Goal: Task Accomplishment & Management: Manage account settings

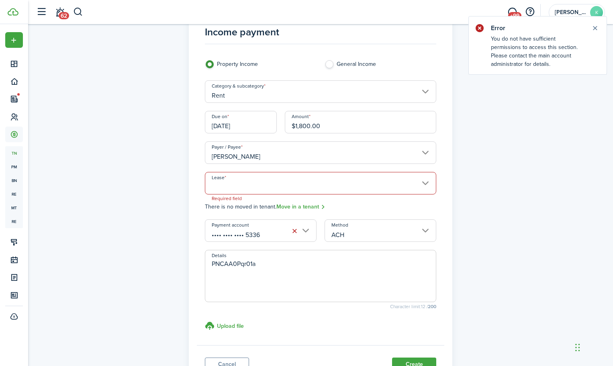
click at [262, 186] on input "Lease" at bounding box center [321, 183] width 232 height 23
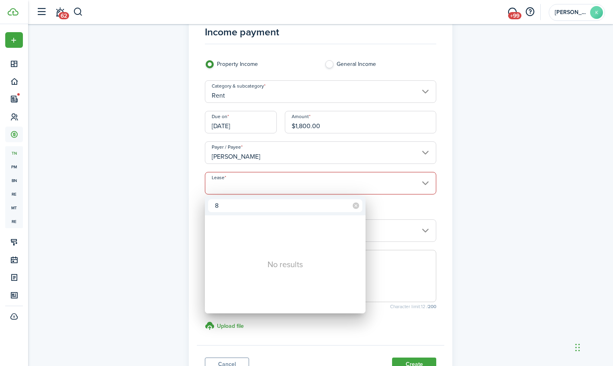
drag, startPoint x: 219, startPoint y: 207, endPoint x: 213, endPoint y: 207, distance: 6.0
click at [213, 207] on input "8" at bounding box center [285, 205] width 154 height 13
paste input "700 S Monticello Circle"
type input "[STREET_ADDRESS]"
click at [469, 208] on div at bounding box center [307, 183] width 742 height 495
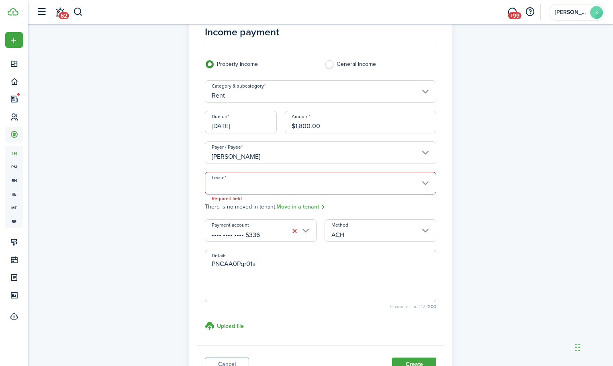
click at [287, 195] on lease-select "Lease Required field There is no moved in tenant. Move in a tenant" at bounding box center [321, 192] width 232 height 40
click at [288, 189] on input "Lease" at bounding box center [321, 183] width 232 height 23
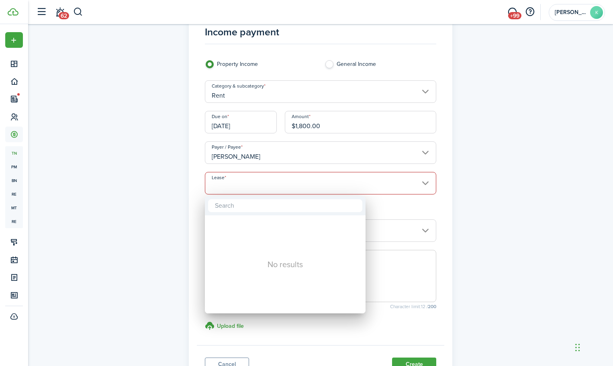
click at [274, 206] on input "text" at bounding box center [285, 205] width 154 height 13
type input "[STREET_ADDRESS]"
click at [400, 357] on div at bounding box center [307, 183] width 742 height 495
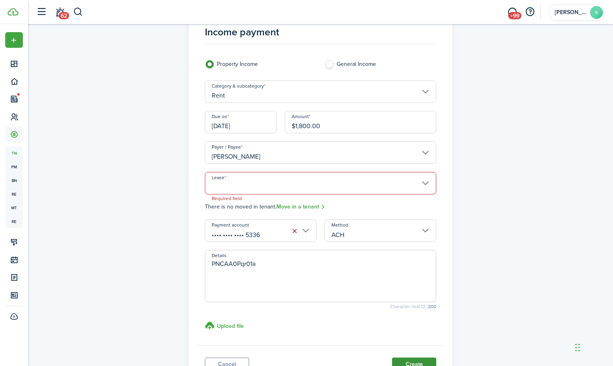
click at [400, 362] on button "Create" at bounding box center [414, 365] width 44 height 14
click at [331, 66] on label "General Income" at bounding box center [381, 66] width 112 height 12
radio input "false"
radio input "true"
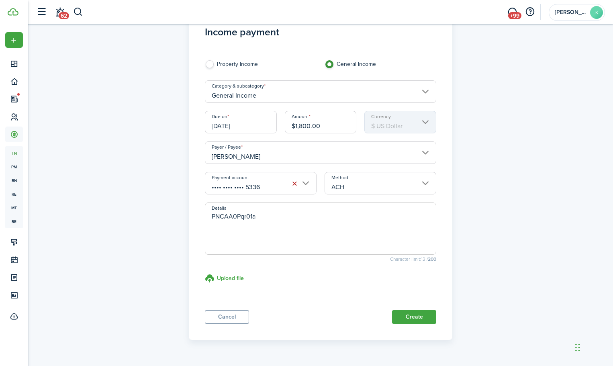
click at [310, 95] on input "General Income" at bounding box center [321, 91] width 232 height 23
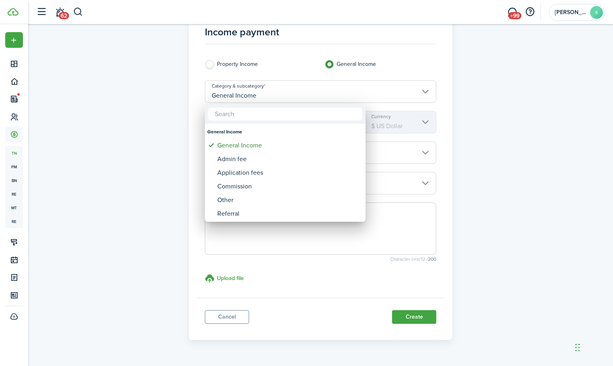
click at [527, 120] on div at bounding box center [307, 183] width 742 height 495
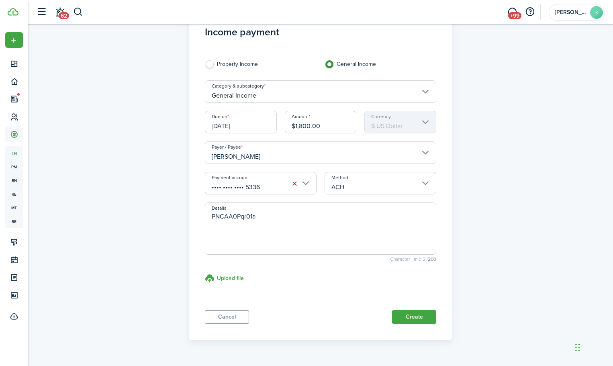
click at [273, 209] on span "PNCAA0Pqr01a" at bounding box center [321, 229] width 232 height 52
click at [277, 218] on textarea "PNCAA0Pqr01a" at bounding box center [320, 231] width 231 height 39
type textarea "PNCAA0Pqr01a - Rent 8700 S Monticello"
click at [395, 320] on button "Create" at bounding box center [414, 317] width 44 height 14
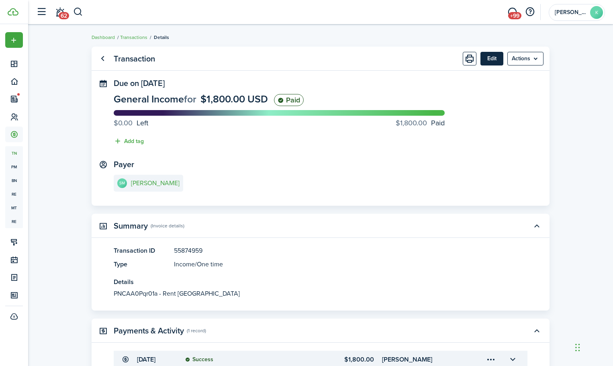
click at [490, 61] on button "Edit" at bounding box center [492, 59] width 23 height 14
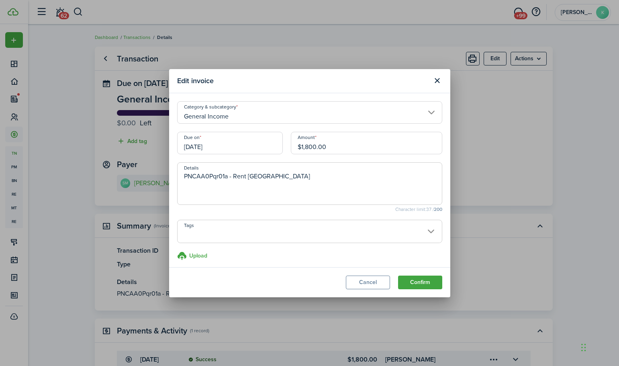
click at [251, 229] on span at bounding box center [310, 236] width 264 height 14
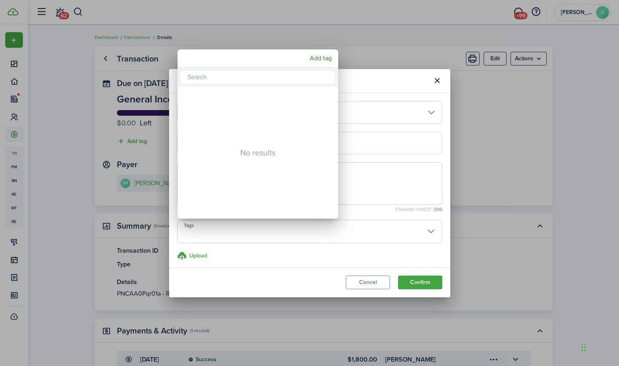
click at [443, 155] on div at bounding box center [310, 183] width 748 height 495
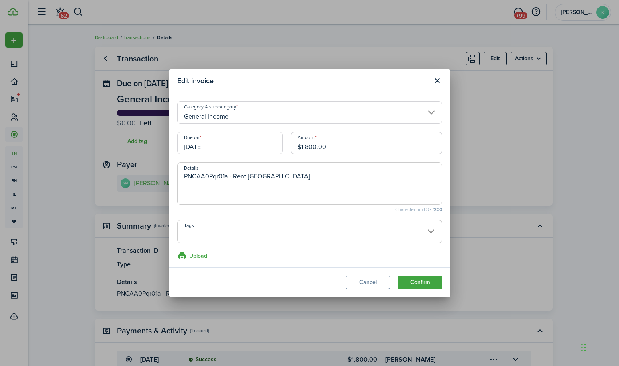
click at [308, 177] on textarea "PNCAA0Pqr01a - Rent 8700 S Monticello" at bounding box center [310, 186] width 264 height 29
drag, startPoint x: 228, startPoint y: 176, endPoint x: 190, endPoint y: 176, distance: 38.2
click at [190, 176] on textarea "PNCAA0Pqr01a - Rent 8700 S Monticello" at bounding box center [310, 186] width 264 height 29
click at [184, 176] on textarea "PNCAA0Pqr01a - Rent 8700 S Monticello" at bounding box center [310, 186] width 264 height 29
click at [185, 176] on textarea "PNCAA0Pqr01a - Rent 8700 S Monticello" at bounding box center [310, 186] width 264 height 29
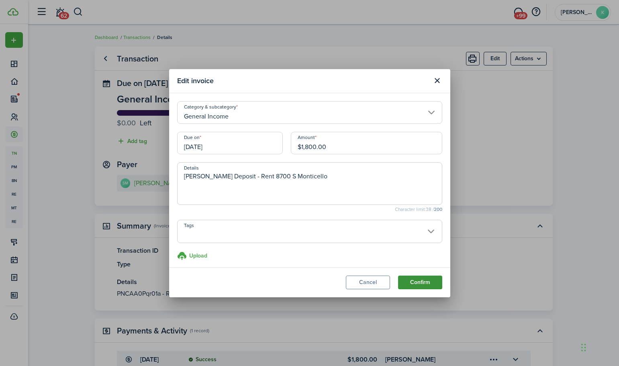
type textarea "Chase Deposit - Rent 8700 S Monticello"
click at [422, 283] on button "Confirm" at bounding box center [420, 283] width 44 height 14
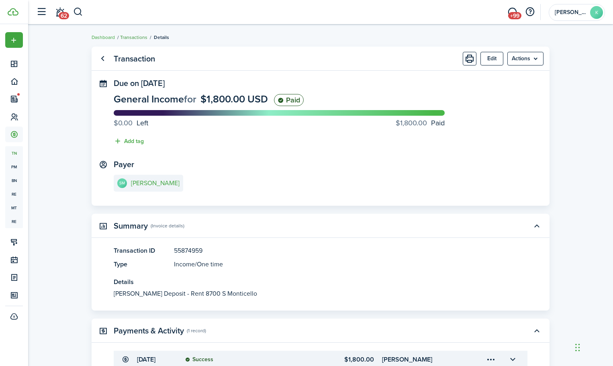
click at [135, 37] on link "Transactions" at bounding box center [133, 37] width 27 height 7
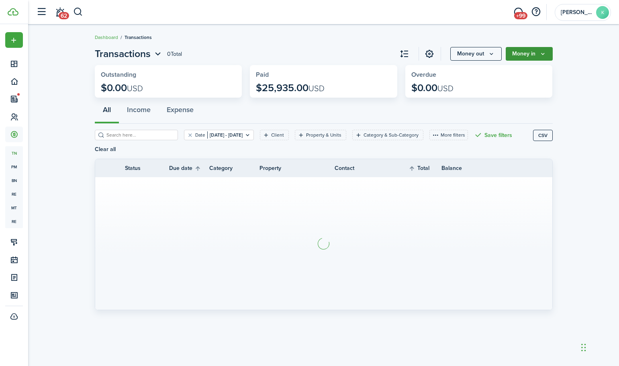
click at [553, 54] on button "Money in" at bounding box center [529, 54] width 47 height 14
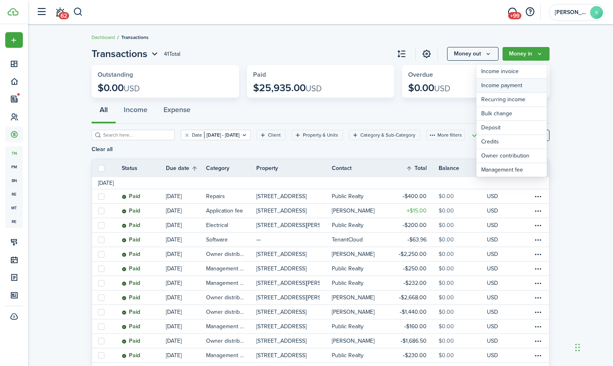
click at [535, 89] on link "Income payment" at bounding box center [512, 86] width 70 height 14
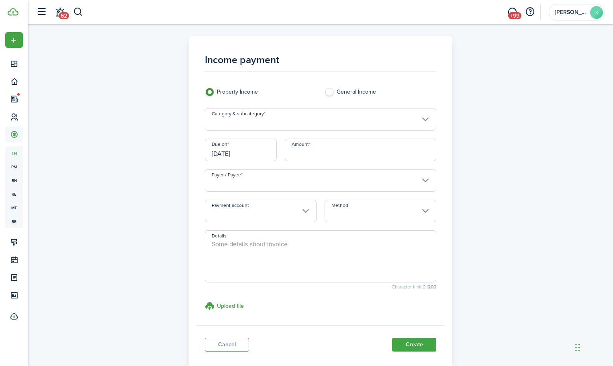
click at [273, 118] on input "Category & subcategory" at bounding box center [321, 119] width 232 height 23
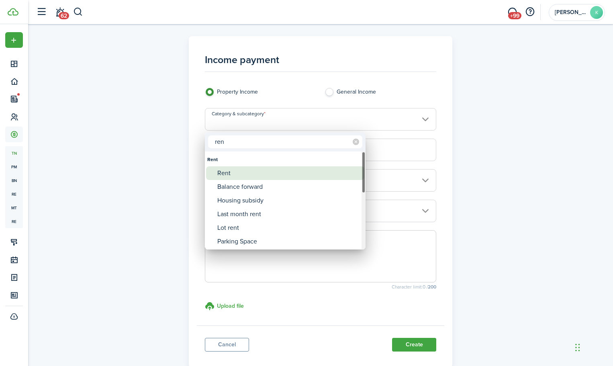
type input "ren"
click at [260, 176] on div "Rent" at bounding box center [288, 173] width 142 height 14
type input "Rent"
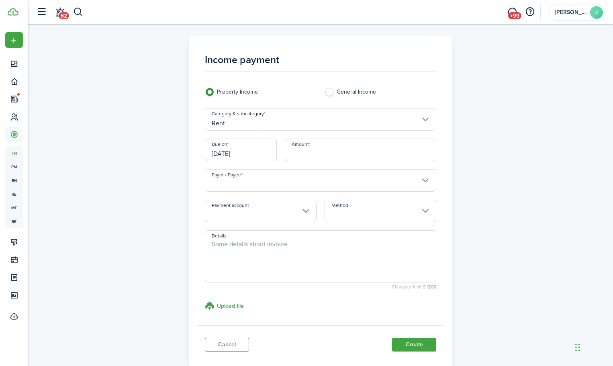
click at [249, 153] on input "[DATE]" at bounding box center [241, 150] width 72 height 23
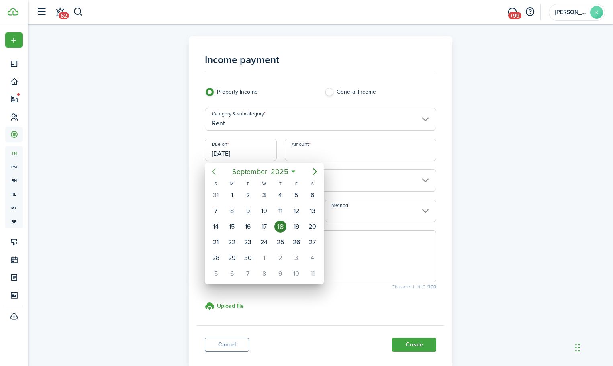
click at [219, 174] on mbsc-button "Previous page" at bounding box center [214, 172] width 16 height 16
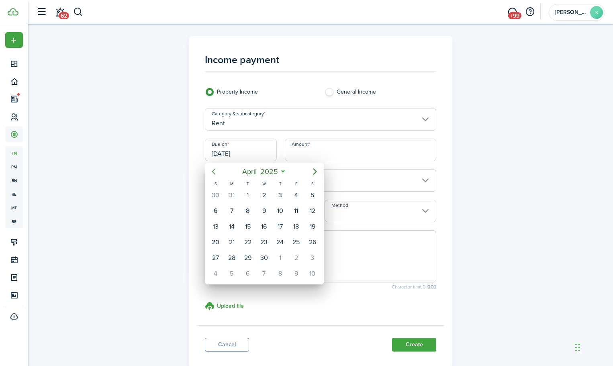
click at [219, 174] on mbsc-button "Previous page" at bounding box center [214, 172] width 16 height 16
drag, startPoint x: 308, startPoint y: 195, endPoint x: 316, endPoint y: 164, distance: 31.6
click at [308, 195] on div "1" at bounding box center [313, 195] width 12 height 12
type input "02/01/2025"
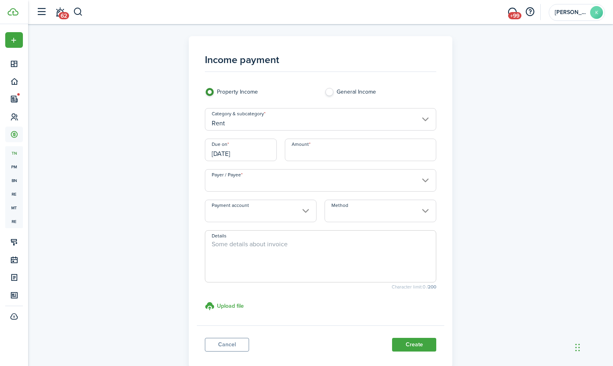
click at [320, 156] on input "Amount" at bounding box center [361, 150] width 152 height 23
type input "$1,300.00"
click at [295, 186] on input "Payer / Payee" at bounding box center [321, 180] width 232 height 23
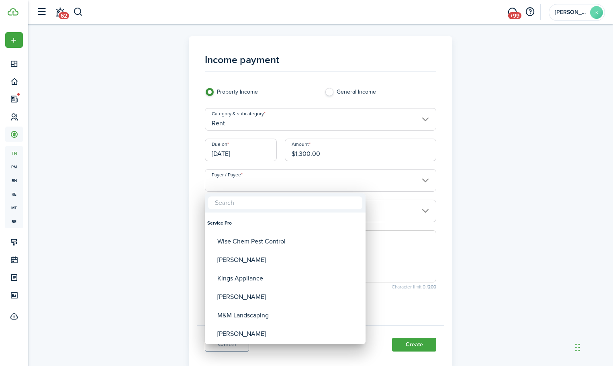
click at [268, 201] on input "text" at bounding box center [285, 203] width 154 height 13
type input "sto"
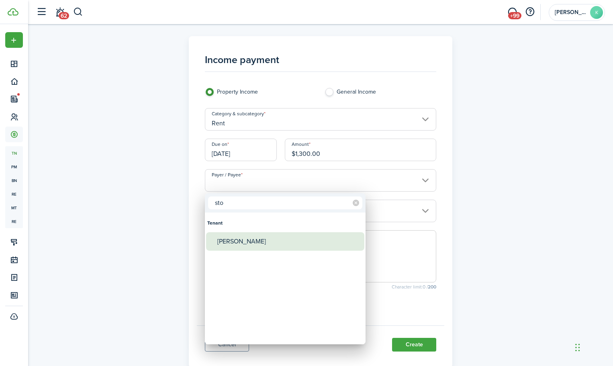
click at [250, 244] on div "[PERSON_NAME]" at bounding box center [288, 241] width 142 height 18
type input "[PERSON_NAME]"
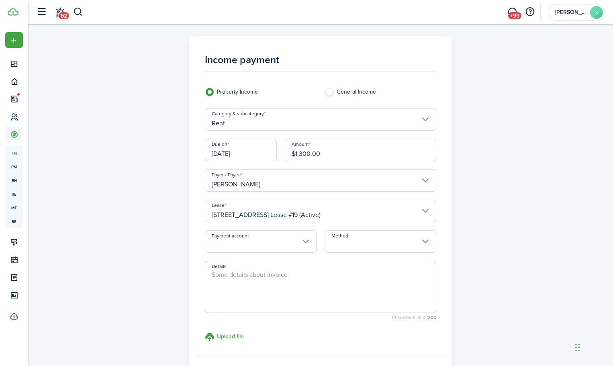
click at [290, 240] on input "Payment account" at bounding box center [261, 241] width 112 height 23
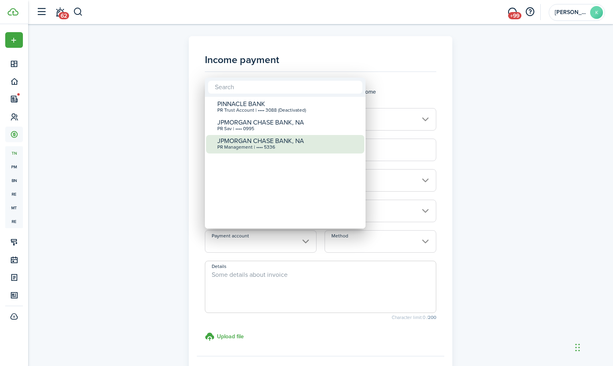
click at [296, 147] on div "PR Management | •••• 5336" at bounding box center [288, 148] width 142 height 6
type input "•••• •••• •••• 5336"
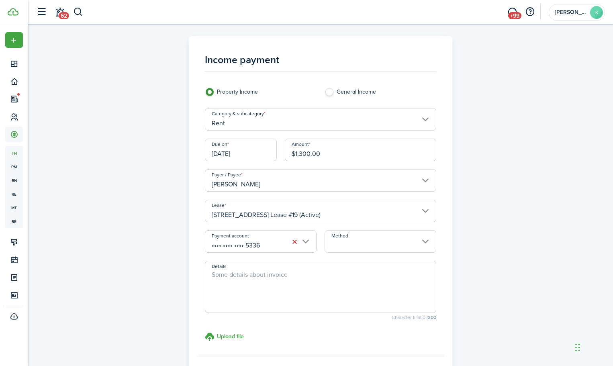
click at [379, 243] on input "Method" at bounding box center [381, 241] width 112 height 23
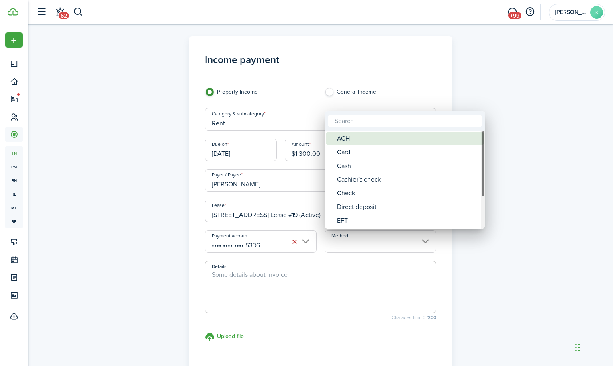
click at [385, 138] on div "ACH" at bounding box center [408, 139] width 142 height 14
type input "ACH"
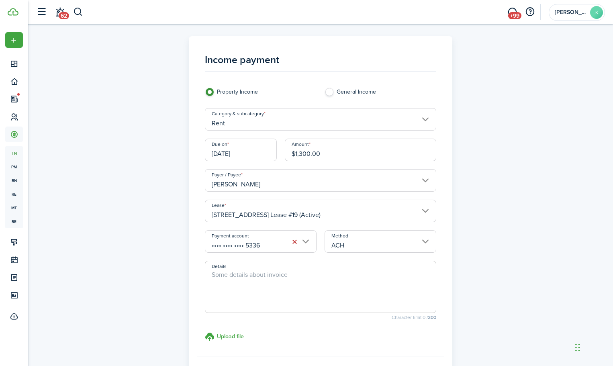
click at [253, 281] on textarea "Details" at bounding box center [320, 289] width 231 height 39
click at [304, 280] on textarea "Details" at bounding box center [320, 289] width 231 height 39
paste textarea "PNCAA0Pqr01a"
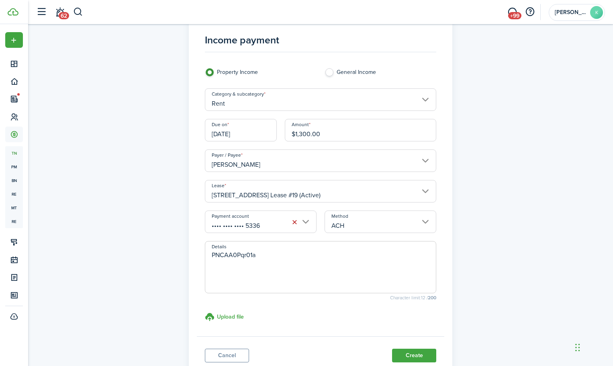
scroll to position [78, 0]
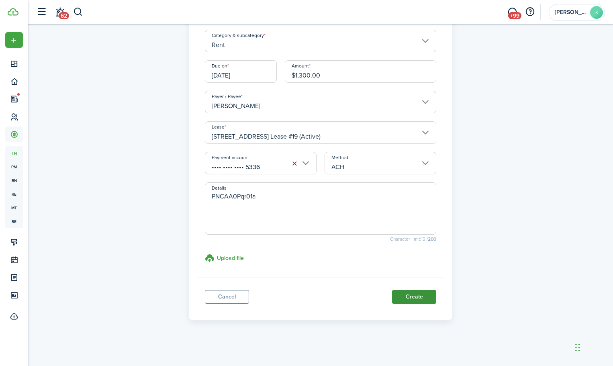
type textarea "PNCAA0Pqr01a"
click at [424, 298] on button "Create" at bounding box center [414, 297] width 44 height 14
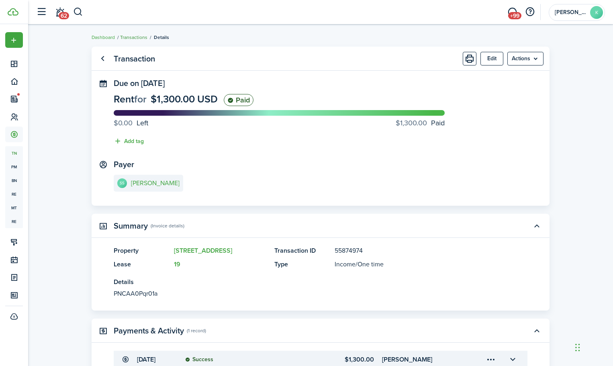
click at [141, 37] on link "Transactions" at bounding box center [133, 37] width 27 height 7
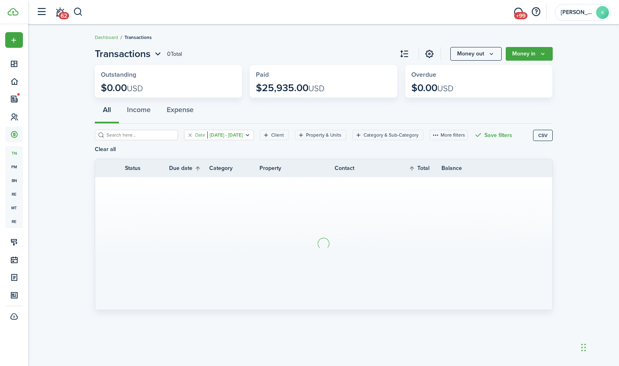
click at [239, 134] on filter-tag-value "[DATE] - [DATE]" at bounding box center [224, 134] width 35 height 7
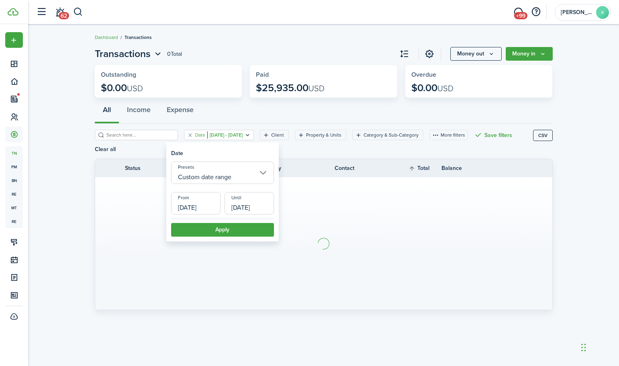
click at [204, 206] on input "[DATE]" at bounding box center [195, 203] width 49 height 23
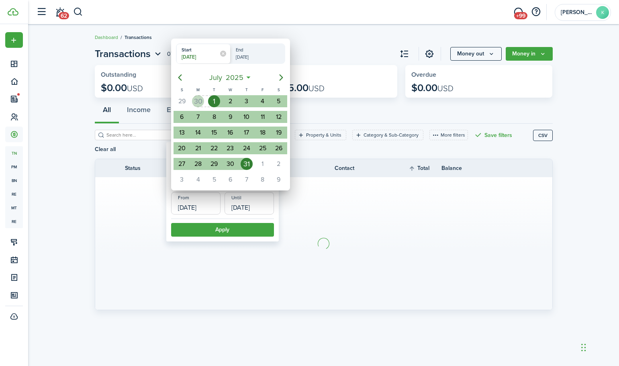
click at [182, 78] on icon "Previous page" at bounding box center [180, 78] width 10 height 10
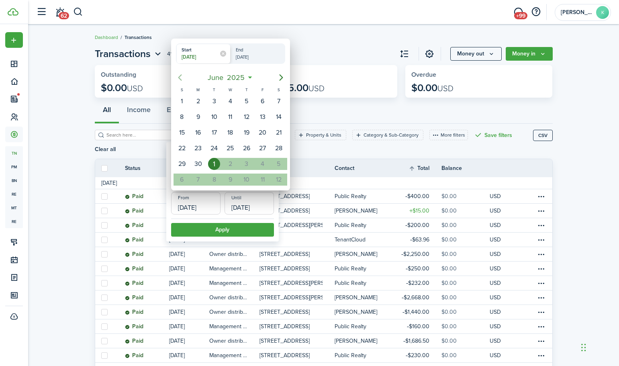
click at [182, 78] on icon "Previous page" at bounding box center [180, 78] width 10 height 10
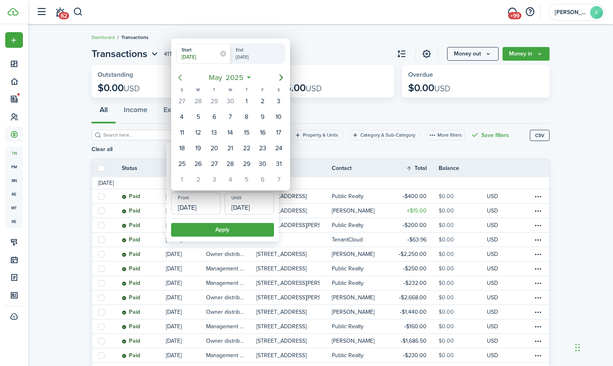
click at [182, 78] on icon "Previous page" at bounding box center [180, 78] width 10 height 10
click at [277, 102] on div "1" at bounding box center [279, 101] width 12 height 12
type input "02/01/2025"
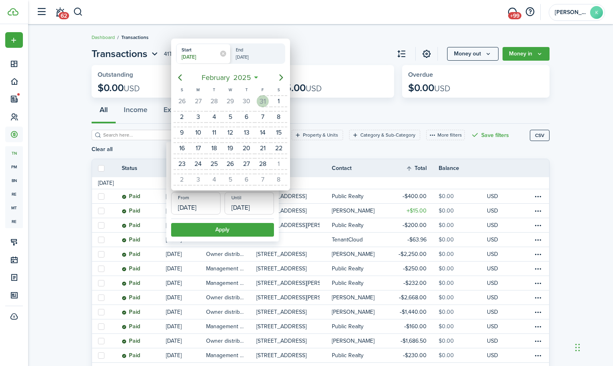
radio input "false"
radio input "true"
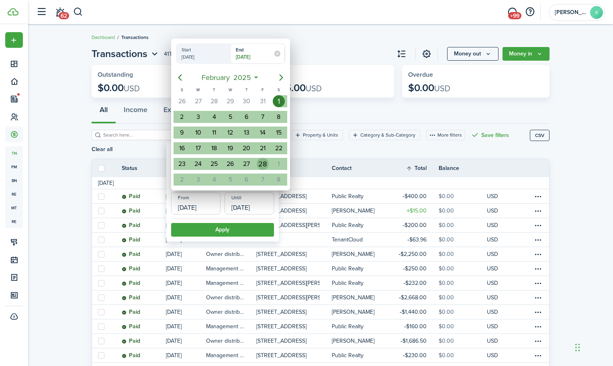
click at [260, 166] on div "28" at bounding box center [263, 164] width 12 height 12
type input "02/28/2025"
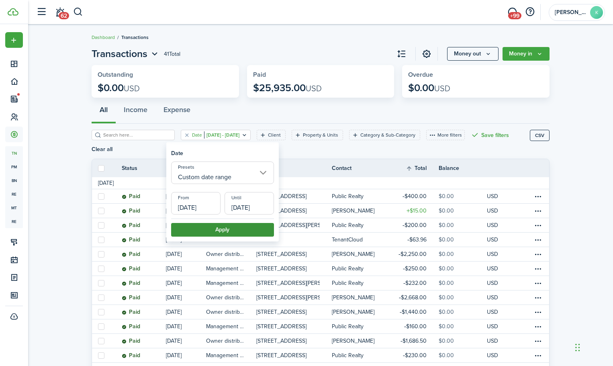
click at [250, 229] on button "Apply" at bounding box center [222, 230] width 103 height 14
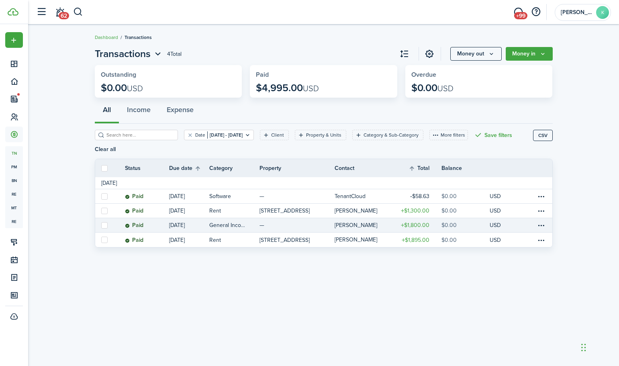
click at [312, 230] on link "—" at bounding box center [298, 225] width 76 height 14
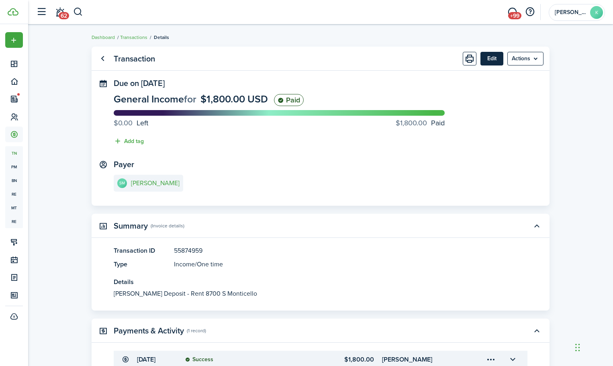
click at [485, 59] on button "Edit" at bounding box center [492, 59] width 23 height 14
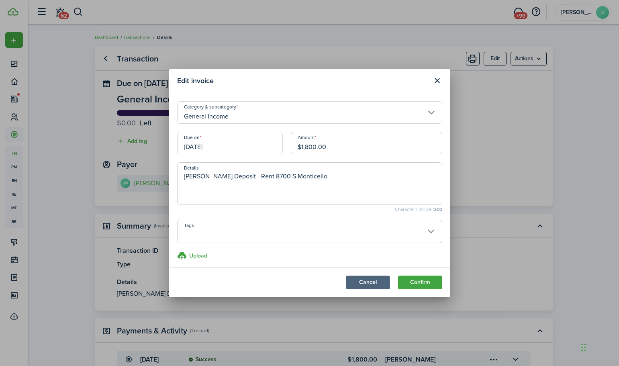
click at [352, 279] on button "Cancel" at bounding box center [368, 283] width 44 height 14
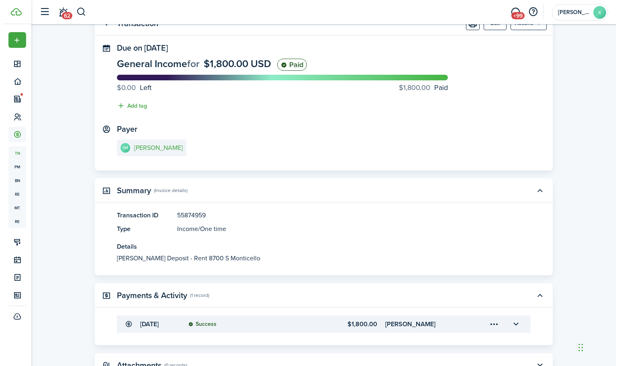
scroll to position [80, 0]
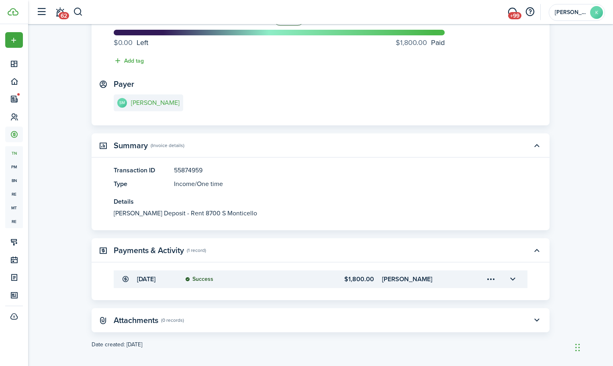
click at [492, 281] on menu-trigger-card "Open menu" at bounding box center [491, 280] width 14 height 14
click at [478, 293] on button "Edit" at bounding box center [463, 297] width 70 height 14
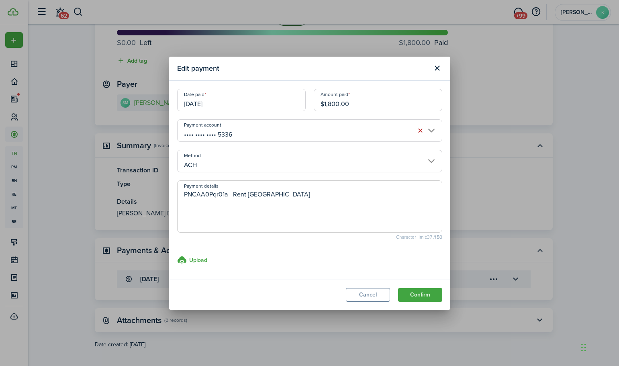
click at [428, 161] on input "ACH" at bounding box center [309, 161] width 265 height 23
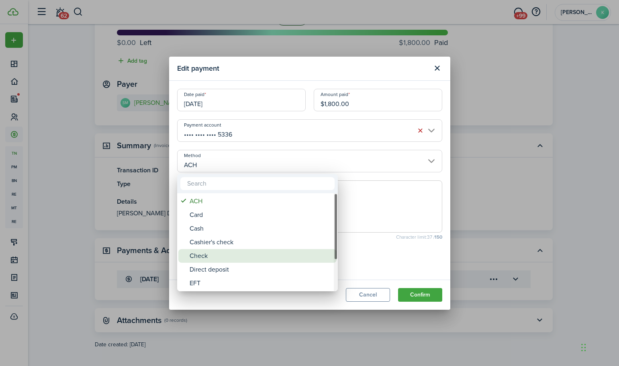
click at [232, 254] on div "Check" at bounding box center [261, 256] width 142 height 14
type input "Check"
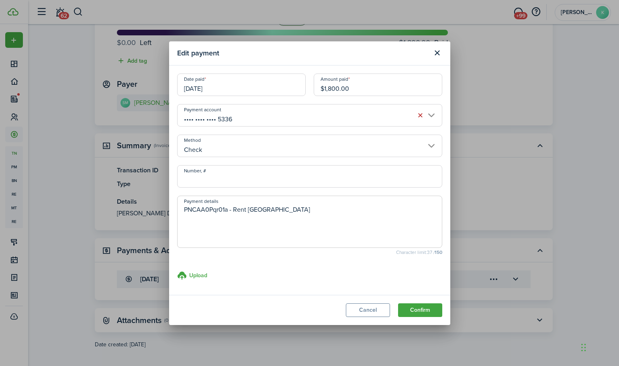
click at [232, 180] on input "Number, #" at bounding box center [309, 176] width 265 height 23
click at [411, 305] on button "Confirm" at bounding box center [420, 310] width 44 height 14
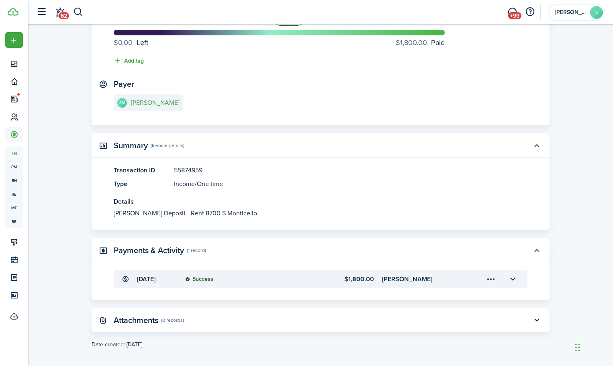
scroll to position [0, 0]
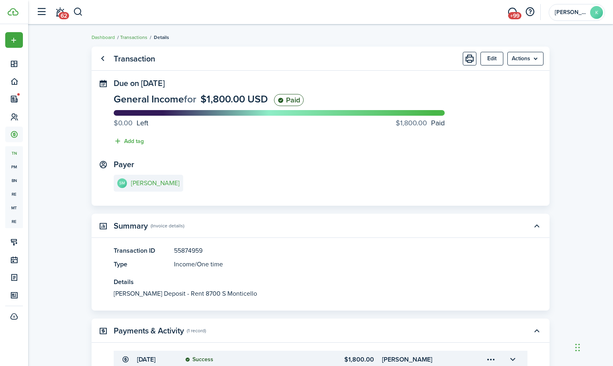
click at [129, 35] on link "Transactions" at bounding box center [133, 37] width 27 height 7
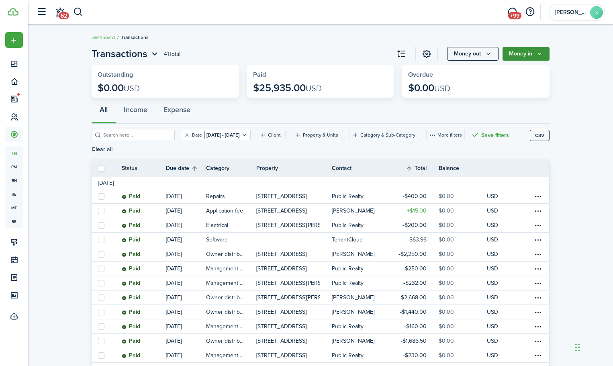
click at [535, 56] on button "Money in" at bounding box center [526, 54] width 47 height 14
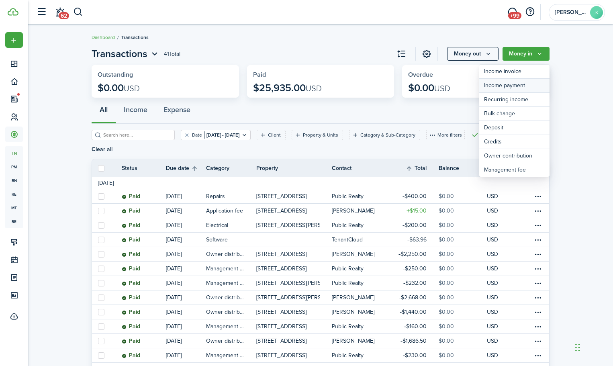
click at [522, 83] on link "Income payment" at bounding box center [515, 86] width 70 height 14
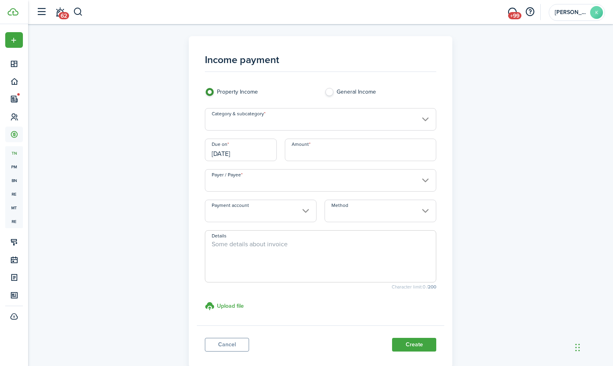
click at [242, 121] on input "Category & subcategory" at bounding box center [321, 119] width 232 height 23
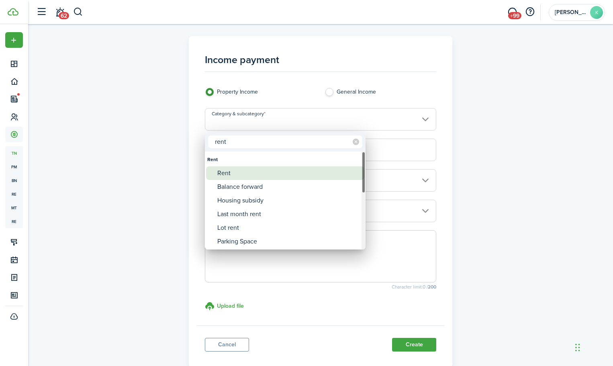
type input "rent"
click at [241, 174] on div "Rent" at bounding box center [288, 173] width 142 height 14
type input "Rent"
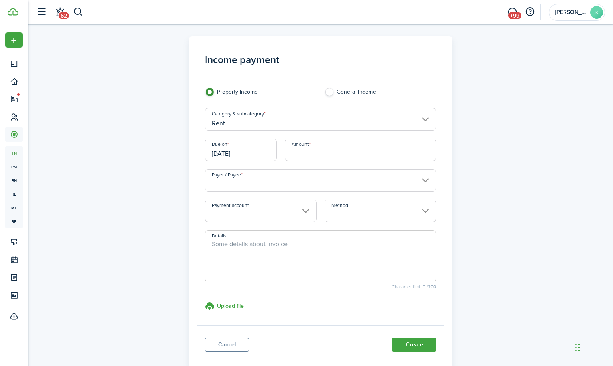
click at [239, 154] on input "[DATE]" at bounding box center [241, 150] width 72 height 23
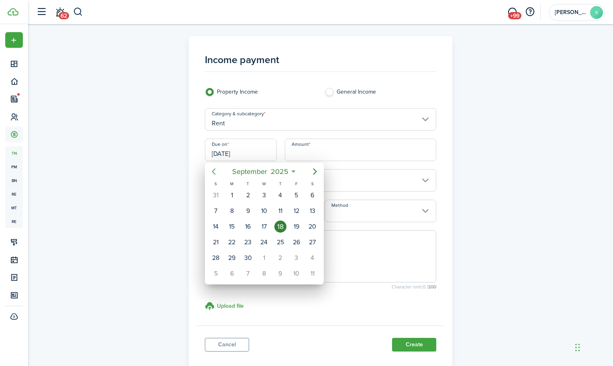
click at [213, 170] on icon "Previous page" at bounding box center [214, 171] width 4 height 6
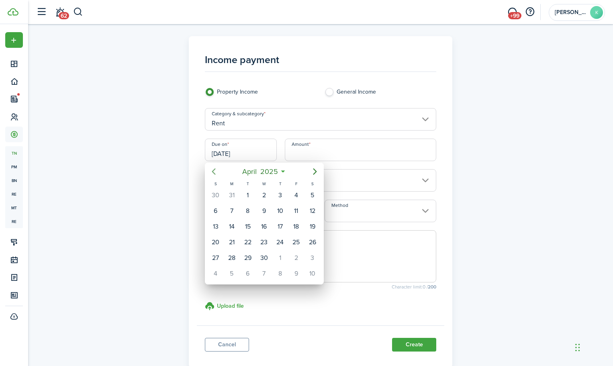
click at [213, 170] on icon "Previous page" at bounding box center [214, 171] width 4 height 6
click at [315, 197] on div "1" at bounding box center [313, 195] width 12 height 12
type input "02/01/2025"
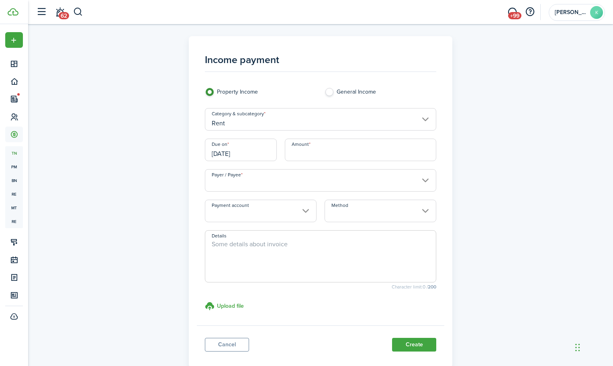
click at [322, 158] on input "Amount" at bounding box center [361, 150] width 152 height 23
type input "$1,850.00"
click at [308, 184] on input "Payer / Payee" at bounding box center [321, 180] width 232 height 23
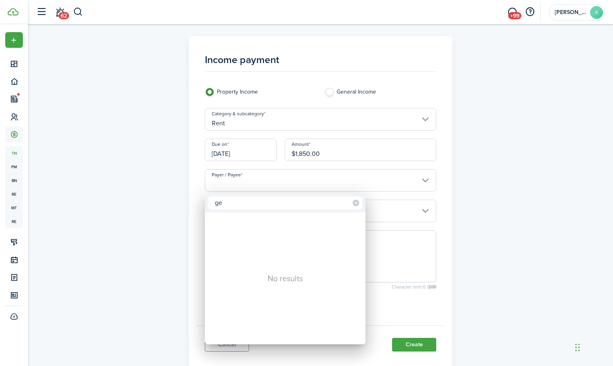
type input "g"
type input "jerr"
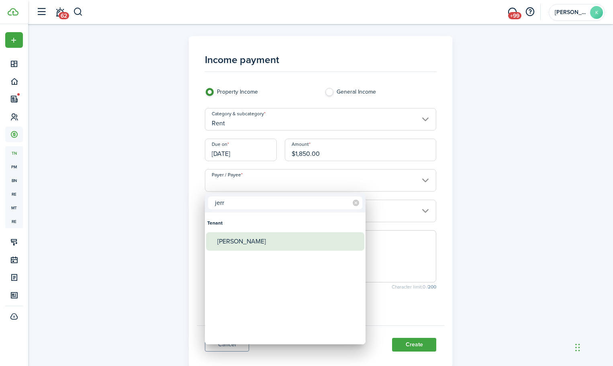
click at [256, 244] on div "[PERSON_NAME]" at bounding box center [288, 241] width 142 height 18
type input "[PERSON_NAME]"
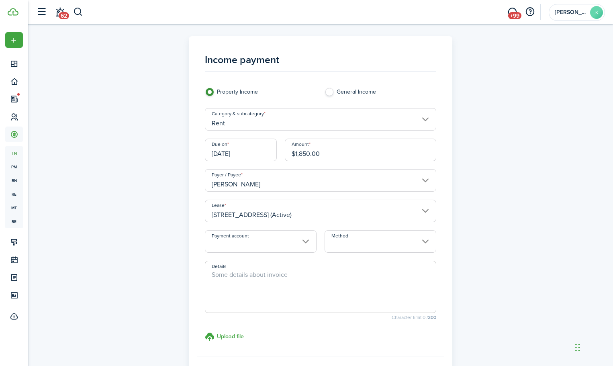
click at [257, 242] on input "Payment account" at bounding box center [261, 241] width 112 height 23
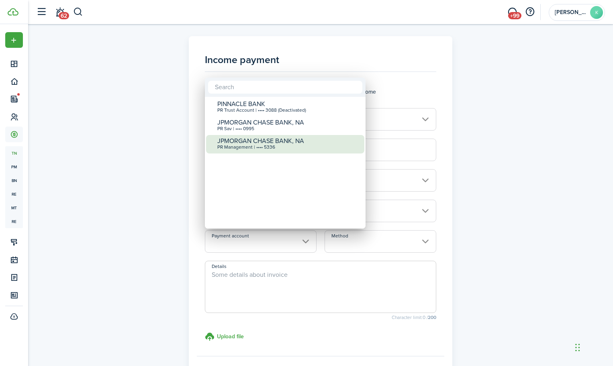
click at [273, 145] on div "PR Management | •••• 5336" at bounding box center [288, 148] width 142 height 6
type input "•••• •••• •••• 5336"
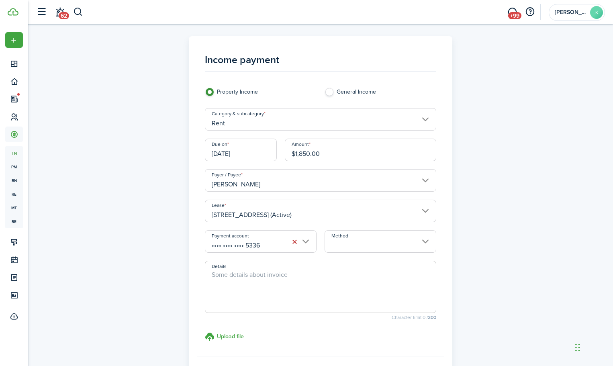
click at [343, 246] on input "Method" at bounding box center [381, 241] width 112 height 23
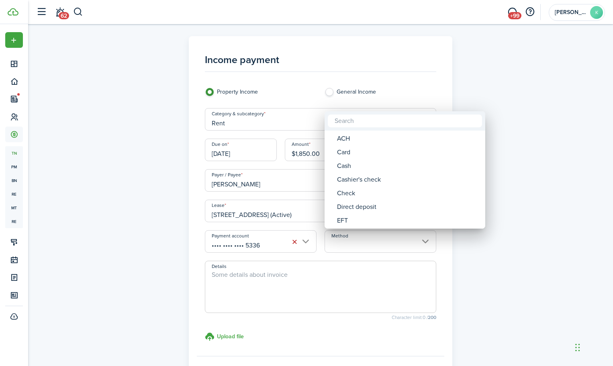
click at [304, 152] on div at bounding box center [307, 183] width 742 height 495
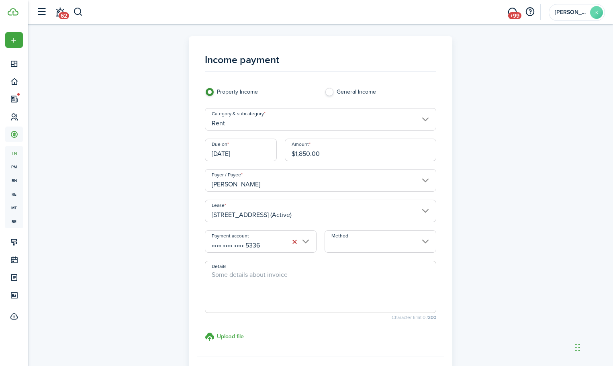
drag, startPoint x: 322, startPoint y: 155, endPoint x: 285, endPoint y: 152, distance: 36.7
click at [285, 152] on input "$1,850.00" at bounding box center [361, 150] width 152 height 23
type input "$2,300.00"
click at [249, 152] on input "02/01/2025" at bounding box center [241, 150] width 72 height 23
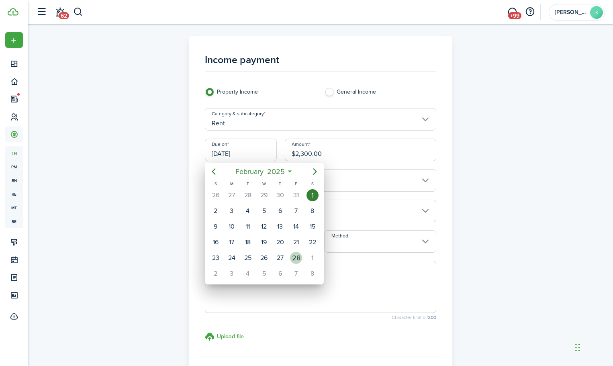
click at [295, 256] on div "28" at bounding box center [296, 258] width 12 height 12
type input "02/28/2025"
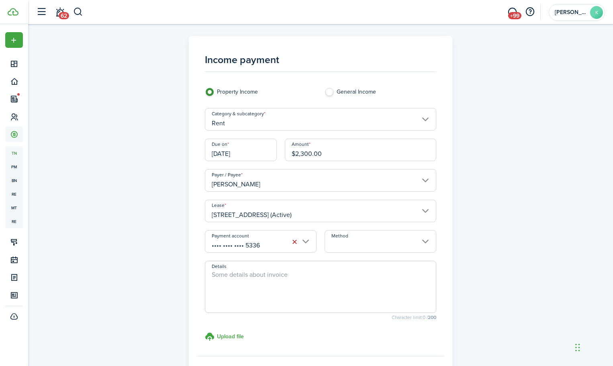
click at [351, 244] on input "Method" at bounding box center [381, 241] width 112 height 23
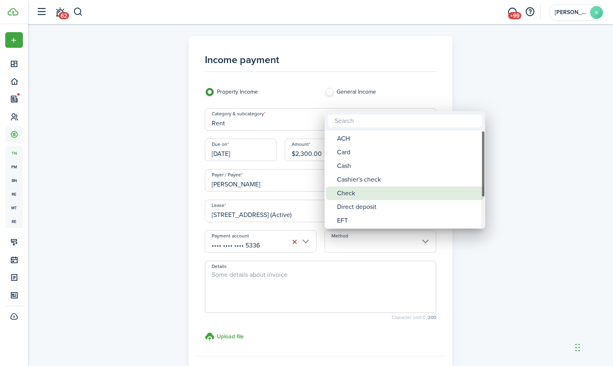
click at [365, 193] on div "Check" at bounding box center [408, 193] width 142 height 14
type input "Check"
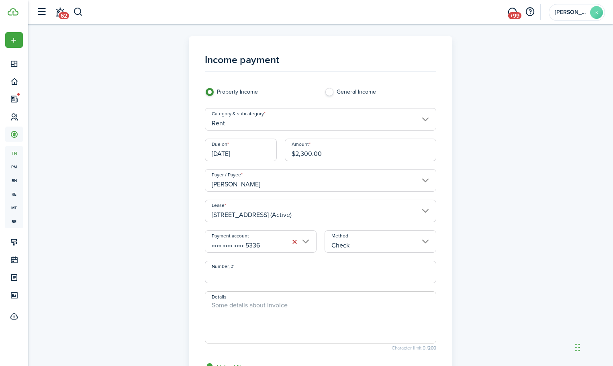
click at [262, 306] on textarea "Details" at bounding box center [320, 320] width 231 height 39
type textarea "c"
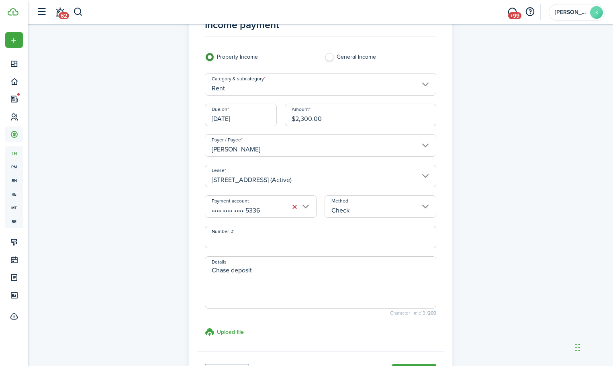
scroll to position [109, 0]
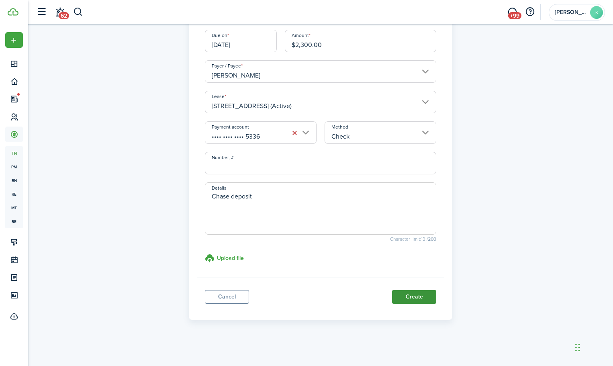
type textarea "Chase deposit"
click at [411, 298] on button "Create" at bounding box center [414, 297] width 44 height 14
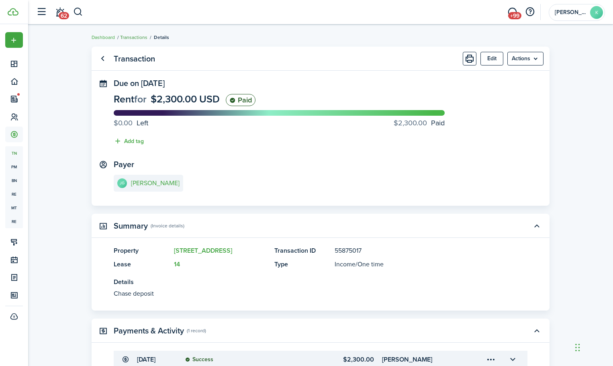
click at [137, 37] on link "Transactions" at bounding box center [133, 37] width 27 height 7
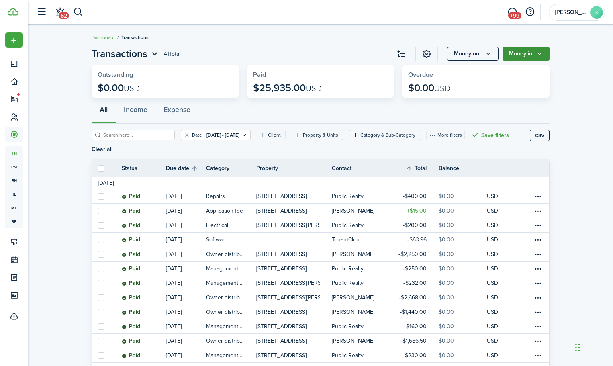
click at [532, 53] on button "Money in" at bounding box center [526, 54] width 47 height 14
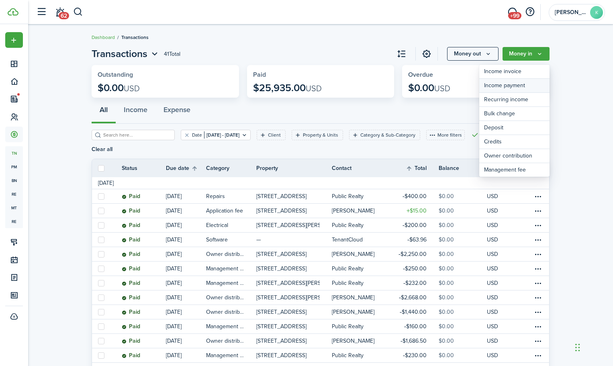
click at [531, 84] on link "Income payment" at bounding box center [515, 86] width 70 height 14
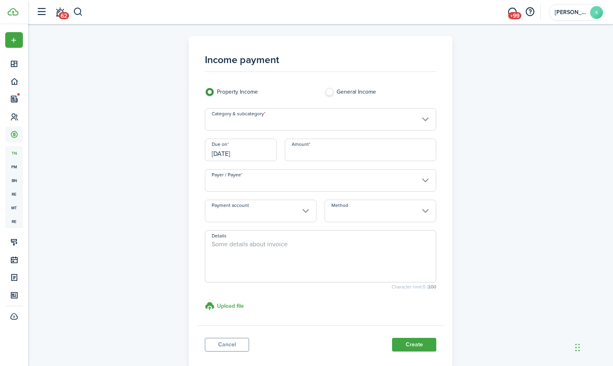
click at [276, 121] on input "Category & subcategory" at bounding box center [321, 119] width 232 height 23
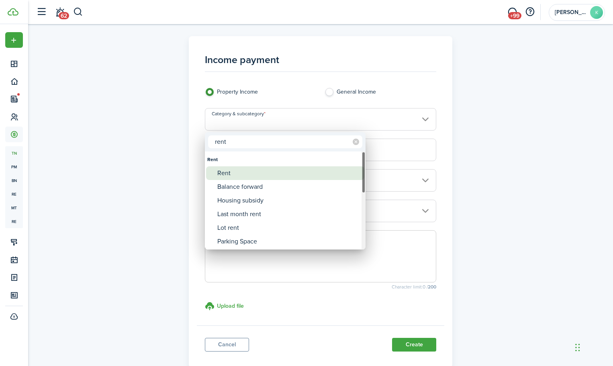
type input "rent"
click at [256, 171] on div "Rent" at bounding box center [288, 173] width 142 height 14
type input "Rent"
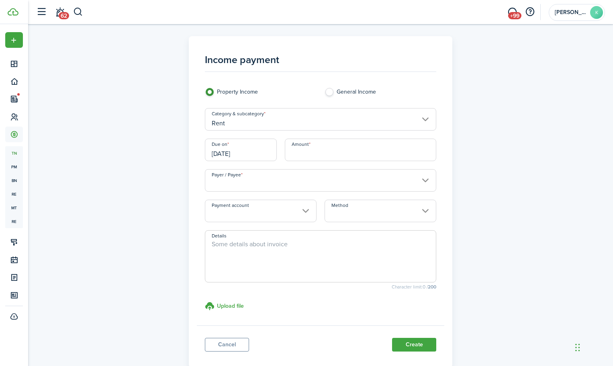
click at [254, 154] on input "[DATE]" at bounding box center [241, 150] width 72 height 23
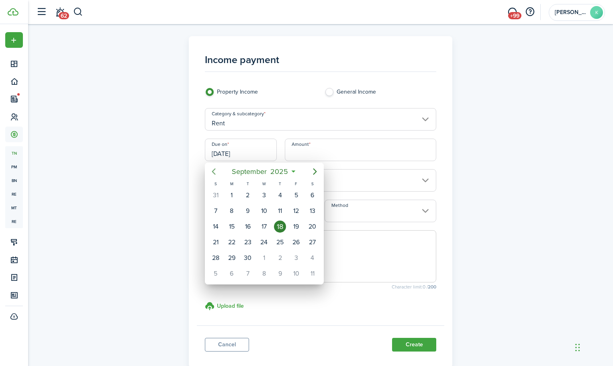
click at [215, 169] on icon "Previous page" at bounding box center [214, 172] width 10 height 10
click at [215, 170] on icon "Previous page" at bounding box center [214, 172] width 10 height 10
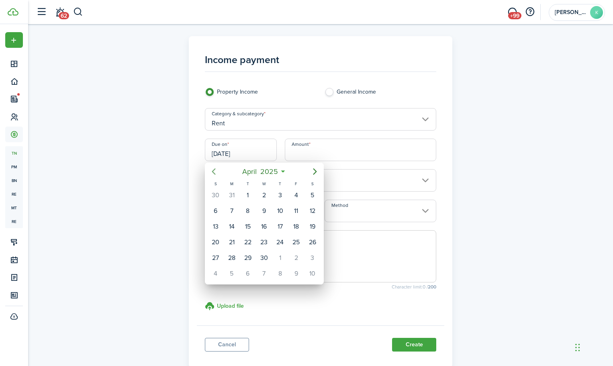
click at [215, 170] on icon "Previous page" at bounding box center [214, 172] width 10 height 10
click at [313, 173] on icon "Next page" at bounding box center [315, 172] width 10 height 10
click at [309, 195] on div "1" at bounding box center [313, 195] width 12 height 12
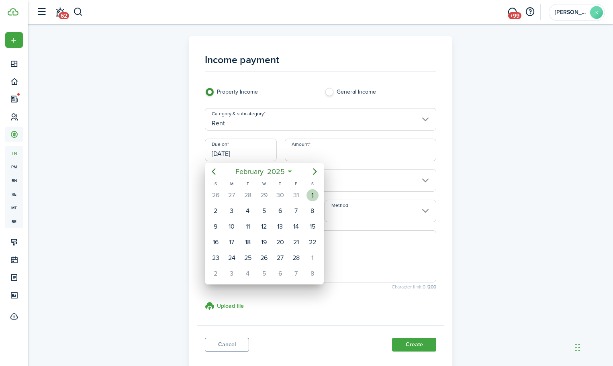
type input "02/01/2025"
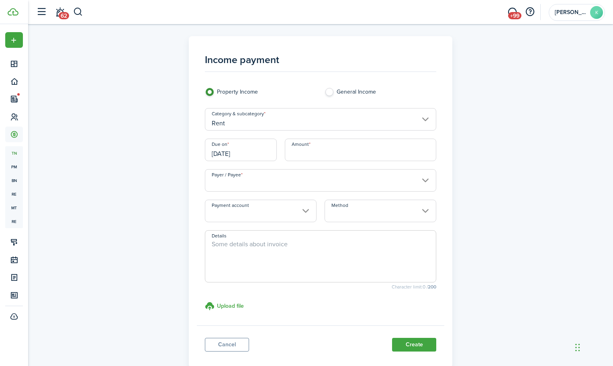
click at [312, 156] on input "Amount" at bounding box center [361, 150] width 152 height 23
click at [291, 184] on input "Payer / Payee" at bounding box center [321, 180] width 232 height 23
type input "$1,850.00"
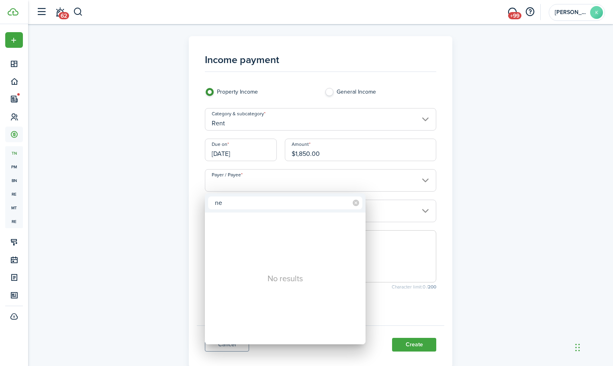
type input "n"
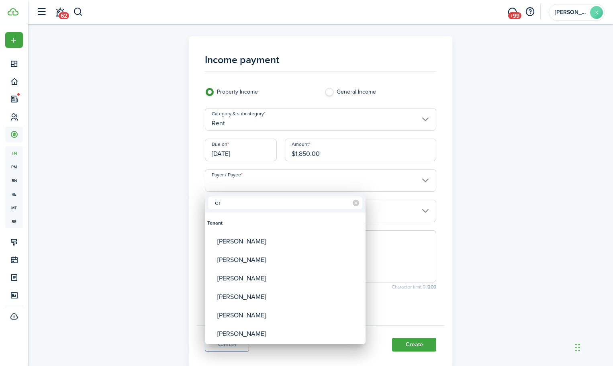
type input "e"
click at [217, 207] on input "text" at bounding box center [285, 203] width 154 height 13
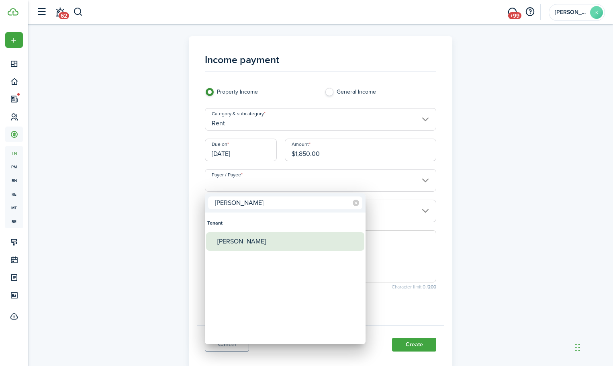
type input "jada"
click at [246, 245] on div "[PERSON_NAME]" at bounding box center [288, 241] width 142 height 18
type input "[PERSON_NAME]"
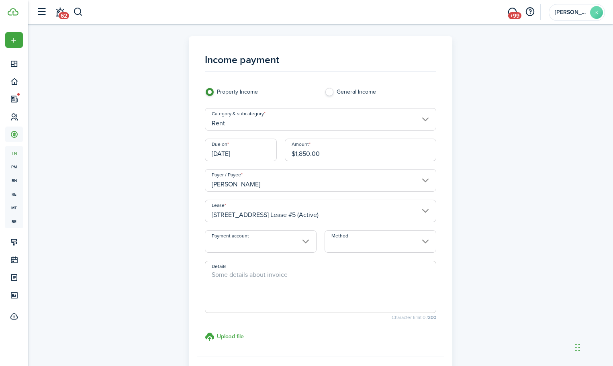
click at [281, 244] on input "Payment account" at bounding box center [261, 241] width 112 height 23
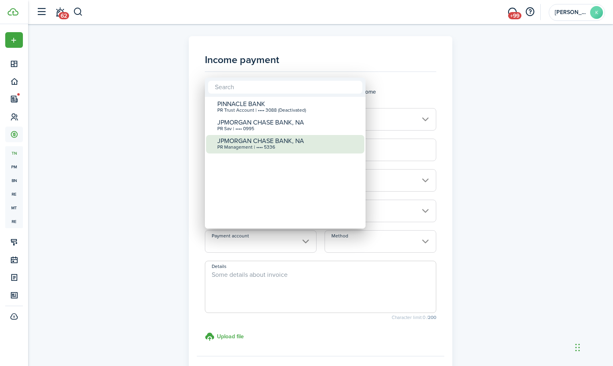
click at [289, 145] on div "JPMORGAN CHASE BANK, NA" at bounding box center [288, 140] width 142 height 7
type input "•••• •••• •••• 5336"
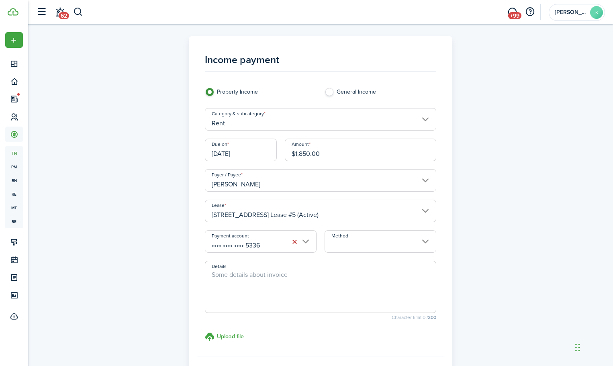
click at [358, 245] on input "Method" at bounding box center [381, 241] width 112 height 23
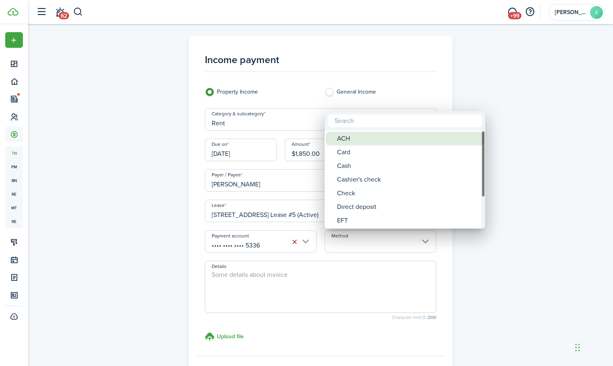
click at [400, 140] on div "ACH" at bounding box center [408, 139] width 142 height 14
type input "ACH"
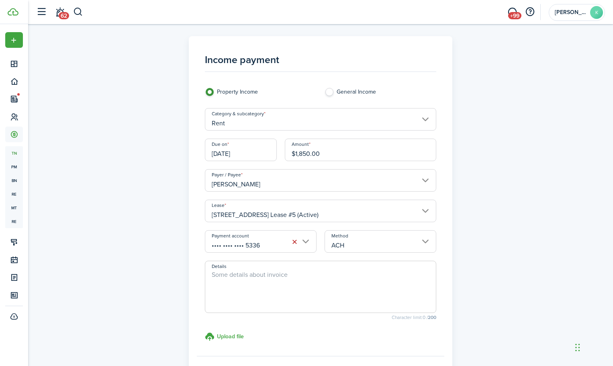
click at [261, 283] on textarea "Details" at bounding box center [320, 289] width 231 height 39
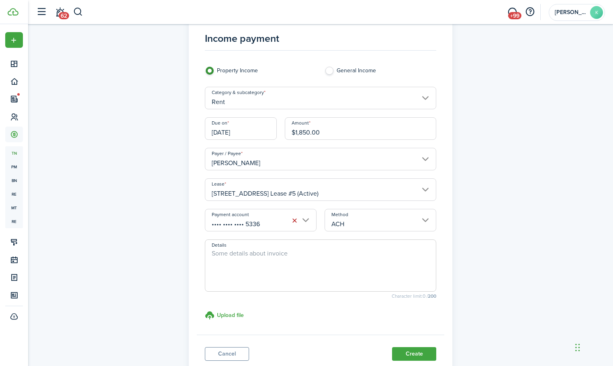
scroll to position [40, 0]
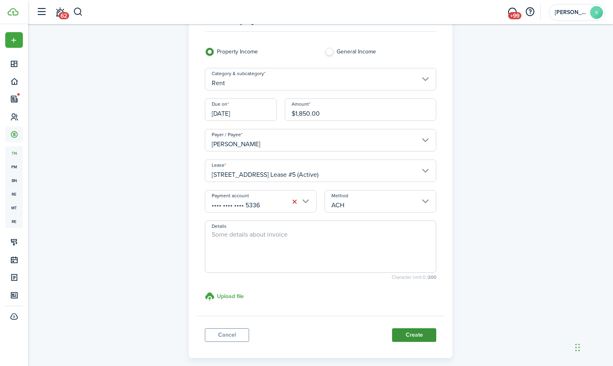
click at [408, 336] on button "Create" at bounding box center [414, 335] width 44 height 14
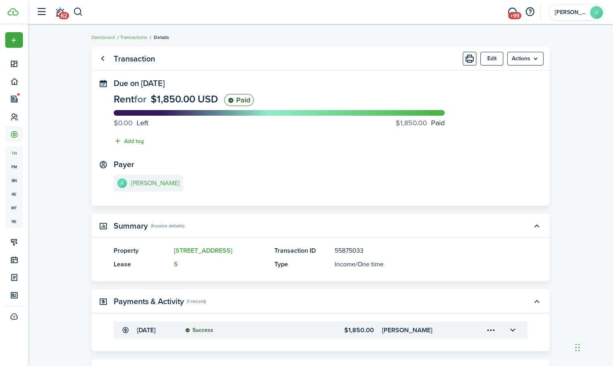
click at [134, 37] on link "Transactions" at bounding box center [133, 37] width 27 height 7
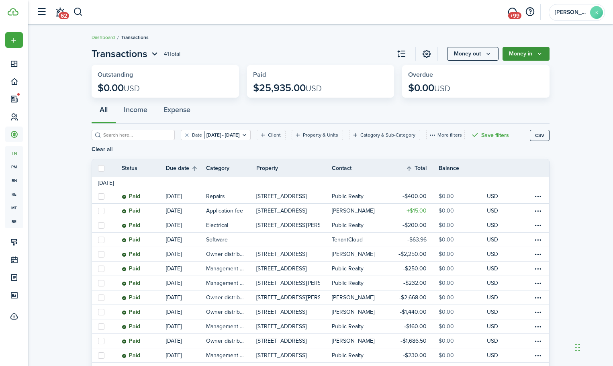
click at [514, 56] on button "Money in" at bounding box center [526, 54] width 47 height 14
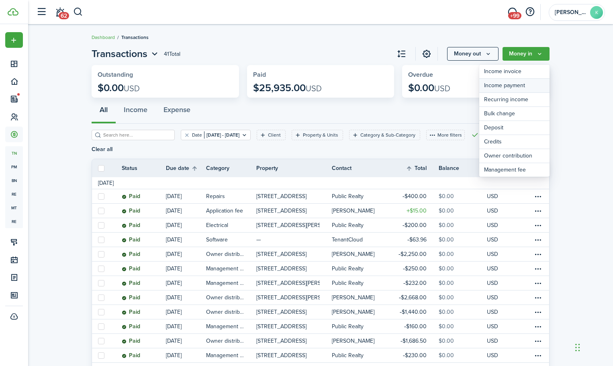
click at [516, 84] on link "Income payment" at bounding box center [515, 86] width 70 height 14
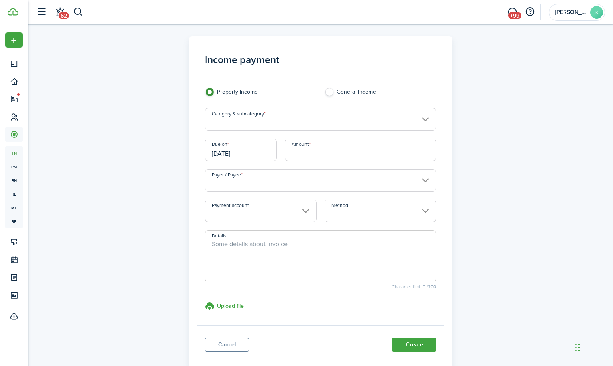
click at [336, 121] on input "Category & subcategory" at bounding box center [321, 119] width 232 height 23
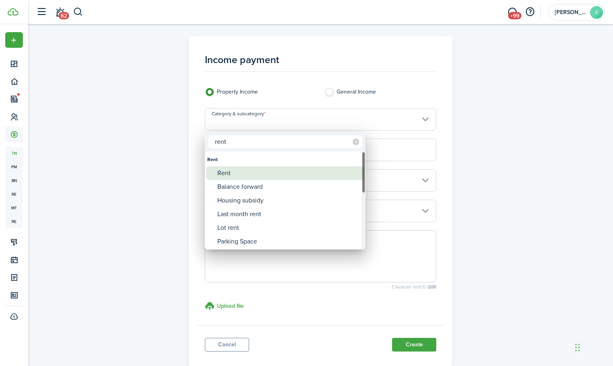
type input "rent"
click at [248, 170] on div "Rent" at bounding box center [288, 173] width 142 height 14
type input "Rent"
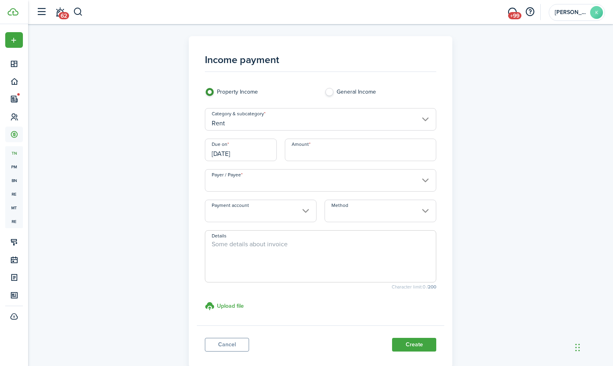
click at [250, 154] on input "[DATE]" at bounding box center [241, 150] width 72 height 23
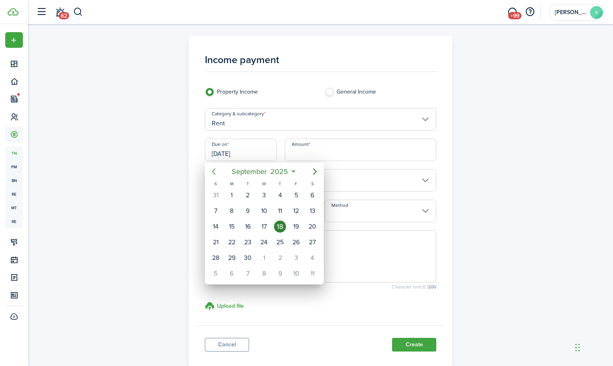
click at [214, 173] on icon "Previous page" at bounding box center [214, 171] width 4 height 6
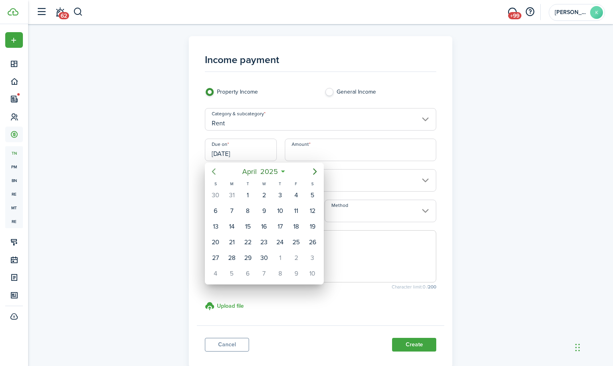
click at [214, 173] on icon "Previous page" at bounding box center [214, 171] width 4 height 6
click at [295, 258] on div "28" at bounding box center [296, 258] width 12 height 12
type input "02/28/2025"
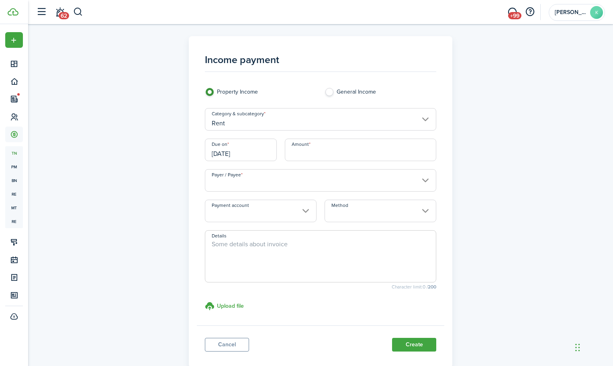
click at [325, 156] on input "Amount" at bounding box center [361, 150] width 152 height 23
click at [313, 184] on input "Payer / Payee" at bounding box center [321, 180] width 232 height 23
type input "$1,670.00"
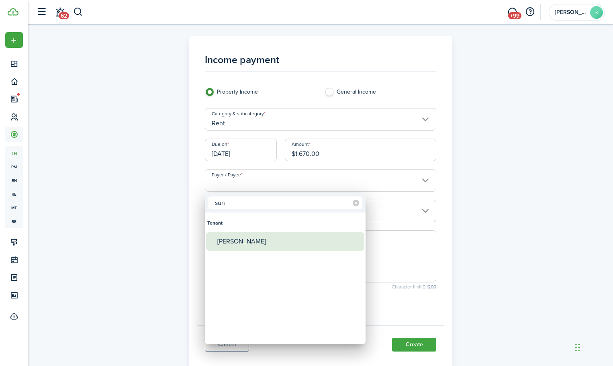
type input "sun"
click at [268, 238] on div "[PERSON_NAME]" at bounding box center [288, 241] width 142 height 18
type input "[PERSON_NAME]"
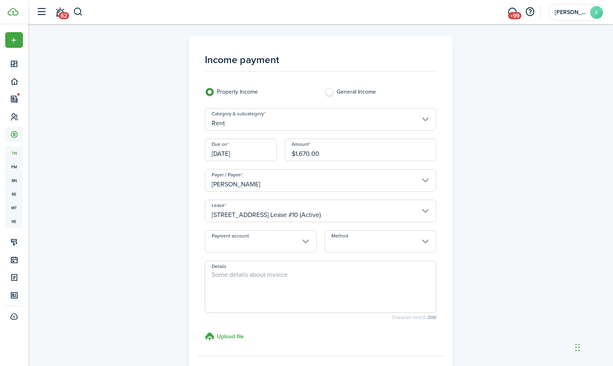
click at [311, 243] on input "Payment account" at bounding box center [261, 241] width 112 height 23
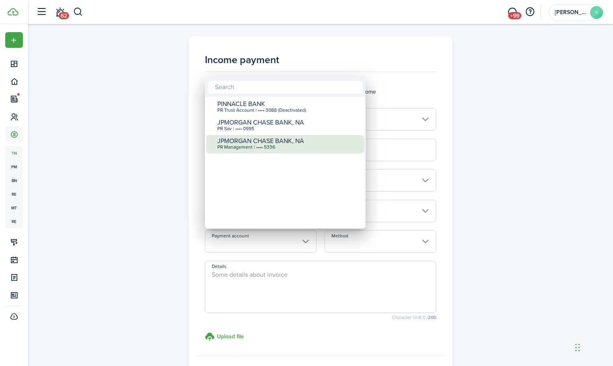
click at [275, 144] on div "JPMORGAN CHASE BANK, NA" at bounding box center [288, 140] width 142 height 7
type input "•••• •••• •••• 5336"
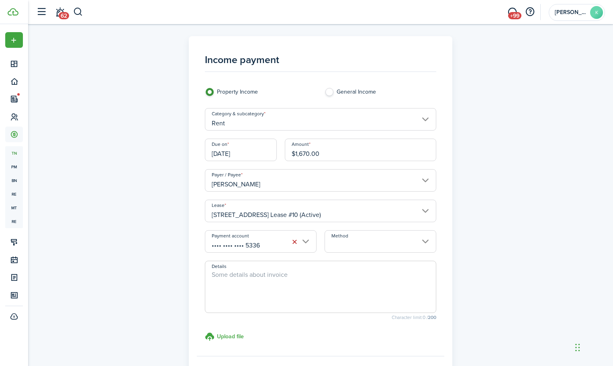
click at [397, 243] on input "Method" at bounding box center [381, 241] width 112 height 23
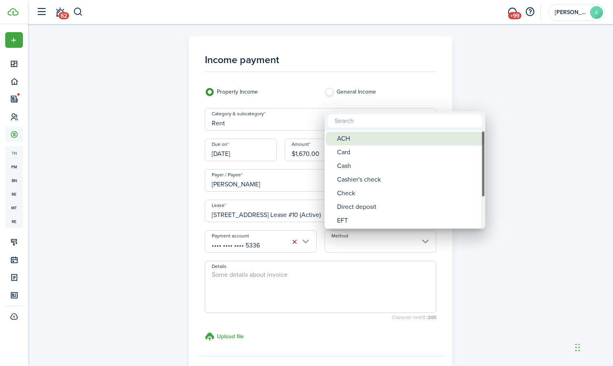
click at [392, 139] on div "ACH" at bounding box center [408, 139] width 142 height 14
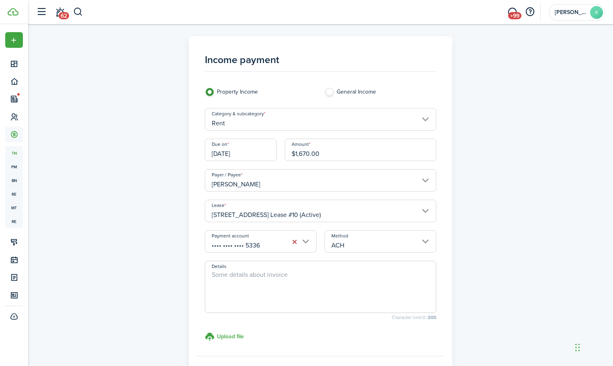
click at [365, 245] on input "ACH" at bounding box center [381, 241] width 112 height 23
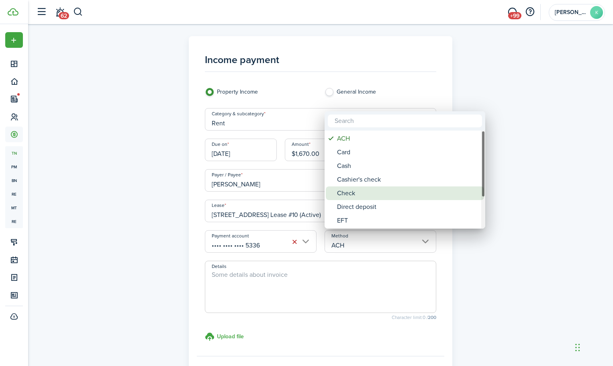
click at [363, 193] on div "Check" at bounding box center [408, 193] width 142 height 14
type input "Check"
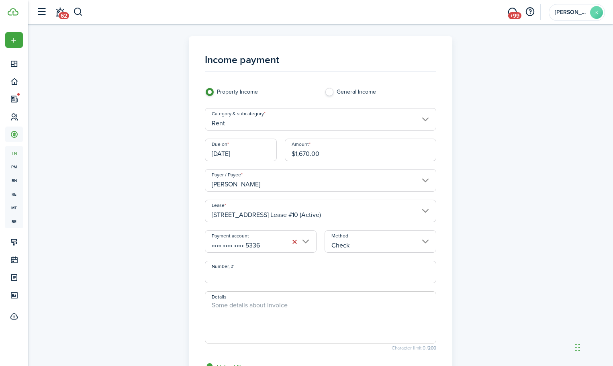
click at [262, 305] on textarea "Details" at bounding box center [320, 320] width 231 height 39
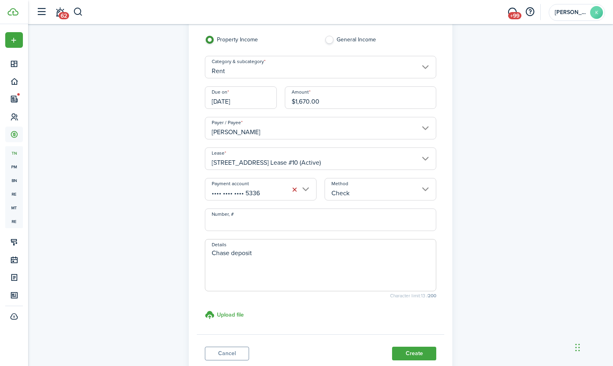
scroll to position [109, 0]
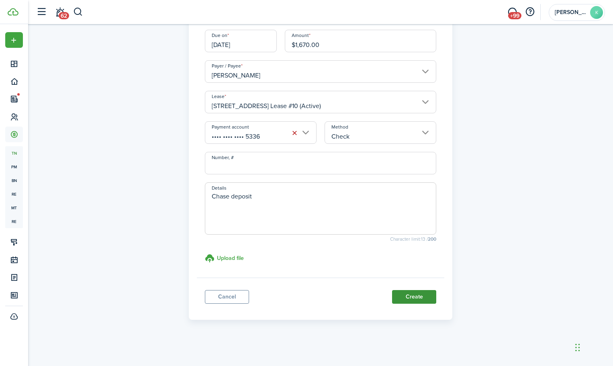
type textarea "Chase deposit"
click at [412, 295] on button "Create" at bounding box center [414, 297] width 44 height 14
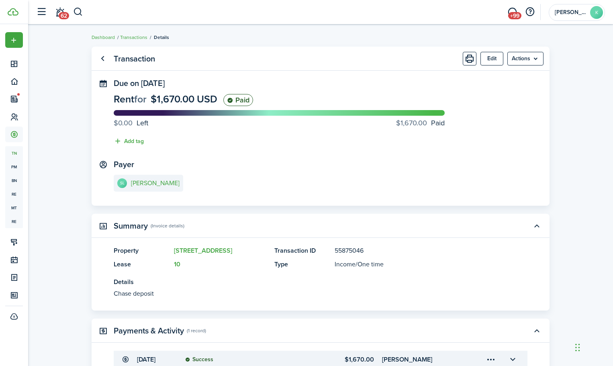
drag, startPoint x: 130, startPoint y: 39, endPoint x: 553, endPoint y: 40, distance: 423.2
click at [130, 38] on link "Transactions" at bounding box center [133, 37] width 27 height 7
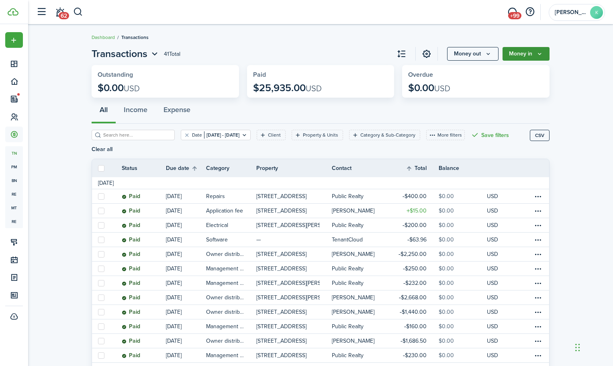
click at [526, 53] on button "Money in" at bounding box center [526, 54] width 47 height 14
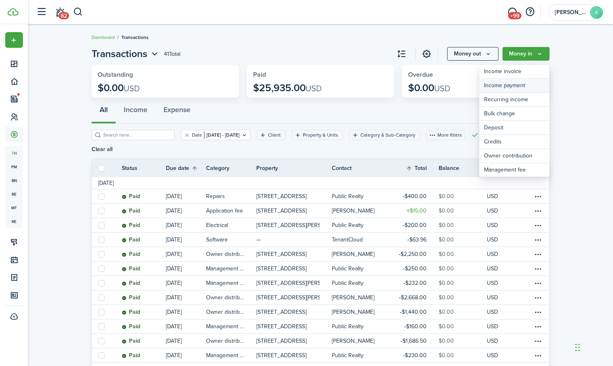
click at [521, 86] on link "Income payment" at bounding box center [515, 86] width 70 height 14
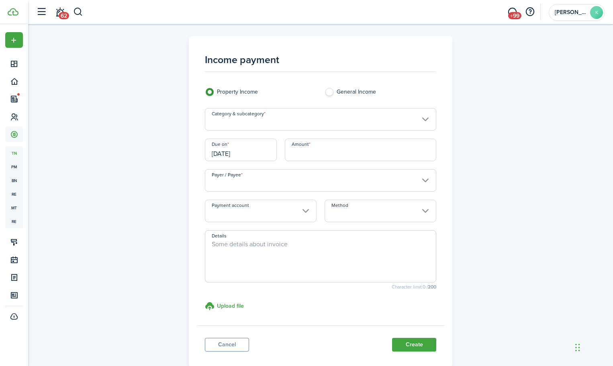
click at [326, 123] on input "Category & subcategory" at bounding box center [321, 119] width 232 height 23
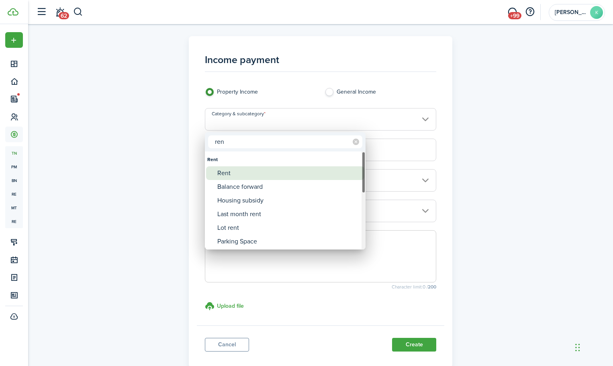
type input "ren"
click at [275, 172] on div "Rent" at bounding box center [288, 173] width 142 height 14
type input "Rent"
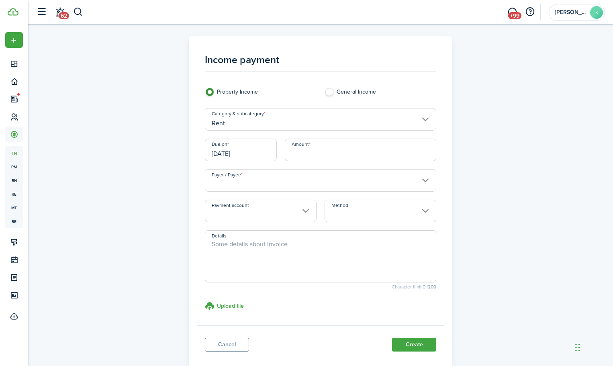
click at [262, 154] on input "[DATE]" at bounding box center [241, 150] width 72 height 23
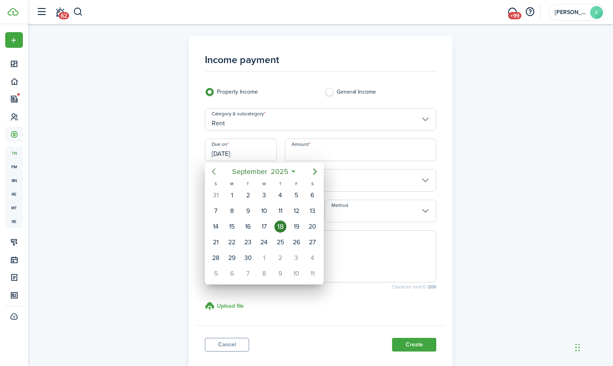
click at [215, 172] on icon "Previous page" at bounding box center [214, 172] width 10 height 10
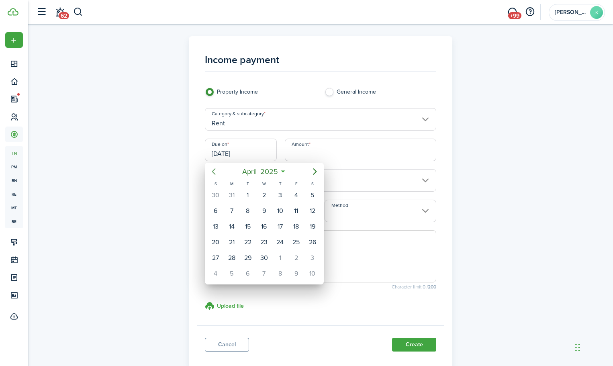
click at [215, 172] on icon "Previous page" at bounding box center [214, 172] width 10 height 10
click at [315, 195] on div "1" at bounding box center [313, 195] width 12 height 12
type input "02/01/2025"
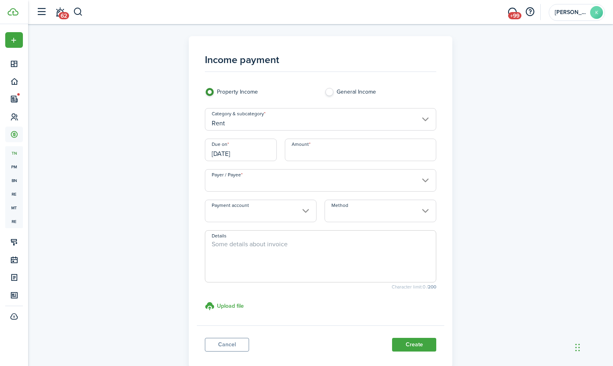
click at [318, 150] on input "Amount" at bounding box center [361, 150] width 152 height 23
type input "$2,900.00"
click at [297, 209] on input "Payment account" at bounding box center [261, 211] width 112 height 23
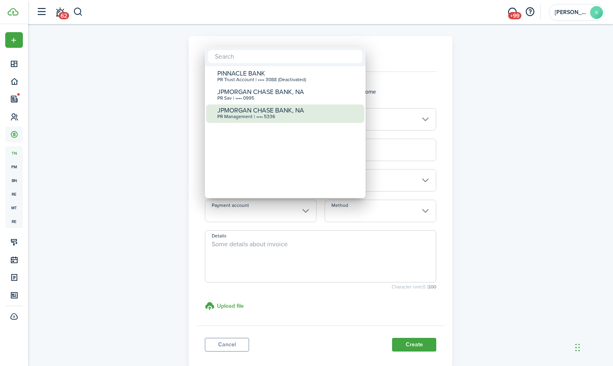
click at [267, 115] on div "PR Management | •••• 5336" at bounding box center [288, 117] width 142 height 6
type input "•••• •••• •••• 5336"
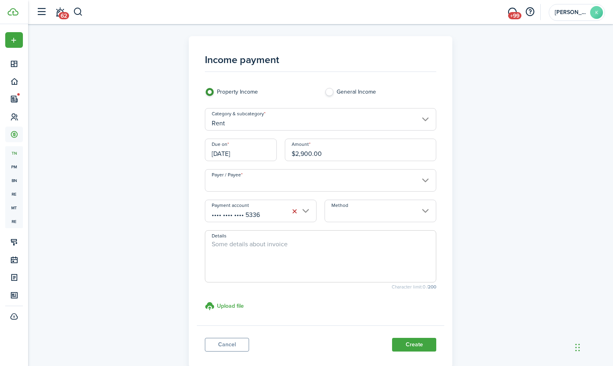
click at [383, 215] on input "Method" at bounding box center [381, 211] width 112 height 23
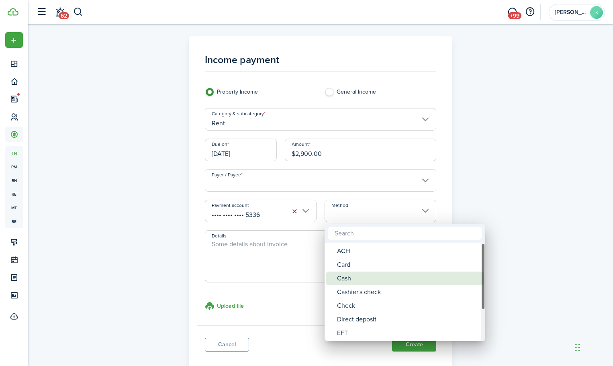
click at [362, 275] on div "Cash" at bounding box center [408, 279] width 142 height 14
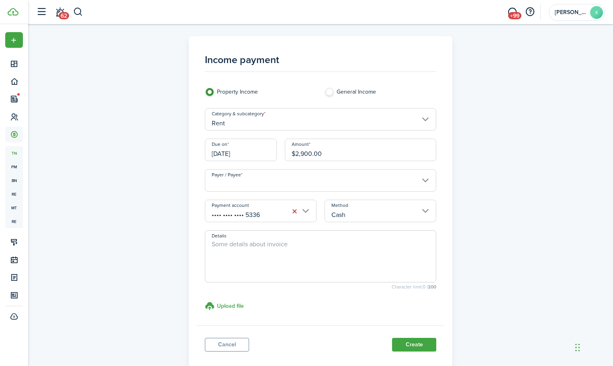
click at [362, 213] on input "Cash" at bounding box center [381, 211] width 112 height 23
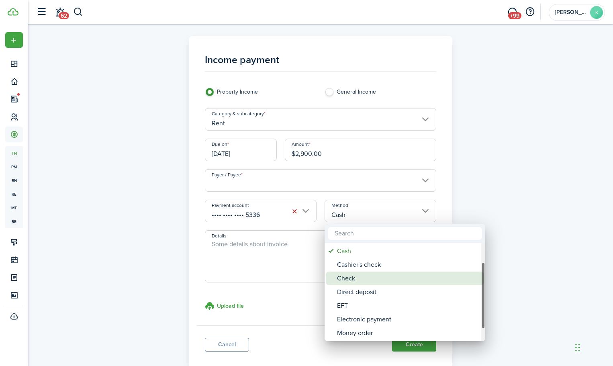
click at [361, 281] on div "Check" at bounding box center [408, 279] width 142 height 14
type input "Check"
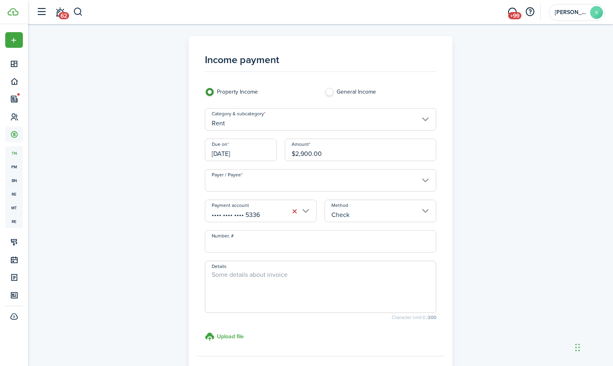
click at [291, 250] on input "Number, #" at bounding box center [321, 241] width 232 height 23
click at [273, 278] on textarea "Details" at bounding box center [320, 289] width 231 height 39
click at [283, 177] on input "Payer / Payee" at bounding box center [321, 180] width 232 height 23
type textarea "Chase deposit"
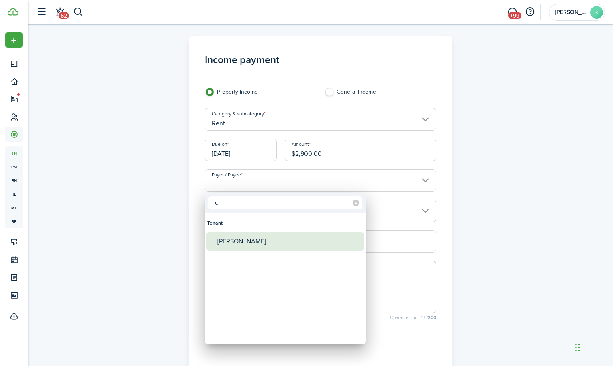
type input "c"
type input "san"
click at [264, 240] on div "[PERSON_NAME]" at bounding box center [288, 241] width 142 height 18
type input "[PERSON_NAME]"
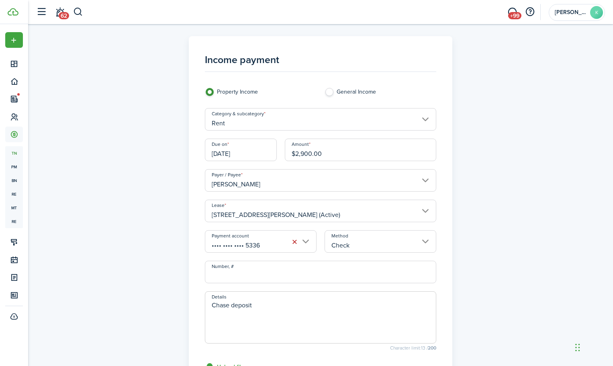
scroll to position [40, 0]
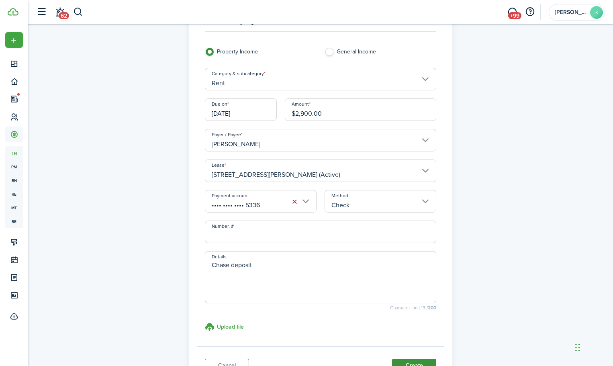
click at [418, 362] on button "Create" at bounding box center [414, 366] width 44 height 14
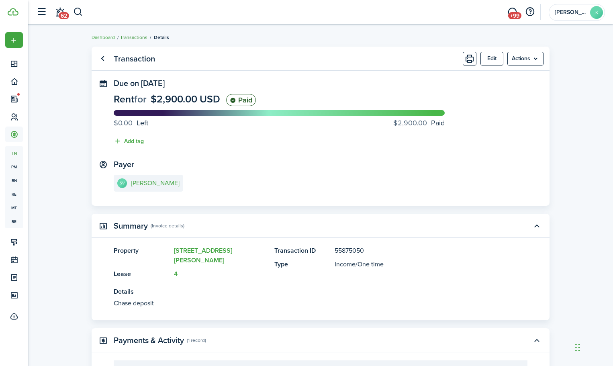
click at [127, 39] on link "Transactions" at bounding box center [133, 37] width 27 height 7
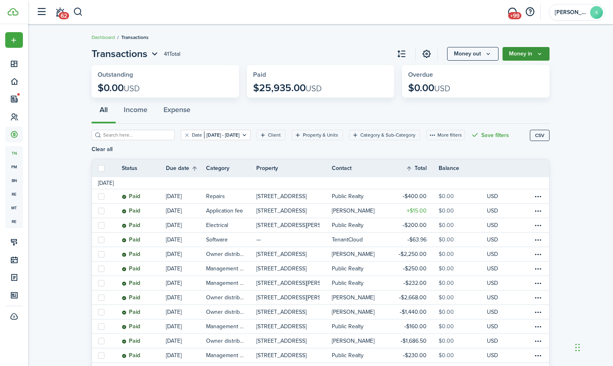
click at [528, 53] on button "Money in" at bounding box center [526, 54] width 47 height 14
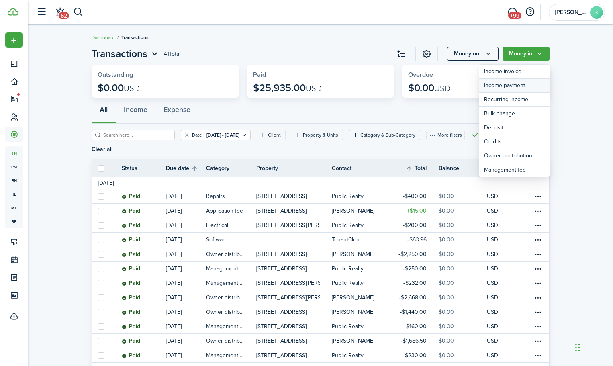
click at [521, 88] on link "Income payment" at bounding box center [515, 86] width 70 height 14
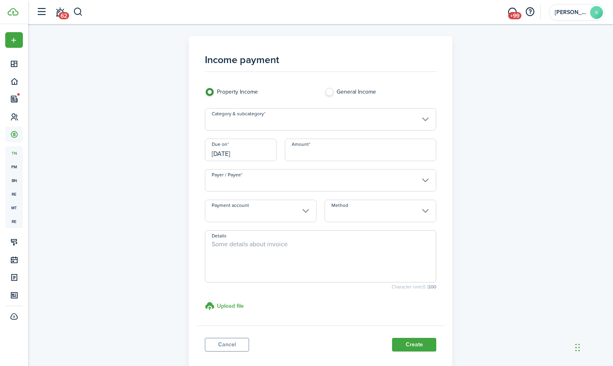
click at [293, 124] on input "Category & subcategory" at bounding box center [321, 119] width 232 height 23
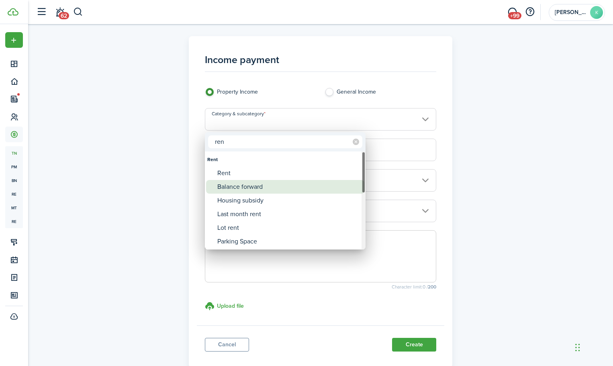
type input "ren"
click at [242, 171] on div "Rent" at bounding box center [288, 173] width 142 height 14
type input "Rent"
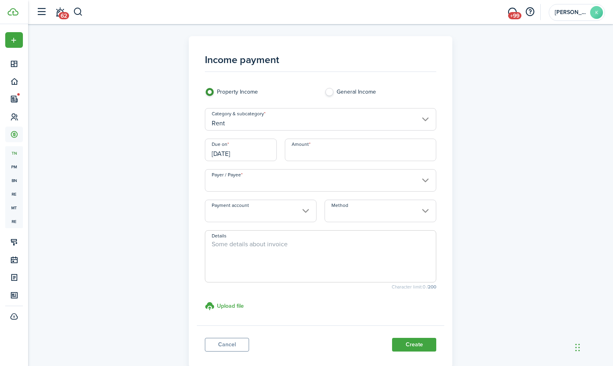
click at [261, 148] on input "[DATE]" at bounding box center [241, 150] width 72 height 23
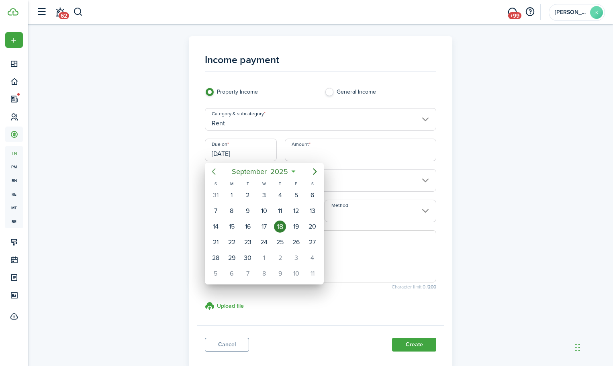
click at [216, 170] on icon "Previous page" at bounding box center [214, 172] width 10 height 10
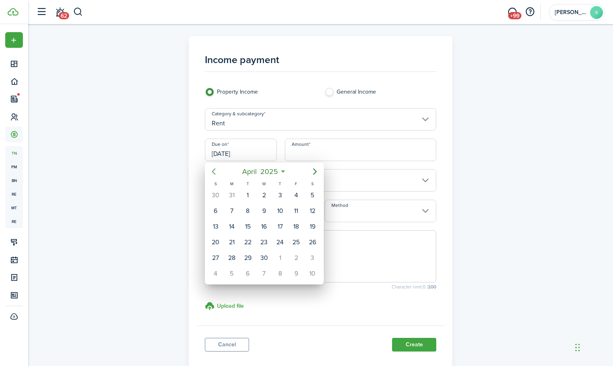
click at [216, 170] on icon "Previous page" at bounding box center [214, 172] width 10 height 10
click at [313, 173] on icon "Next page" at bounding box center [315, 172] width 10 height 10
click at [309, 195] on div "1" at bounding box center [313, 195] width 12 height 12
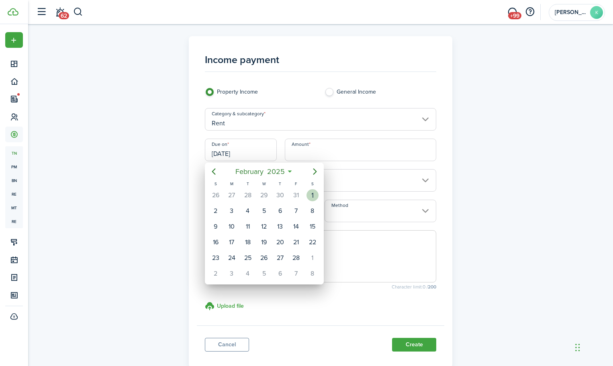
type input "02/01/2025"
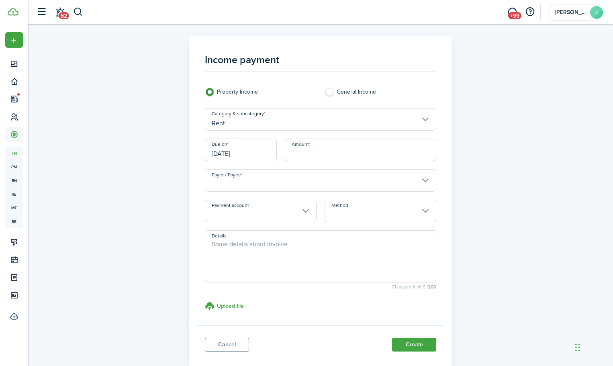
click at [325, 154] on input "Amount" at bounding box center [361, 150] width 152 height 23
type input "$"
click at [313, 156] on input "Amount" at bounding box center [361, 150] width 152 height 23
type input "$3,400.00"
click at [297, 190] on input "Payer / Payee" at bounding box center [321, 180] width 232 height 23
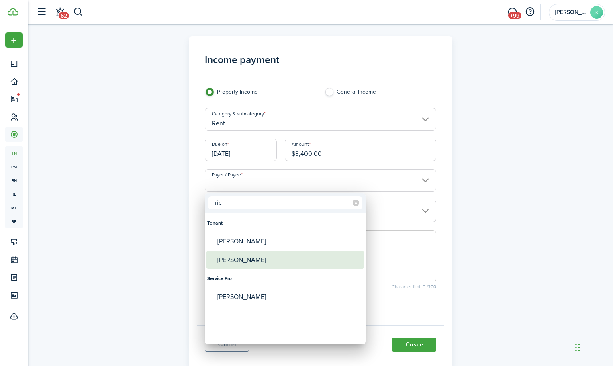
type input "ric"
click at [264, 260] on div "[PERSON_NAME]" at bounding box center [288, 260] width 142 height 18
type input "[PERSON_NAME]"
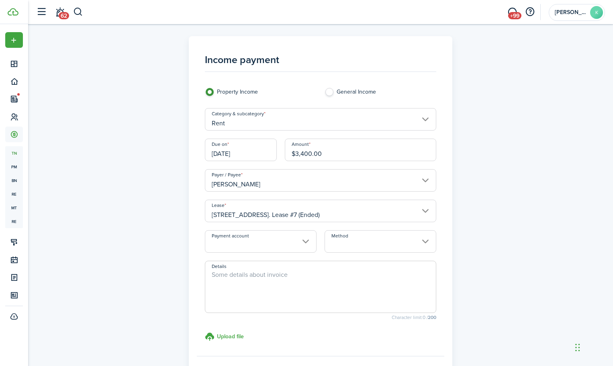
click at [303, 243] on input "Payment account" at bounding box center [261, 241] width 112 height 23
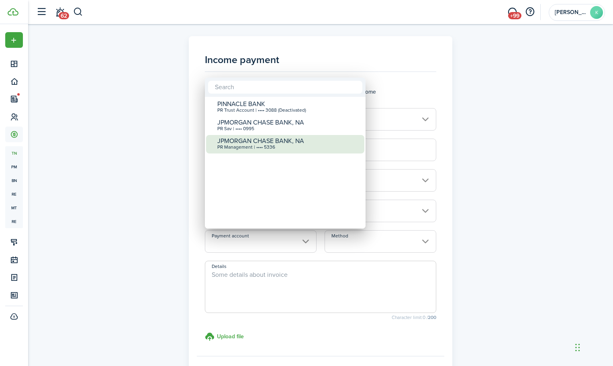
click at [265, 145] on div "PR Management | •••• 5336" at bounding box center [288, 148] width 142 height 6
type input "•••• •••• •••• 5336"
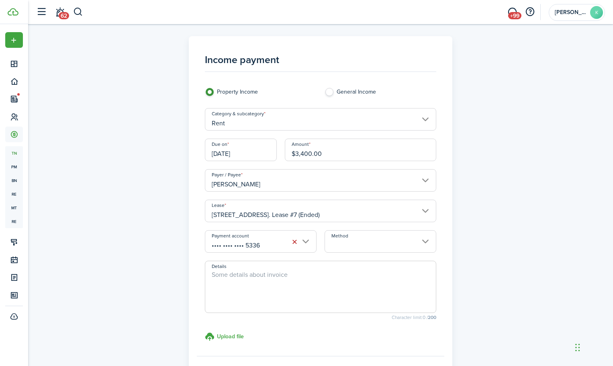
click at [358, 244] on input "Method" at bounding box center [381, 241] width 112 height 23
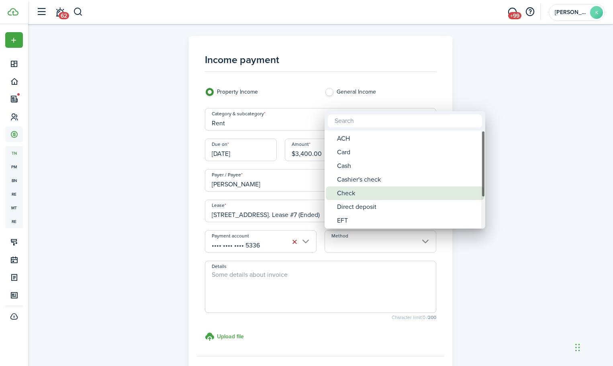
click at [367, 195] on div "Check" at bounding box center [408, 193] width 142 height 14
type input "Check"
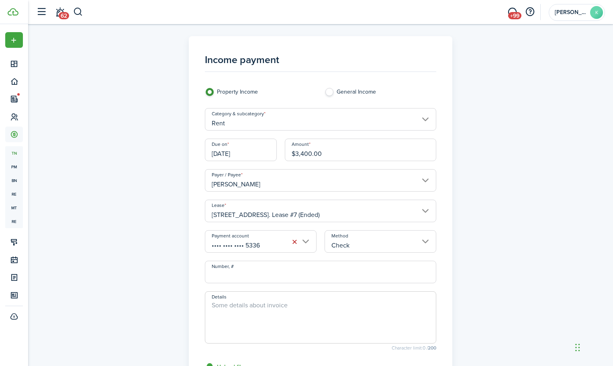
click at [242, 313] on textarea "Details" at bounding box center [320, 320] width 231 height 39
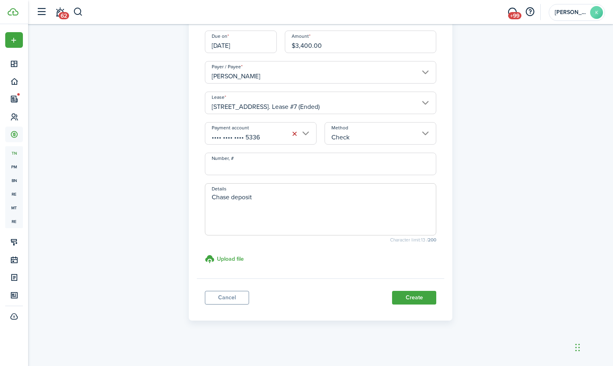
scroll to position [109, 0]
type textarea "Chase deposit"
click at [427, 294] on button "Create" at bounding box center [414, 297] width 44 height 14
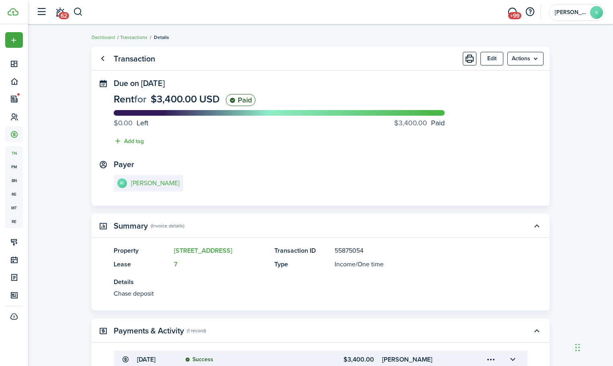
click at [131, 37] on link "Transactions" at bounding box center [133, 37] width 27 height 7
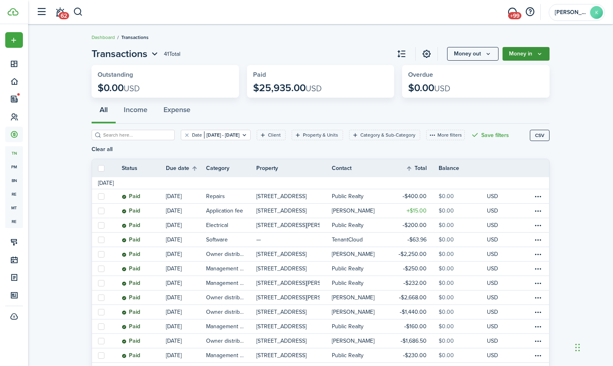
click at [533, 56] on button "Money in" at bounding box center [526, 54] width 47 height 14
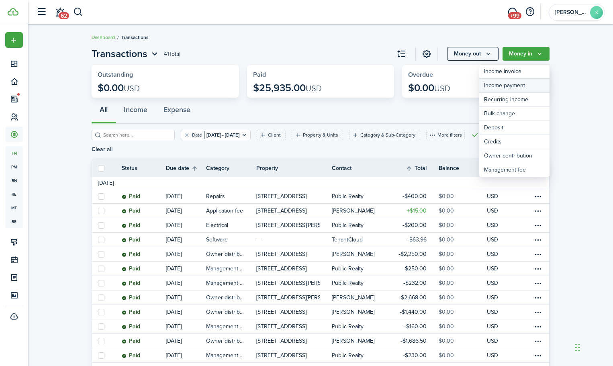
click at [511, 87] on link "Income payment" at bounding box center [515, 86] width 70 height 14
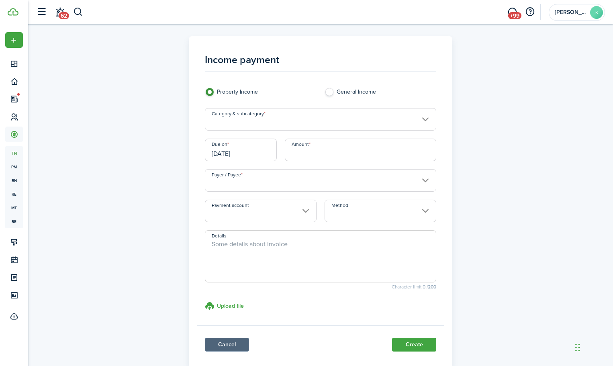
click at [239, 344] on link "Cancel" at bounding box center [227, 345] width 44 height 14
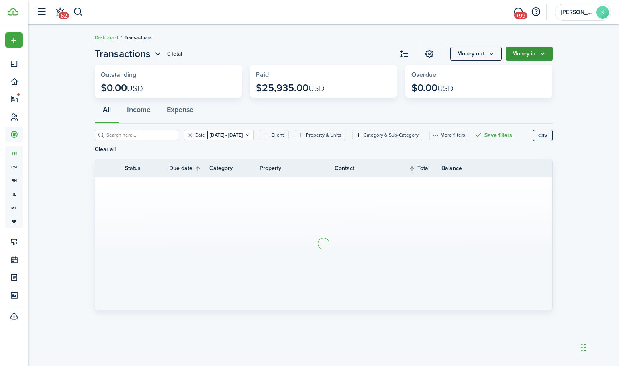
click at [532, 57] on button "Money in" at bounding box center [529, 54] width 47 height 14
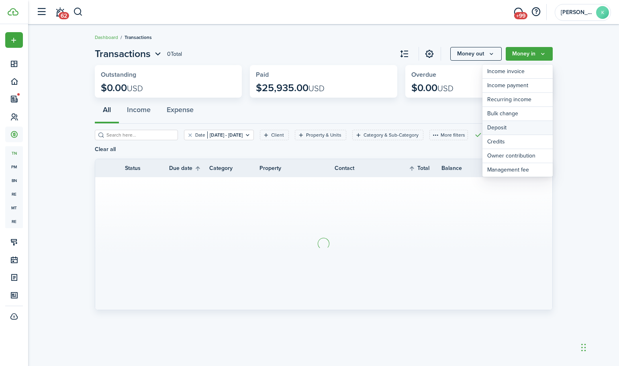
click at [511, 130] on link "Deposit" at bounding box center [518, 128] width 70 height 14
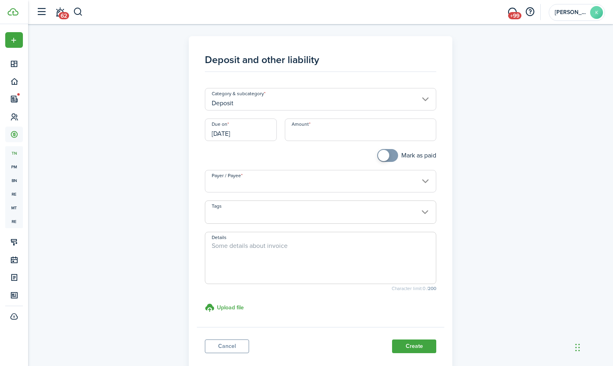
click at [385, 100] on input "Deposit" at bounding box center [321, 99] width 232 height 23
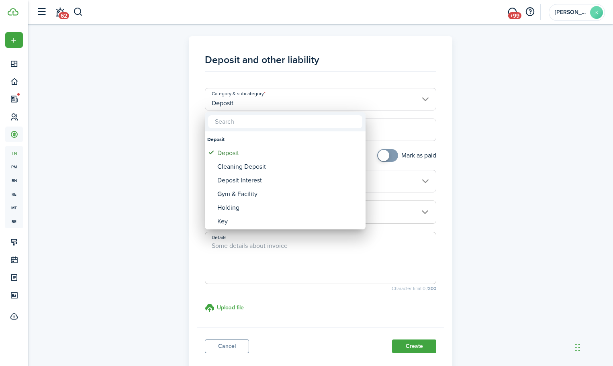
click at [387, 100] on div at bounding box center [307, 183] width 742 height 495
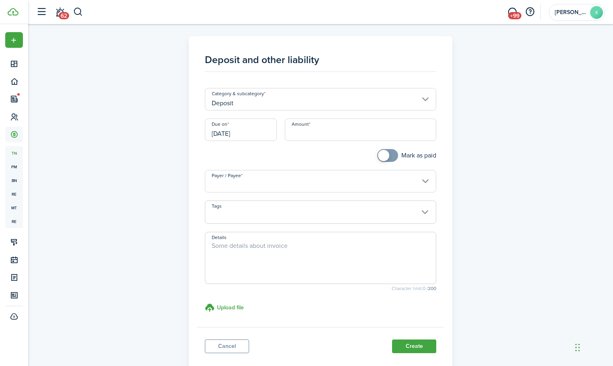
click at [260, 136] on input "[DATE]" at bounding box center [241, 130] width 72 height 23
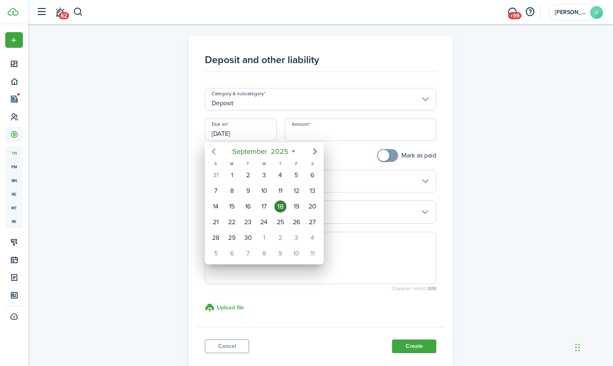
click at [216, 153] on icon "Previous page" at bounding box center [214, 152] width 10 height 10
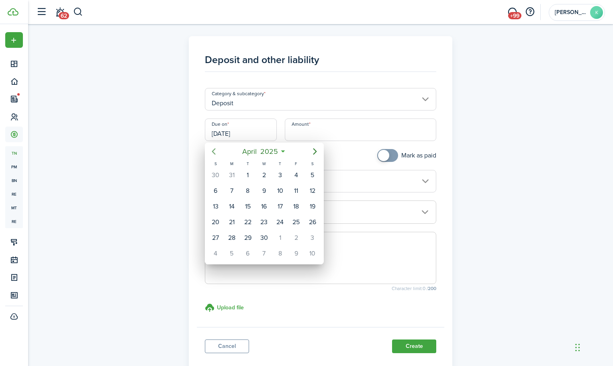
click at [216, 153] on icon "Previous page" at bounding box center [214, 152] width 10 height 10
click at [219, 154] on mbsc-button "Previous page" at bounding box center [214, 151] width 16 height 16
click at [217, 154] on icon "Previous page" at bounding box center [214, 152] width 10 height 10
click at [217, 153] on icon "Previous page" at bounding box center [214, 152] width 10 height 10
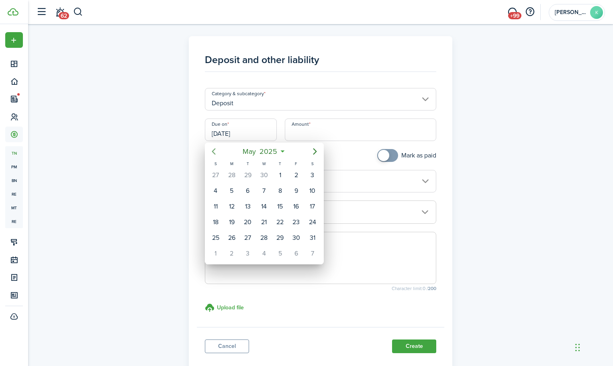
click at [217, 153] on icon "Previous page" at bounding box center [214, 152] width 10 height 10
drag, startPoint x: 298, startPoint y: 236, endPoint x: 324, endPoint y: 130, distance: 108.3
click at [299, 236] on div "28" at bounding box center [296, 238] width 12 height 12
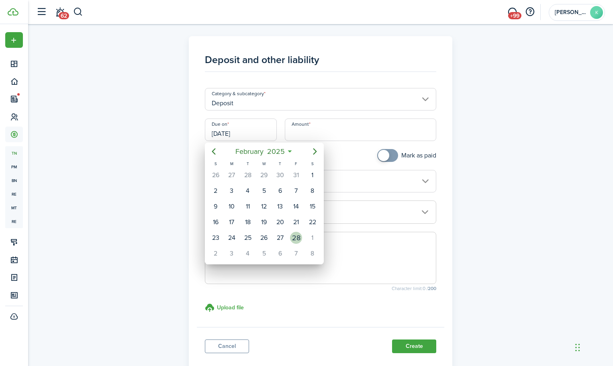
type input "02/28/2025"
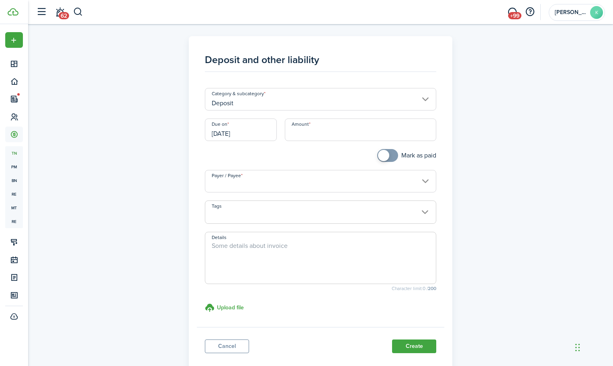
click at [325, 133] on input "Amount" at bounding box center [361, 130] width 152 height 23
type input "$500.00"
click at [232, 348] on link "Cancel" at bounding box center [227, 347] width 44 height 14
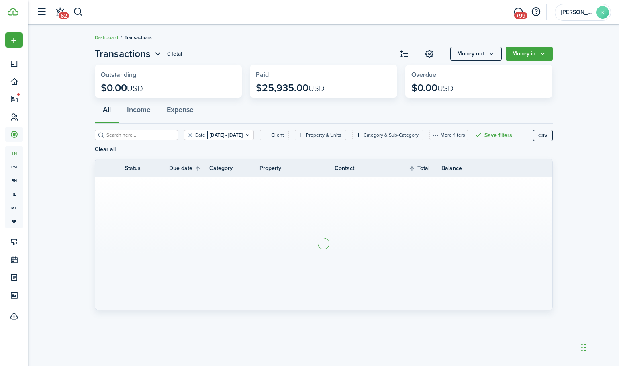
click at [537, 62] on page-view-layout "Transactions 0 Total Money out Money in Outstanding $0.00 USD Paid $25,935.00 U…" at bounding box center [324, 181] width 466 height 276
click at [540, 56] on icon "Money in" at bounding box center [543, 54] width 7 height 6
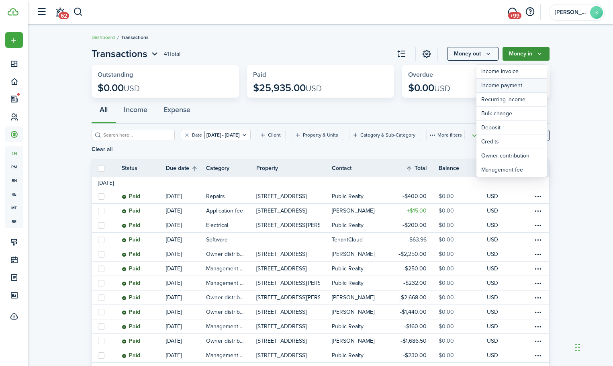
click at [529, 84] on link "Income payment" at bounding box center [512, 86] width 70 height 14
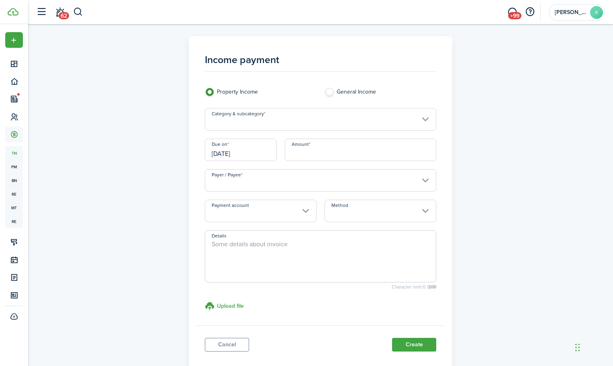
click at [252, 119] on input "Category & subcategory" at bounding box center [321, 119] width 232 height 23
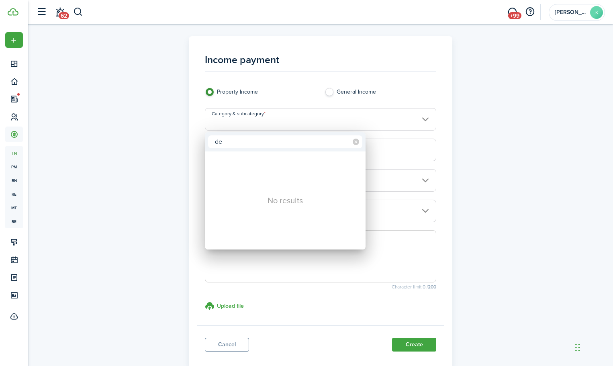
type input "d"
click at [235, 344] on div at bounding box center [307, 183] width 742 height 495
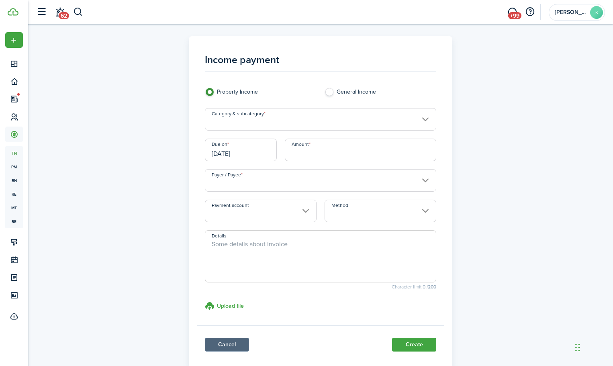
click at [241, 346] on link "Cancel" at bounding box center [227, 345] width 44 height 14
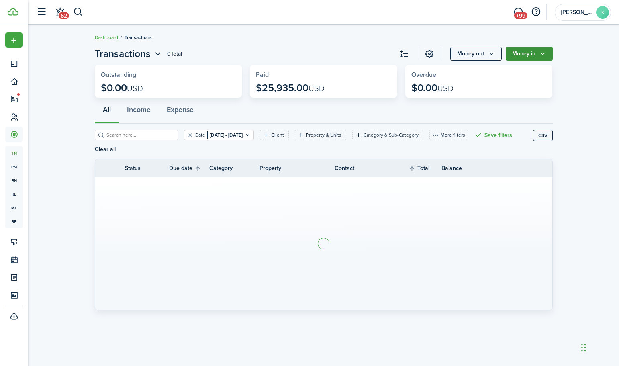
click at [547, 55] on button "Money in" at bounding box center [529, 54] width 47 height 14
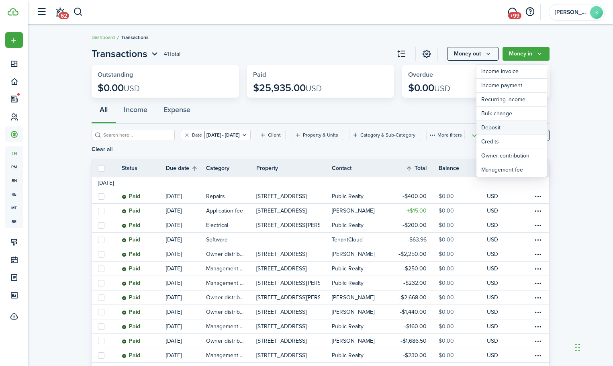
click at [516, 128] on link "Deposit" at bounding box center [512, 128] width 70 height 14
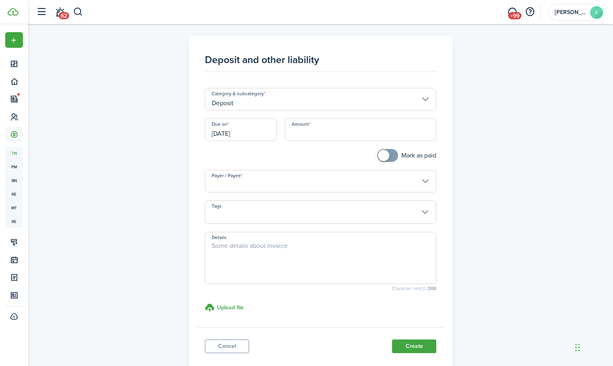
click at [276, 185] on input "Payer / Payee" at bounding box center [321, 181] width 232 height 23
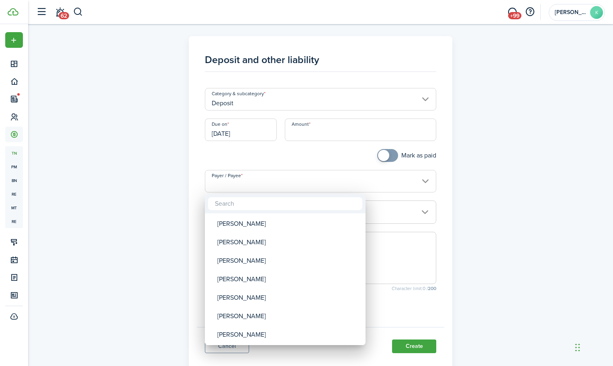
click at [278, 205] on input "text" at bounding box center [285, 203] width 154 height 13
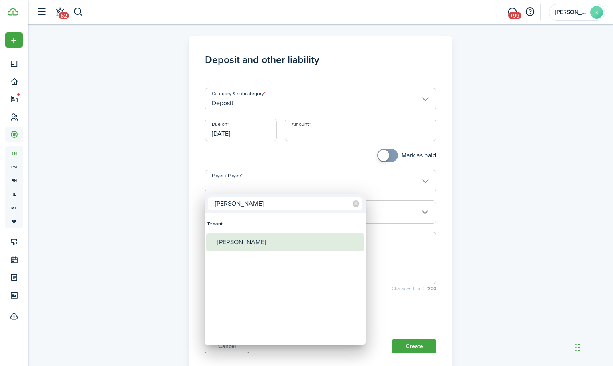
type input "jada"
drag, startPoint x: 255, startPoint y: 243, endPoint x: 277, endPoint y: 246, distance: 21.9
click at [254, 244] on div "[PERSON_NAME]" at bounding box center [288, 242] width 142 height 18
type input "[PERSON_NAME]"
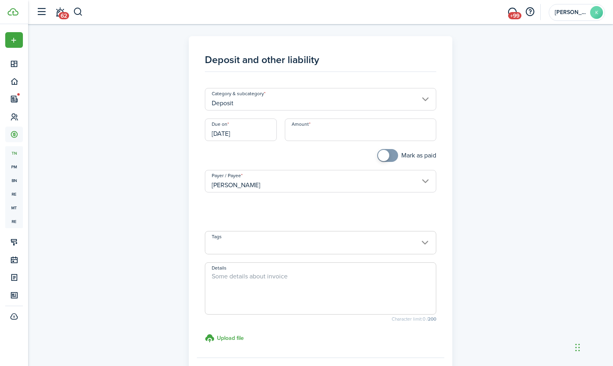
click at [264, 285] on textarea "Details" at bounding box center [320, 291] width 231 height 39
type textarea "New Tenant"
click at [260, 277] on textarea "New Tenant" at bounding box center [320, 291] width 231 height 39
click at [339, 130] on input "Amount" at bounding box center [361, 130] width 152 height 23
click at [261, 133] on input "[DATE]" at bounding box center [241, 130] width 72 height 23
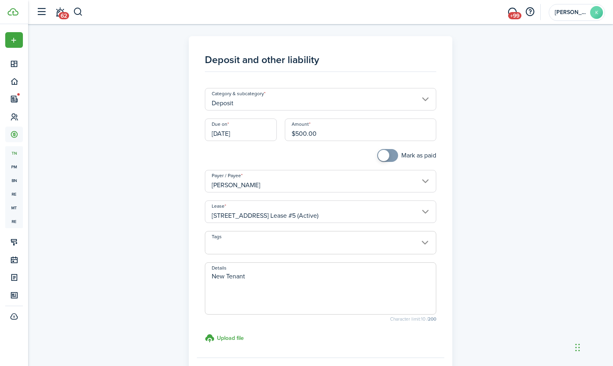
type input "$500.00"
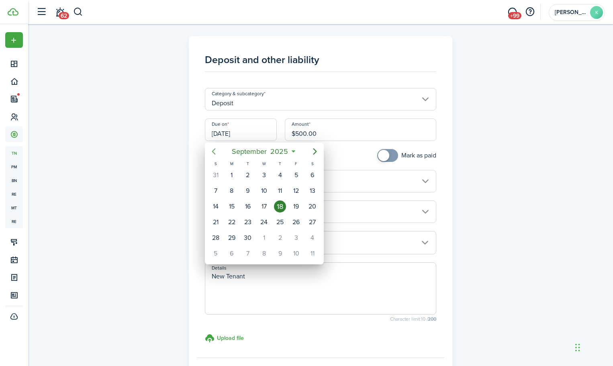
click at [214, 150] on icon "Previous page" at bounding box center [214, 151] width 4 height 6
click at [382, 155] on div at bounding box center [307, 183] width 742 height 495
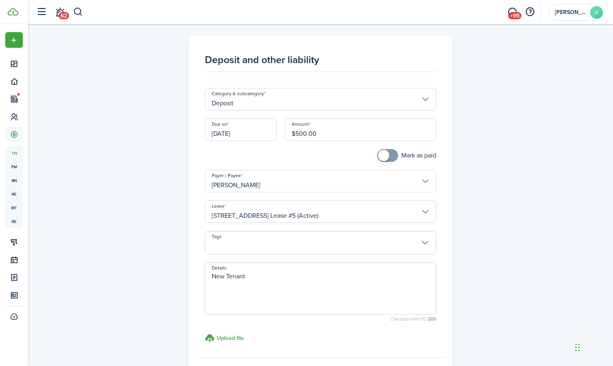
checkbox input "true"
click at [382, 155] on span at bounding box center [383, 155] width 11 height 11
click at [247, 135] on input "[DATE]" at bounding box center [241, 130] width 72 height 23
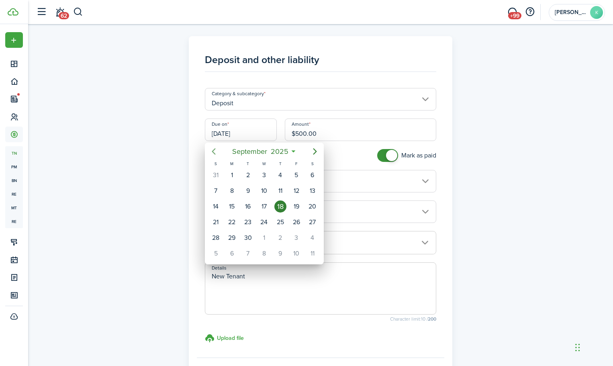
click at [215, 152] on icon "Previous page" at bounding box center [214, 152] width 10 height 10
click at [209, 152] on icon "Previous page" at bounding box center [214, 152] width 10 height 10
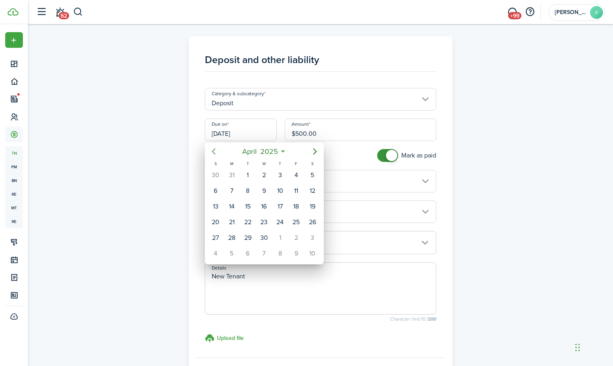
click at [212, 154] on icon "Previous page" at bounding box center [214, 152] width 10 height 10
click at [295, 238] on div "28" at bounding box center [296, 238] width 12 height 12
type input "02/28/2025"
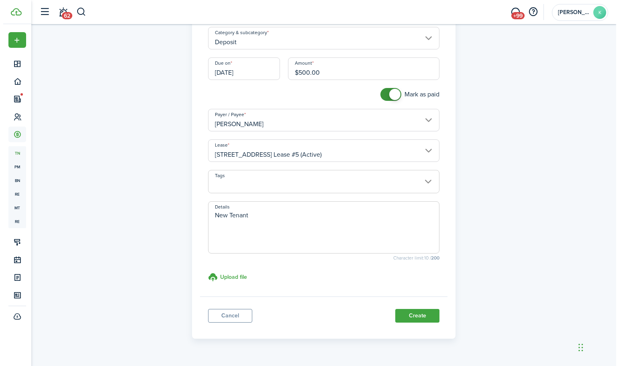
scroll to position [80, 0]
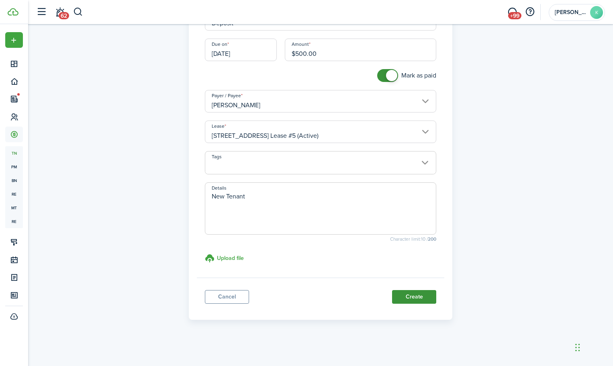
click at [432, 297] on button "Create" at bounding box center [414, 297] width 44 height 14
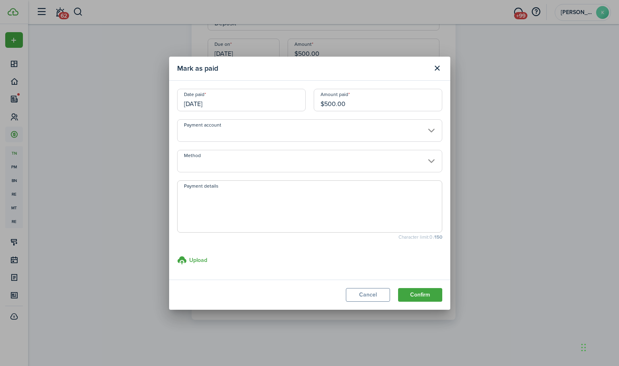
click at [310, 134] on input "Payment account" at bounding box center [309, 130] width 265 height 23
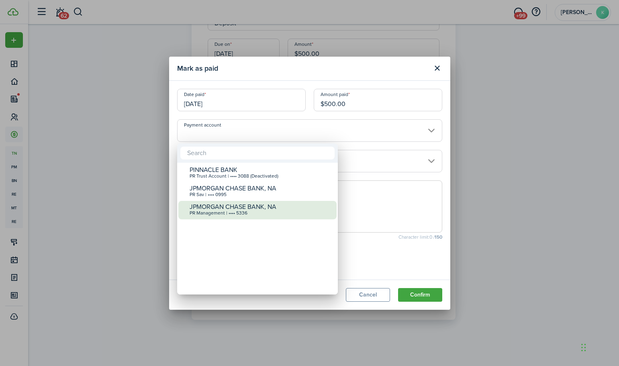
click at [255, 212] on div "PR Management | •••• 5336" at bounding box center [261, 214] width 142 height 6
type input "•••• •••• •••• 5336"
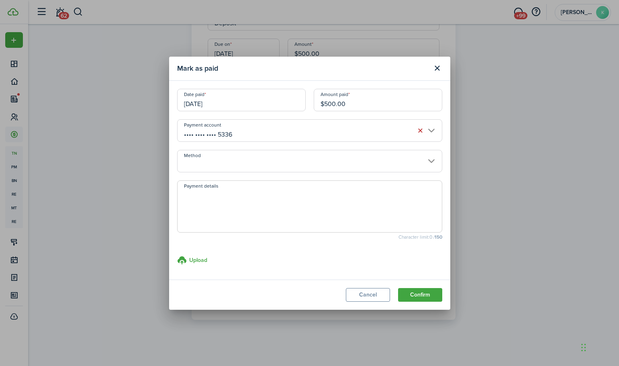
click at [274, 163] on input "Method" at bounding box center [309, 161] width 265 height 23
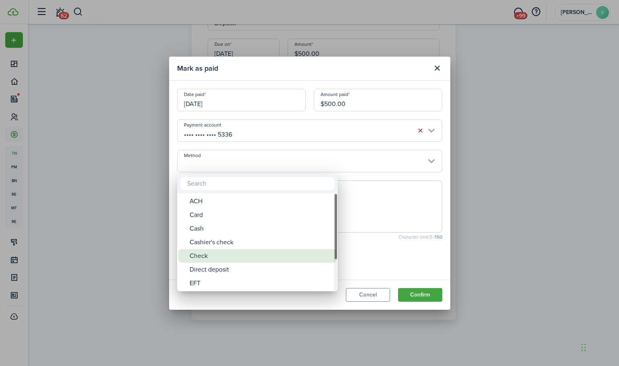
click at [227, 254] on div "Check" at bounding box center [261, 256] width 142 height 14
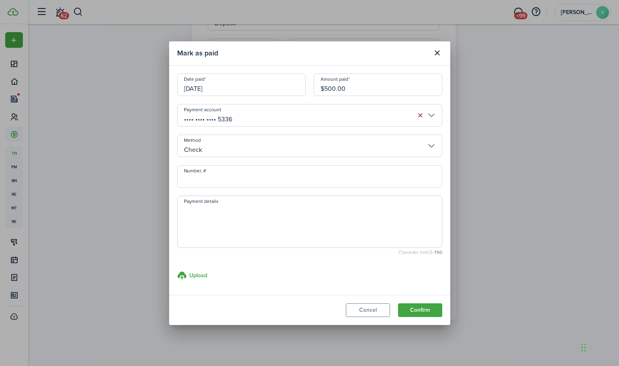
click at [279, 213] on textarea "Payment details" at bounding box center [310, 224] width 264 height 39
click at [315, 147] on input "Check" at bounding box center [309, 146] width 265 height 23
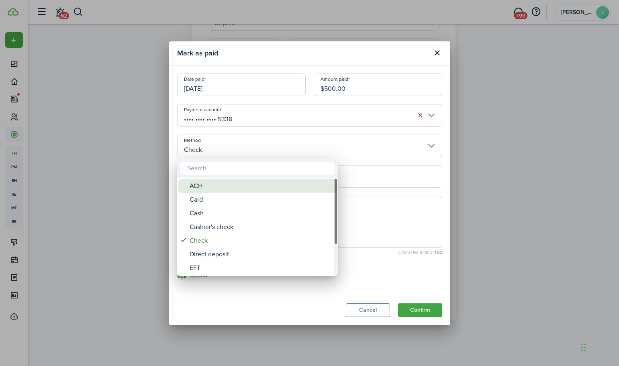
click at [245, 184] on div "ACH" at bounding box center [261, 186] width 142 height 14
type input "ACH"
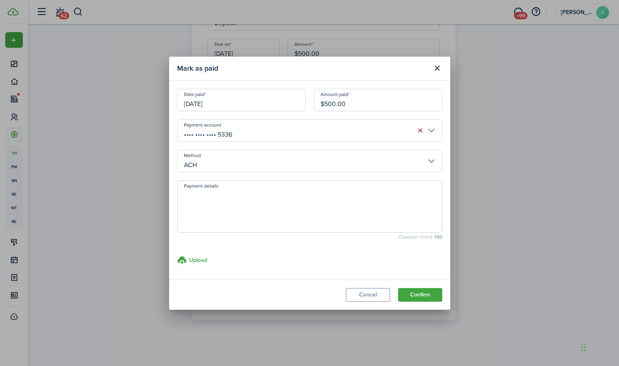
click at [297, 195] on textarea "Payment details" at bounding box center [310, 209] width 264 height 39
paste textarea "GA JR CFRih16b7c61"
type textarea "GA JR CFRih16b7c61"
click at [410, 298] on button "Confirm" at bounding box center [420, 295] width 44 height 14
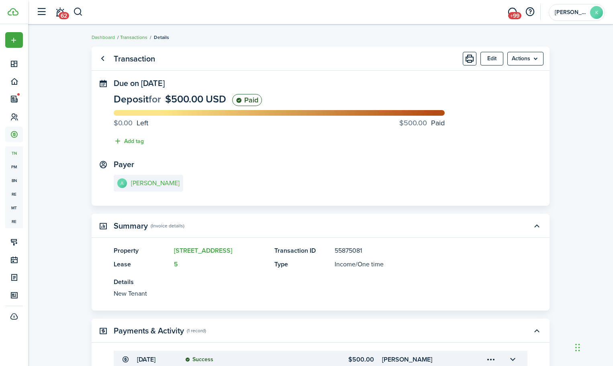
click at [138, 38] on link "Transactions" at bounding box center [133, 37] width 27 height 7
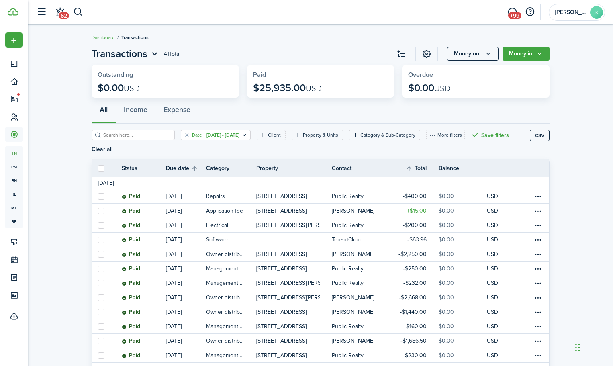
click at [240, 137] on filter-tag-value "[DATE] - [DATE]" at bounding box center [221, 134] width 35 height 7
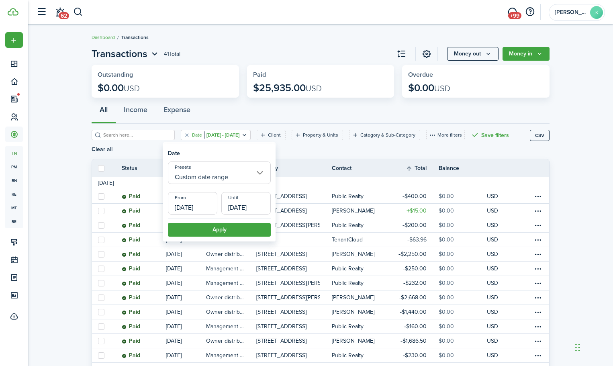
click at [184, 204] on input "[DATE]" at bounding box center [192, 203] width 49 height 23
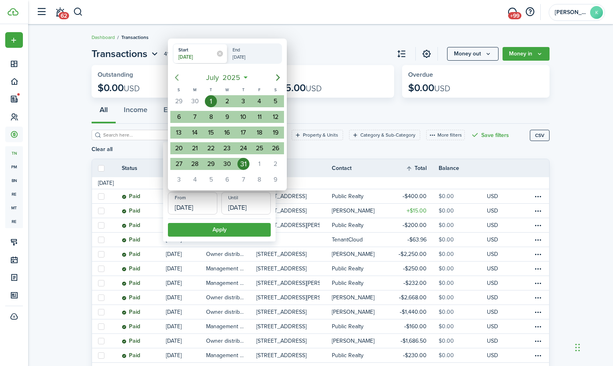
click at [178, 80] on icon "Previous page" at bounding box center [177, 78] width 4 height 6
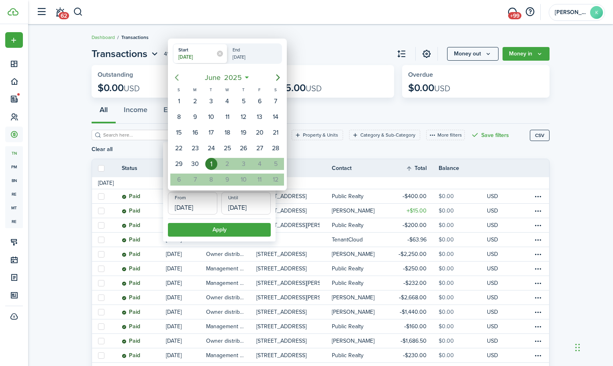
click at [178, 80] on icon "Previous page" at bounding box center [177, 78] width 4 height 6
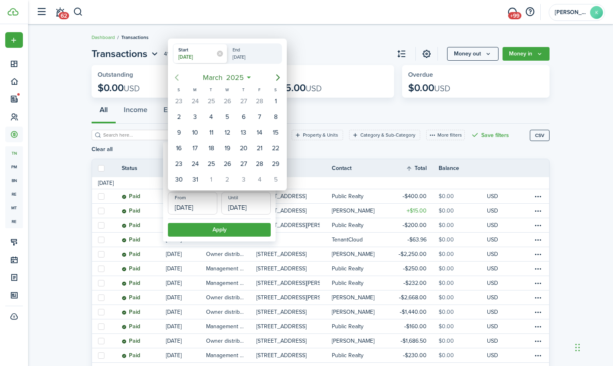
click at [178, 80] on icon "Previous page" at bounding box center [177, 78] width 4 height 6
click at [275, 101] on div "1" at bounding box center [276, 101] width 12 height 12
type input "02/01/2025"
radio input "false"
radio input "true"
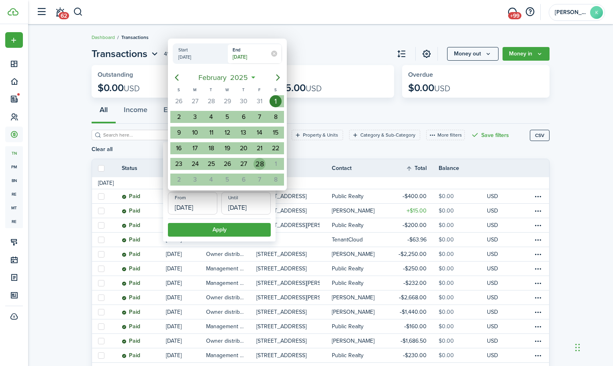
click at [258, 165] on div "28" at bounding box center [260, 164] width 12 height 12
type input "02/28/2025"
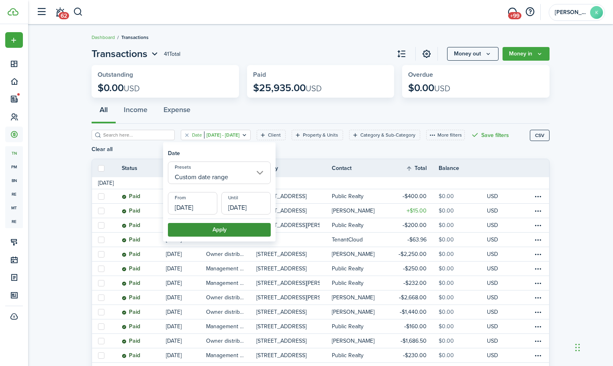
click at [244, 230] on button "Apply" at bounding box center [219, 230] width 103 height 14
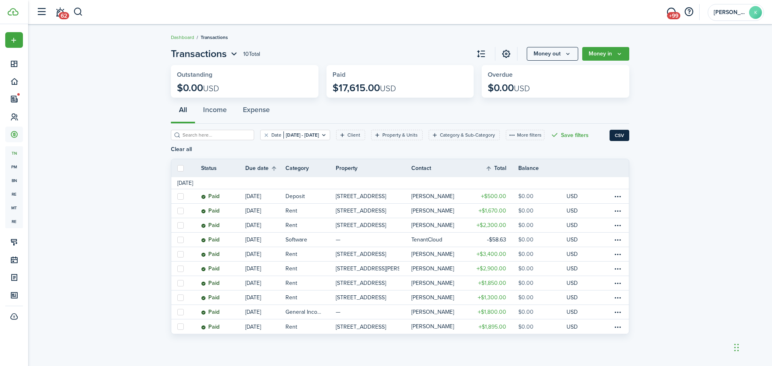
click at [613, 137] on button "CSV" at bounding box center [619, 135] width 20 height 11
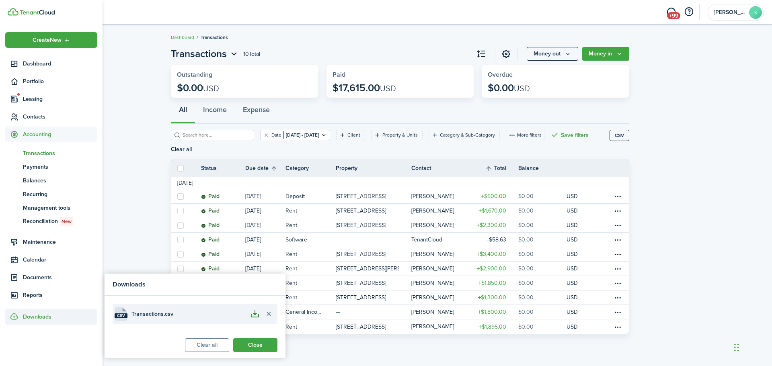
click at [250, 316] on button "button" at bounding box center [255, 314] width 14 height 14
click at [260, 343] on button "Close" at bounding box center [255, 345] width 44 height 14
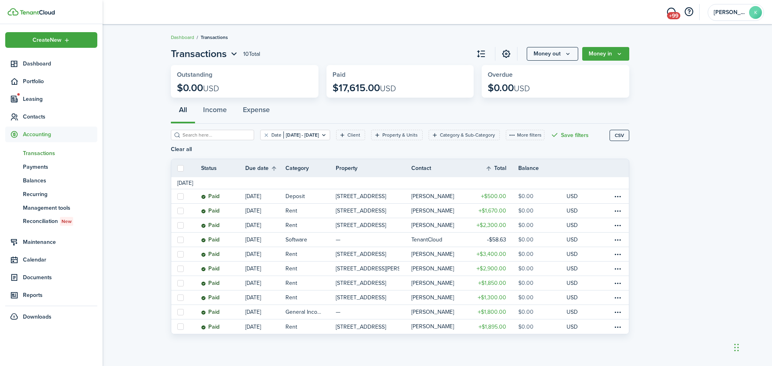
click at [59, 153] on span "Transactions" at bounding box center [60, 153] width 74 height 8
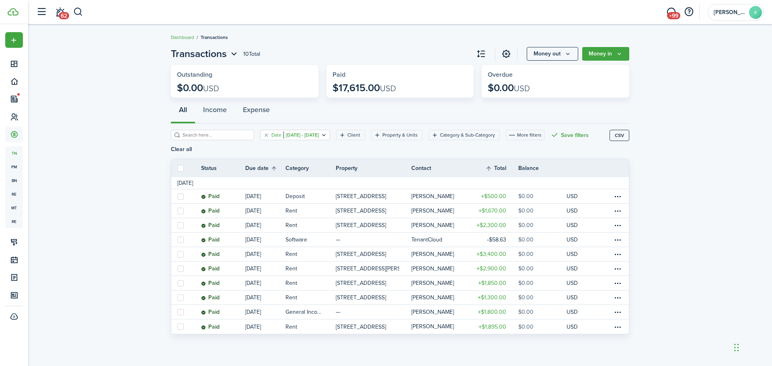
click at [299, 134] on filter-tag-value "Feb 01, 2025 - Feb 28, 2025" at bounding box center [300, 134] width 35 height 7
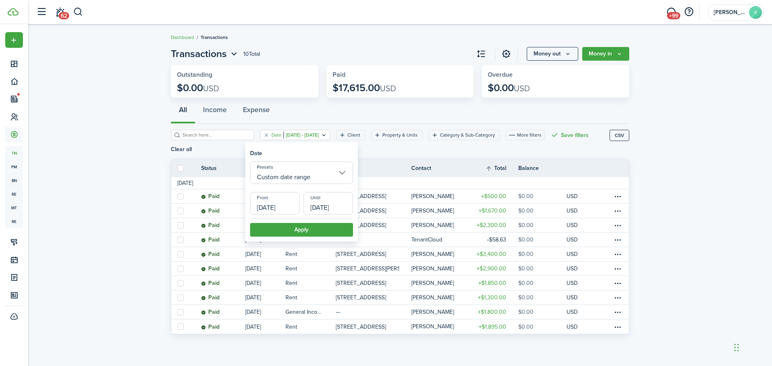
click at [337, 170] on input "Custom date range" at bounding box center [301, 173] width 103 height 23
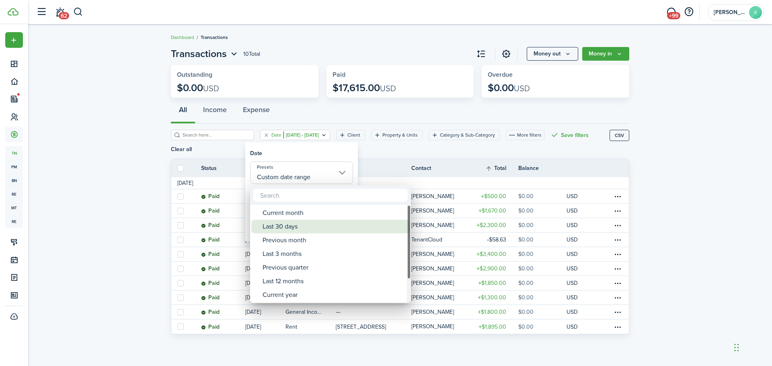
click at [307, 227] on div "Last 30 days" at bounding box center [333, 227] width 142 height 14
type input "Last 30 days"
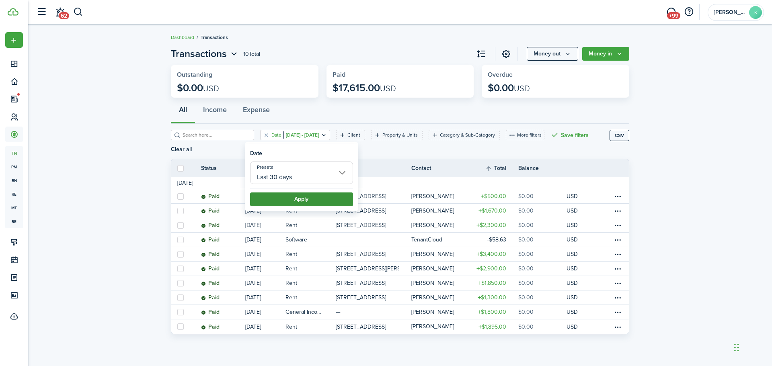
click at [313, 201] on button "Apply" at bounding box center [301, 200] width 103 height 14
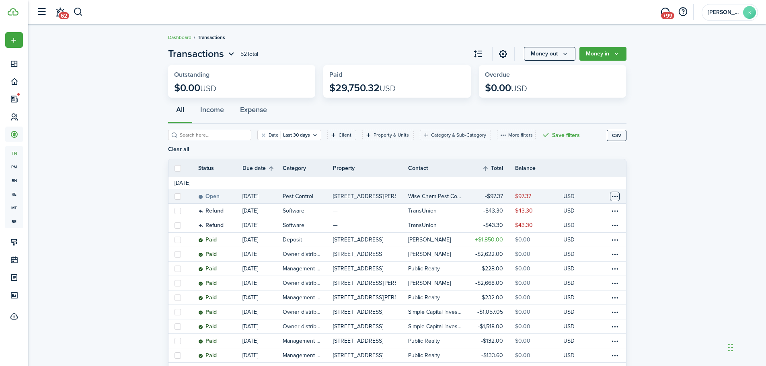
click at [613, 192] on table-menu-btn-icon at bounding box center [615, 197] width 10 height 10
click at [603, 197] on button "Edit" at bounding box center [584, 201] width 70 height 14
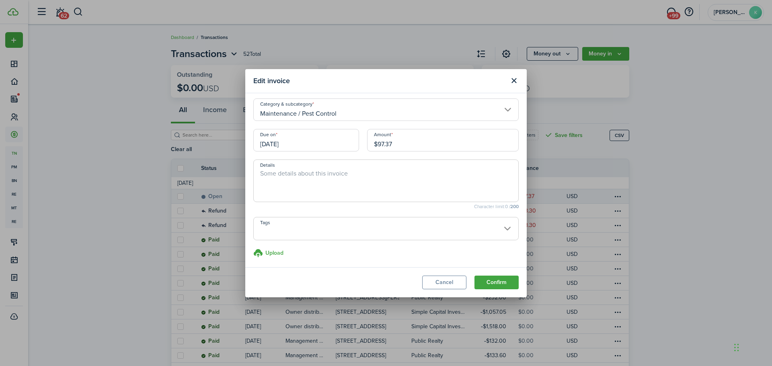
scroll to position [4, 0]
click at [259, 253] on icon at bounding box center [258, 253] width 10 height 10
click at [253, 248] on input "Upload store documents and templates Choose file" at bounding box center [253, 248] width 0 height 0
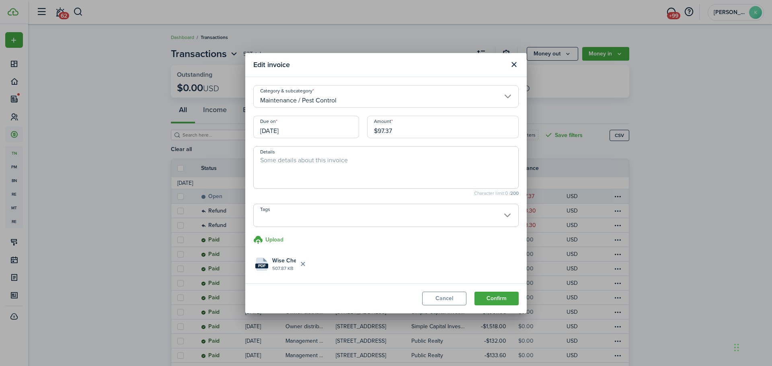
click at [339, 163] on textarea "Details" at bounding box center [386, 170] width 264 height 29
paste textarea "INSPECTION FEE"
paste textarea "Attn: Sandra Varner PUBLIC REALITY-ASHLEY MAXWELL 6216 Westover Drive Granbury,…"
drag, startPoint x: 368, startPoint y: 166, endPoint x: 261, endPoint y: 167, distance: 106.5
click at [261, 167] on textarea "INSPECTION FEE - Attn: Sandra Varner PUBLIC REALITY-ASHLEY MAXWELL 6216 Westove…" at bounding box center [386, 170] width 264 height 29
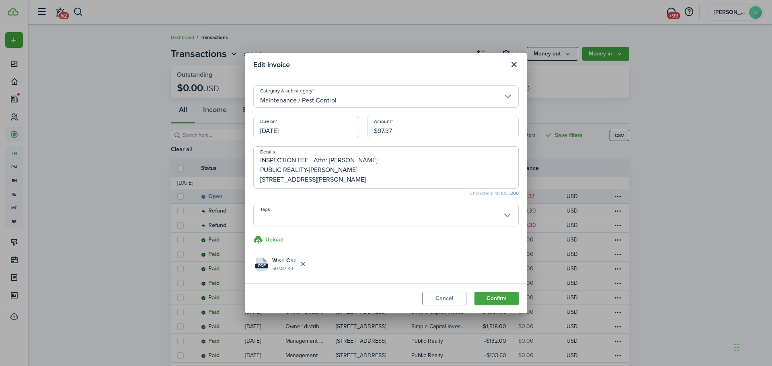
click at [260, 167] on textarea "INSPECTION FEE - Attn: Sandra Varner PUBLIC REALITY-ASHLEY MAXWELL 6216 Westove…" at bounding box center [386, 170] width 264 height 29
drag, startPoint x: 491, startPoint y: 159, endPoint x: 371, endPoint y: 162, distance: 120.6
click at [371, 162] on textarea "INSPECTION FEE - Attn: Sandra VarnerPUBLIC REALITY-ASHLEY MAXWELL 6216 Westover…" at bounding box center [386, 170] width 264 height 29
type textarea "INSPECTION FEE - Attn: Sandra Varner 6216 Westover Drive Granbury, TX 76049"
click at [500, 296] on button "Confirm" at bounding box center [496, 299] width 44 height 14
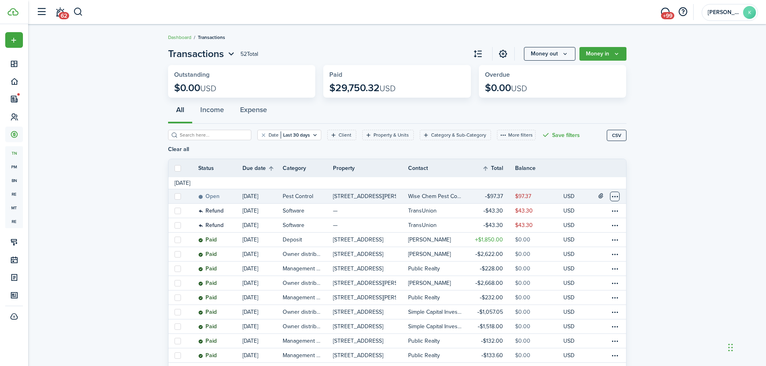
click at [612, 192] on table-menu-btn-icon at bounding box center [615, 197] width 10 height 10
click at [592, 219] on link "Mark as paid" at bounding box center [584, 215] width 70 height 14
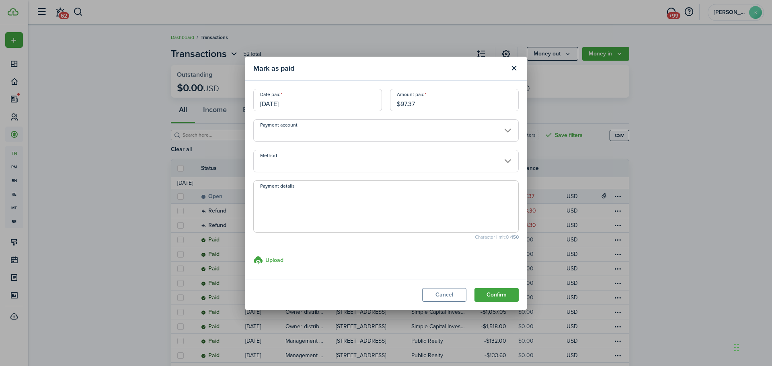
click at [384, 131] on input "Payment account" at bounding box center [385, 130] width 265 height 23
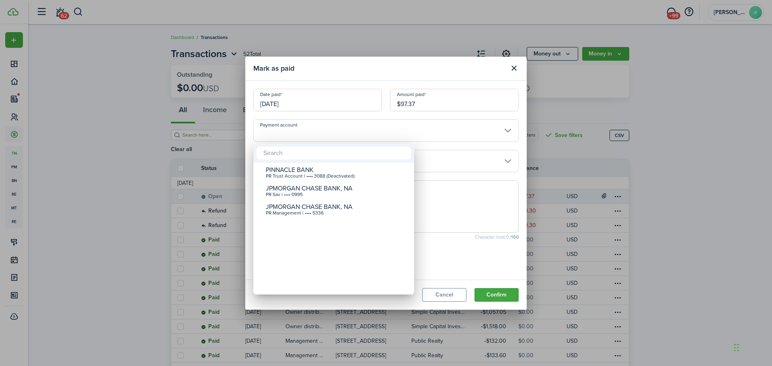
click at [384, 131] on div at bounding box center [386, 183] width 900 height 495
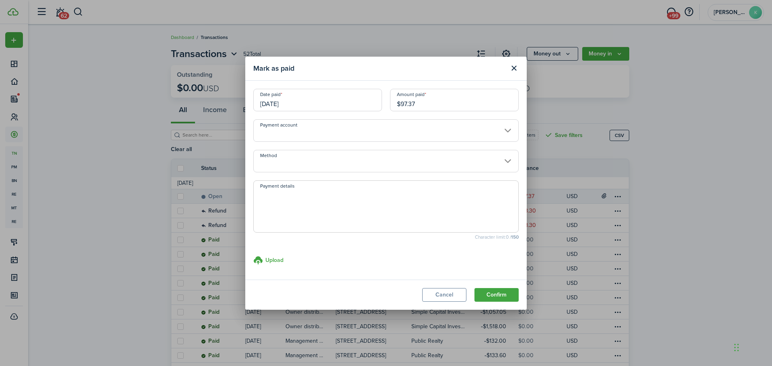
click at [501, 136] on input "Payment account" at bounding box center [385, 130] width 265 height 23
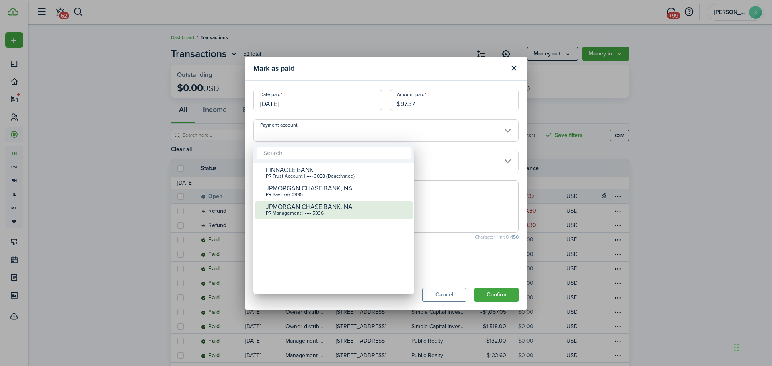
click at [360, 213] on div "PR Management | •••• 5336" at bounding box center [337, 214] width 142 height 6
type input "•••• •••• •••• 5336"
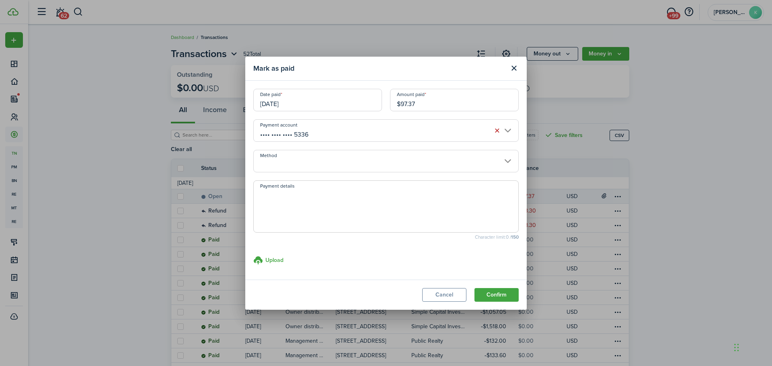
click at [372, 165] on input "Method" at bounding box center [385, 161] width 265 height 23
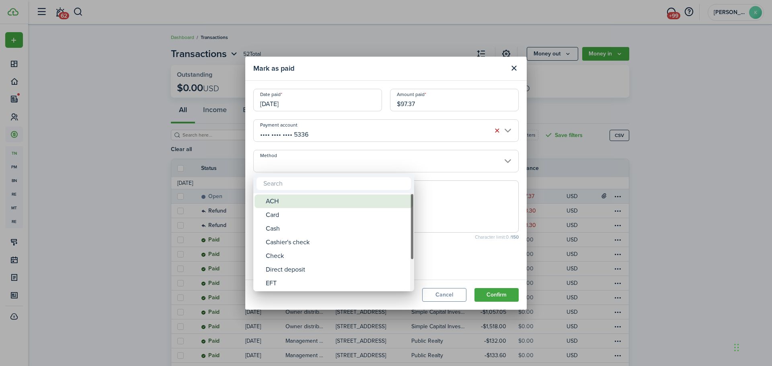
click at [333, 196] on div "ACH" at bounding box center [337, 202] width 142 height 14
type input "ACH"
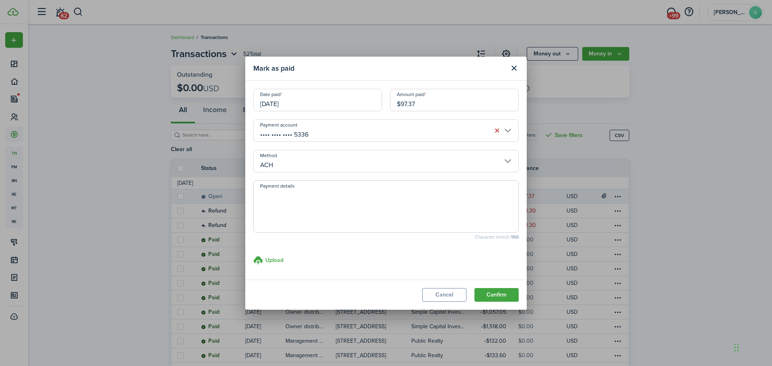
click at [389, 129] on input "•••• •••• •••• 5336" at bounding box center [385, 130] width 265 height 23
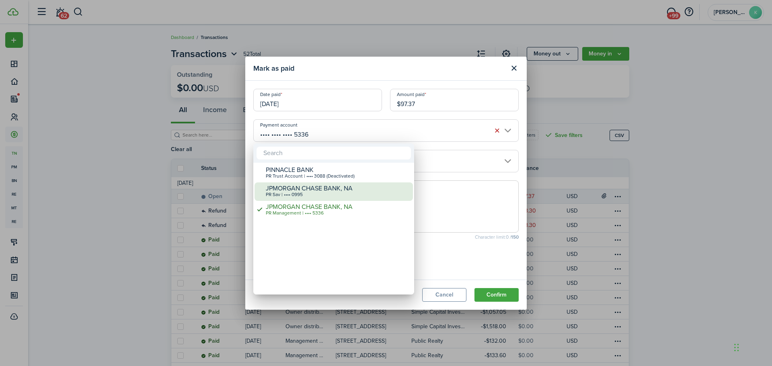
click at [334, 189] on div "JPMORGAN CHASE BANK, NA" at bounding box center [337, 188] width 142 height 7
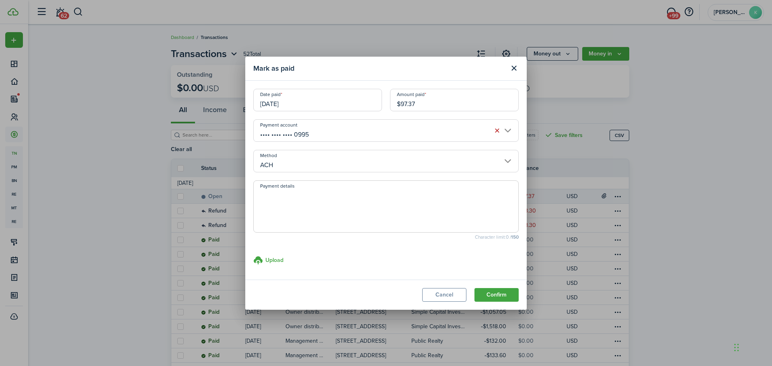
click at [411, 133] on input "•••• •••• •••• 0995" at bounding box center [385, 130] width 265 height 23
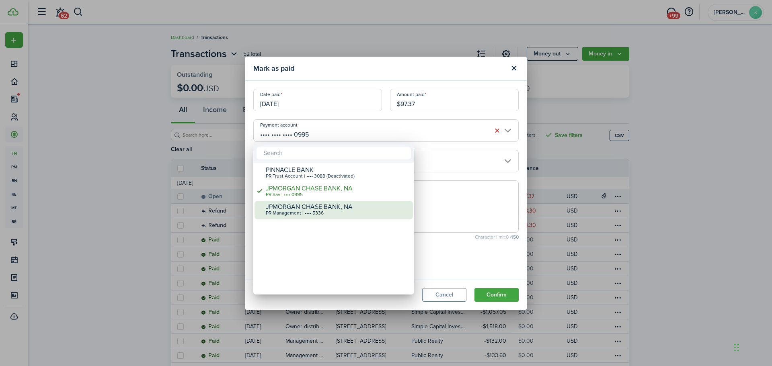
click at [348, 211] on div "JPMORGAN CHASE BANK, NA" at bounding box center [337, 206] width 142 height 7
type input "•••• •••• •••• 5336"
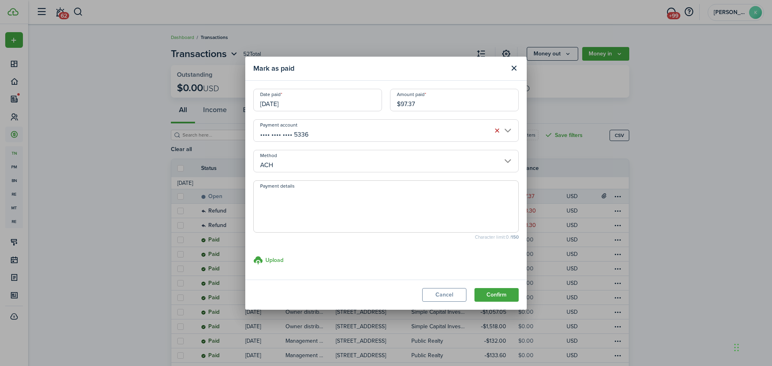
click at [350, 195] on textarea "Payment details" at bounding box center [386, 209] width 264 height 39
click at [387, 210] on textarea "Payment details" at bounding box center [386, 209] width 264 height 39
paste textarea "PY WISE CHEM SAFE PES 8175791289 This is a repeating charge. Description PY *Wi…"
click at [311, 220] on textarea "PY WISE CHEM SAFE PES 8175791289 This is a repeating charge. Description PY *Wi…" at bounding box center [386, 209] width 264 height 39
drag, startPoint x: 301, startPoint y: 223, endPoint x: 258, endPoint y: 220, distance: 42.7
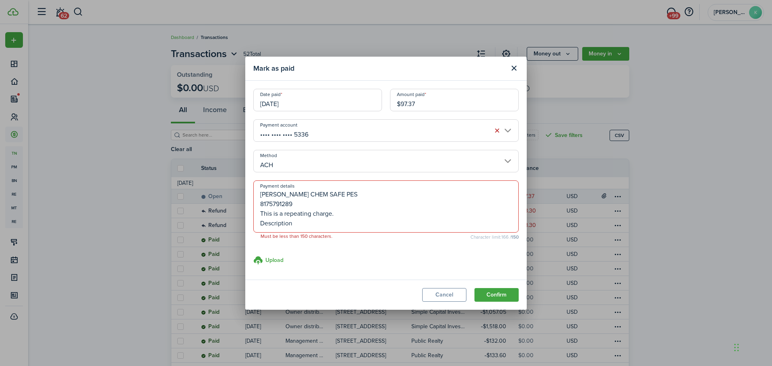
click at [258, 220] on textarea "PY WISE CHEM SAFE PES 8175791289 This is a repeating charge. Description PY *Wi…" at bounding box center [386, 209] width 264 height 39
click at [260, 227] on textarea "PY WISE CHEM SAFE PES 8175791289 This is a repeating charge. PY *Wise Chem Safe…" at bounding box center [386, 209] width 264 height 39
drag, startPoint x: 348, startPoint y: 215, endPoint x: 254, endPoint y: 215, distance: 93.7
click at [254, 215] on textarea "PY WISE CHEM SAFE PES 8175791289 This is a repeating charge. PY *Wise Chem Safe…" at bounding box center [386, 209] width 264 height 39
click at [258, 223] on textarea "PY WISE CHEM SAFE PES 8175791289 PY *Wise Chem Safe Pe 817-5791289 TX 09/16 Met…" at bounding box center [386, 209] width 264 height 39
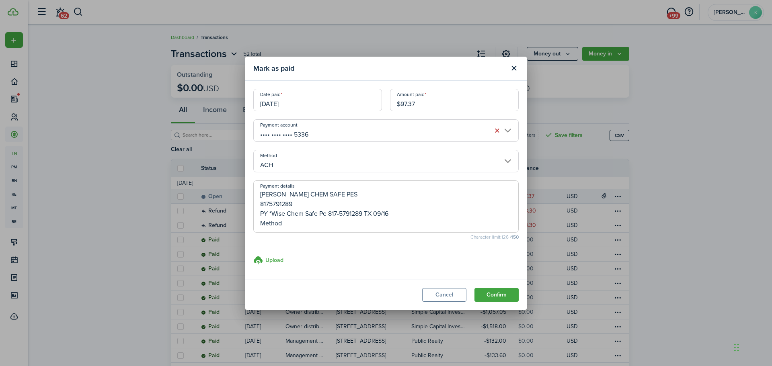
click at [424, 137] on input "•••• •••• •••• 5336" at bounding box center [385, 130] width 265 height 23
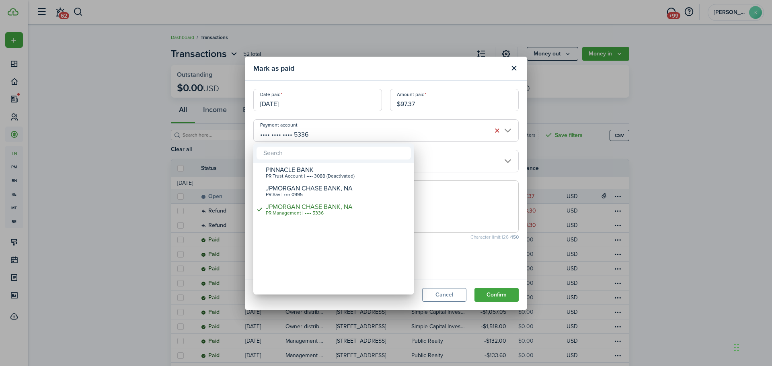
click at [457, 191] on div at bounding box center [386, 183] width 900 height 495
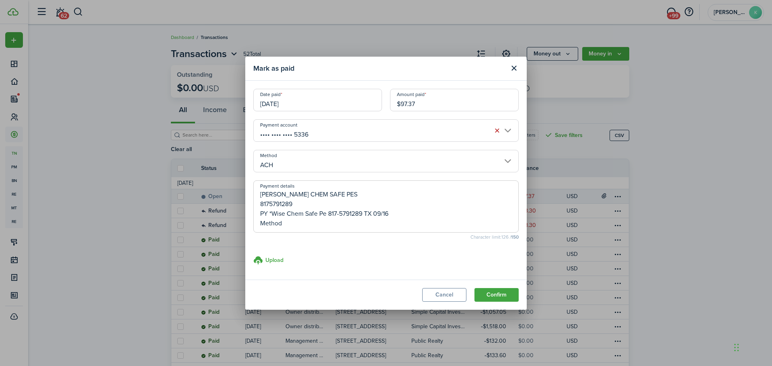
click at [313, 190] on textarea "PY WISE CHEM SAFE PES 8175791289 PY *Wise Chem Safe Pe 817-5791289 TX 09/16 Met…" at bounding box center [386, 209] width 264 height 39
click at [350, 192] on textarea "PY WISE CHEM SAFE PES 8175791289 PY *Wise Chem Safe Pe 817-5791289 TX 09/16 Met…" at bounding box center [386, 209] width 264 height 39
click at [403, 191] on textarea "PY WISE CHEM SAFE PES - Out of Operating Act 8175791289 PY *Wise Chem Safe Pe 8…" at bounding box center [386, 209] width 264 height 39
drag, startPoint x: 425, startPoint y: 194, endPoint x: 342, endPoint y: 193, distance: 82.8
click at [342, 193] on textarea "PY WISE CHEM SAFE PES - Out of Operating Acct 5328 8175791289 PY *Wise Chem Saf…" at bounding box center [386, 209] width 264 height 39
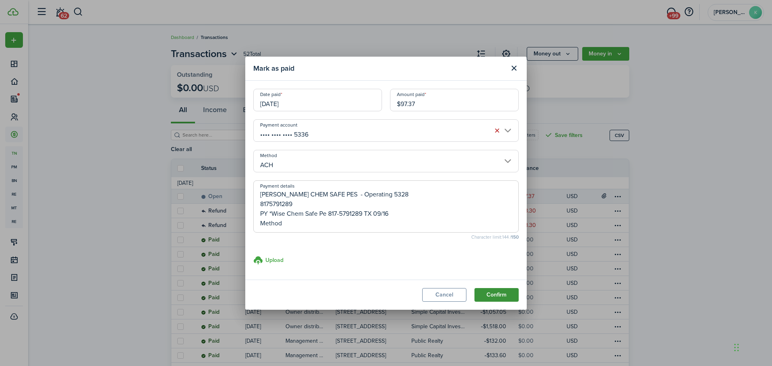
type textarea "PY WISE CHEM SAFE PES - Operating 5328 8175791289 PY *Wise Chem Safe Pe 817-579…"
click at [492, 290] on button "Confirm" at bounding box center [496, 295] width 44 height 14
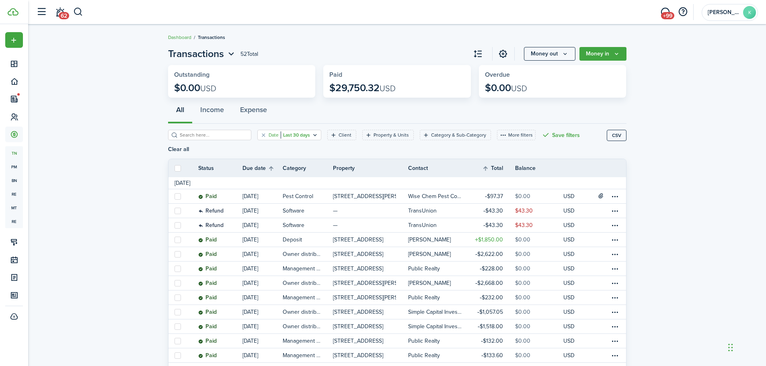
click at [287, 135] on filter-tag-value "Last 30 days" at bounding box center [295, 134] width 29 height 7
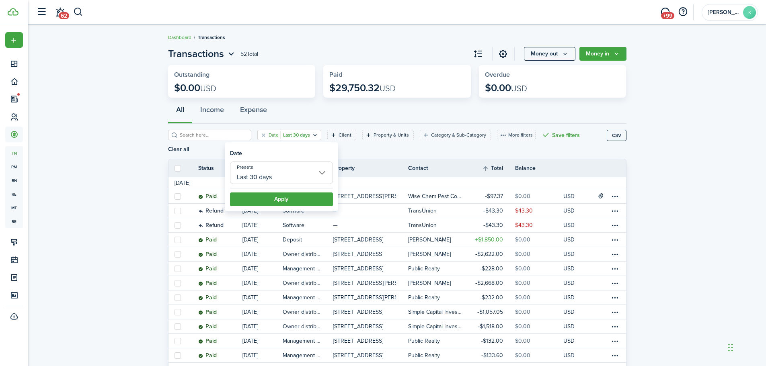
click at [273, 178] on input "Last 30 days" at bounding box center [281, 173] width 103 height 23
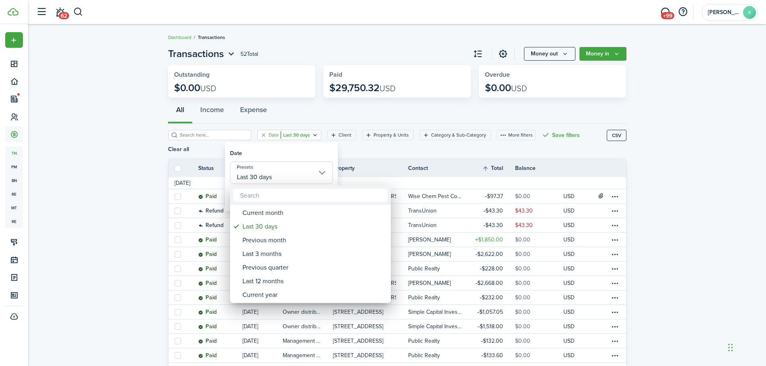
click at [252, 135] on div at bounding box center [383, 183] width 894 height 495
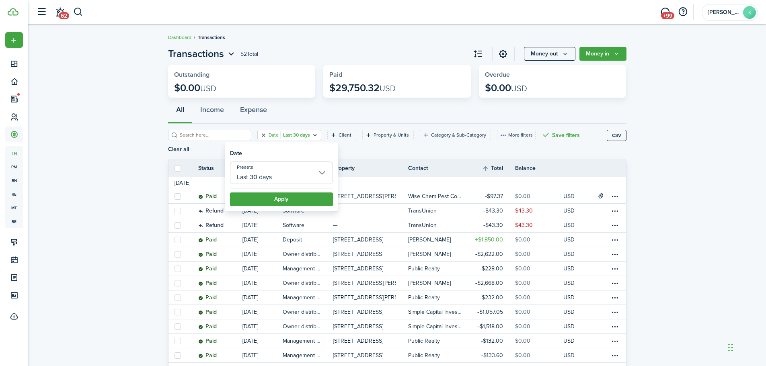
click at [260, 137] on button "Clear filter" at bounding box center [263, 135] width 7 height 6
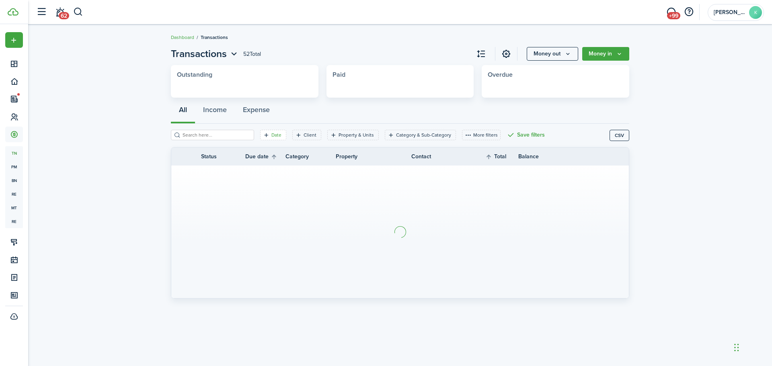
click at [271, 139] on filter-tag "Date" at bounding box center [273, 135] width 26 height 10
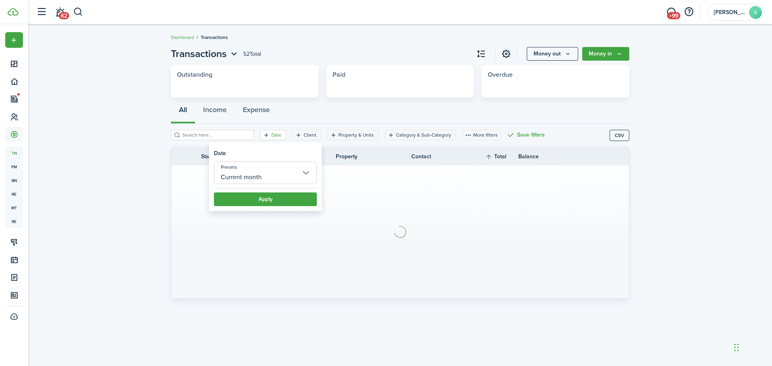
click at [264, 177] on input "Current month" at bounding box center [265, 173] width 103 height 23
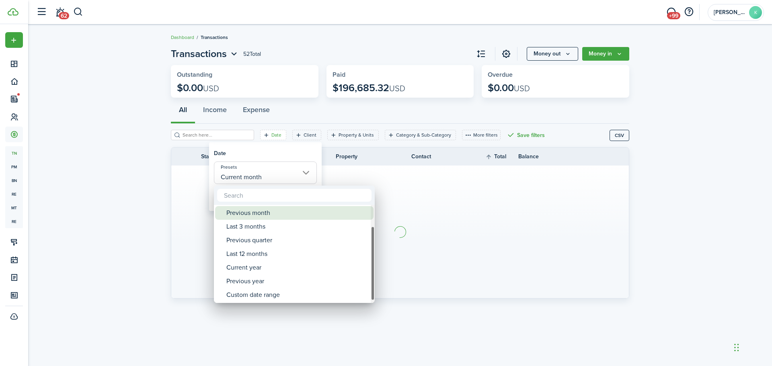
click at [265, 297] on div "Custom date range" at bounding box center [297, 295] width 142 height 14
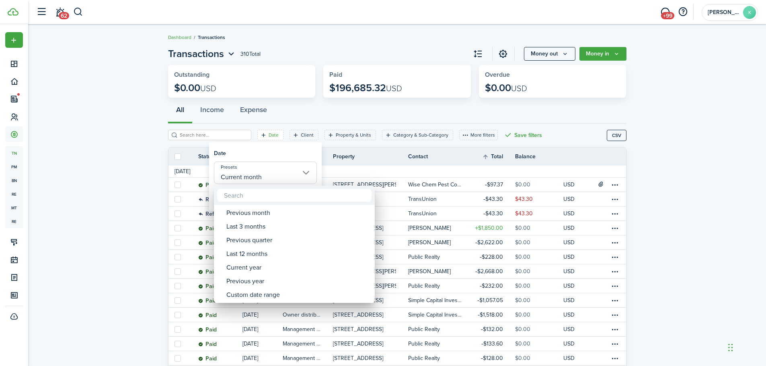
click at [288, 171] on div at bounding box center [383, 183] width 894 height 495
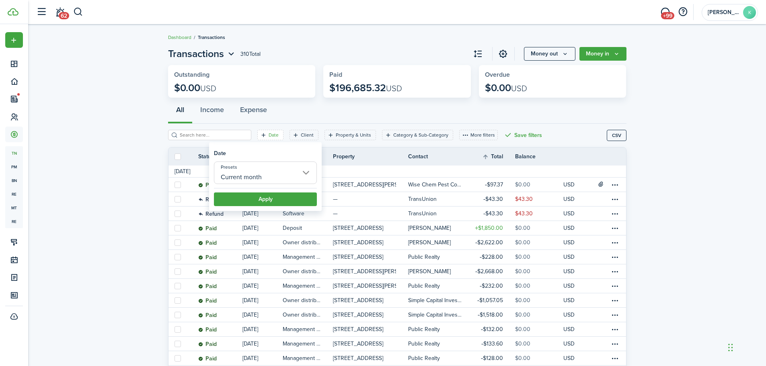
click at [279, 176] on input "Current month" at bounding box center [265, 173] width 103 height 23
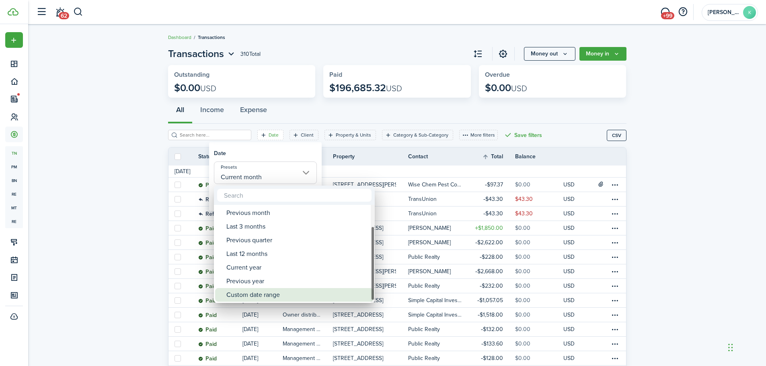
click at [261, 291] on div "Custom date range" at bounding box center [297, 295] width 142 height 14
type input "Custom date range"
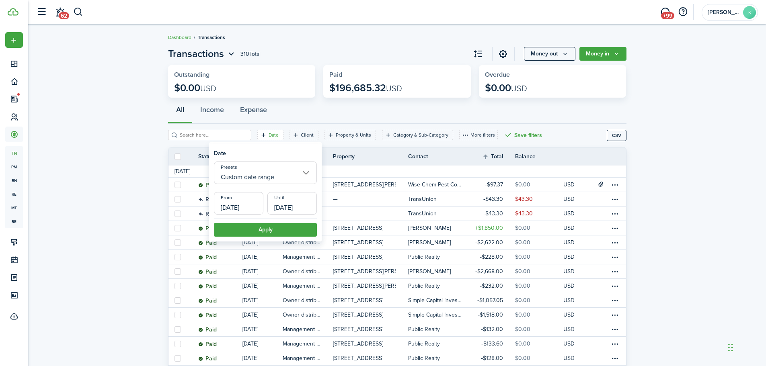
click at [251, 206] on input "09/01/2025" at bounding box center [238, 203] width 49 height 23
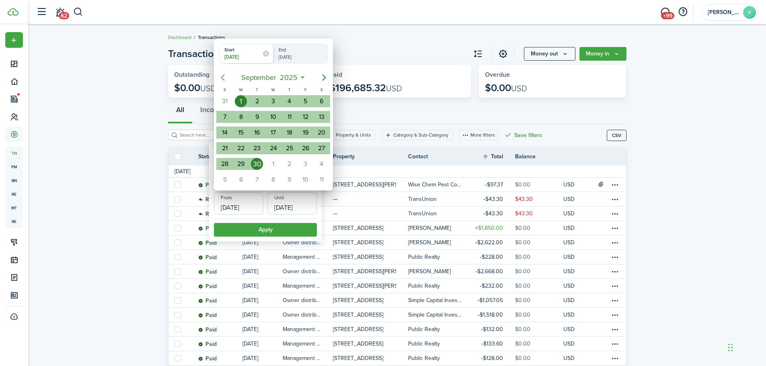
click at [223, 78] on icon "Previous page" at bounding box center [223, 78] width 10 height 10
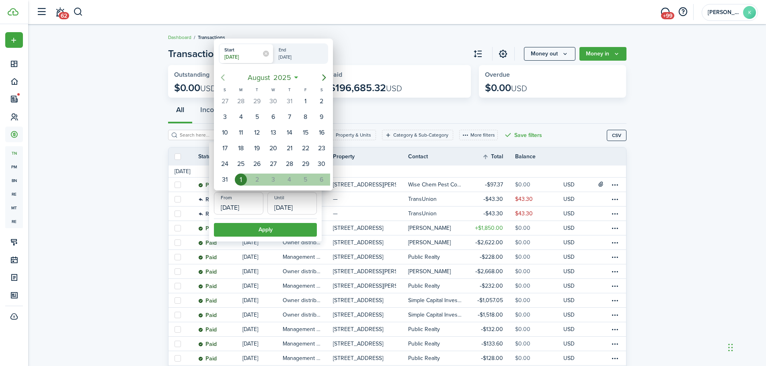
click at [223, 78] on icon "Previous page" at bounding box center [223, 78] width 10 height 10
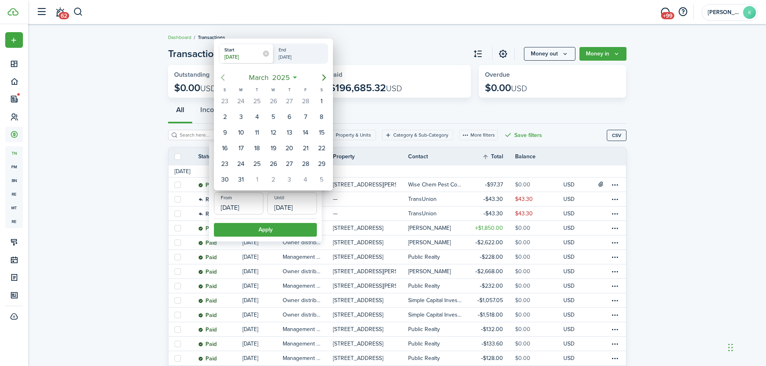
click at [223, 78] on icon "Previous page" at bounding box center [223, 78] width 10 height 10
click at [324, 102] on div "1" at bounding box center [322, 101] width 12 height 12
type input "02/01/2025"
radio input "false"
radio input "true"
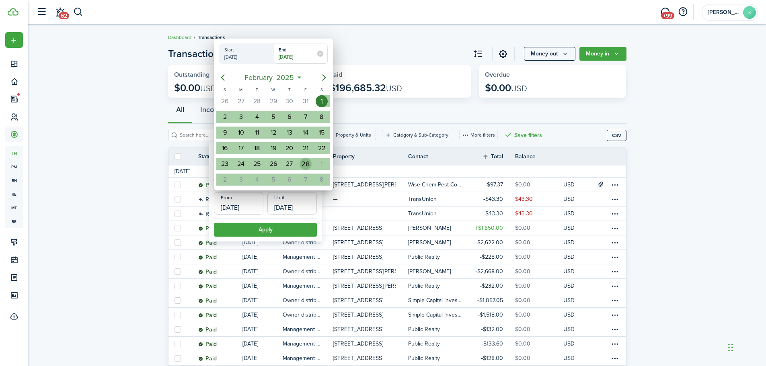
click at [308, 162] on div "28" at bounding box center [305, 164] width 12 height 12
type input "02/28/2025"
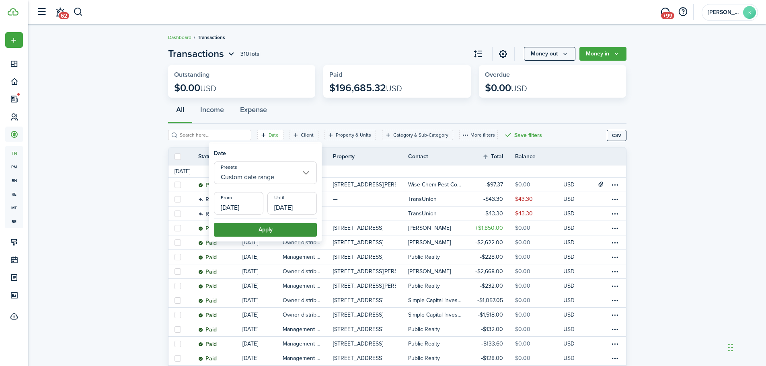
click at [299, 229] on button "Apply" at bounding box center [265, 230] width 103 height 14
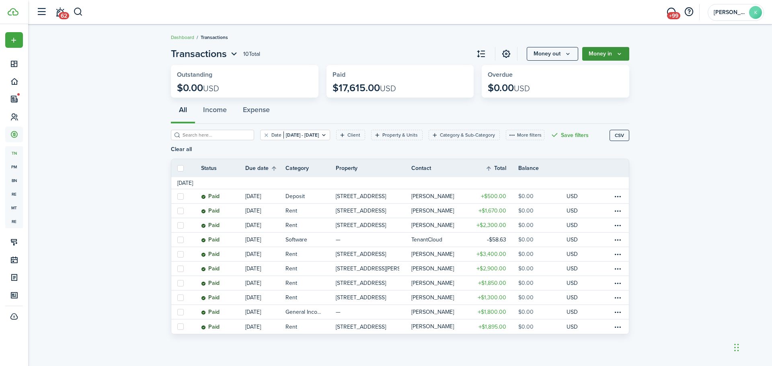
click at [606, 57] on button "Money in" at bounding box center [605, 54] width 47 height 14
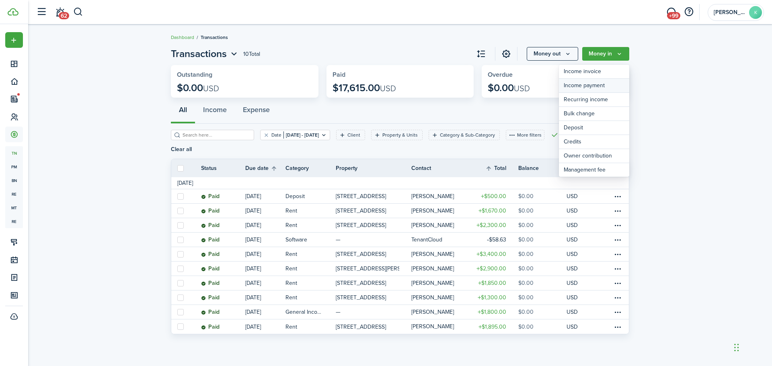
click at [589, 88] on link "Income payment" at bounding box center [594, 86] width 70 height 14
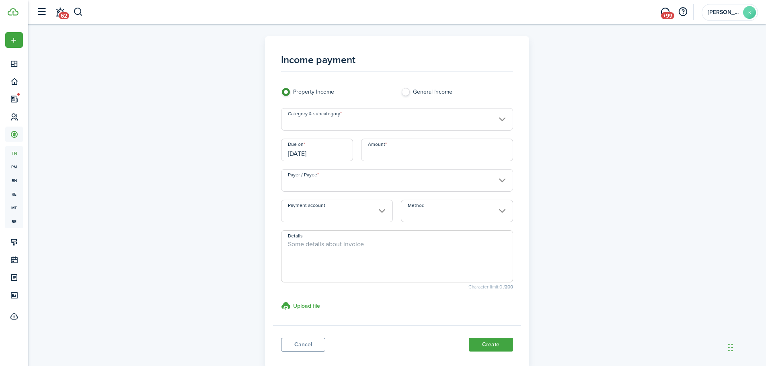
click at [309, 117] on input "Category & subcategory" at bounding box center [397, 119] width 232 height 23
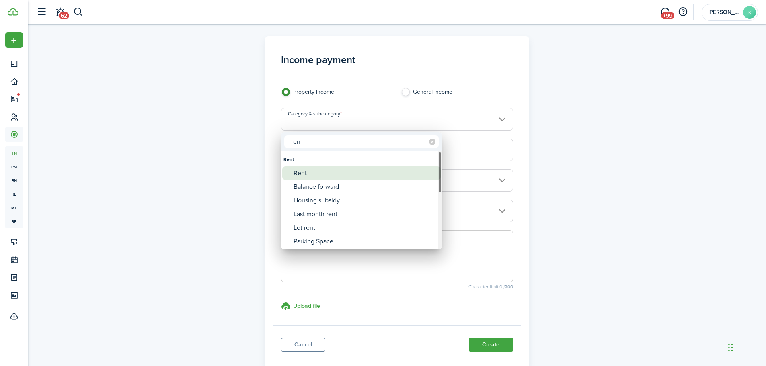
type input "ren"
click at [315, 177] on div "Rent" at bounding box center [364, 173] width 142 height 14
type input "Rent"
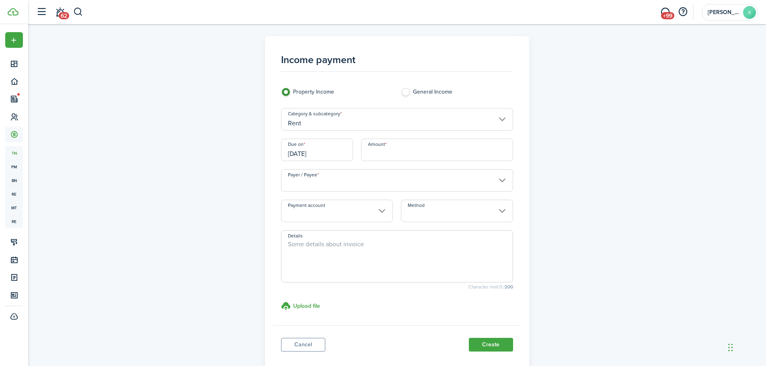
click at [333, 181] on input "Payer / Payee" at bounding box center [397, 180] width 232 height 23
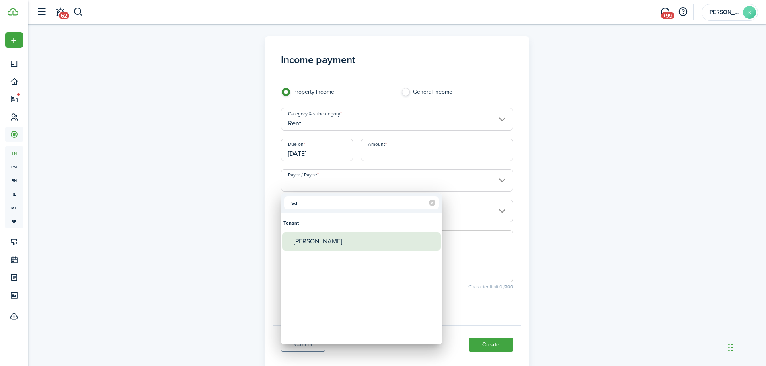
type input "san"
click at [363, 238] on div "[PERSON_NAME]" at bounding box center [364, 241] width 142 height 18
type input "[PERSON_NAME]"
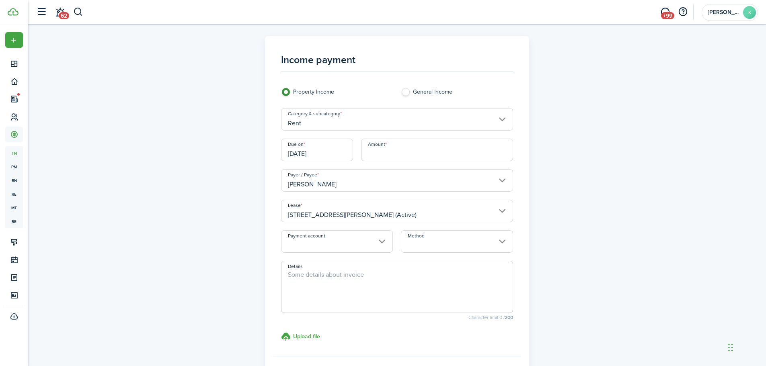
click at [411, 153] on input "Amount" at bounding box center [437, 150] width 152 height 23
type input "$2,900.00"
click at [353, 240] on input "Payment account" at bounding box center [337, 241] width 112 height 23
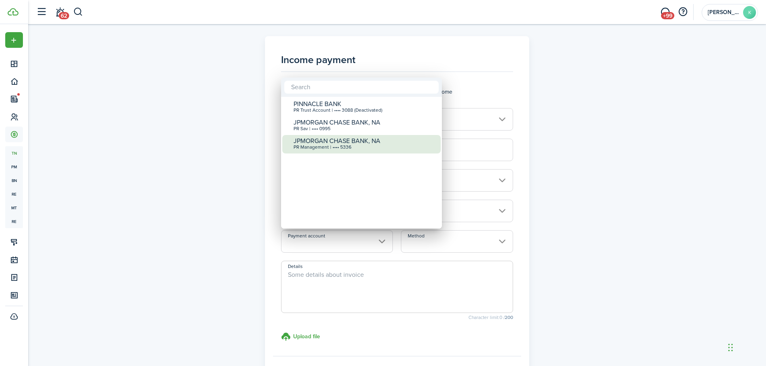
click at [346, 151] on div "JPMORGAN CHASE BANK, NA PR Management | •••• 5336" at bounding box center [364, 144] width 142 height 18
type input "•••• •••• •••• 5336"
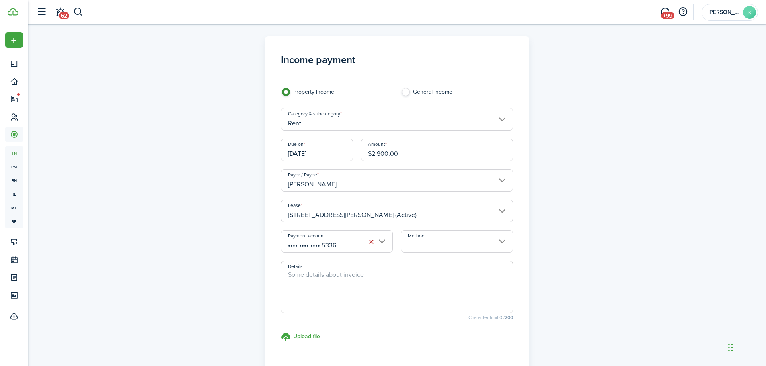
click at [428, 241] on input "Method" at bounding box center [457, 241] width 112 height 23
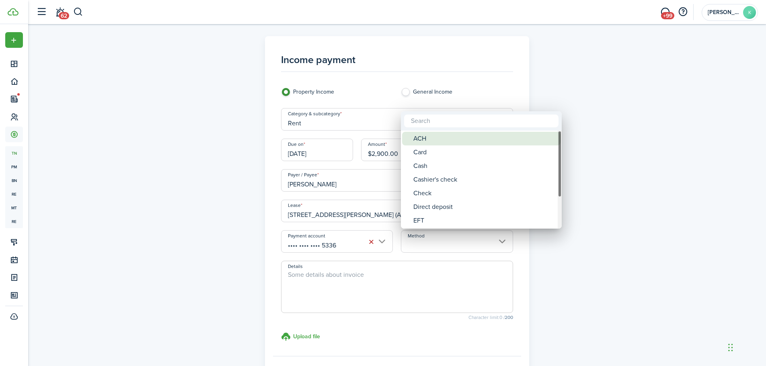
click at [448, 142] on div "ACH" at bounding box center [484, 139] width 142 height 14
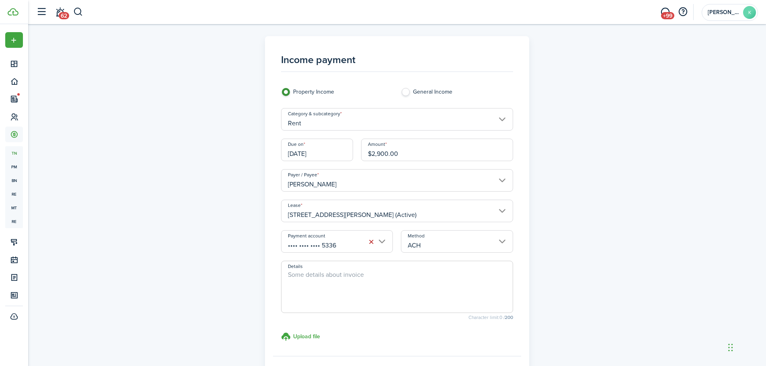
click at [463, 250] on input "ACH" at bounding box center [457, 241] width 112 height 23
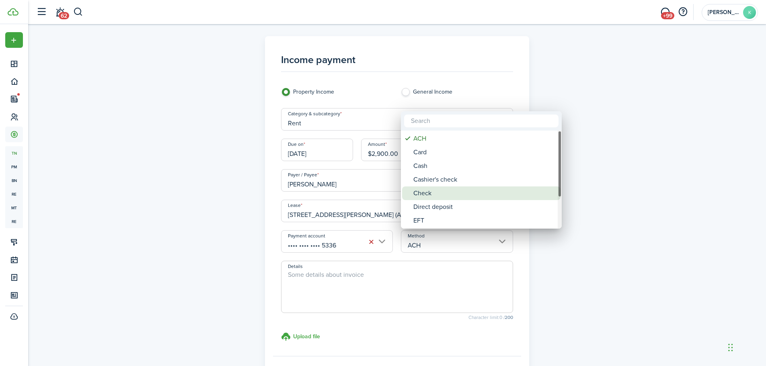
click at [449, 191] on div "Check" at bounding box center [484, 193] width 142 height 14
type input "Check"
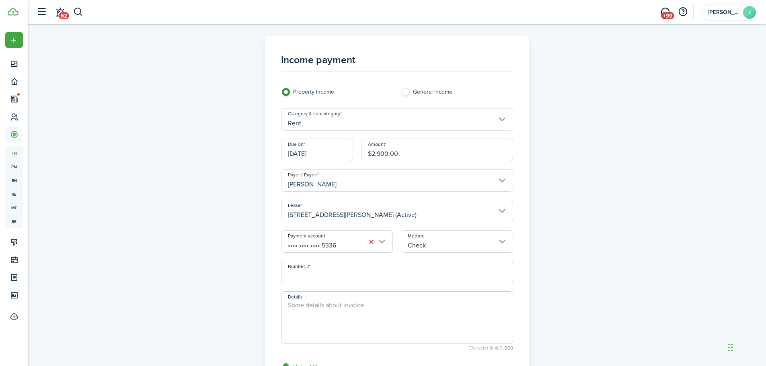
click at [339, 308] on textarea "Details" at bounding box center [396, 320] width 231 height 39
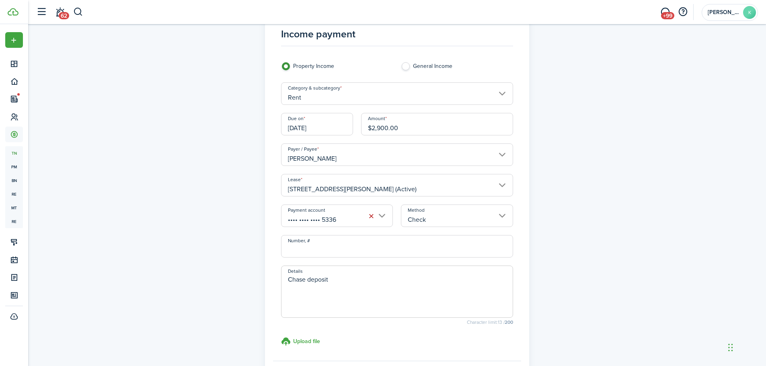
scroll to position [40, 0]
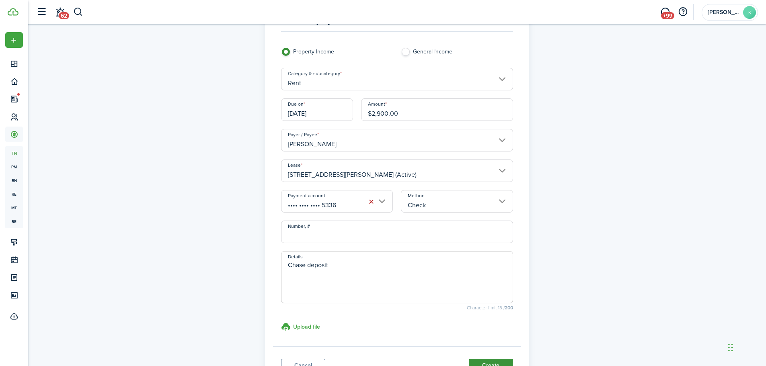
type textarea "Chase deposit"
click at [475, 361] on button "Create" at bounding box center [491, 366] width 44 height 14
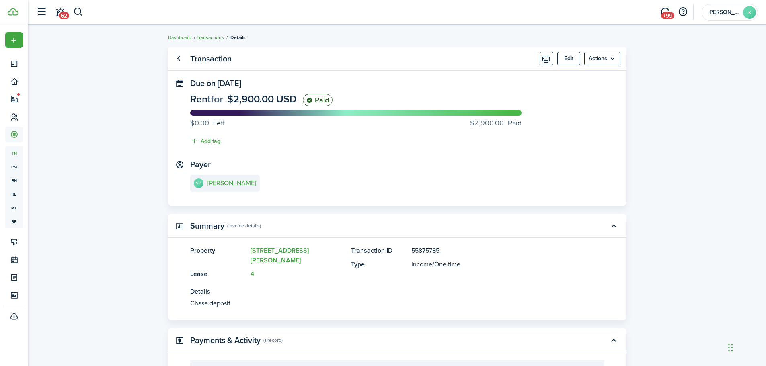
click at [213, 37] on link "Transactions" at bounding box center [210, 37] width 27 height 7
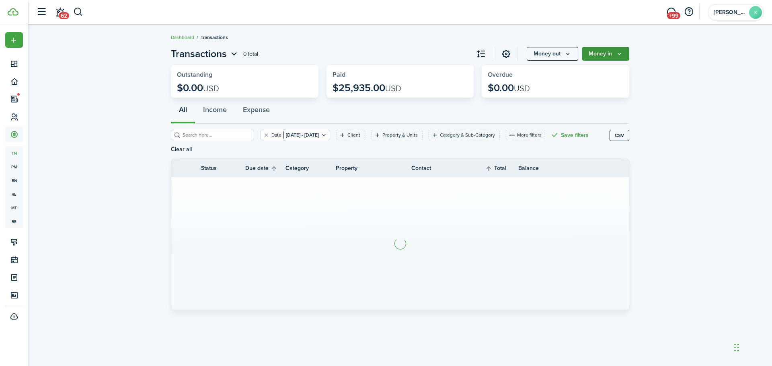
click at [605, 57] on button "Money in" at bounding box center [605, 54] width 47 height 14
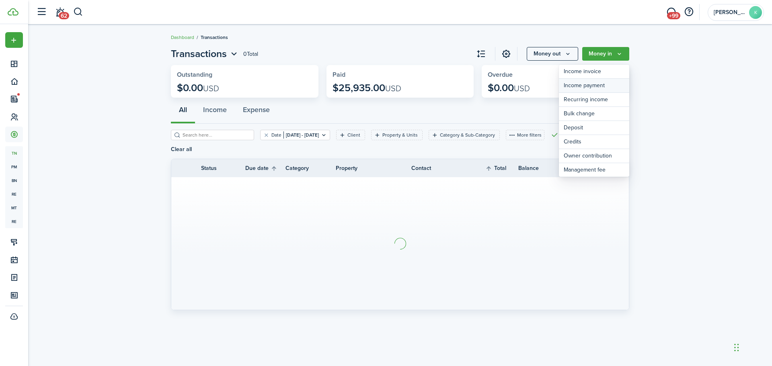
click at [598, 82] on link "Income payment" at bounding box center [594, 86] width 70 height 14
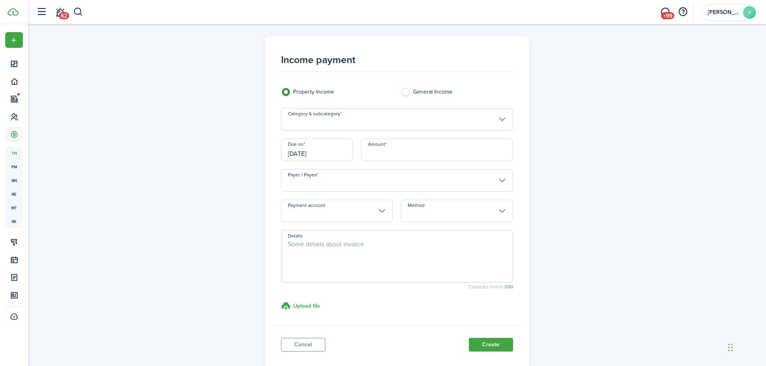
click at [424, 119] on input "Category & subcategory" at bounding box center [397, 119] width 232 height 23
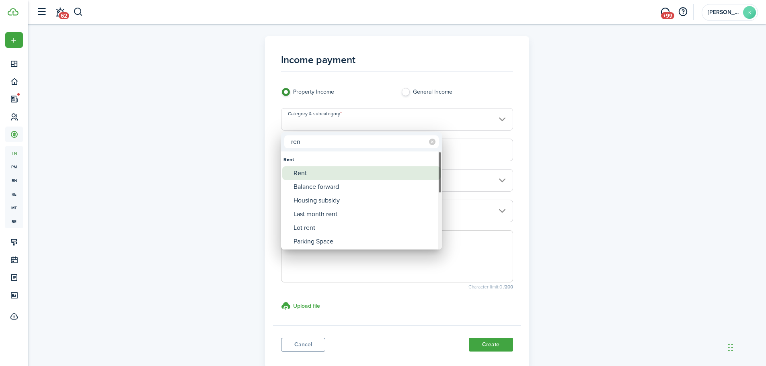
type input "ren"
click at [324, 176] on div "Rent" at bounding box center [364, 173] width 142 height 14
type input "Rent"
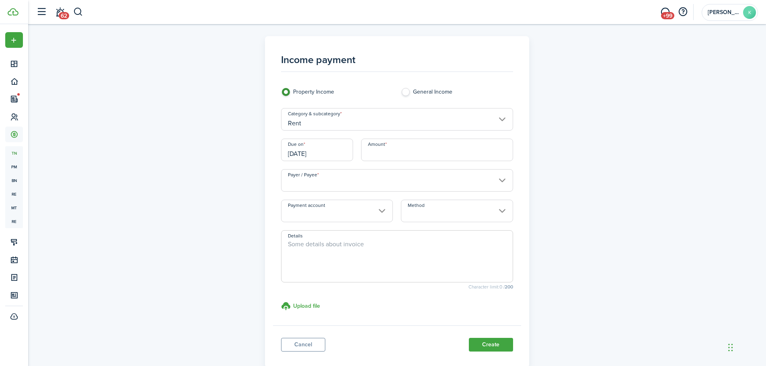
click at [328, 156] on input "[DATE]" at bounding box center [317, 150] width 72 height 23
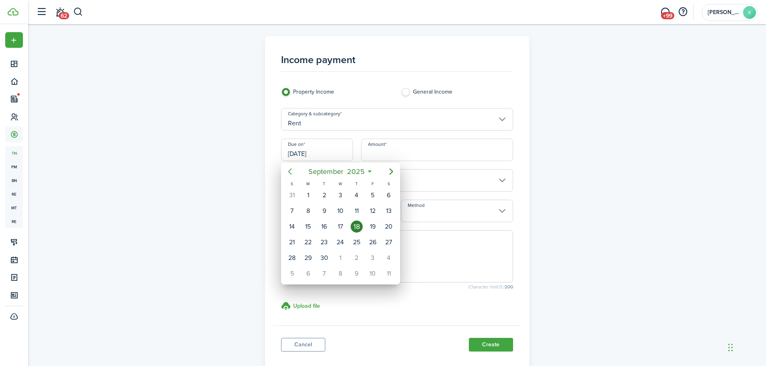
click at [292, 174] on icon "Previous page" at bounding box center [290, 172] width 10 height 10
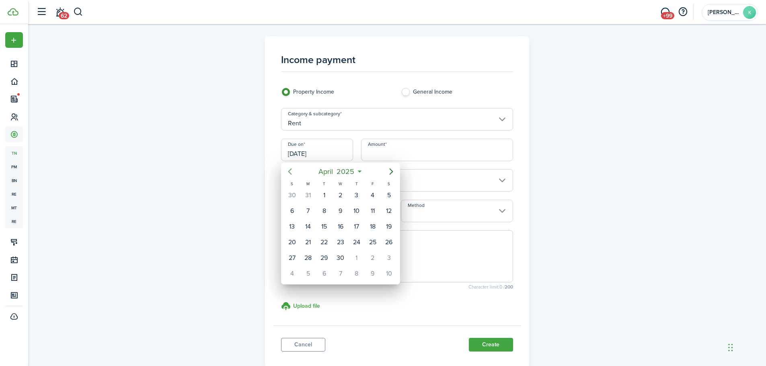
click at [292, 174] on icon "Previous page" at bounding box center [290, 172] width 10 height 10
click at [337, 193] on div "1" at bounding box center [340, 195] width 12 height 12
type input "[DATE]"
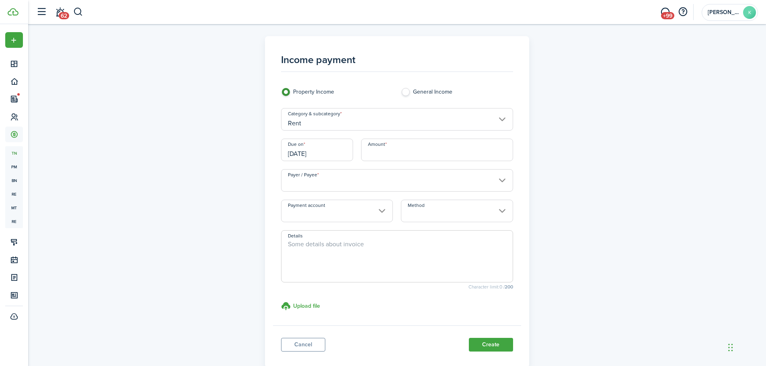
click at [392, 155] on input "Amount" at bounding box center [437, 150] width 152 height 23
type input "$1,670.00"
click at [372, 185] on input "Payer / Payee" at bounding box center [397, 180] width 232 height 23
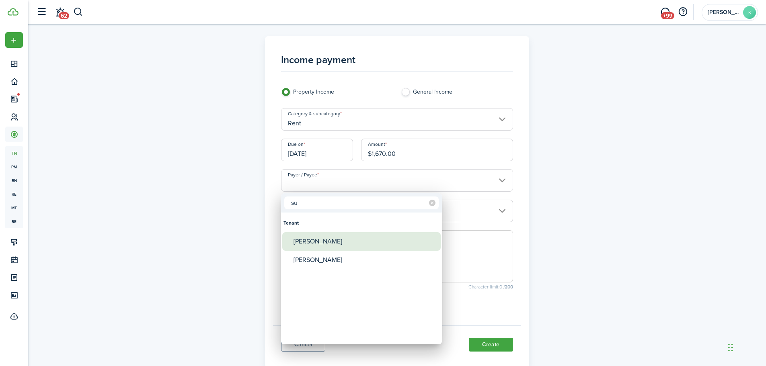
type input "su"
click at [294, 247] on div "[PERSON_NAME]" at bounding box center [364, 241] width 142 height 18
type input "[PERSON_NAME]"
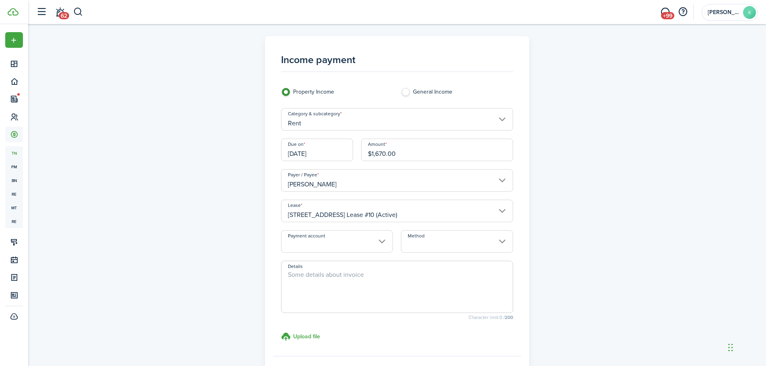
click at [340, 240] on input "Payment account" at bounding box center [337, 241] width 112 height 23
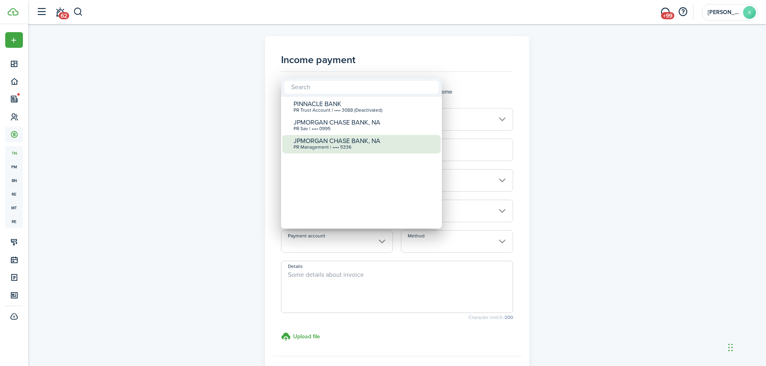
click at [354, 148] on div "PR Management | •••• 5336" at bounding box center [364, 148] width 142 height 6
type input "•••• •••• •••• 5336"
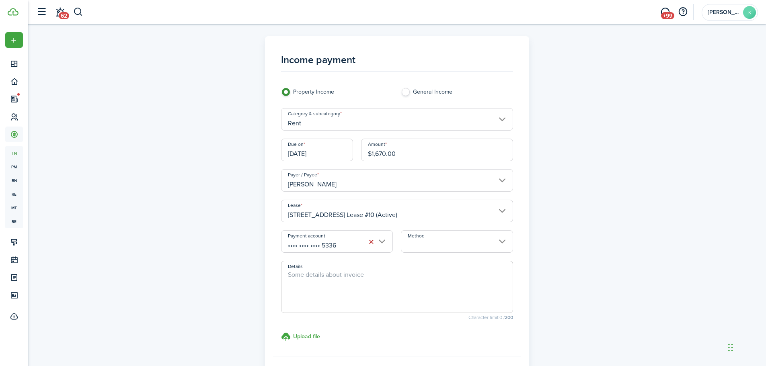
click at [432, 254] on div "Method" at bounding box center [457, 245] width 120 height 31
click at [431, 250] on input "Method" at bounding box center [457, 241] width 112 height 23
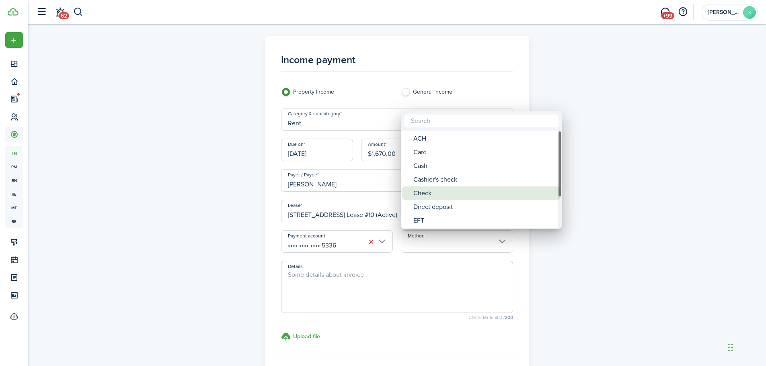
click at [441, 191] on div "Check" at bounding box center [484, 193] width 142 height 14
type input "Check"
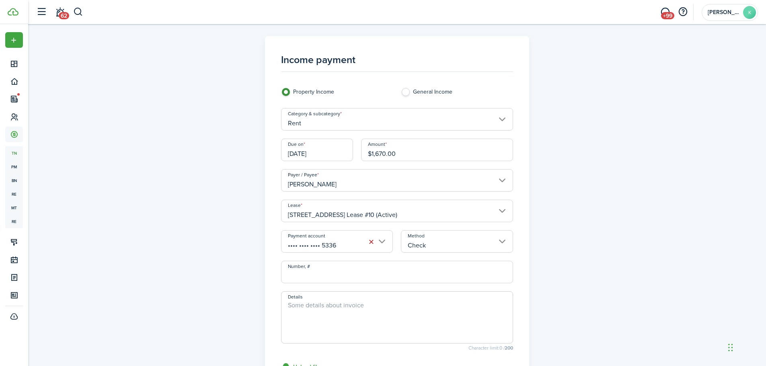
click at [312, 309] on textarea "Details" at bounding box center [396, 320] width 231 height 39
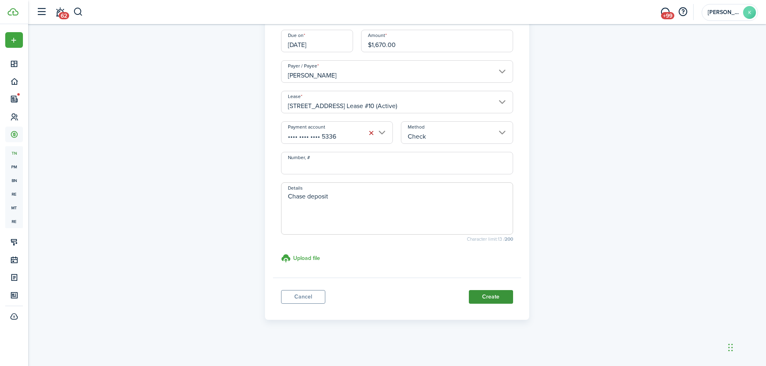
type textarea "Chase deposit"
click at [484, 297] on button "Create" at bounding box center [491, 297] width 44 height 14
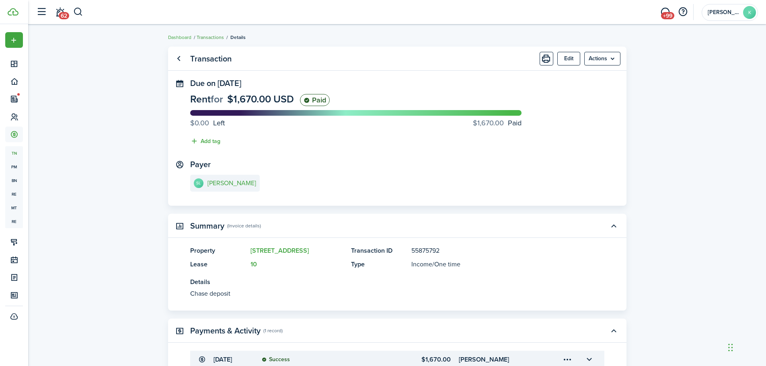
click at [211, 40] on link "Transactions" at bounding box center [210, 37] width 27 height 7
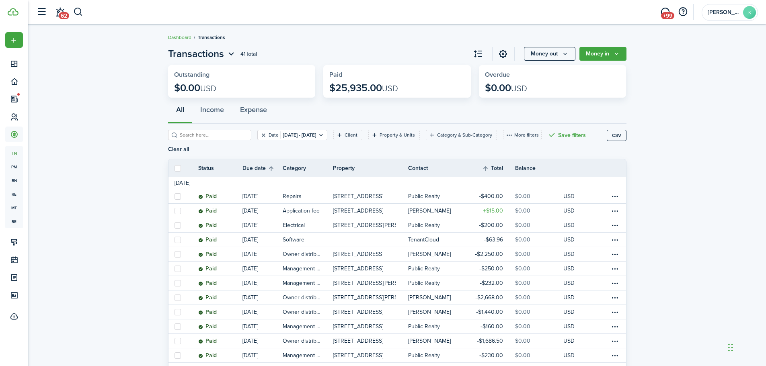
click at [260, 135] on button "Clear filter" at bounding box center [263, 135] width 7 height 6
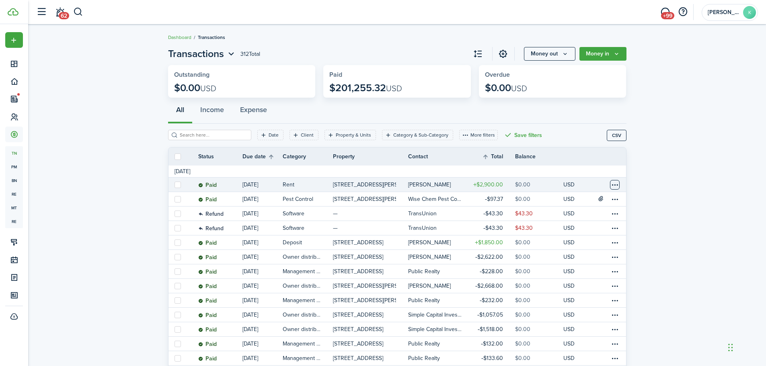
click at [613, 186] on table-menu-btn-icon at bounding box center [615, 185] width 10 height 10
click at [598, 202] on button "Edit" at bounding box center [584, 201] width 70 height 14
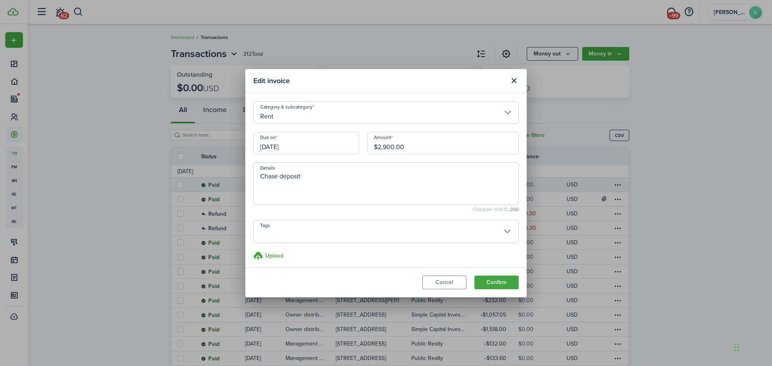
click at [310, 144] on input "[DATE]" at bounding box center [306, 143] width 106 height 23
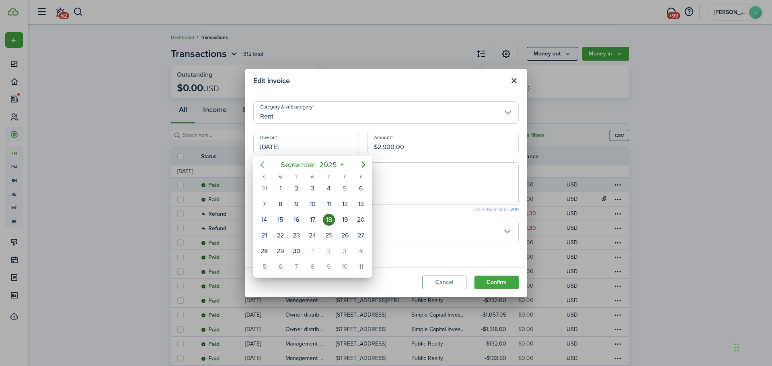
click at [262, 167] on icon "Previous page" at bounding box center [262, 165] width 10 height 10
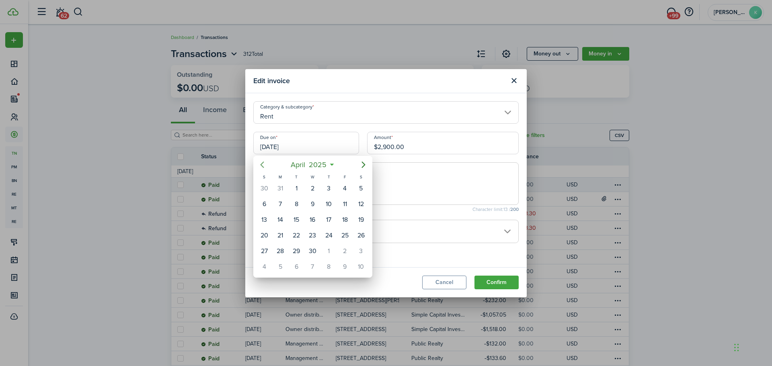
click at [262, 167] on icon "Previous page" at bounding box center [262, 165] width 10 height 10
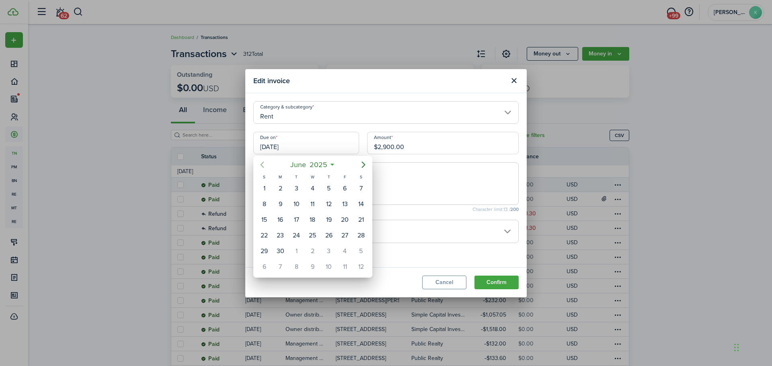
click at [262, 167] on icon "Previous page" at bounding box center [262, 165] width 10 height 10
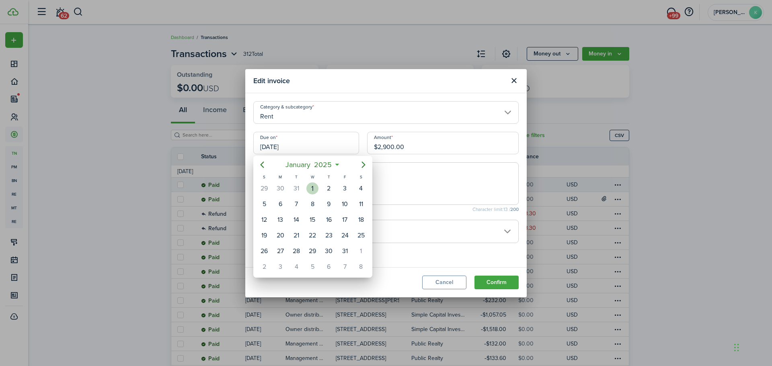
click at [317, 189] on div "1" at bounding box center [312, 188] width 12 height 12
type input "[DATE]"
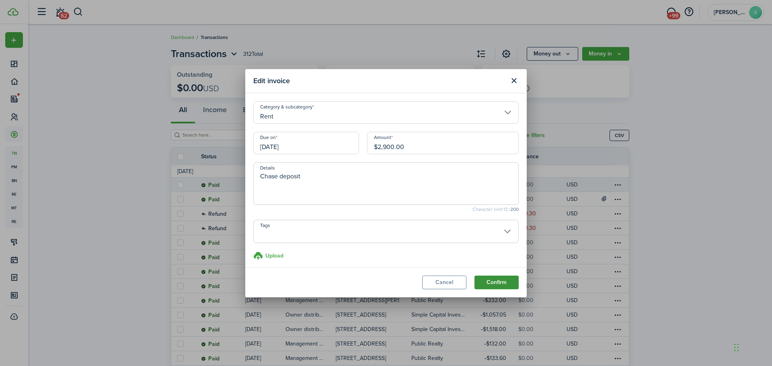
click at [507, 279] on button "Confirm" at bounding box center [496, 283] width 44 height 14
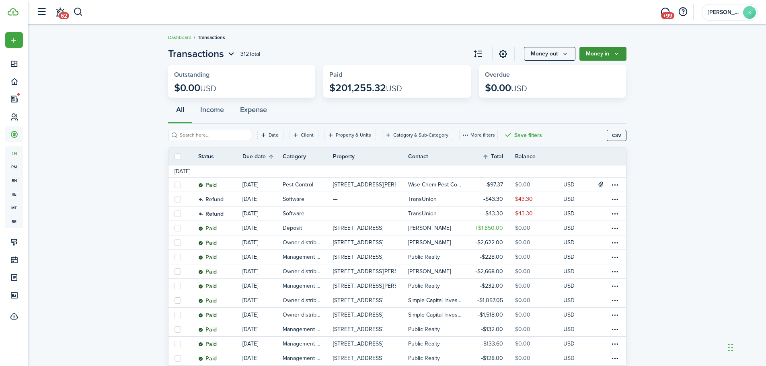
click at [600, 57] on button "Money in" at bounding box center [602, 54] width 47 height 14
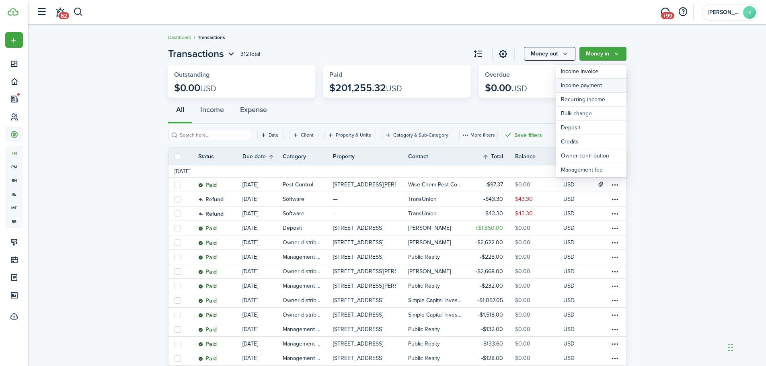
click at [597, 84] on link "Income payment" at bounding box center [591, 86] width 70 height 14
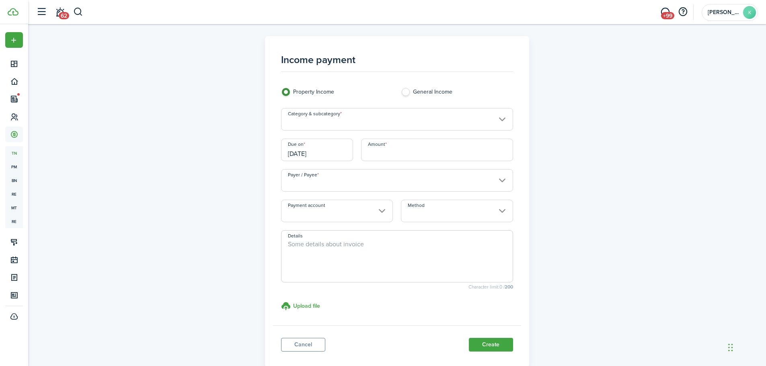
click at [396, 121] on input "Category & subcategory" at bounding box center [397, 119] width 232 height 23
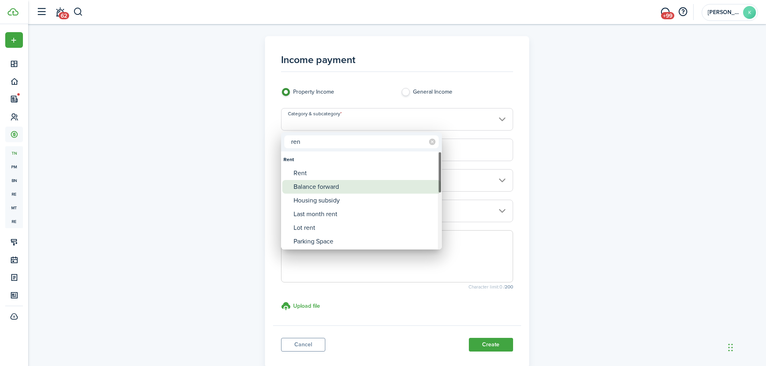
type input "ren"
click at [329, 176] on div "Rent" at bounding box center [364, 173] width 142 height 14
type input "Rent"
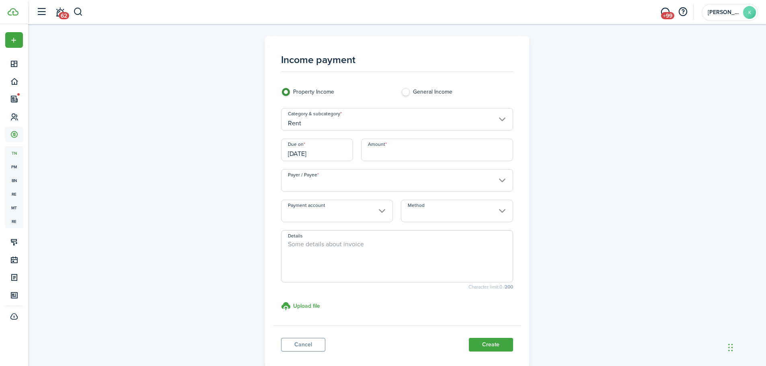
click at [326, 154] on input "[DATE]" at bounding box center [317, 150] width 72 height 23
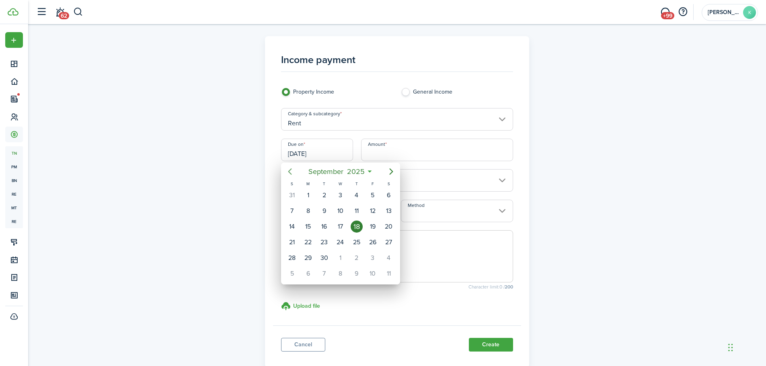
click at [292, 172] on icon "Previous page" at bounding box center [290, 172] width 10 height 10
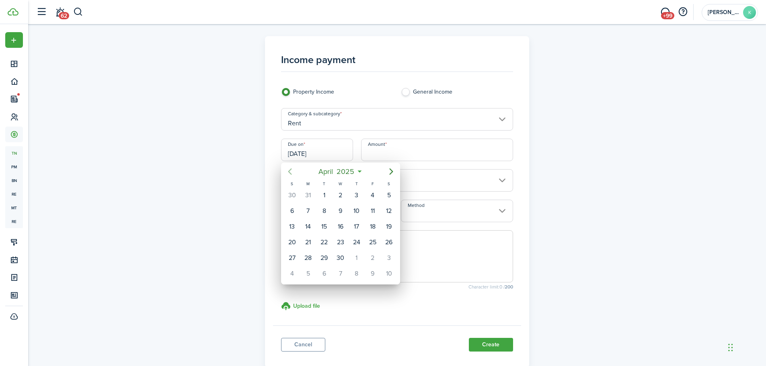
click at [292, 172] on icon "Previous page" at bounding box center [290, 172] width 10 height 10
click at [344, 194] on div "1" at bounding box center [340, 195] width 12 height 12
type input "[DATE]"
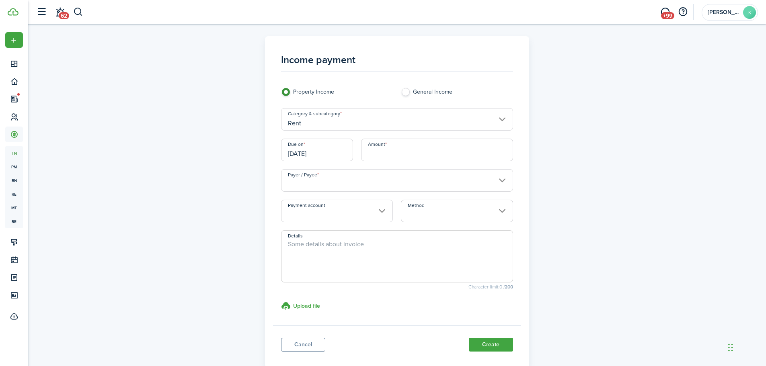
click at [404, 156] on input "Amount" at bounding box center [437, 150] width 152 height 23
click at [390, 182] on input "Payer / Payee" at bounding box center [397, 180] width 232 height 23
type input "$1,895.00"
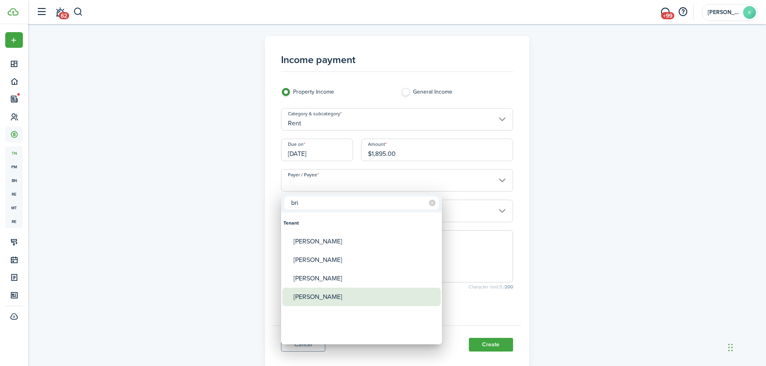
type input "bri"
click at [331, 295] on div "[PERSON_NAME]" at bounding box center [364, 297] width 142 height 18
type input "[PERSON_NAME]"
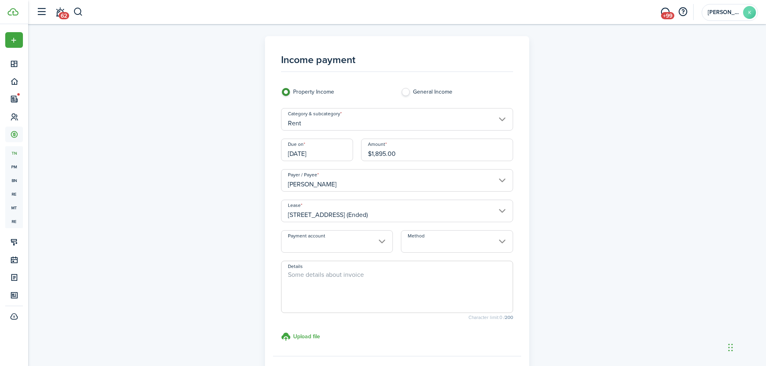
click at [329, 245] on input "Payment account" at bounding box center [337, 241] width 112 height 23
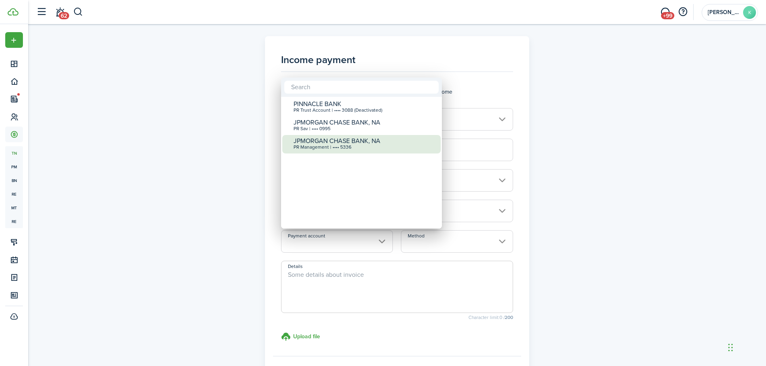
click at [344, 151] on div "JPMORGAN CHASE BANK, NA PR Management | •••• 5336" at bounding box center [364, 144] width 142 height 18
type input "•••• •••• •••• 5336"
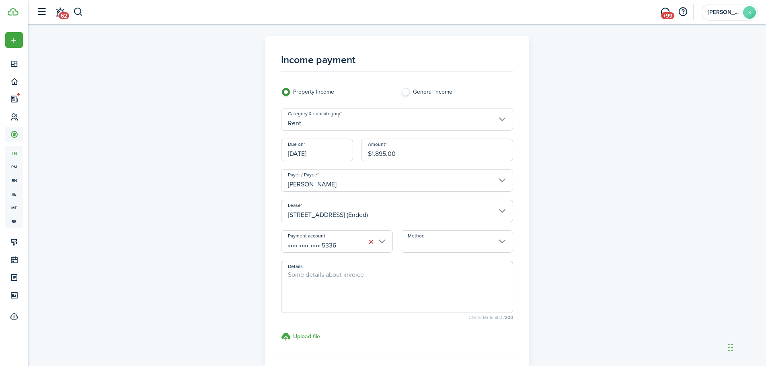
click at [468, 246] on input "Method" at bounding box center [457, 241] width 112 height 23
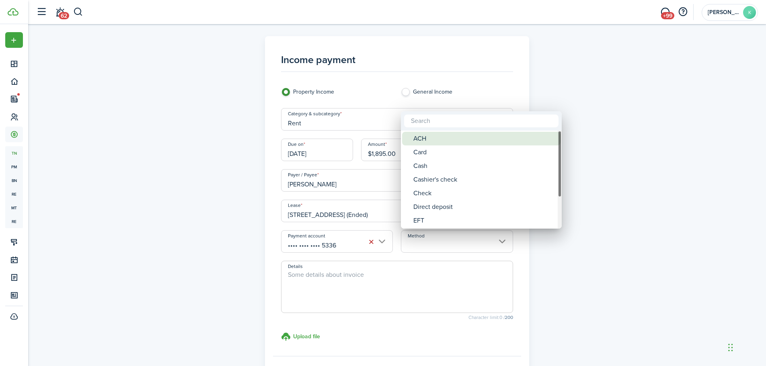
click at [450, 139] on div "ACH" at bounding box center [484, 139] width 142 height 14
type input "ACH"
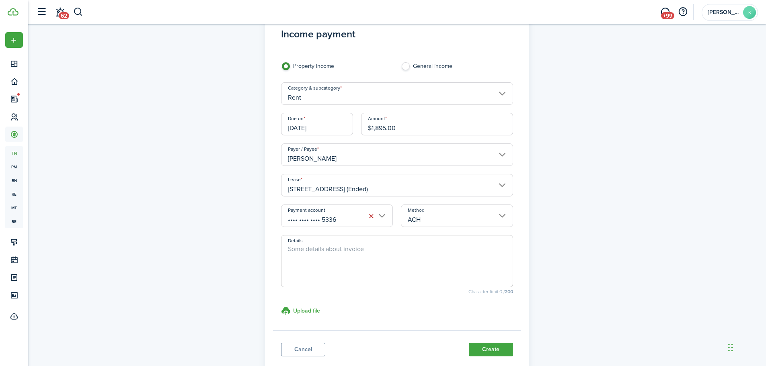
scroll to position [40, 0]
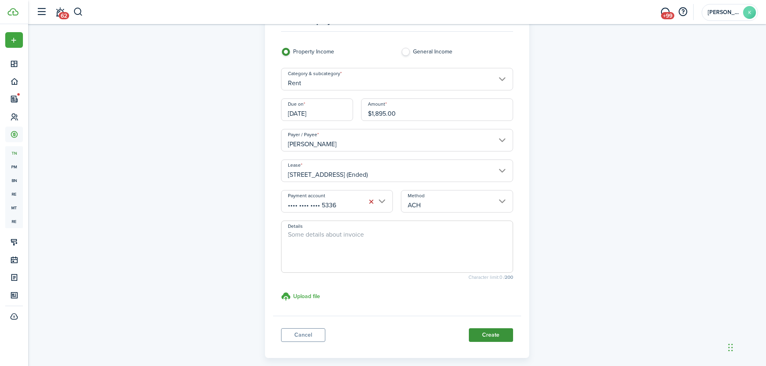
click at [485, 334] on button "Create" at bounding box center [491, 335] width 44 height 14
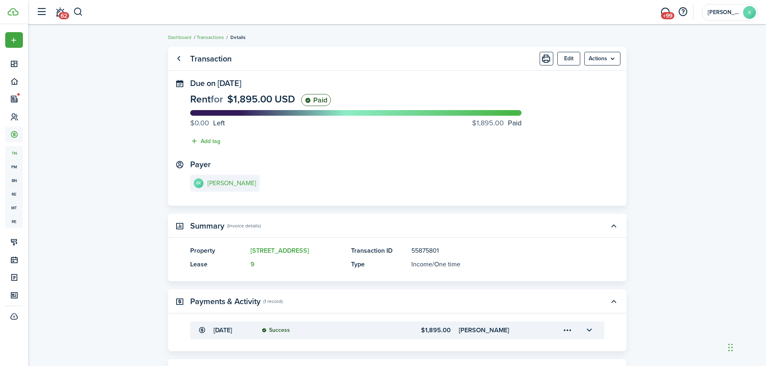
click at [219, 38] on link "Transactions" at bounding box center [210, 37] width 27 height 7
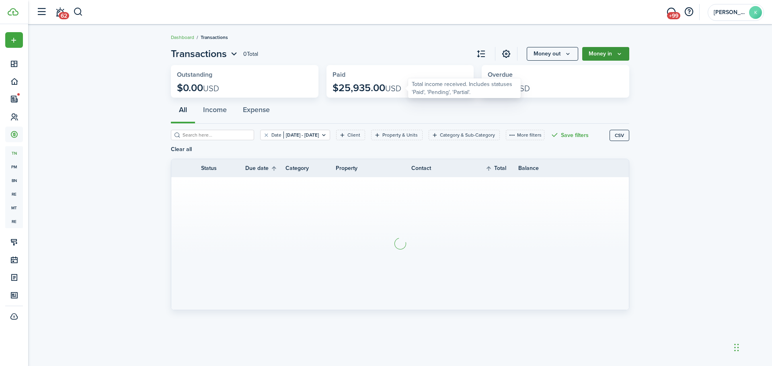
click at [613, 58] on button "Money in" at bounding box center [605, 54] width 47 height 14
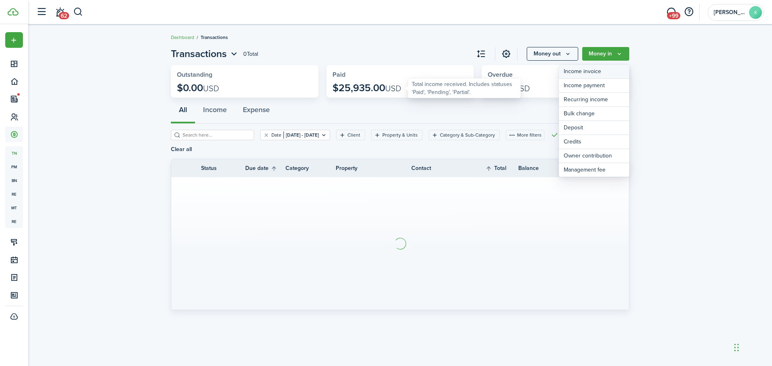
click at [607, 69] on link "Income invoice" at bounding box center [594, 72] width 70 height 14
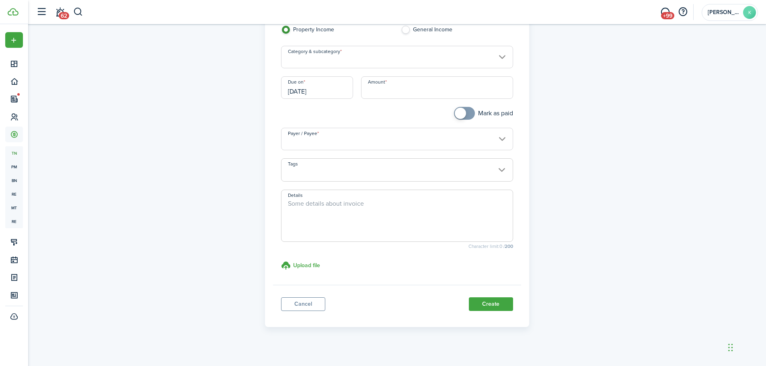
scroll to position [70, 0]
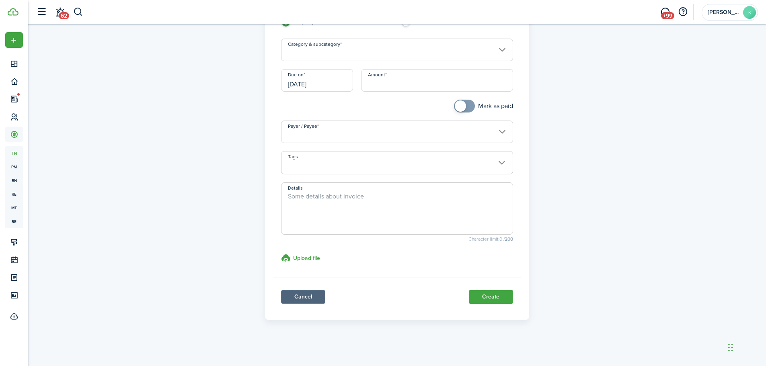
click at [305, 300] on link "Cancel" at bounding box center [303, 297] width 44 height 14
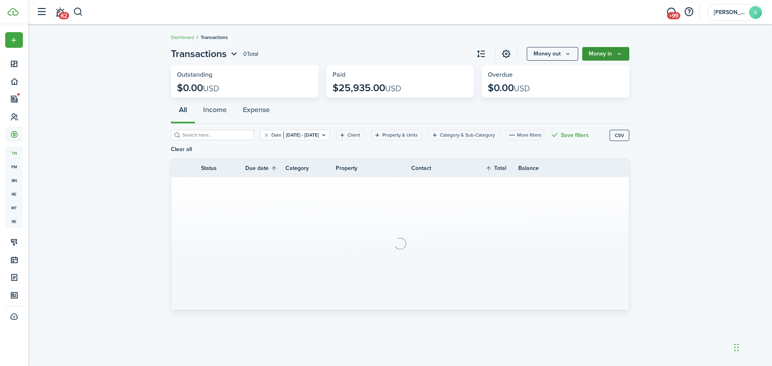
click at [613, 55] on icon "Money in" at bounding box center [619, 54] width 7 height 6
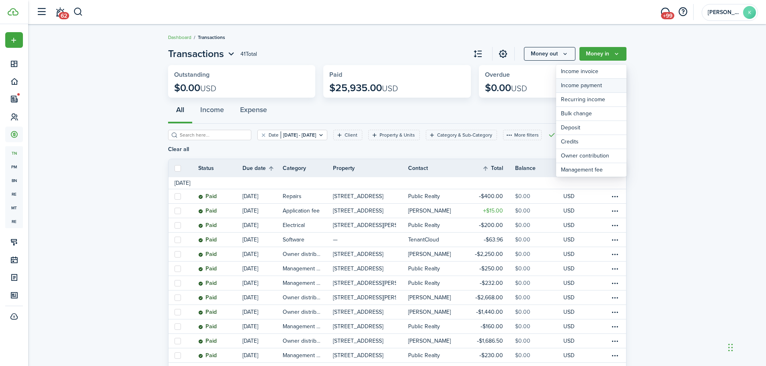
click at [607, 83] on link "Income payment" at bounding box center [591, 86] width 70 height 14
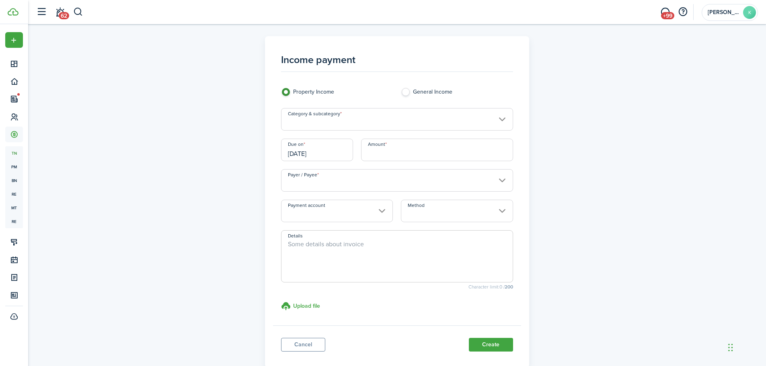
click at [339, 123] on input "Category & subcategory" at bounding box center [397, 119] width 232 height 23
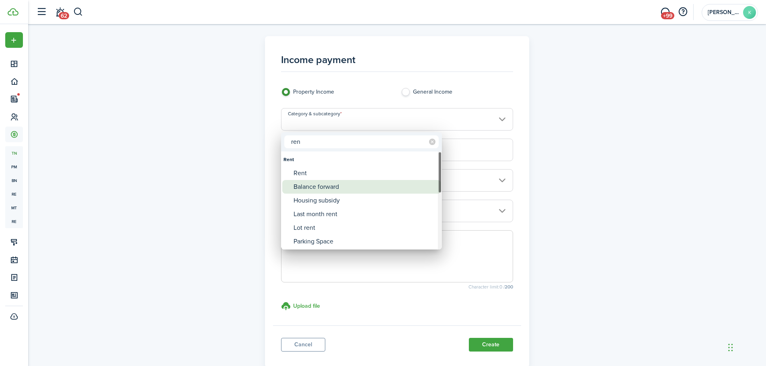
type input "ren"
click at [316, 181] on div "Balance forward" at bounding box center [364, 187] width 142 height 14
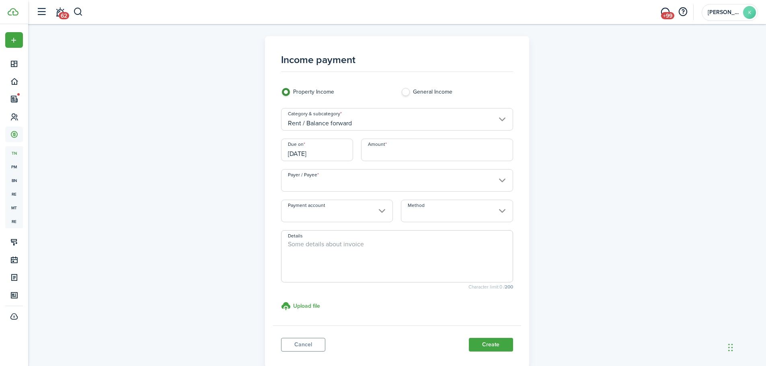
click at [332, 120] on input "Rent / Balance forward" at bounding box center [397, 119] width 232 height 23
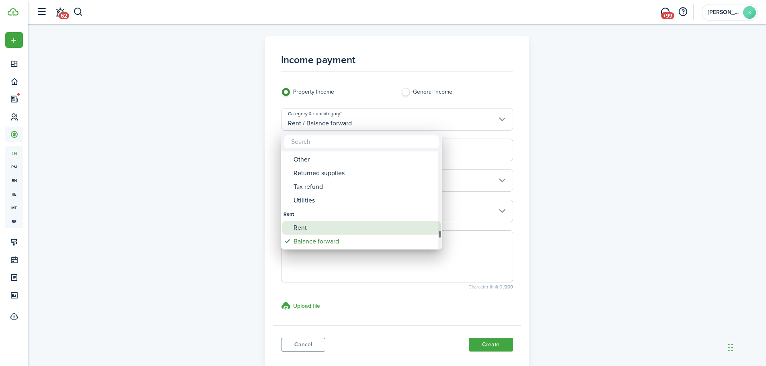
click at [305, 226] on div "Rent" at bounding box center [364, 228] width 142 height 14
type input "Rent"
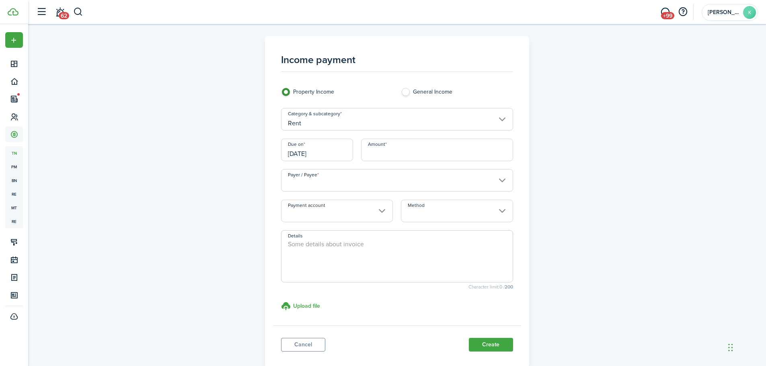
click at [330, 151] on input "[DATE]" at bounding box center [317, 150] width 72 height 23
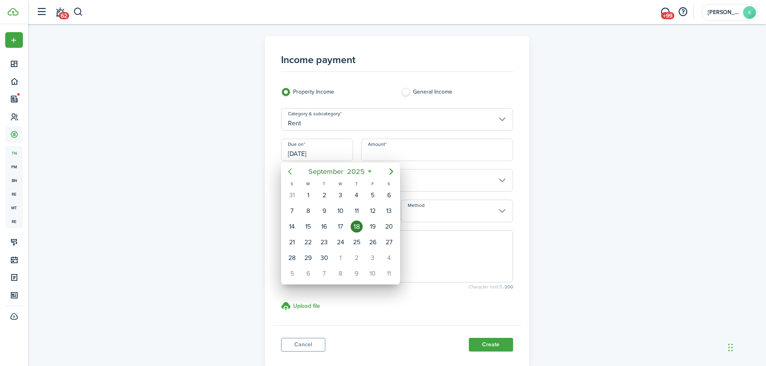
click at [290, 172] on icon "Previous page" at bounding box center [290, 172] width 10 height 10
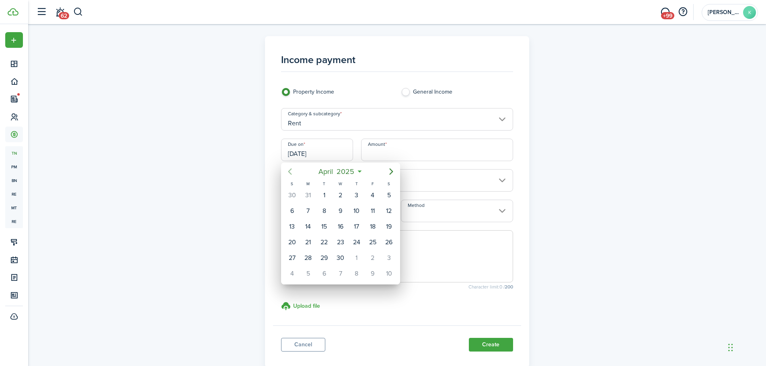
click at [290, 172] on icon "Previous page" at bounding box center [290, 172] width 10 height 10
click at [342, 197] on div "1" at bounding box center [340, 195] width 12 height 12
type input "[DATE]"
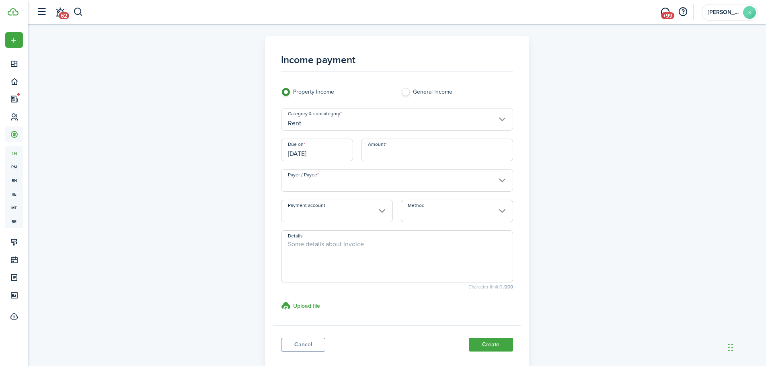
click at [393, 156] on input "Amount" at bounding box center [437, 150] width 152 height 23
click at [390, 182] on input "Payer / Payee" at bounding box center [397, 180] width 232 height 23
type input "$1,600.00"
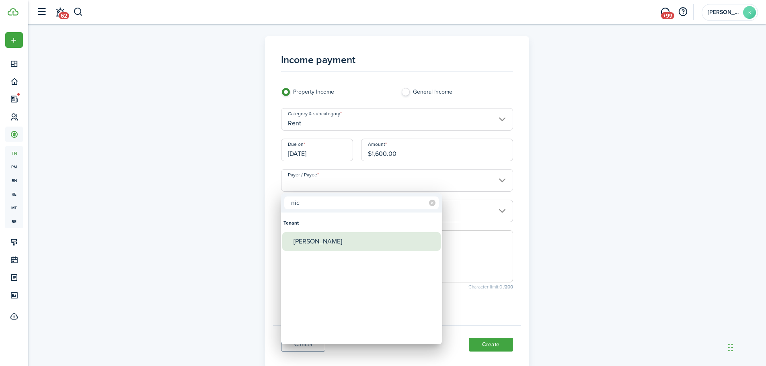
type input "nic"
click at [352, 238] on div "[PERSON_NAME]" at bounding box center [364, 241] width 142 height 18
type input "[PERSON_NAME]"
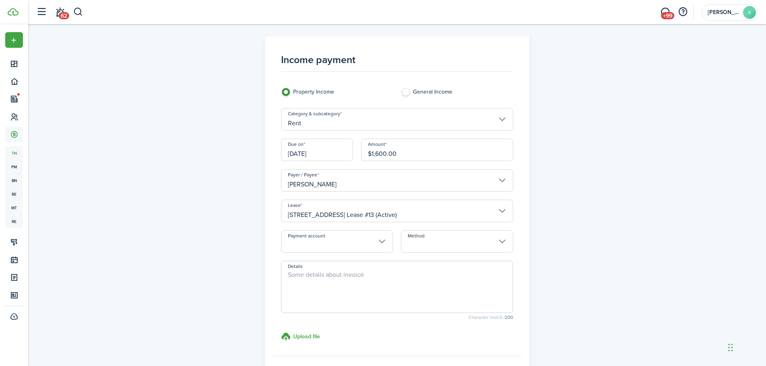
click at [350, 235] on input "Payment account" at bounding box center [337, 241] width 112 height 23
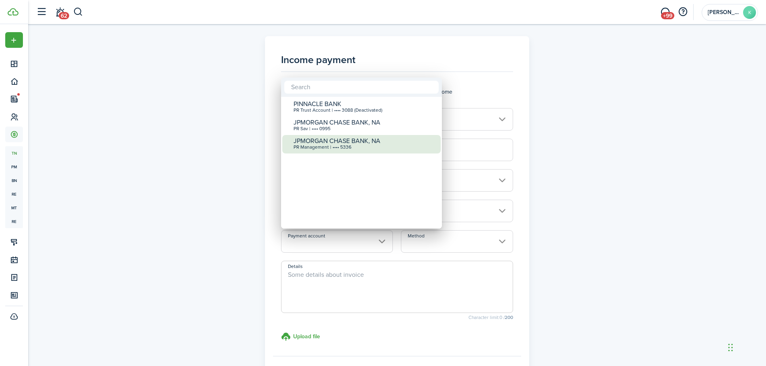
click at [362, 148] on div "PR Management | •••• 5336" at bounding box center [364, 148] width 142 height 6
type input "•••• •••• •••• 5336"
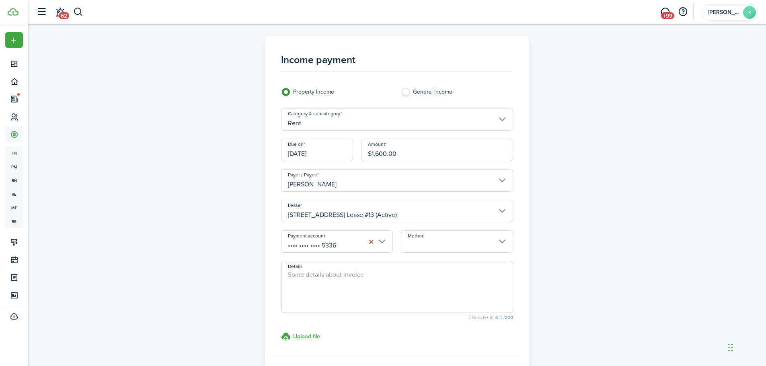
click at [474, 241] on input "Method" at bounding box center [457, 241] width 112 height 23
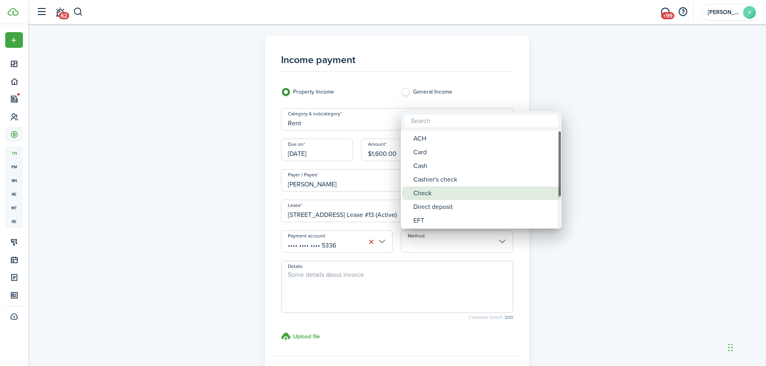
click at [460, 192] on div "Check" at bounding box center [484, 193] width 142 height 14
type input "Check"
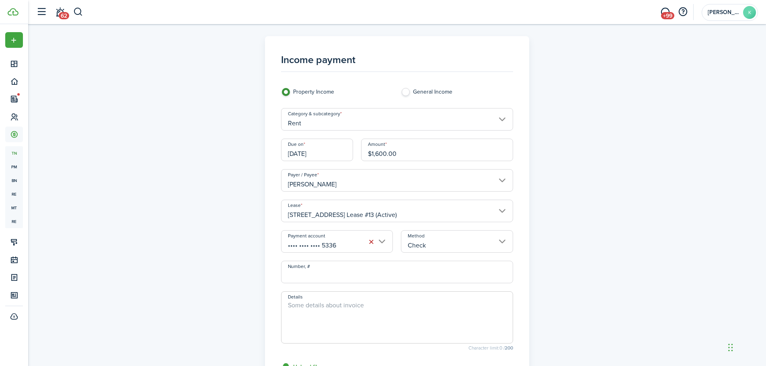
click at [330, 310] on textarea "Details" at bounding box center [396, 320] width 231 height 39
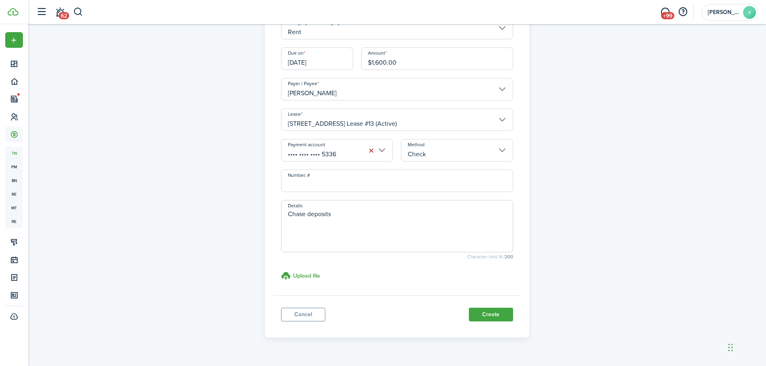
scroll to position [109, 0]
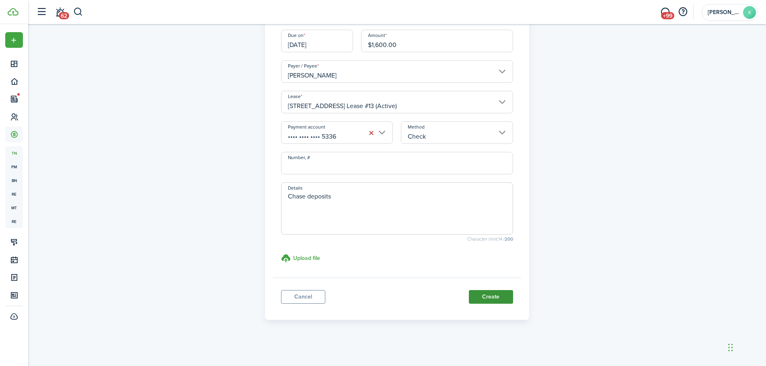
type textarea "Chase deposits"
click at [476, 298] on button "Create" at bounding box center [491, 297] width 44 height 14
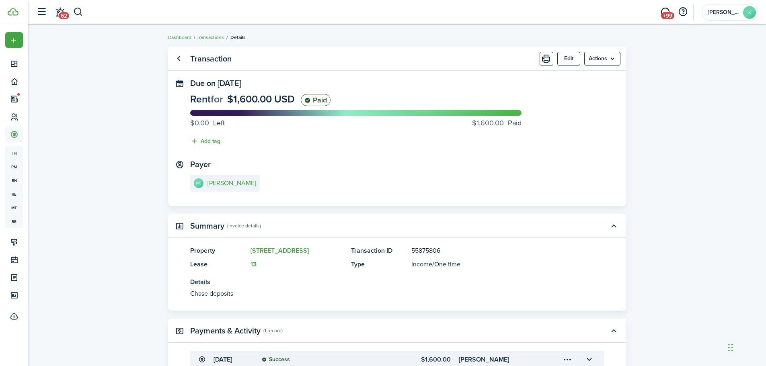
click at [218, 37] on link "Transactions" at bounding box center [210, 37] width 27 height 7
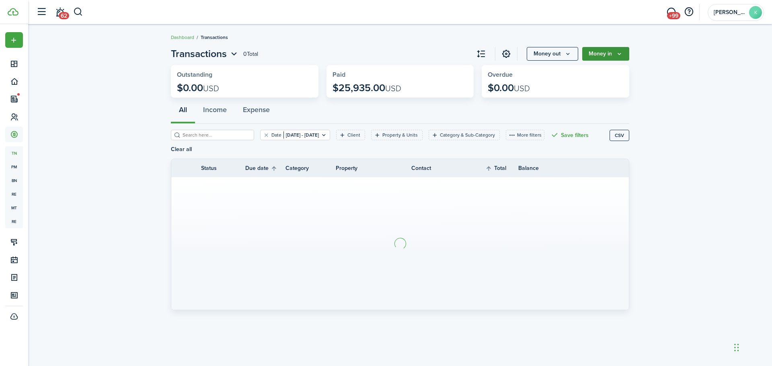
click at [599, 60] on button "Money in" at bounding box center [605, 54] width 47 height 14
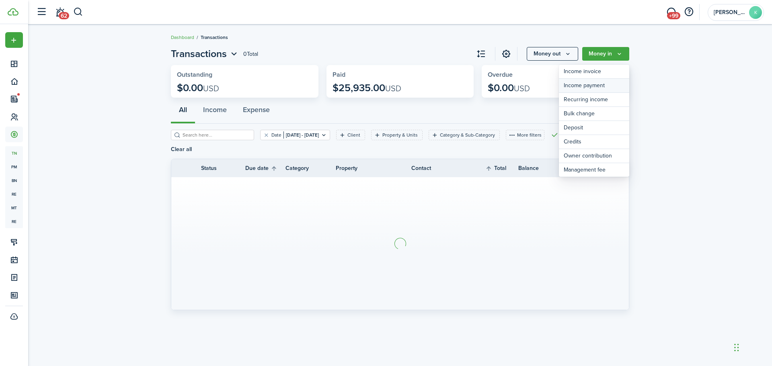
click at [610, 86] on link "Income payment" at bounding box center [594, 86] width 70 height 14
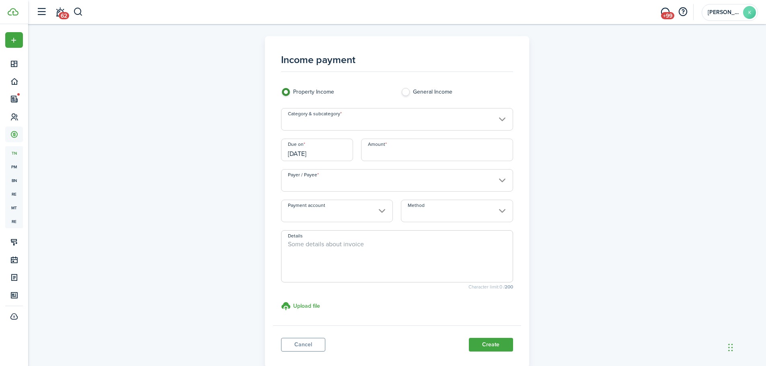
click at [342, 128] on input "Category & subcategory" at bounding box center [397, 119] width 232 height 23
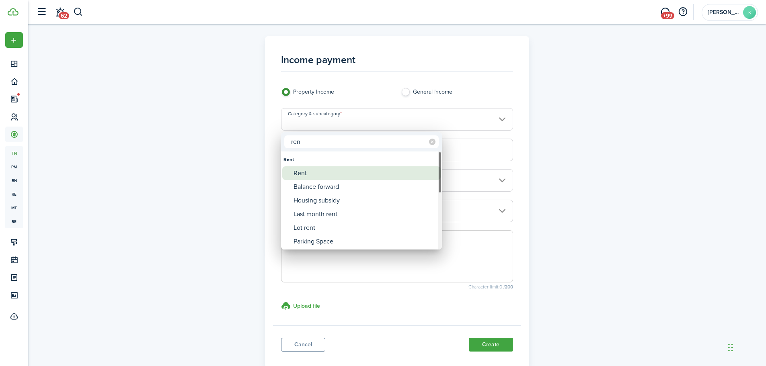
type input "ren"
click at [328, 171] on div "Rent" at bounding box center [364, 173] width 142 height 14
type input "Rent"
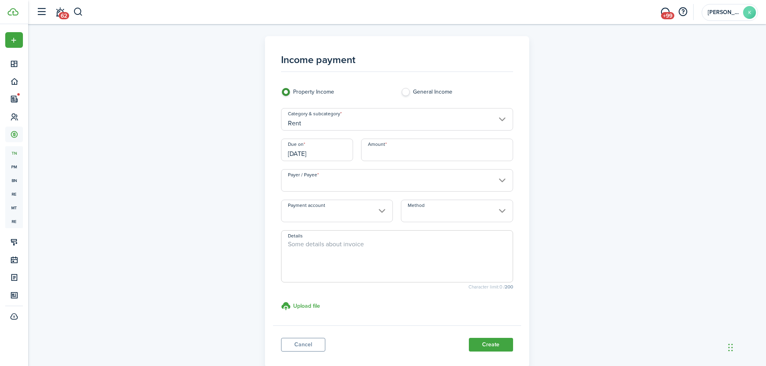
click at [339, 149] on input "[DATE]" at bounding box center [317, 150] width 72 height 23
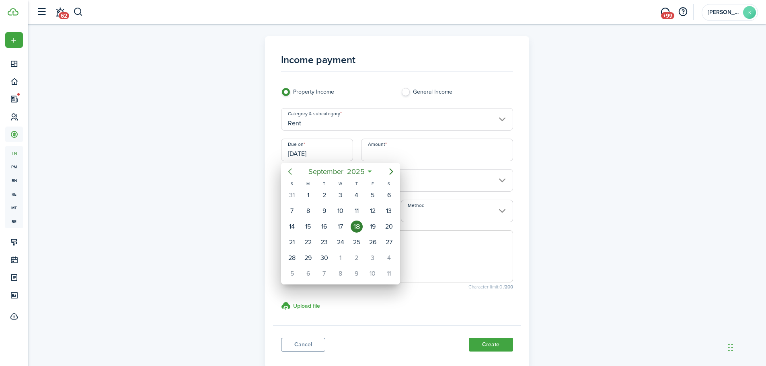
click at [287, 172] on icon "Previous page" at bounding box center [290, 172] width 10 height 10
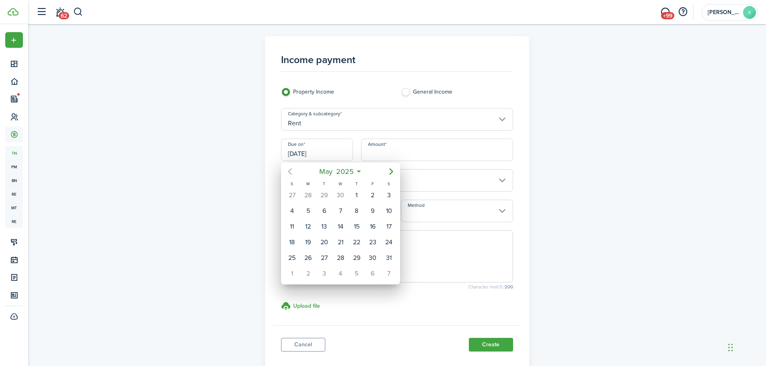
click at [287, 172] on icon "Previous page" at bounding box center [290, 172] width 10 height 10
click at [293, 172] on icon "Previous page" at bounding box center [290, 172] width 10 height 10
click at [340, 196] on div "1" at bounding box center [340, 195] width 12 height 12
type input "[DATE]"
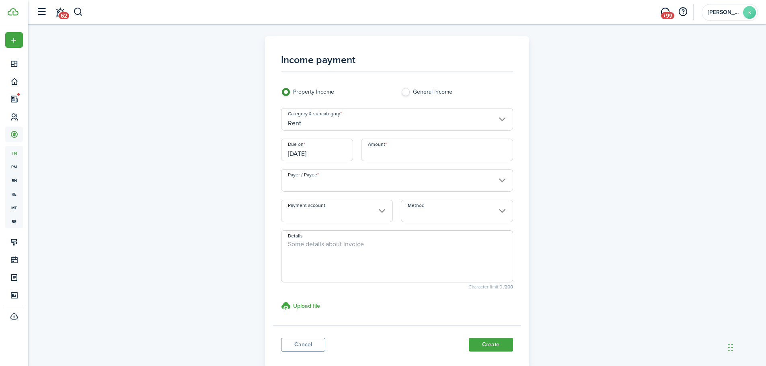
click at [397, 155] on input "Amount" at bounding box center [437, 150] width 152 height 23
type input "$1,600.00"
click at [392, 187] on input "Payer / Payee" at bounding box center [397, 180] width 232 height 23
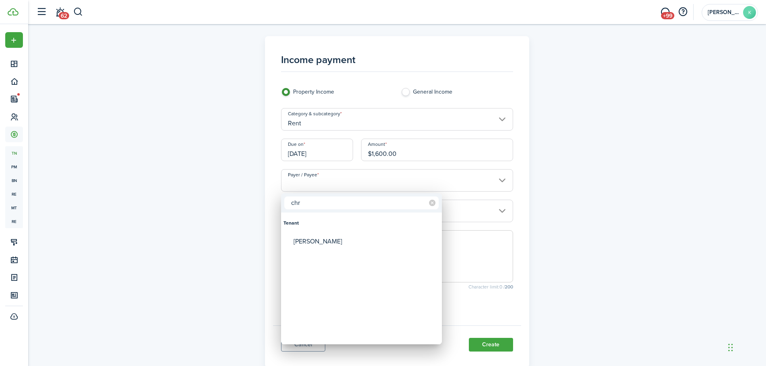
type input "chr"
click at [354, 239] on div "[PERSON_NAME]" at bounding box center [364, 241] width 142 height 18
type input "[PERSON_NAME]"
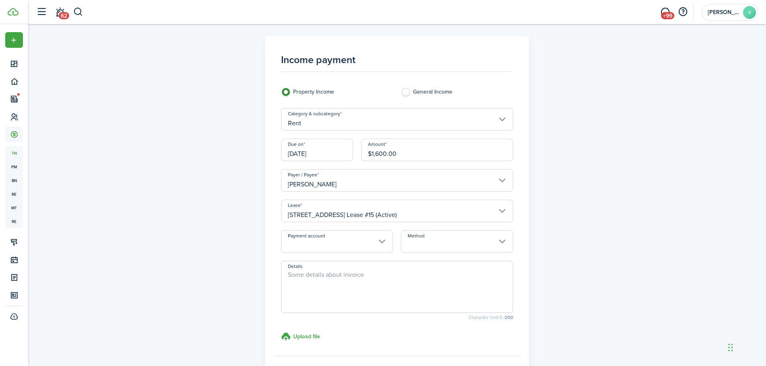
click at [376, 242] on input "Payment account" at bounding box center [337, 241] width 112 height 23
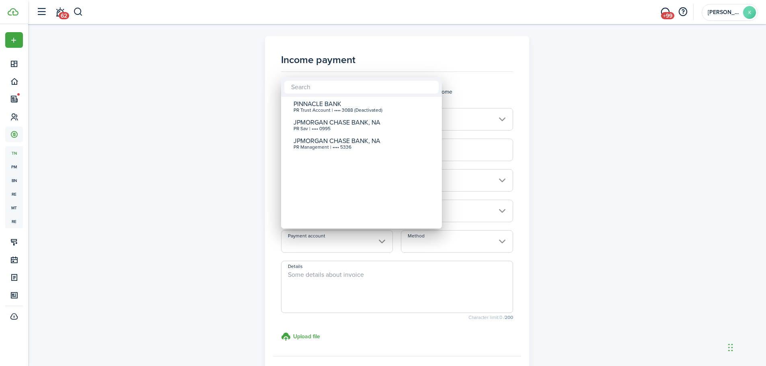
click at [356, 144] on div "JPMORGAN CHASE BANK, NA" at bounding box center [364, 140] width 142 height 7
type input "•••• •••• •••• 5336"
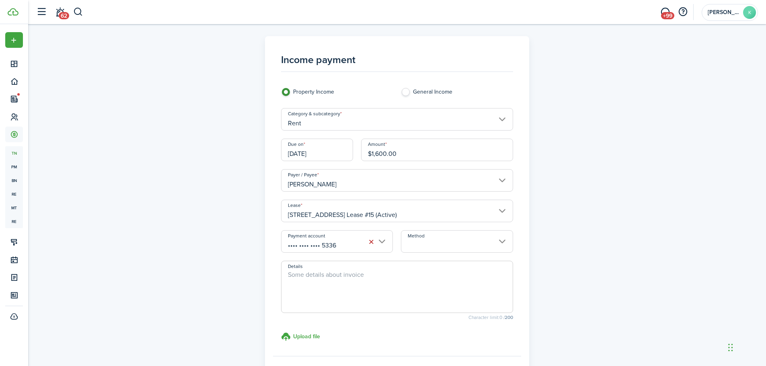
click at [439, 237] on input "Method" at bounding box center [457, 241] width 112 height 23
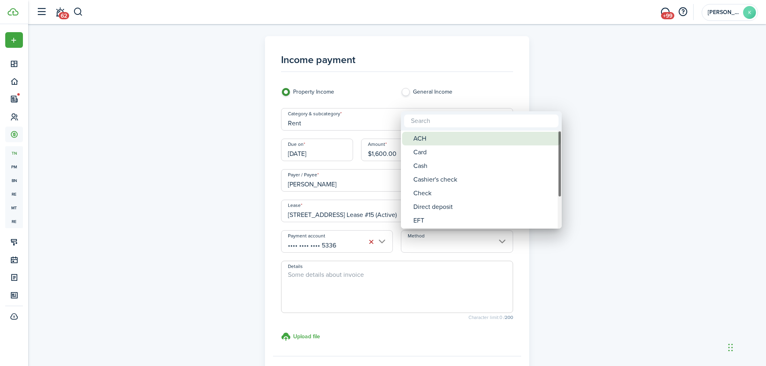
click at [439, 142] on div "ACH" at bounding box center [484, 139] width 142 height 14
type input "ACH"
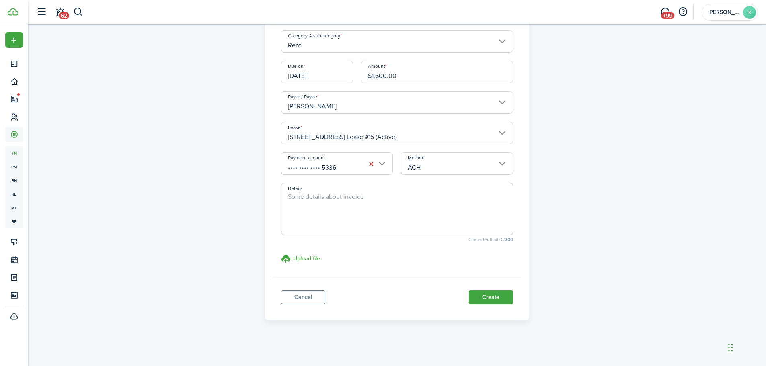
scroll to position [78, 0]
drag, startPoint x: 497, startPoint y: 296, endPoint x: 507, endPoint y: 290, distance: 11.2
click at [497, 296] on button "Create" at bounding box center [491, 297] width 44 height 14
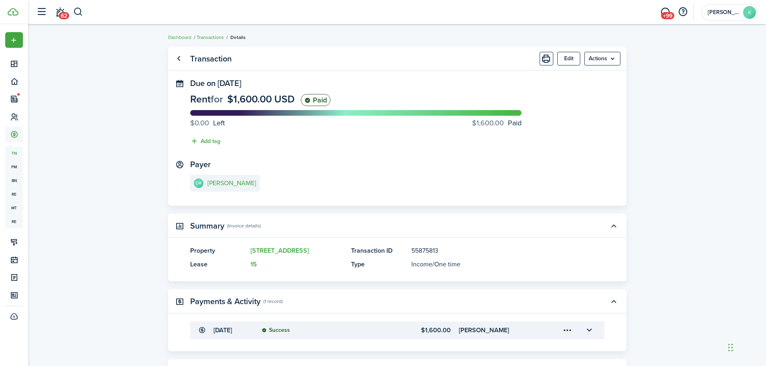
click at [203, 38] on link "Transactions" at bounding box center [210, 37] width 27 height 7
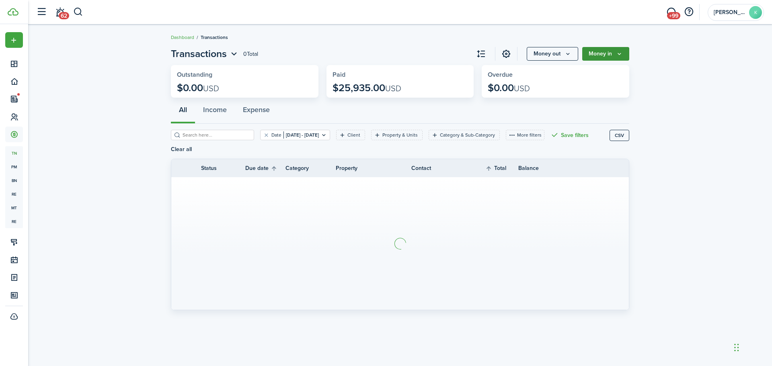
click at [613, 57] on button "Money in" at bounding box center [605, 54] width 47 height 14
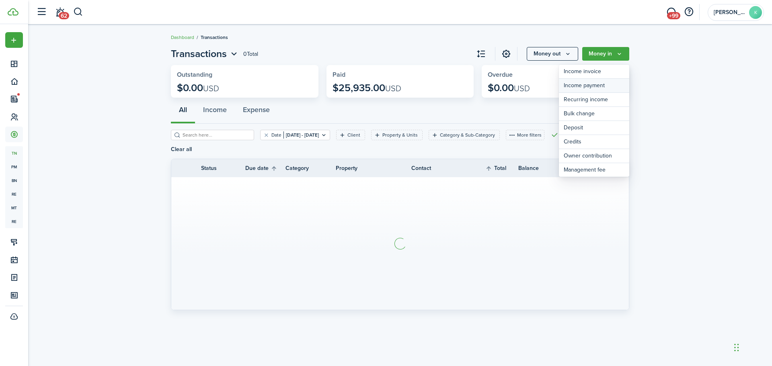
click at [608, 84] on link "Income payment" at bounding box center [594, 86] width 70 height 14
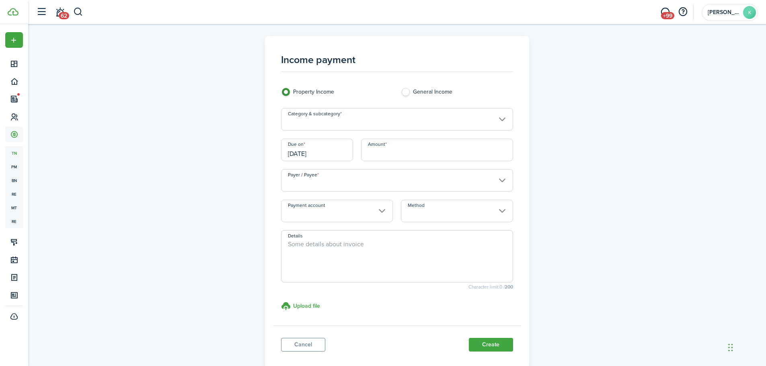
click at [325, 120] on input "Category & subcategory" at bounding box center [397, 119] width 232 height 23
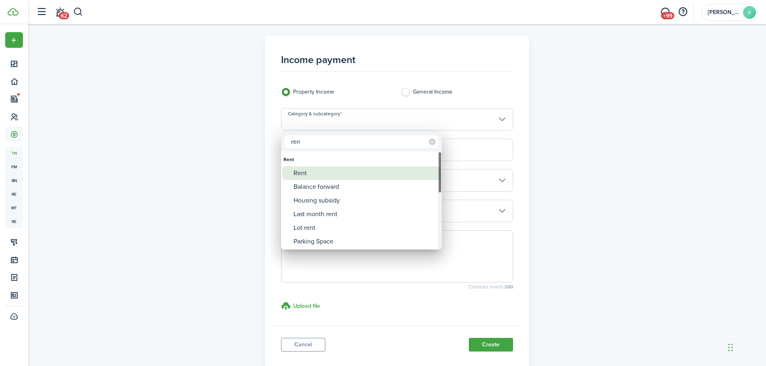
type input "ren"
click at [317, 170] on div "Rent" at bounding box center [364, 173] width 142 height 14
type input "Rent"
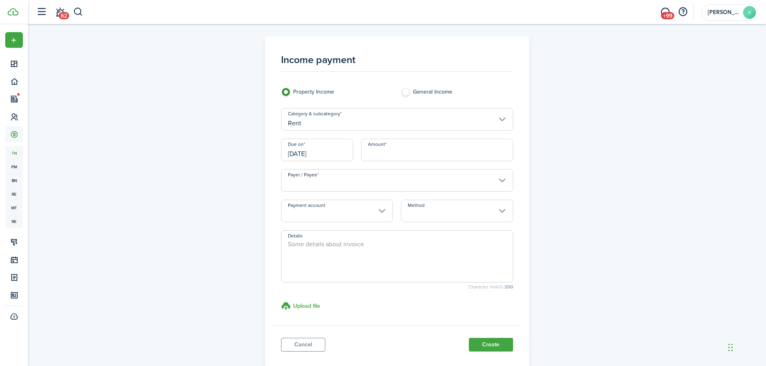
click at [321, 156] on input "[DATE]" at bounding box center [317, 150] width 72 height 23
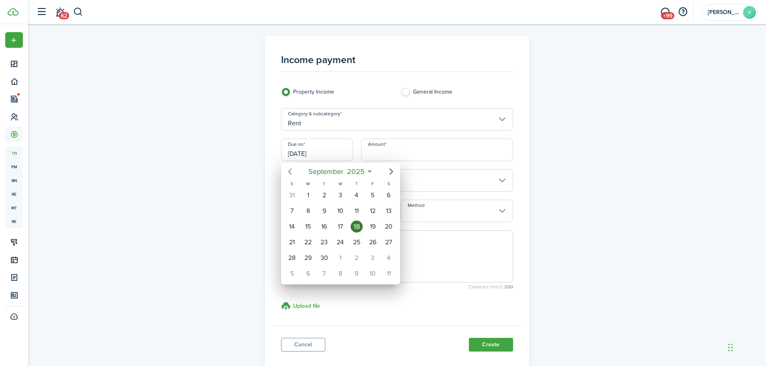
click at [291, 176] on icon "Previous page" at bounding box center [290, 172] width 10 height 10
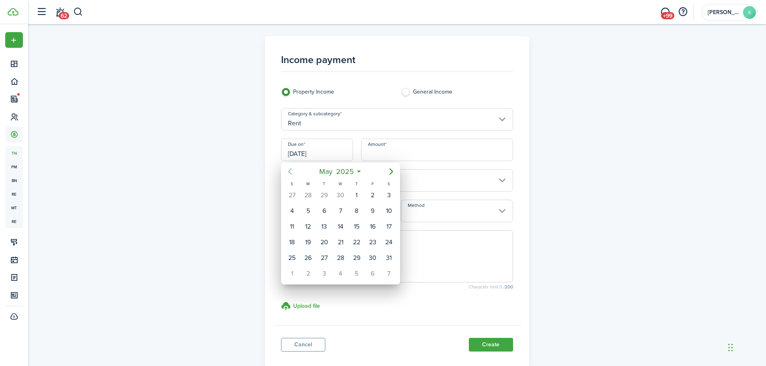
click at [291, 176] on icon "Previous page" at bounding box center [290, 172] width 10 height 10
click at [340, 194] on div "1" at bounding box center [340, 195] width 12 height 12
type input "[DATE]"
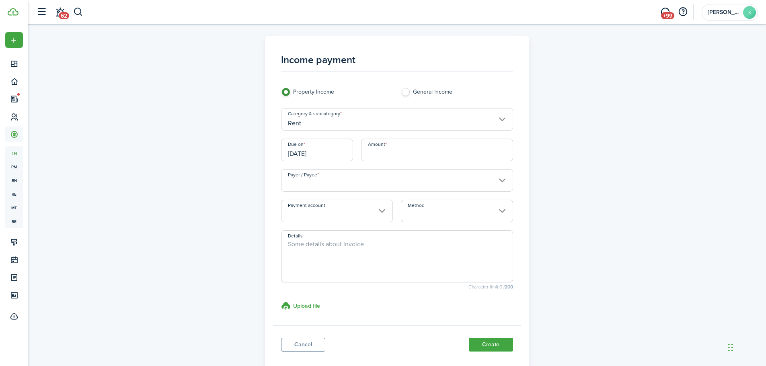
click at [389, 159] on input "Amount" at bounding box center [437, 150] width 152 height 23
type input "$2,500.00"
click at [393, 179] on input "Payer / Payee" at bounding box center [397, 180] width 232 height 23
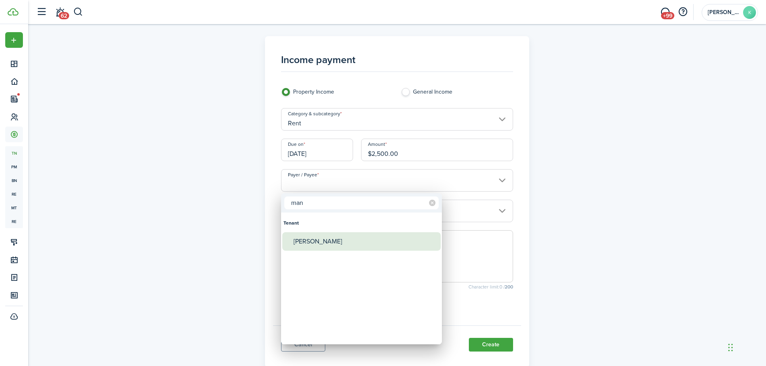
type input "man"
click at [355, 242] on div "[PERSON_NAME]" at bounding box center [364, 241] width 142 height 18
type input "[PERSON_NAME]"
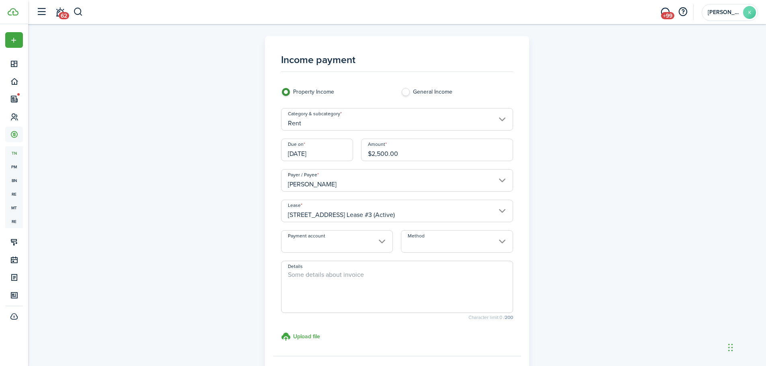
click at [369, 240] on input "Payment account" at bounding box center [337, 241] width 112 height 23
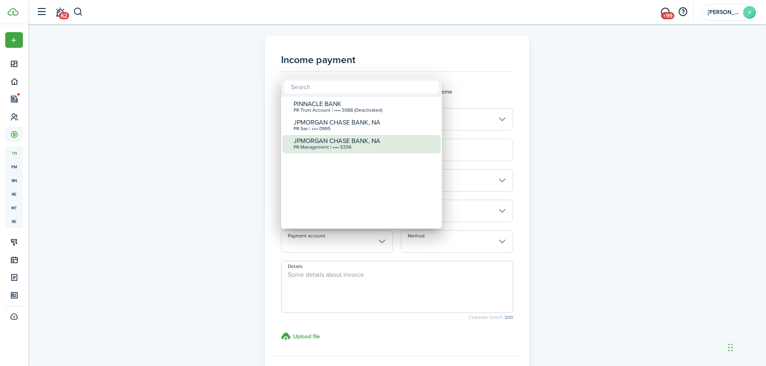
click at [356, 146] on div "PR Management | •••• 5336" at bounding box center [364, 148] width 142 height 6
type input "•••• •••• •••• 5336"
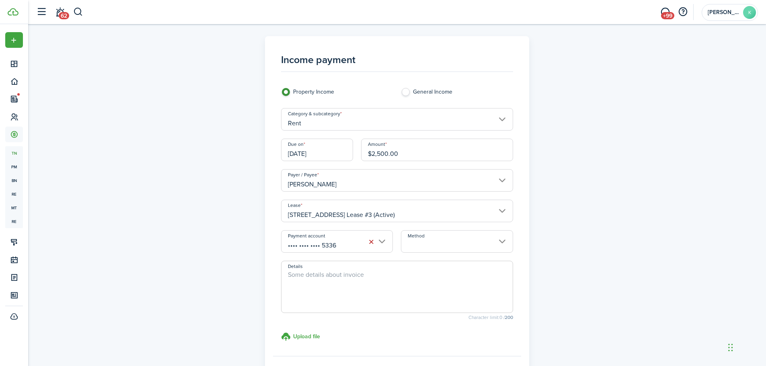
click at [428, 243] on input "Method" at bounding box center [457, 241] width 112 height 23
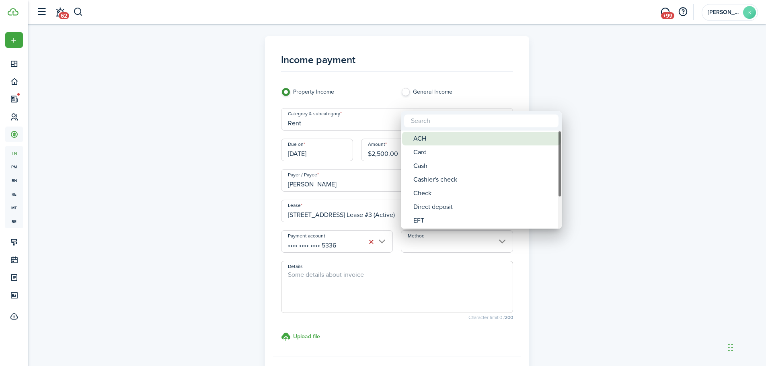
click at [448, 139] on div "ACH" at bounding box center [484, 139] width 142 height 14
type input "ACH"
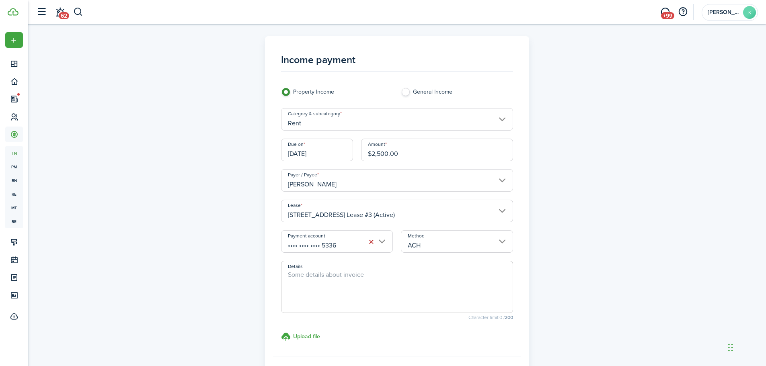
click at [320, 279] on textarea "Details" at bounding box center [396, 289] width 231 height 39
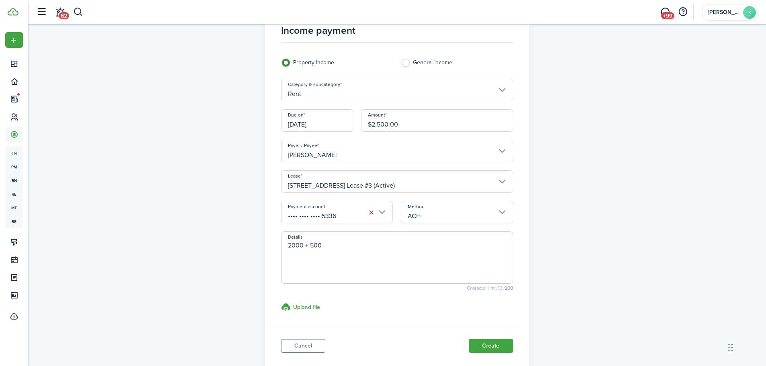
scroll to position [78, 0]
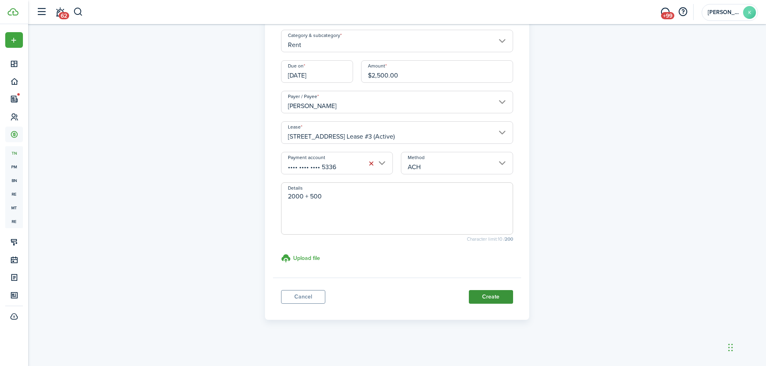
type textarea "2000 + 500"
click at [487, 297] on button "Create" at bounding box center [491, 297] width 44 height 14
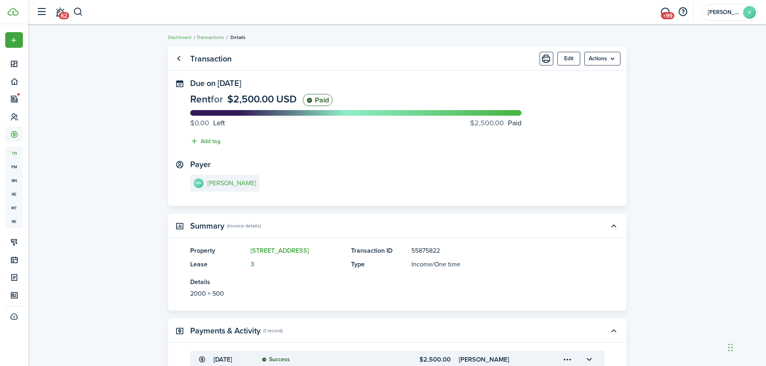
click at [205, 37] on link "Transactions" at bounding box center [210, 37] width 27 height 7
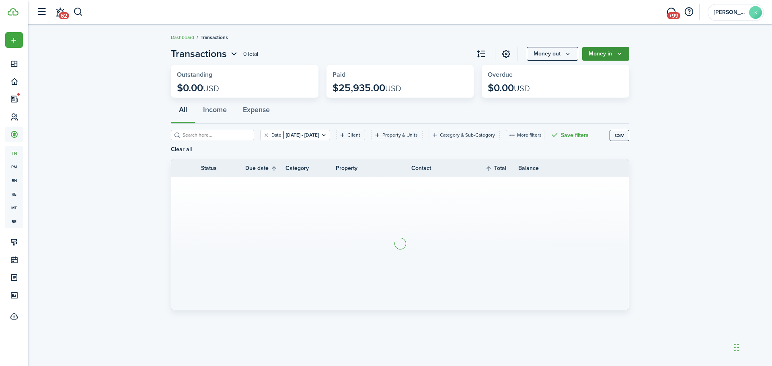
click at [613, 57] on icon "Money in" at bounding box center [619, 54] width 7 height 6
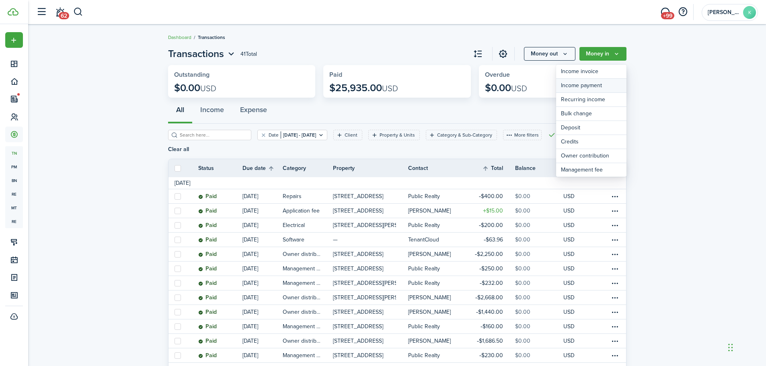
click at [598, 86] on link "Income payment" at bounding box center [591, 86] width 70 height 14
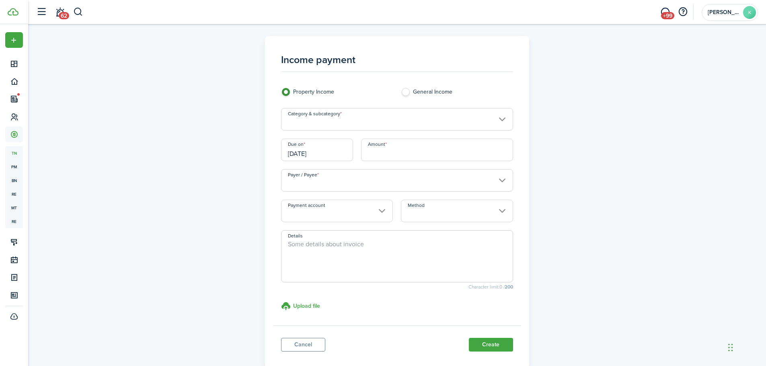
click at [355, 123] on input "Category & subcategory" at bounding box center [397, 119] width 232 height 23
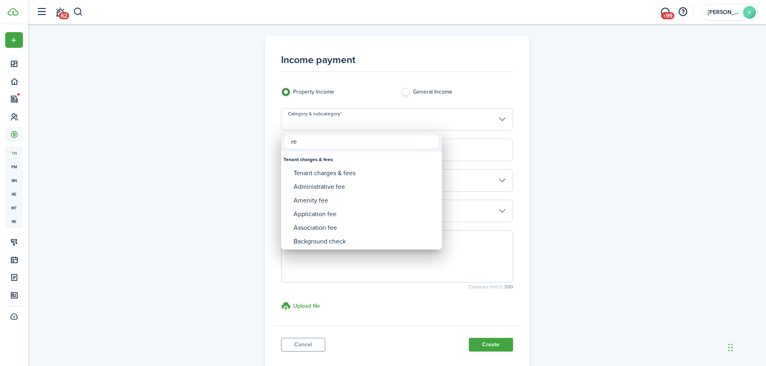
type input "ren"
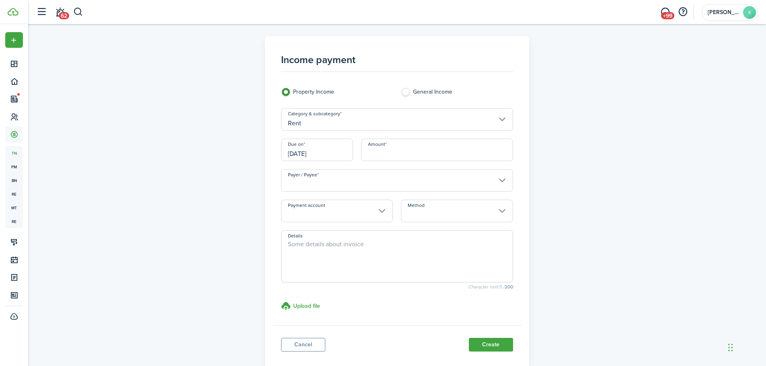
click at [322, 153] on input "[DATE]" at bounding box center [317, 150] width 72 height 23
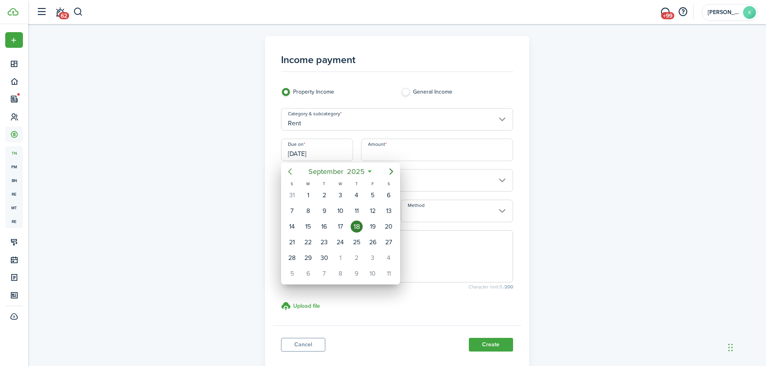
click at [289, 173] on icon "Previous page" at bounding box center [290, 171] width 4 height 6
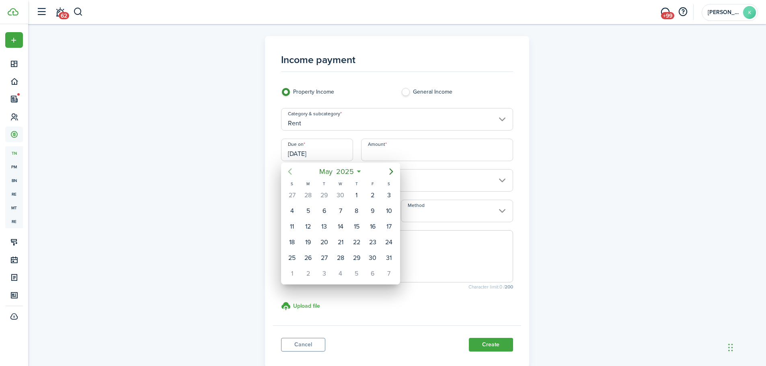
click at [289, 173] on icon "Previous page" at bounding box center [290, 171] width 4 height 6
click at [374, 258] on div "31" at bounding box center [373, 258] width 12 height 12
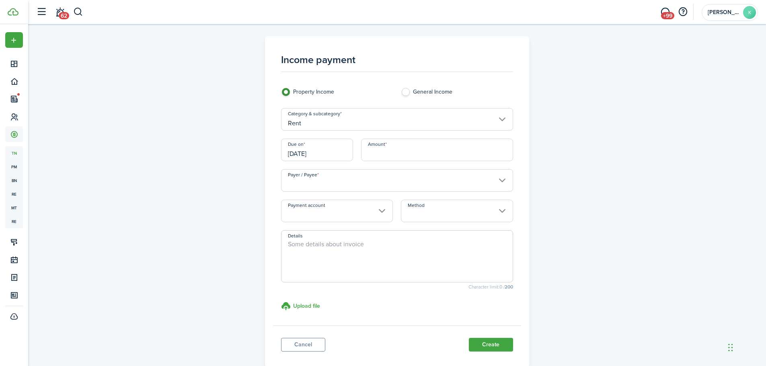
type input "[DATE]"
click at [392, 154] on input "Amount" at bounding box center [437, 150] width 152 height 23
type input "$2,300.00"
click at [334, 186] on input "Payer / Payee" at bounding box center [397, 180] width 232 height 23
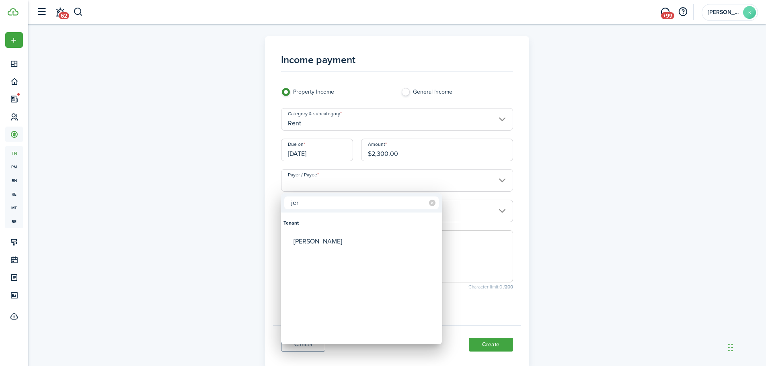
type input "jer"
click at [325, 244] on div "[PERSON_NAME]" at bounding box center [364, 241] width 142 height 18
type input "[PERSON_NAME]"
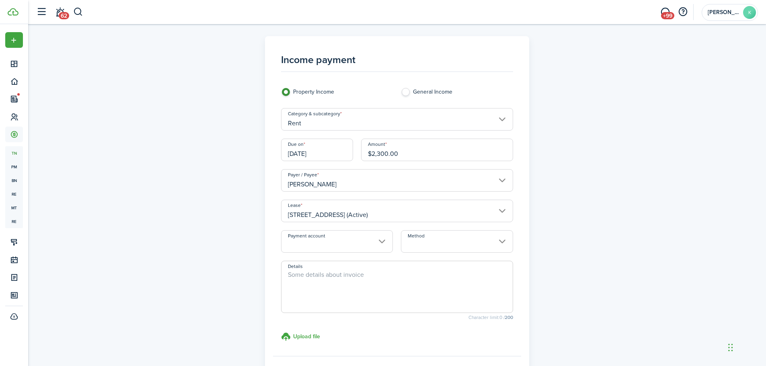
click at [359, 242] on input "Payment account" at bounding box center [337, 241] width 112 height 23
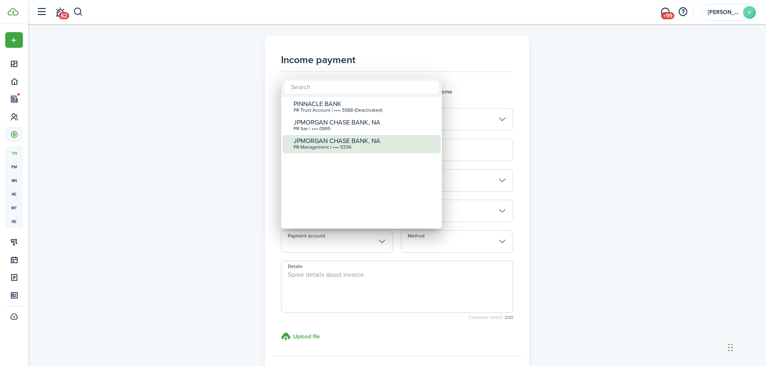
click at [361, 146] on div "PR Management | •••• 5336" at bounding box center [364, 148] width 142 height 6
type input "•••• •••• •••• 5336"
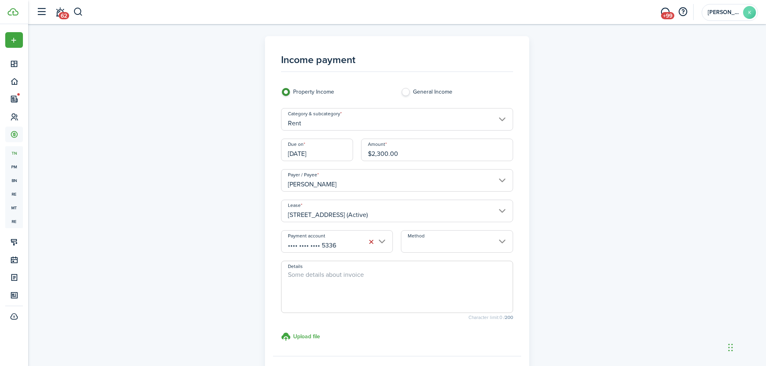
click at [441, 242] on input "Method" at bounding box center [457, 241] width 112 height 23
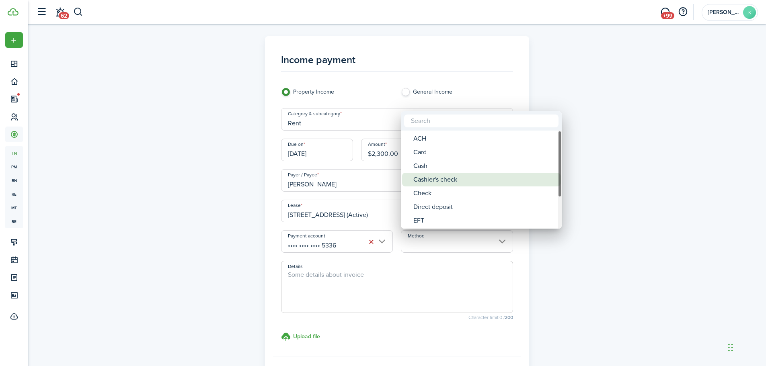
click at [447, 192] on div "Check" at bounding box center [484, 193] width 142 height 14
type input "Check"
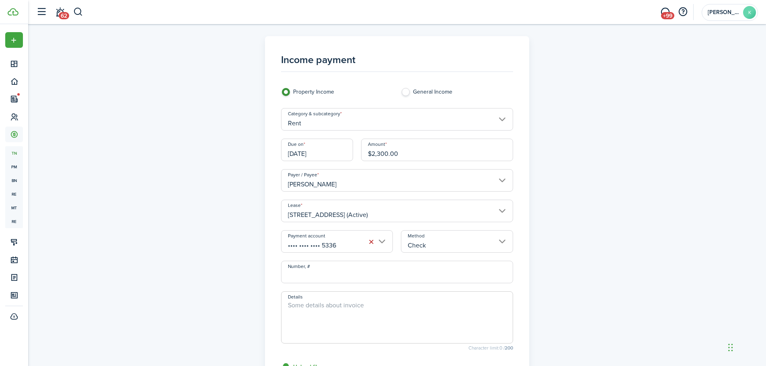
click at [329, 308] on textarea "Details" at bounding box center [396, 320] width 231 height 39
type textarea "Chase deposits"
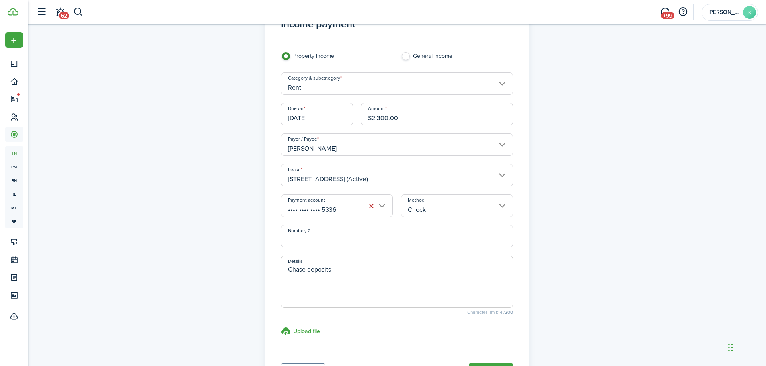
scroll to position [80, 0]
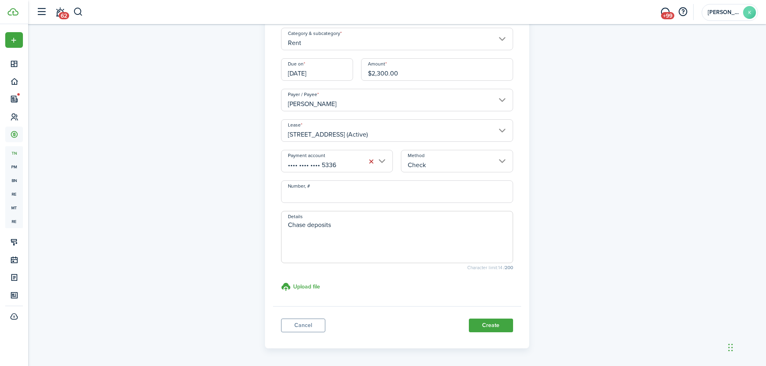
click at [474, 326] on button "Create" at bounding box center [491, 326] width 44 height 14
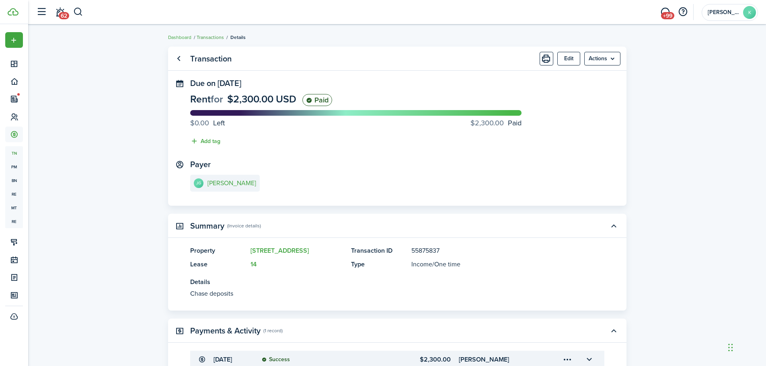
click at [215, 36] on link "Transactions" at bounding box center [210, 37] width 27 height 7
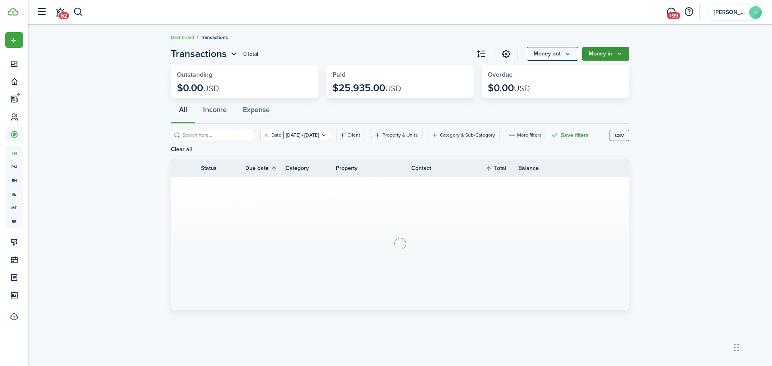
click at [621, 50] on button "Money in" at bounding box center [605, 54] width 47 height 14
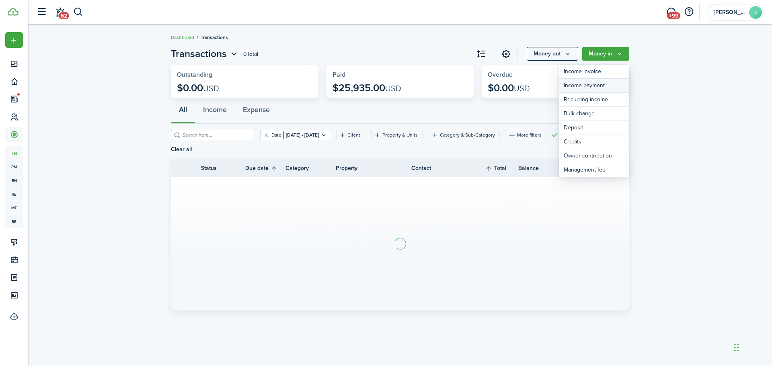
click at [598, 80] on link "Income payment" at bounding box center [594, 86] width 70 height 14
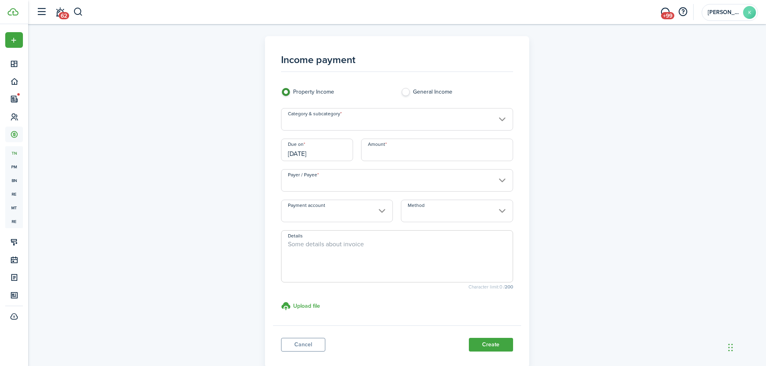
click at [323, 155] on input "[DATE]" at bounding box center [317, 150] width 72 height 23
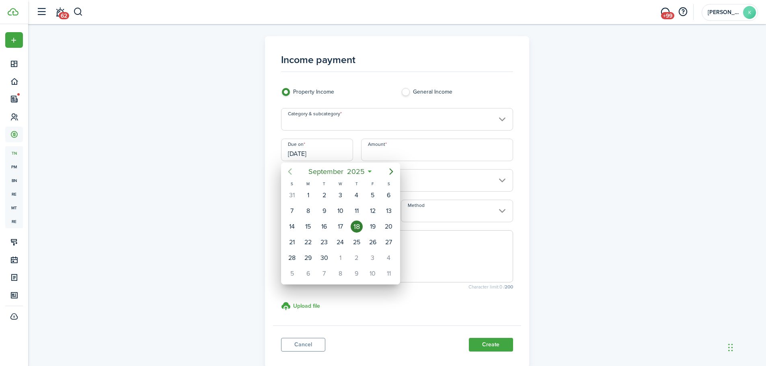
click at [293, 171] on icon "Previous page" at bounding box center [290, 172] width 10 height 10
click at [292, 171] on icon "Previous page" at bounding box center [290, 172] width 10 height 10
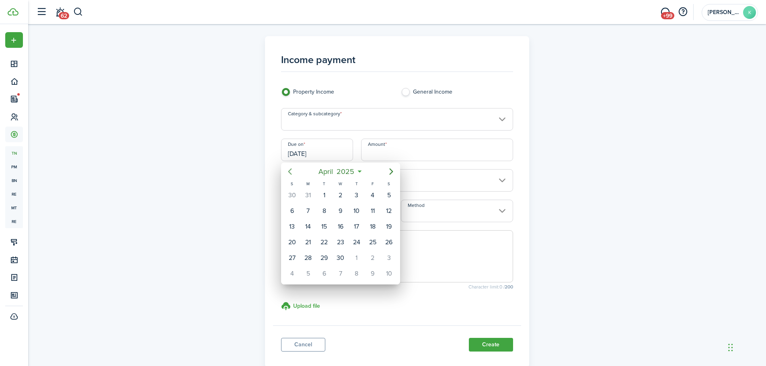
click at [292, 171] on icon "Previous page" at bounding box center [290, 172] width 10 height 10
click at [370, 258] on div "31" at bounding box center [373, 258] width 12 height 12
type input "[DATE]"
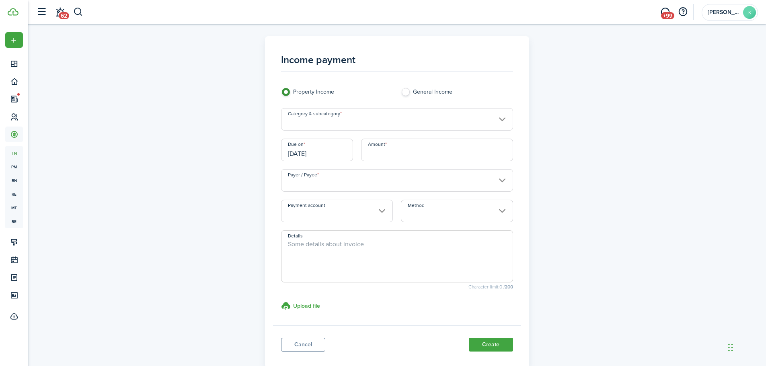
click at [350, 123] on input "Category & subcategory" at bounding box center [397, 119] width 232 height 23
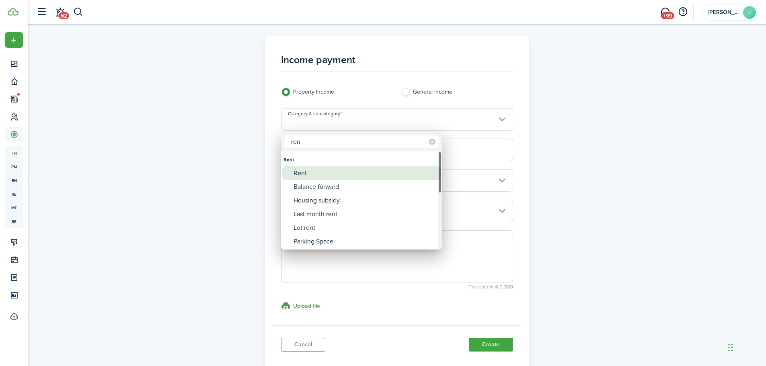
type input "ren"
click at [335, 174] on div "Rent" at bounding box center [364, 173] width 142 height 14
type input "Rent"
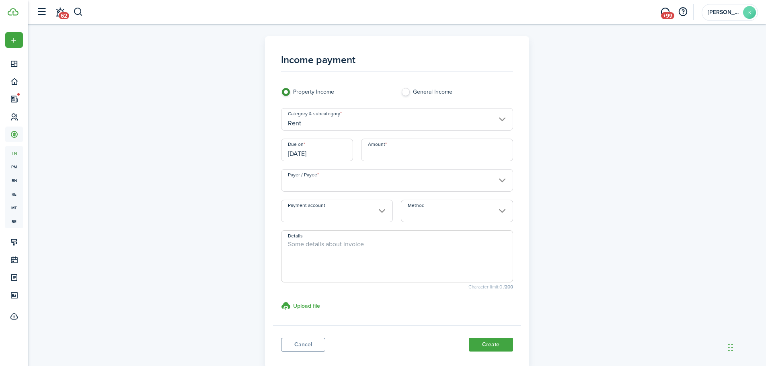
click at [392, 156] on input "Amount" at bounding box center [437, 150] width 152 height 23
click at [378, 184] on input "Payer / Payee" at bounding box center [397, 180] width 232 height 23
type input "$1,850.00"
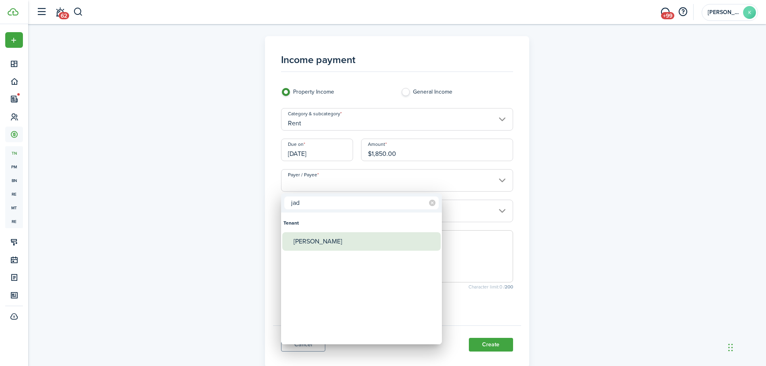
type input "jad"
click at [332, 240] on div "[PERSON_NAME]" at bounding box center [364, 241] width 142 height 18
type input "[PERSON_NAME]"
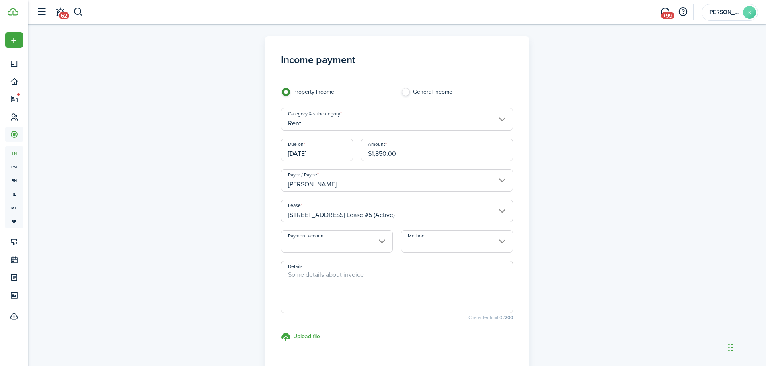
click at [350, 239] on input "Payment account" at bounding box center [337, 241] width 112 height 23
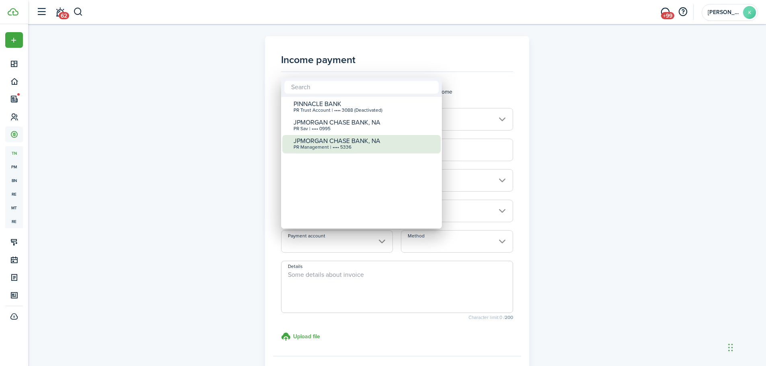
click at [355, 145] on div "JPMORGAN CHASE BANK, NA" at bounding box center [364, 140] width 142 height 7
type input "•••• •••• •••• 5336"
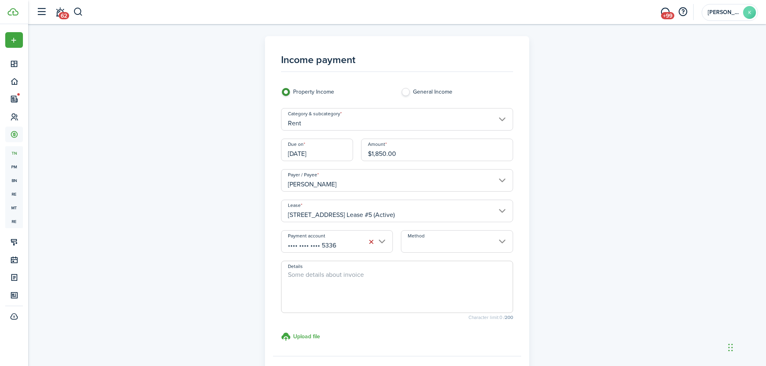
click at [449, 243] on input "Method" at bounding box center [457, 241] width 112 height 23
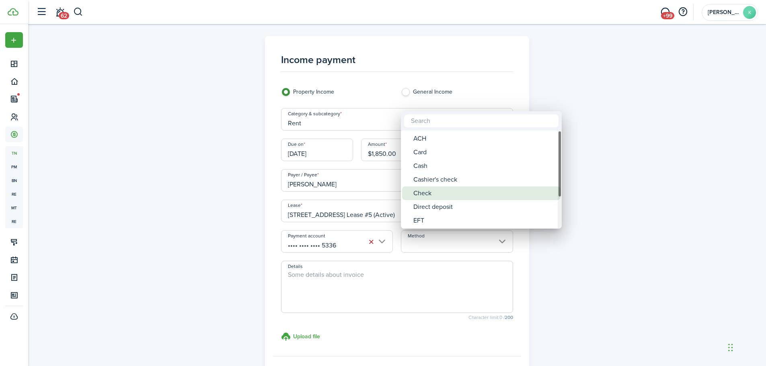
click at [444, 195] on div "Check" at bounding box center [484, 193] width 142 height 14
type input "Check"
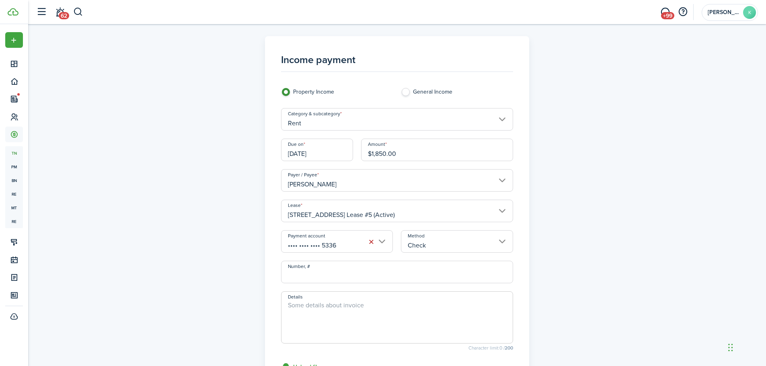
click at [335, 309] on textarea "Details" at bounding box center [396, 320] width 231 height 39
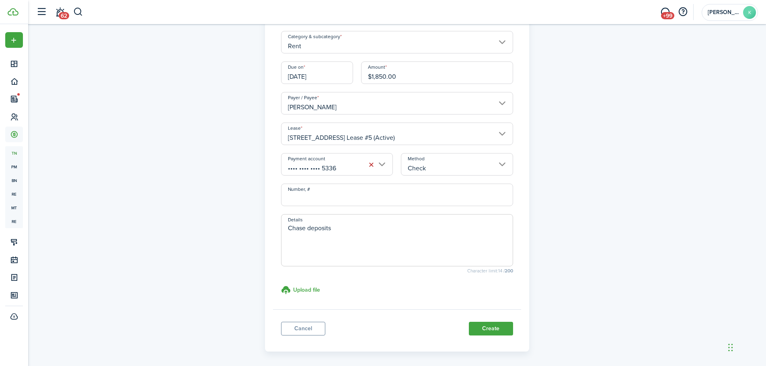
scroll to position [80, 0]
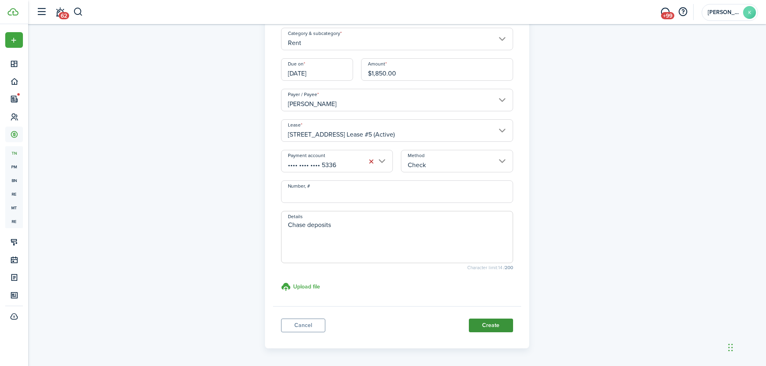
type textarea "Chase deposits"
click at [486, 321] on button "Create" at bounding box center [491, 326] width 44 height 14
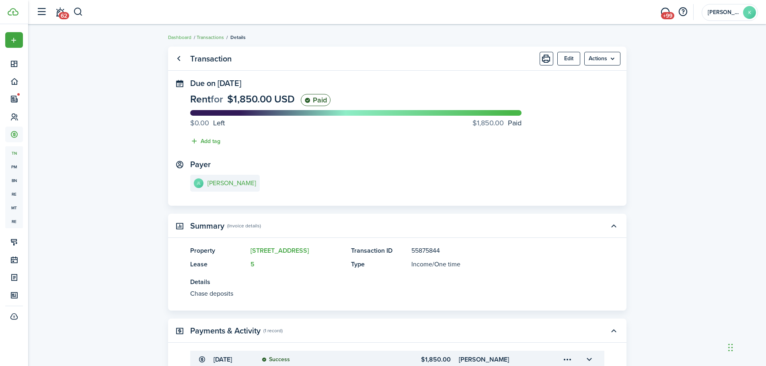
click at [213, 36] on link "Transactions" at bounding box center [210, 37] width 27 height 7
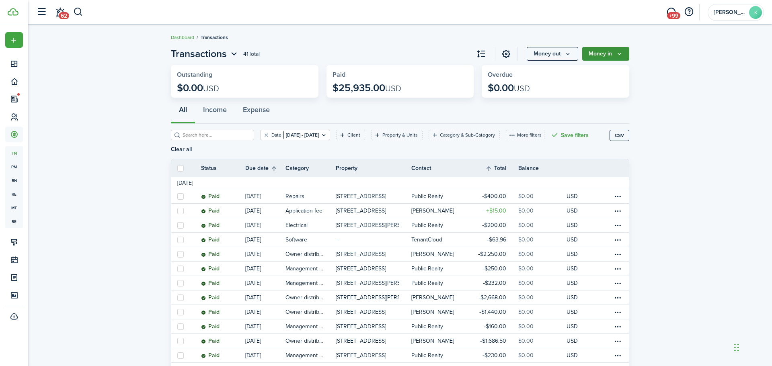
click at [603, 56] on button "Money in" at bounding box center [605, 54] width 47 height 14
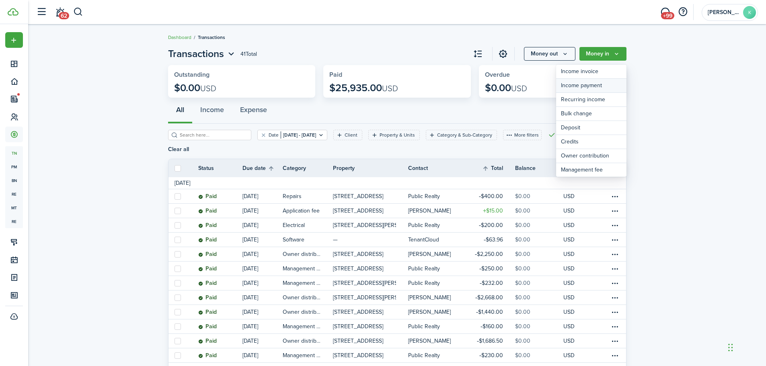
click at [609, 87] on link "Income payment" at bounding box center [591, 86] width 70 height 14
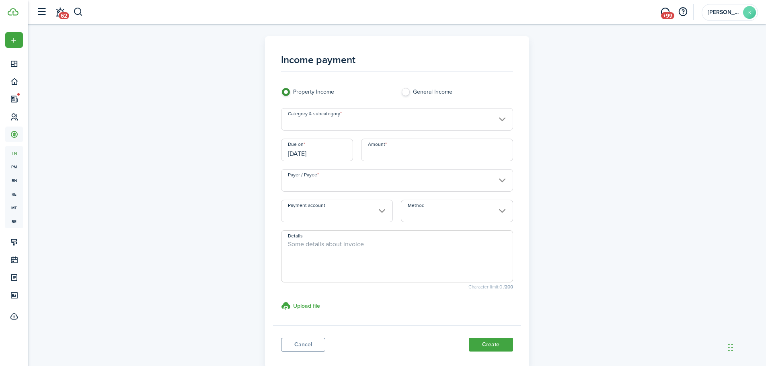
click at [351, 120] on input "Category & subcategory" at bounding box center [397, 119] width 232 height 23
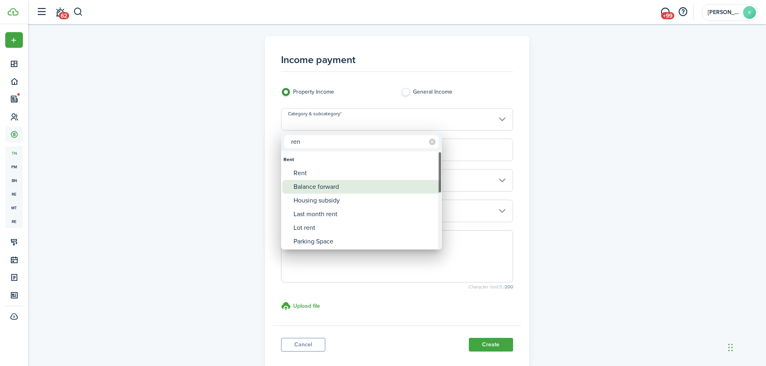
type input "ren"
click at [318, 180] on div "Balance forward" at bounding box center [364, 187] width 142 height 14
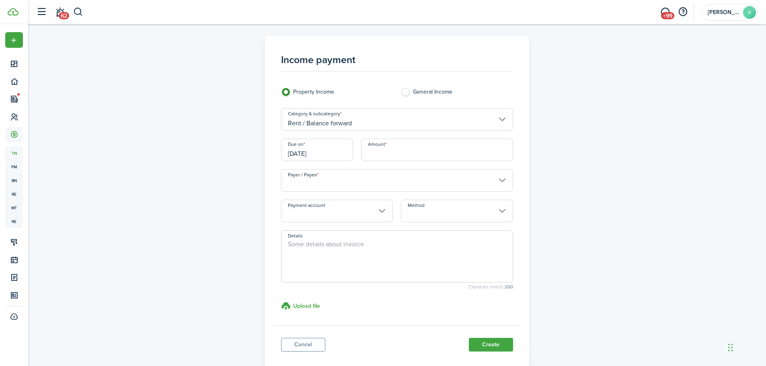
click at [338, 122] on input "Rent / Balance forward" at bounding box center [397, 119] width 232 height 23
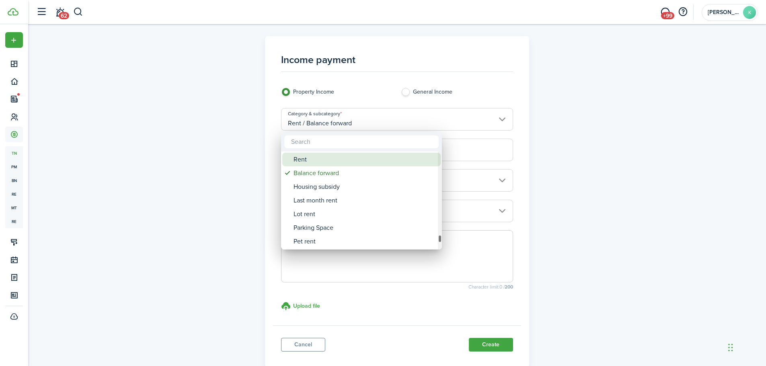
click at [331, 156] on div "Rent" at bounding box center [364, 160] width 142 height 14
type input "Rent"
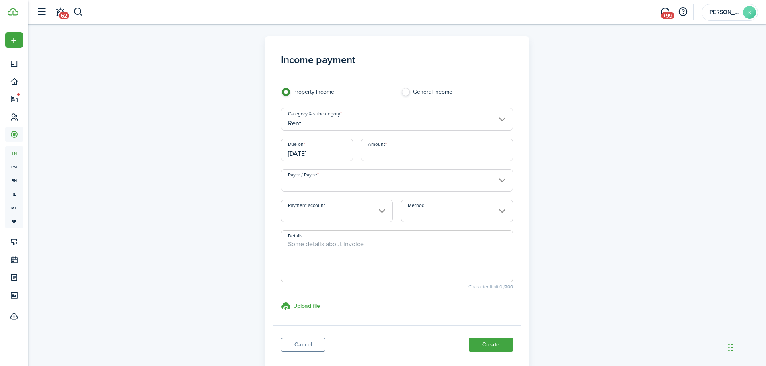
click at [334, 156] on input "[DATE]" at bounding box center [317, 150] width 72 height 23
click at [334, 156] on div at bounding box center [383, 183] width 894 height 495
click at [308, 154] on input "[DATE]" at bounding box center [317, 150] width 72 height 23
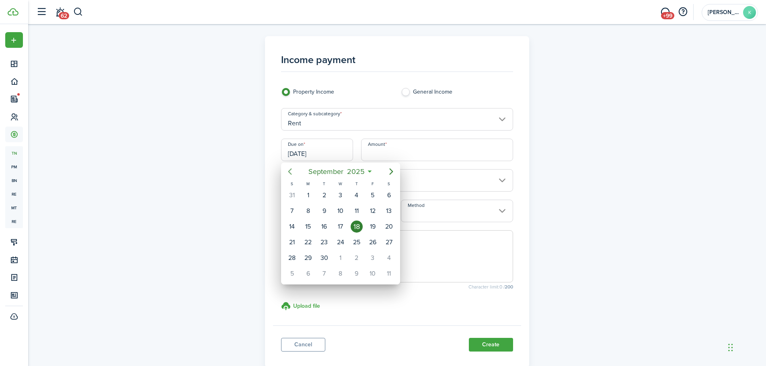
click at [287, 173] on icon "Previous page" at bounding box center [290, 172] width 10 height 10
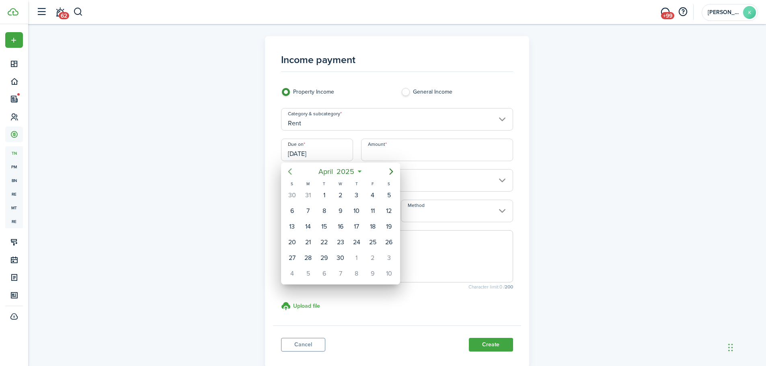
click at [287, 173] on icon "Previous page" at bounding box center [290, 172] width 10 height 10
click at [373, 255] on div "31" at bounding box center [373, 258] width 12 height 12
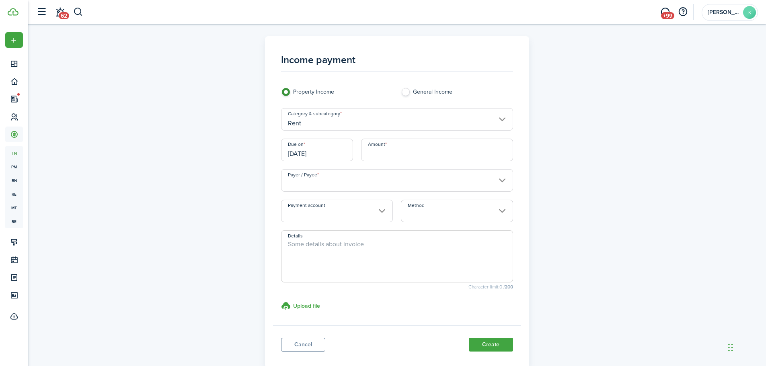
type input "[DATE]"
click at [395, 152] on input "Amount" at bounding box center [437, 150] width 152 height 23
type input "$1,670.00"
click at [319, 183] on input "Payer / Payee" at bounding box center [397, 180] width 232 height 23
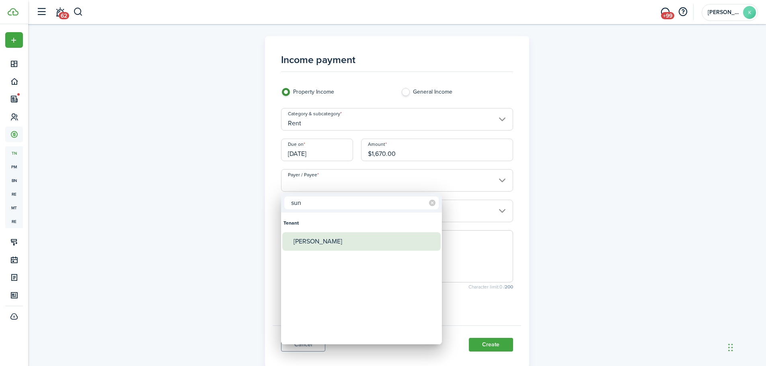
type input "sun"
click at [326, 244] on div "[PERSON_NAME]" at bounding box center [364, 241] width 142 height 18
type input "[PERSON_NAME]"
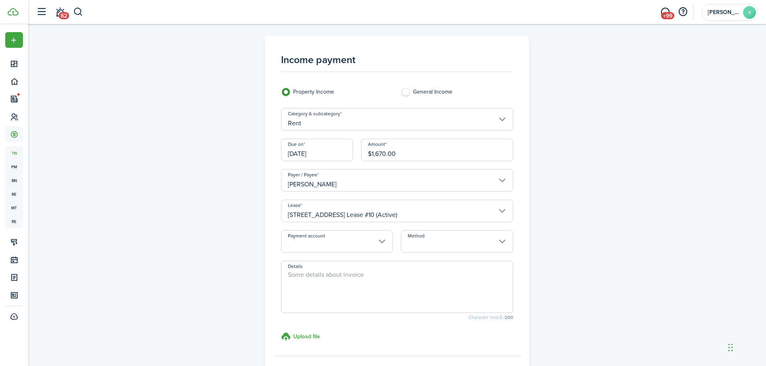
click at [341, 240] on input "Payment account" at bounding box center [337, 241] width 112 height 23
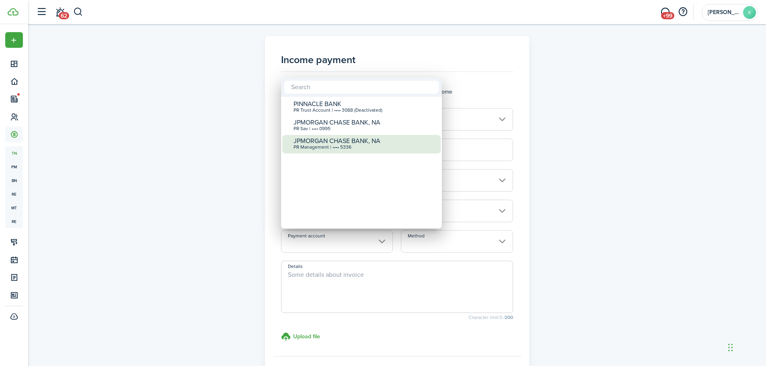
click at [353, 150] on div "PR Management | •••• 5336" at bounding box center [364, 148] width 142 height 6
type input "•••• •••• •••• 5336"
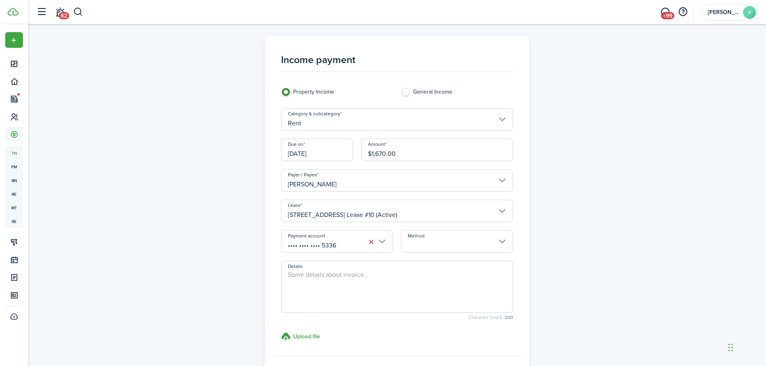
click at [442, 237] on input "Method" at bounding box center [457, 241] width 112 height 23
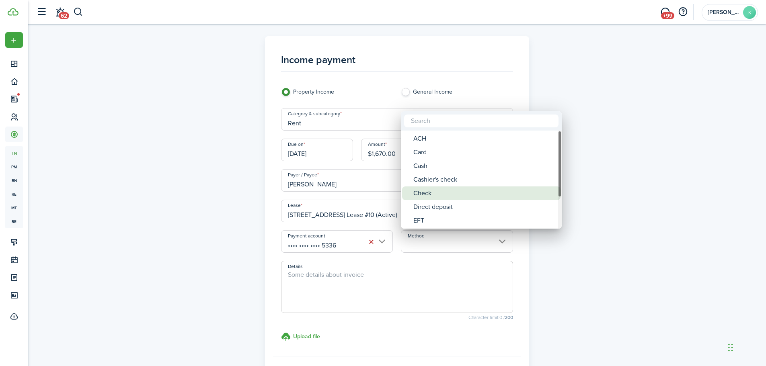
click at [453, 187] on div "Check" at bounding box center [484, 193] width 142 height 14
type input "Check"
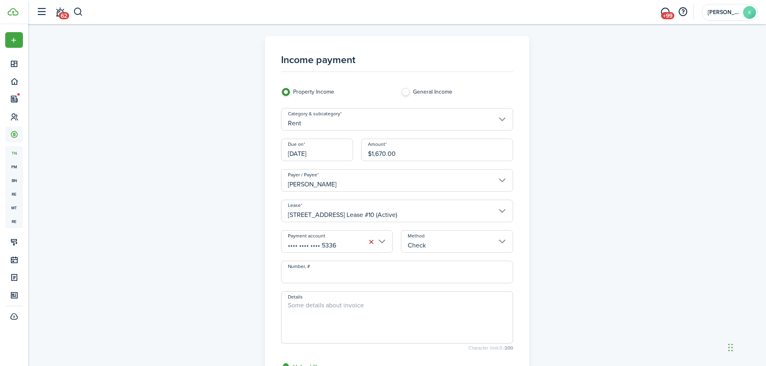
click at [325, 301] on textarea "Details" at bounding box center [396, 320] width 231 height 39
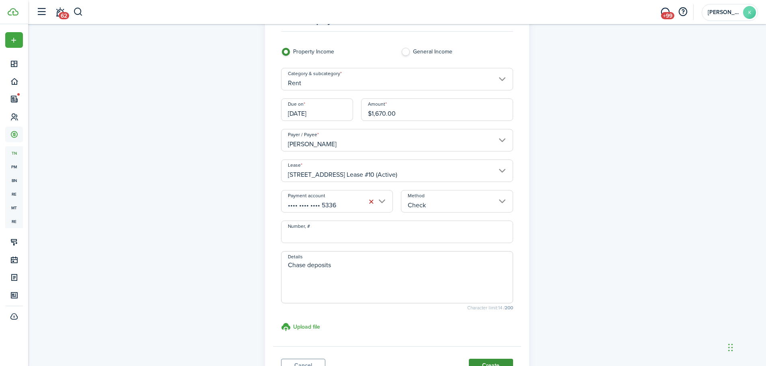
type textarea "Chase deposits"
click at [476, 362] on button "Create" at bounding box center [491, 366] width 44 height 14
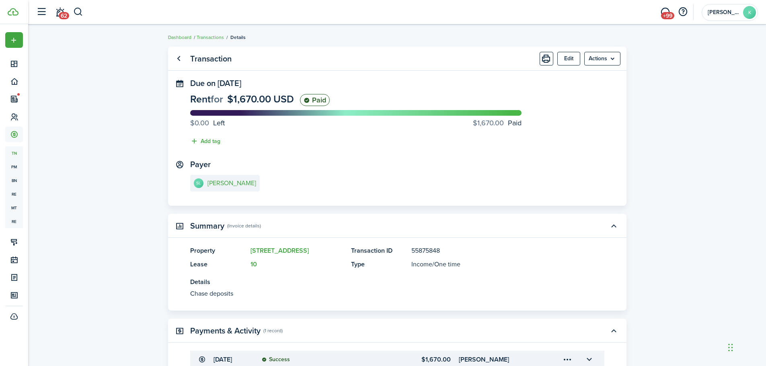
drag, startPoint x: 218, startPoint y: 36, endPoint x: 233, endPoint y: 41, distance: 15.9
click at [218, 36] on link "Transactions" at bounding box center [210, 37] width 27 height 7
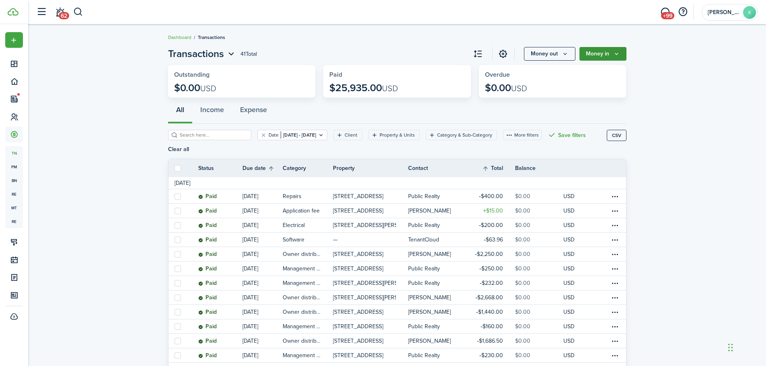
click at [619, 56] on icon "Money in" at bounding box center [616, 54] width 7 height 6
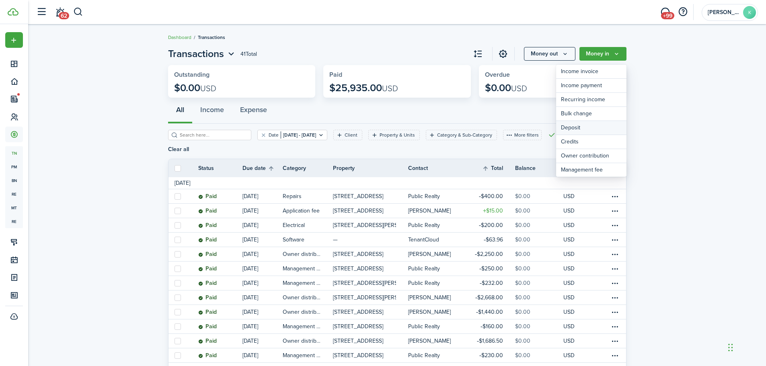
click at [581, 126] on link "Deposit" at bounding box center [591, 128] width 70 height 14
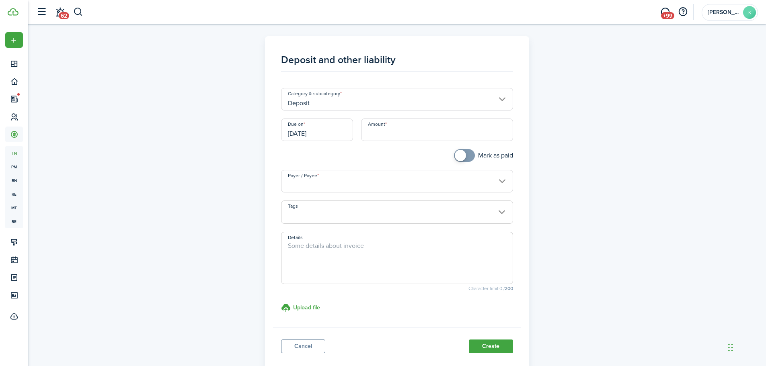
click at [320, 130] on input "[DATE]" at bounding box center [317, 130] width 72 height 23
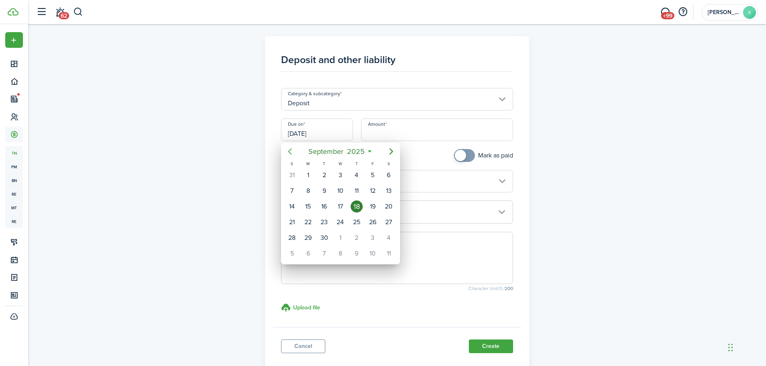
click at [295, 153] on mbsc-button "Previous page" at bounding box center [290, 151] width 16 height 16
click at [295, 153] on icon "Previous page" at bounding box center [290, 152] width 10 height 10
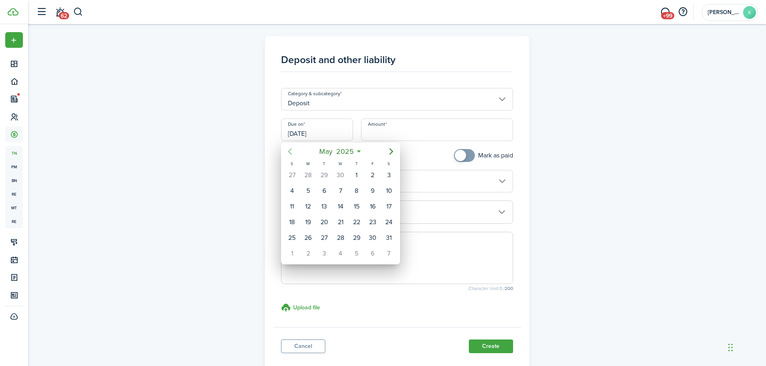
click at [295, 153] on icon "Previous page" at bounding box center [290, 152] width 10 height 10
click at [355, 177] on div "2" at bounding box center [356, 175] width 12 height 12
type input "[DATE]"
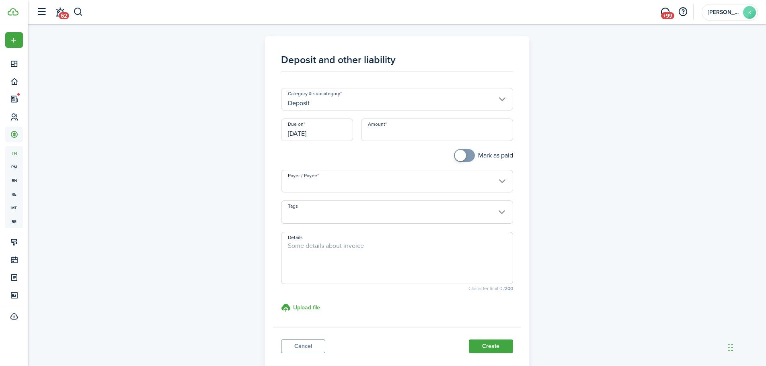
click at [397, 134] on input "Amount" at bounding box center [437, 130] width 152 height 23
type input "$500.00"
checkbox input "true"
click at [458, 154] on span at bounding box center [460, 155] width 11 height 11
click at [401, 247] on textarea "Details" at bounding box center [396, 260] width 231 height 39
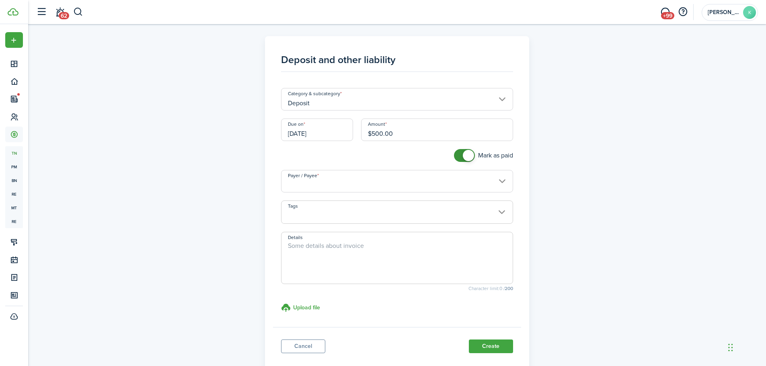
click at [329, 257] on textarea "Details" at bounding box center [396, 260] width 231 height 39
paste textarea "GA JR CFRduu4h67ct"
click at [402, 188] on input "Payer / Payee" at bounding box center [397, 181] width 232 height 23
type textarea "GA JR CFRduu4h67ct"
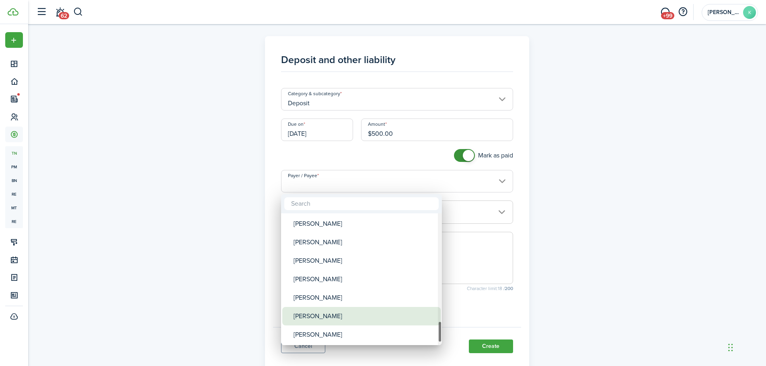
click at [357, 314] on div "[PERSON_NAME]" at bounding box center [364, 316] width 142 height 18
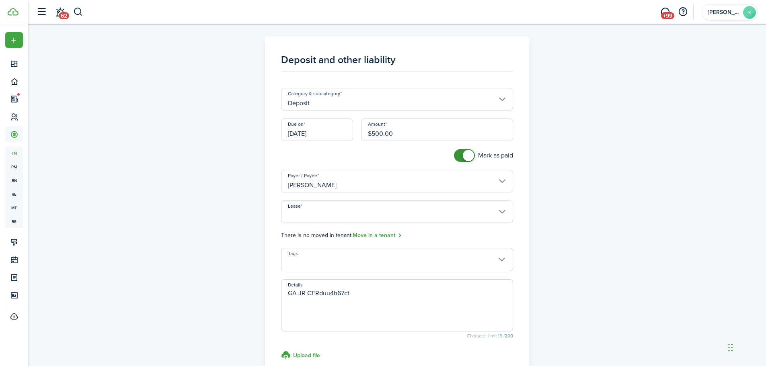
click at [368, 211] on input "Lease" at bounding box center [397, 212] width 232 height 23
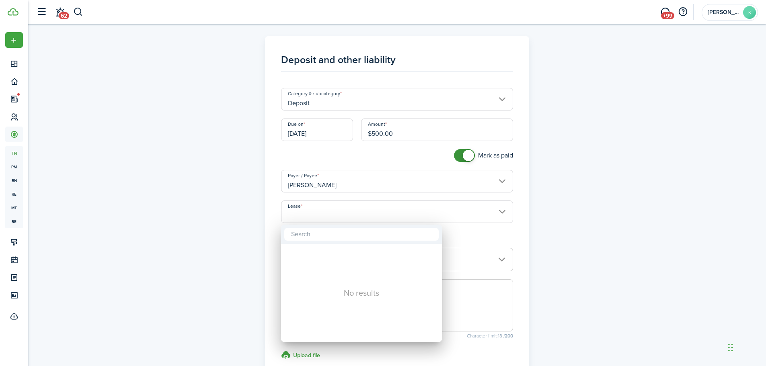
click at [477, 189] on div at bounding box center [383, 183] width 894 height 495
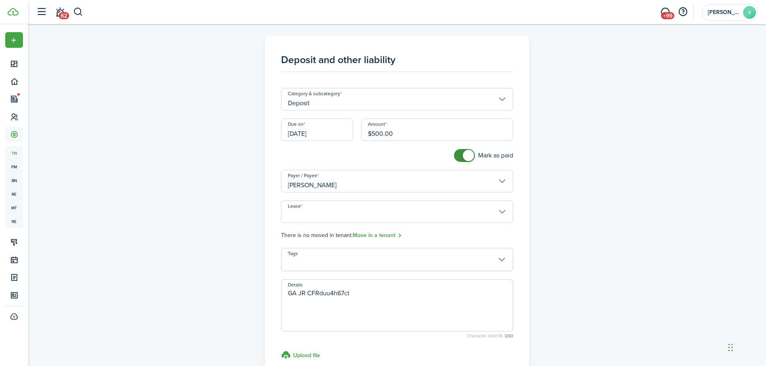
click at [494, 182] on input "[PERSON_NAME]" at bounding box center [397, 181] width 232 height 23
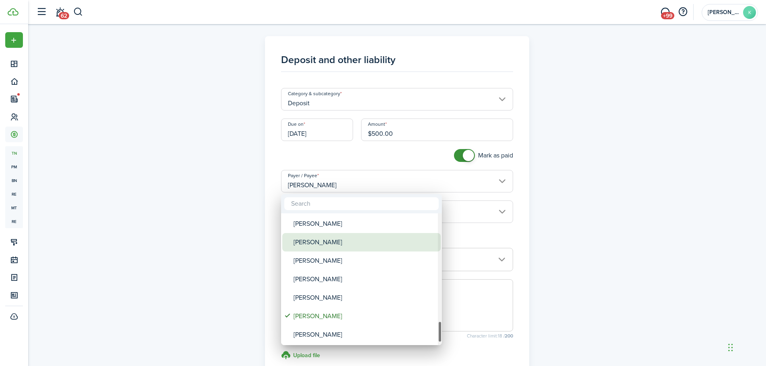
click at [359, 238] on div "[PERSON_NAME]" at bounding box center [364, 242] width 142 height 18
type input "[PERSON_NAME]"
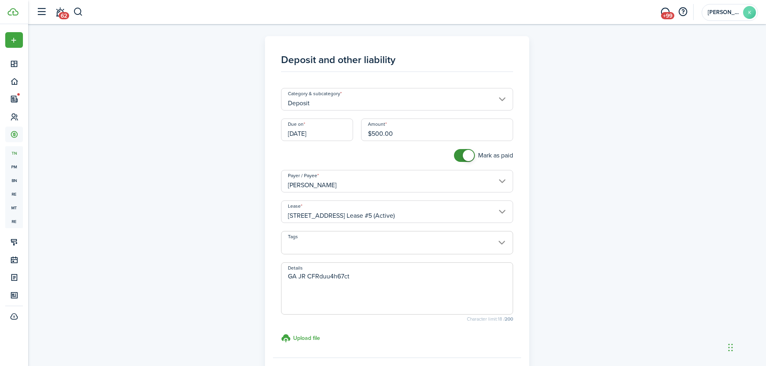
click at [394, 274] on textarea "GA JR CFRduu4h67ct" at bounding box center [396, 291] width 231 height 39
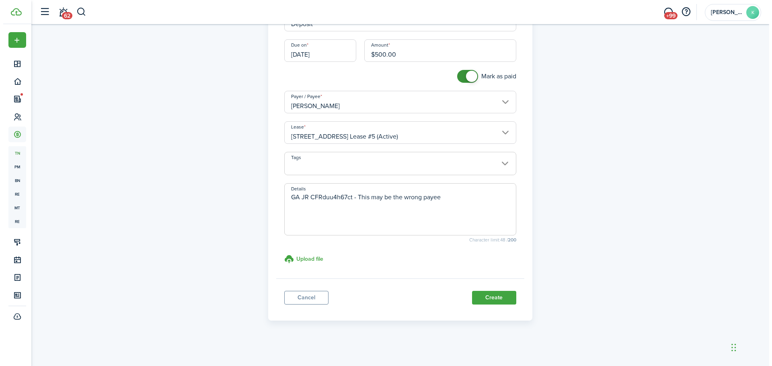
scroll to position [80, 0]
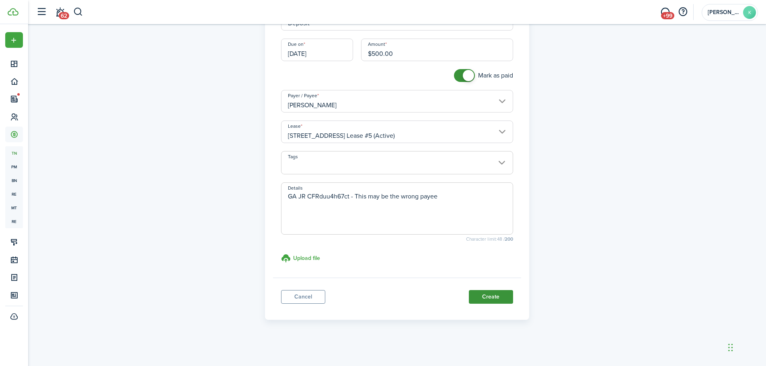
type textarea "GA JR CFRduu4h67ct - This may be the wrong payee"
click at [504, 300] on button "Create" at bounding box center [491, 297] width 44 height 14
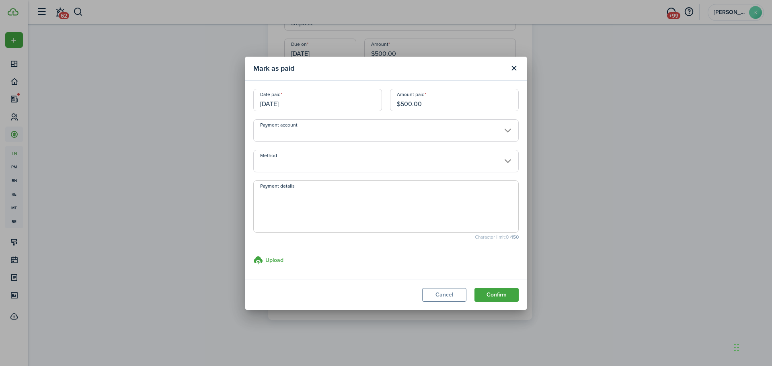
click at [396, 132] on input "Payment account" at bounding box center [385, 130] width 265 height 23
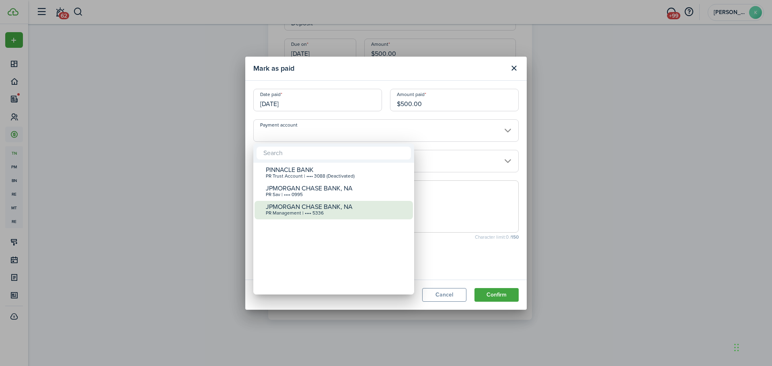
click at [330, 209] on div "JPMORGAN CHASE BANK, NA" at bounding box center [337, 206] width 142 height 7
type input "•••• •••• •••• 5336"
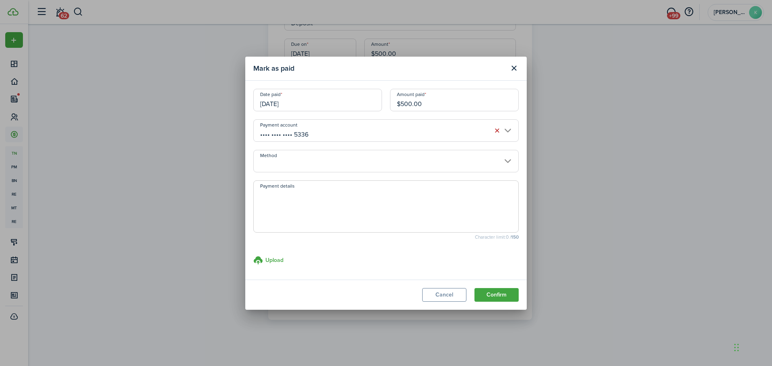
click at [379, 159] on input "Method" at bounding box center [385, 161] width 265 height 23
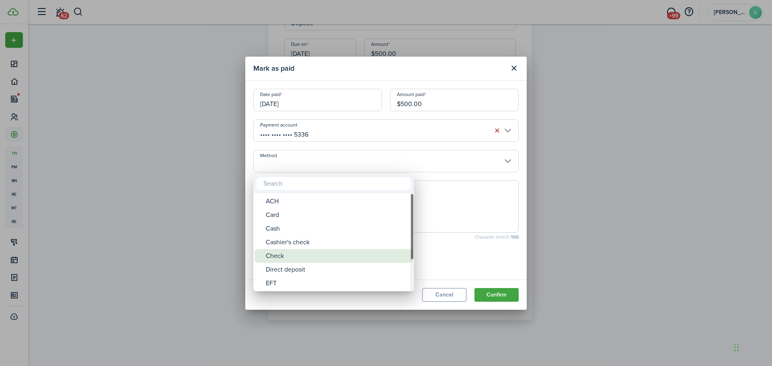
click at [316, 253] on div "Check" at bounding box center [337, 256] width 142 height 14
type input "Check"
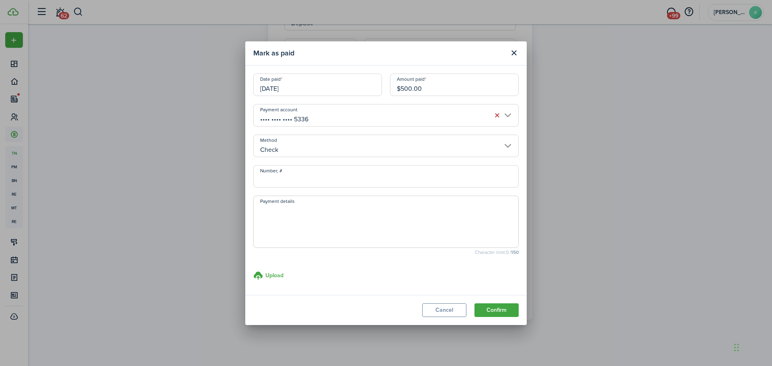
click at [340, 203] on span at bounding box center [385, 222] width 265 height 52
click at [338, 214] on textarea "Payment details" at bounding box center [386, 224] width 264 height 39
type textarea "Chase deposits"
click at [505, 314] on button "Confirm" at bounding box center [496, 310] width 44 height 14
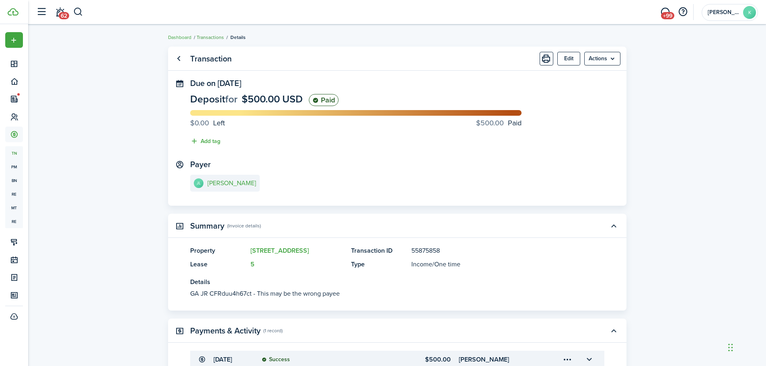
click at [206, 37] on link "Transactions" at bounding box center [210, 37] width 27 height 7
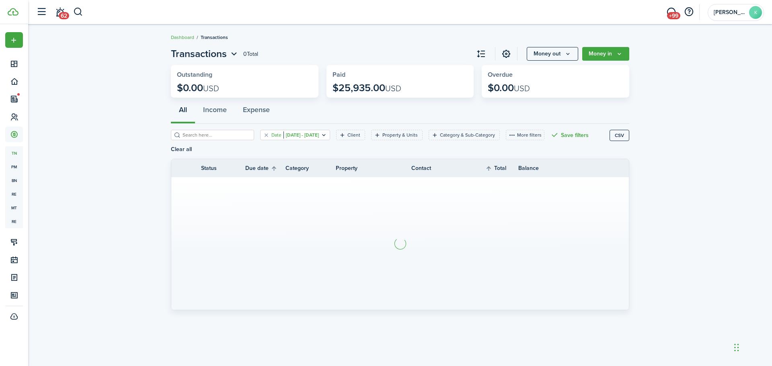
click at [309, 137] on filter-tag-value "[DATE] - [DATE]" at bounding box center [300, 134] width 35 height 7
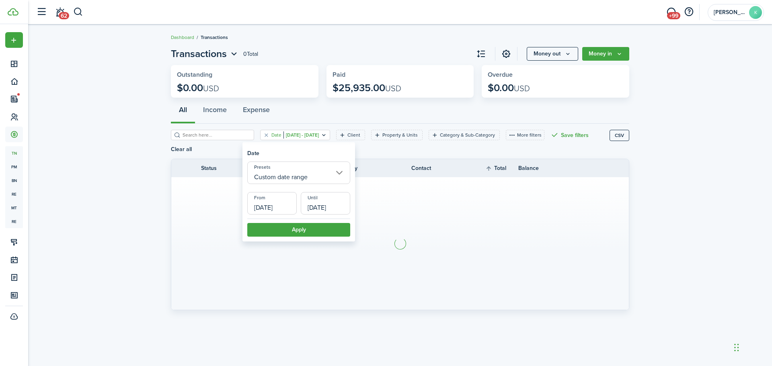
click at [284, 204] on input "[DATE]" at bounding box center [271, 203] width 49 height 23
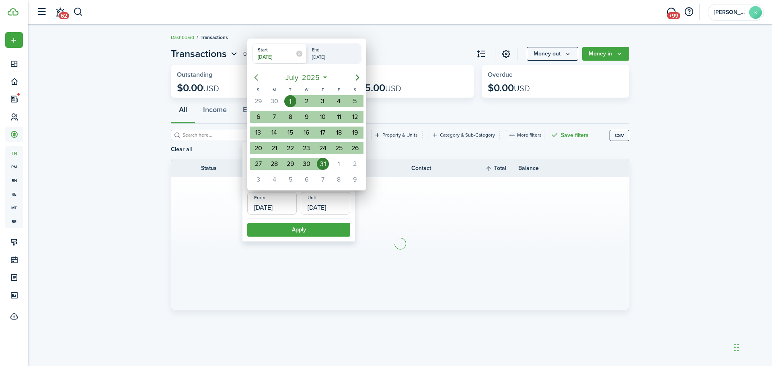
click at [256, 76] on icon "Previous page" at bounding box center [256, 78] width 4 height 6
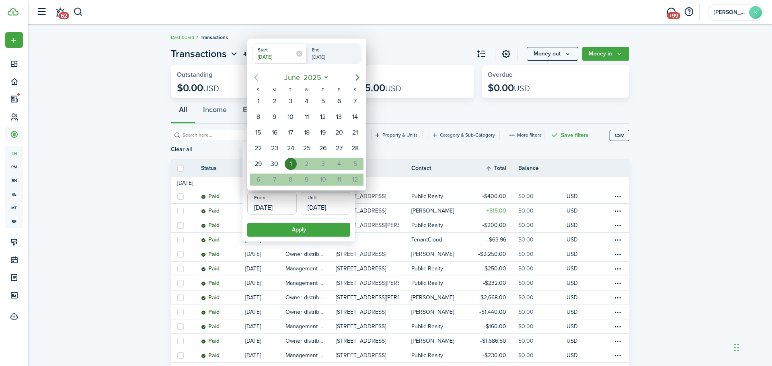
click at [256, 76] on icon "Previous page" at bounding box center [256, 78] width 4 height 6
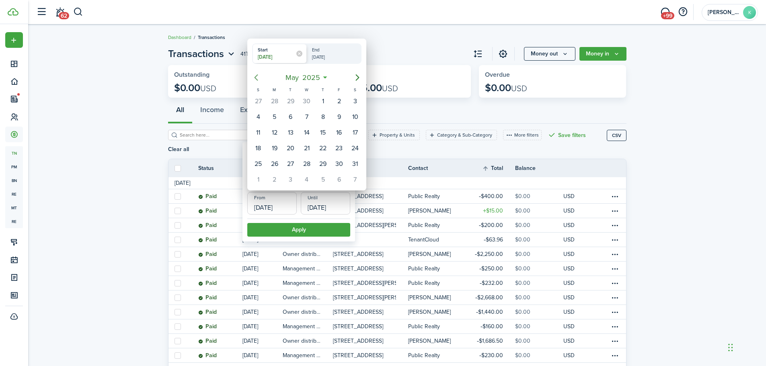
click at [256, 76] on icon "Previous page" at bounding box center [256, 78] width 4 height 6
click at [304, 100] on div "1" at bounding box center [307, 101] width 12 height 12
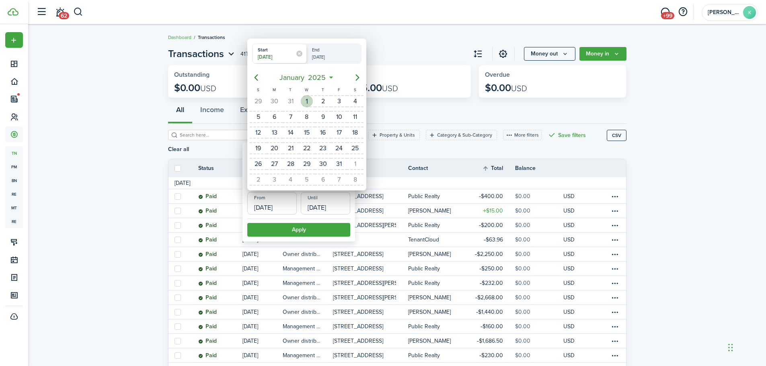
type input "[DATE]"
radio input "false"
radio input "true"
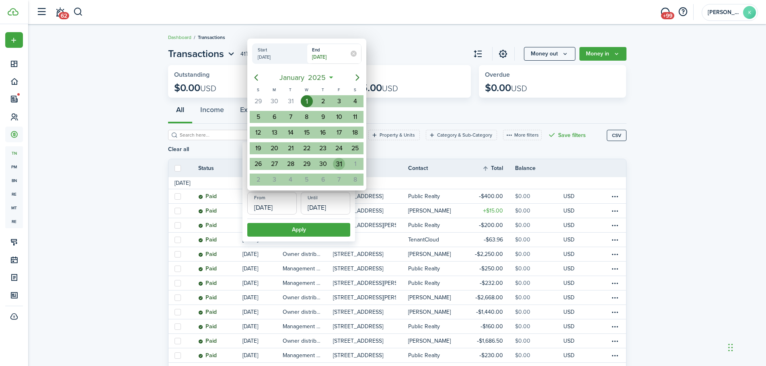
click at [340, 166] on div "31" at bounding box center [339, 164] width 12 height 12
type input "[DATE]"
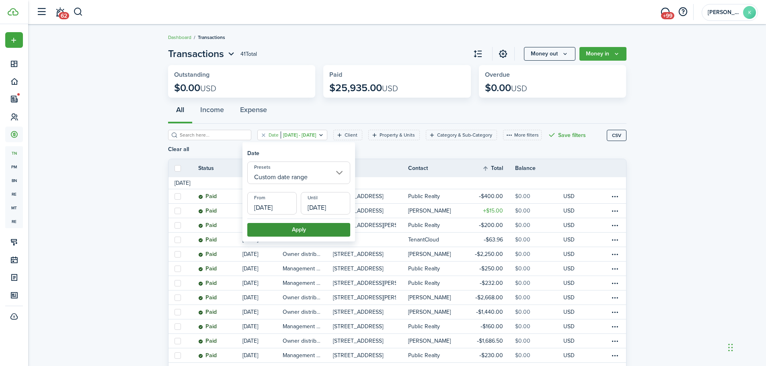
click at [323, 228] on button "Apply" at bounding box center [298, 230] width 103 height 14
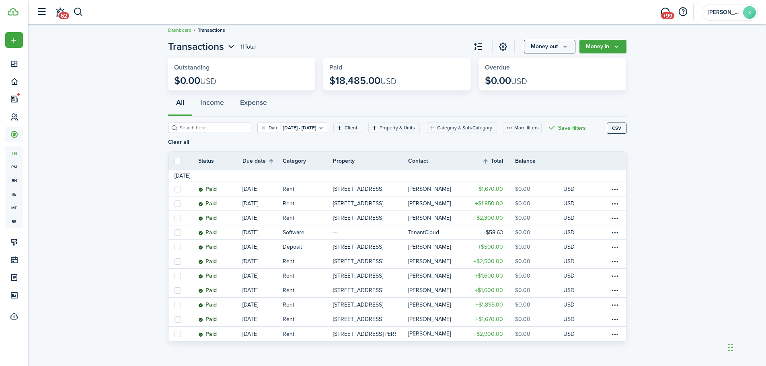
scroll to position [9, 0]
click at [612, 129] on button "CSV" at bounding box center [617, 126] width 20 height 11
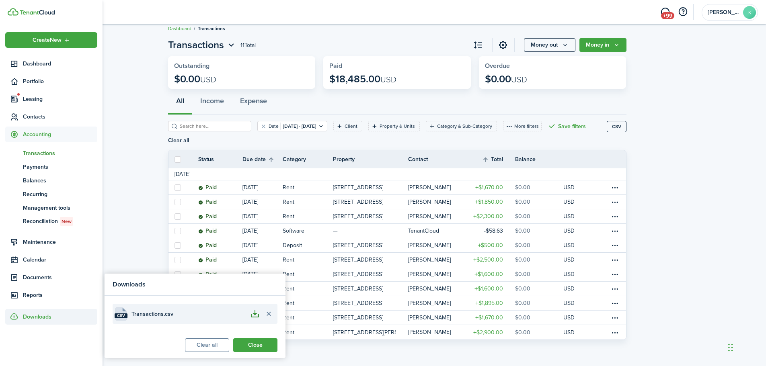
click at [248, 317] on button "button" at bounding box center [255, 314] width 14 height 14
click at [316, 127] on filter-tag-value "[DATE] - [DATE]" at bounding box center [298, 126] width 35 height 7
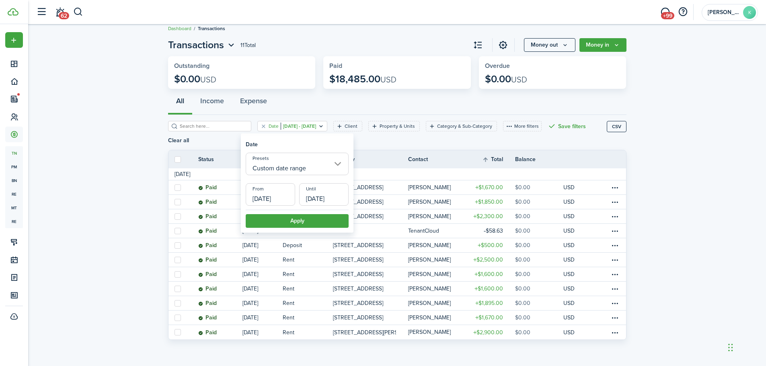
click at [281, 199] on input "[DATE]" at bounding box center [270, 194] width 49 height 23
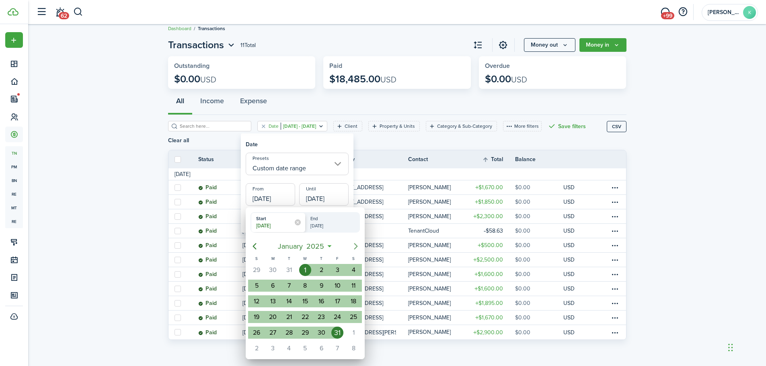
click at [355, 246] on icon "Next page" at bounding box center [356, 247] width 10 height 10
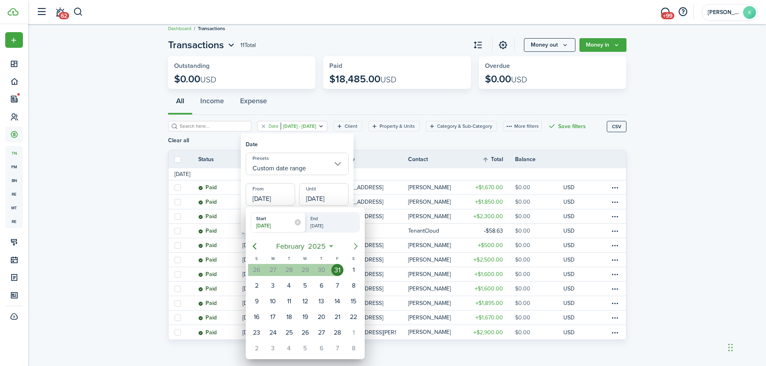
click at [355, 246] on icon "Next page" at bounding box center [356, 247] width 10 height 10
click at [352, 269] on div "1" at bounding box center [353, 270] width 12 height 12
type input "[DATE]"
radio input "false"
radio input "true"
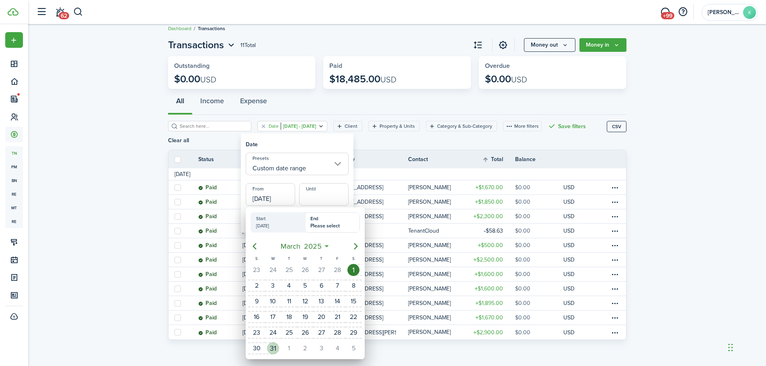
click at [275, 345] on div "31" at bounding box center [273, 348] width 12 height 12
type input "[DATE]"
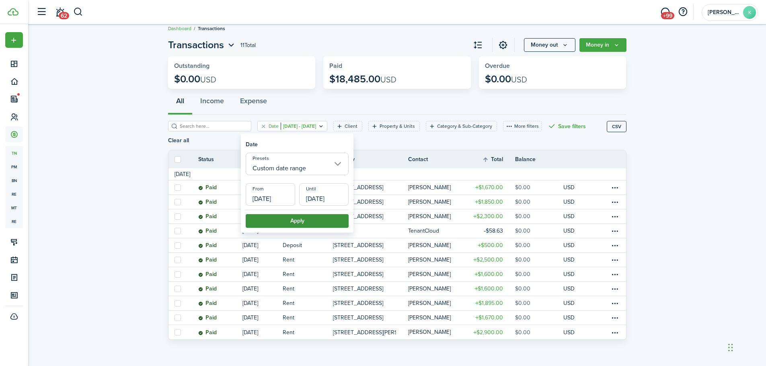
click at [309, 219] on button "Apply" at bounding box center [297, 221] width 103 height 14
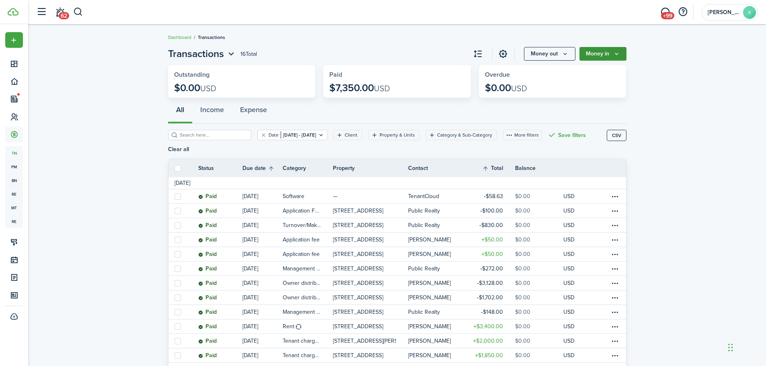
click at [615, 53] on icon "Money in" at bounding box center [616, 54] width 7 height 6
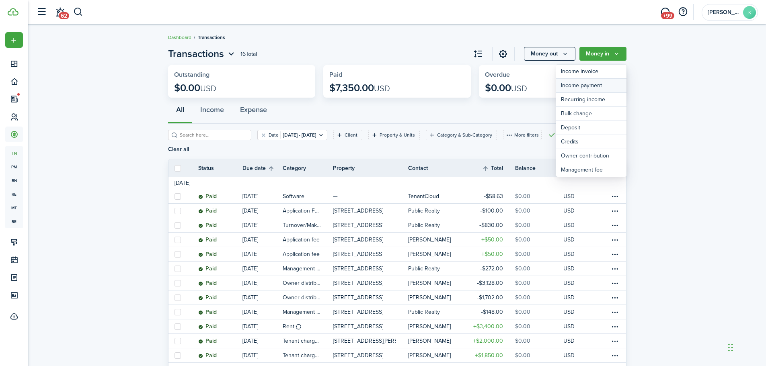
click at [605, 84] on link "Income payment" at bounding box center [591, 86] width 70 height 14
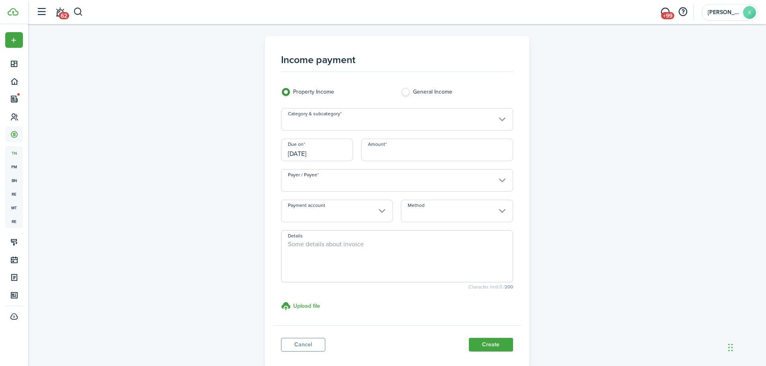
click at [338, 127] on input "Category & subcategory" at bounding box center [397, 119] width 232 height 23
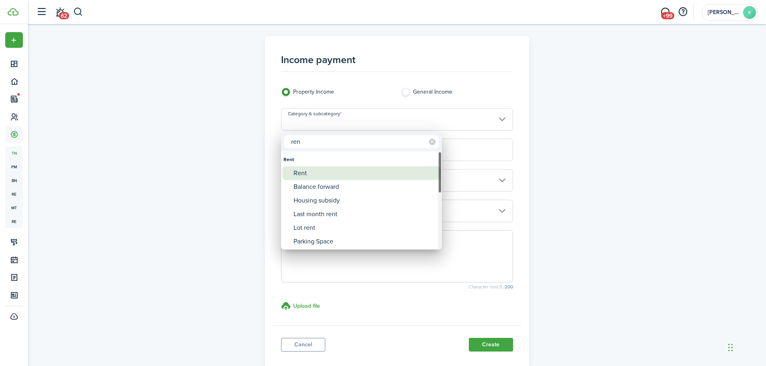
type input "ren"
click at [331, 170] on div "Rent" at bounding box center [364, 173] width 142 height 14
type input "Rent"
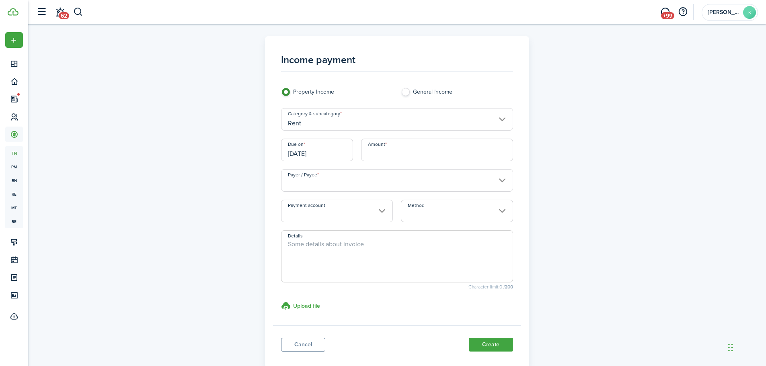
click at [322, 156] on input "[DATE]" at bounding box center [317, 150] width 72 height 23
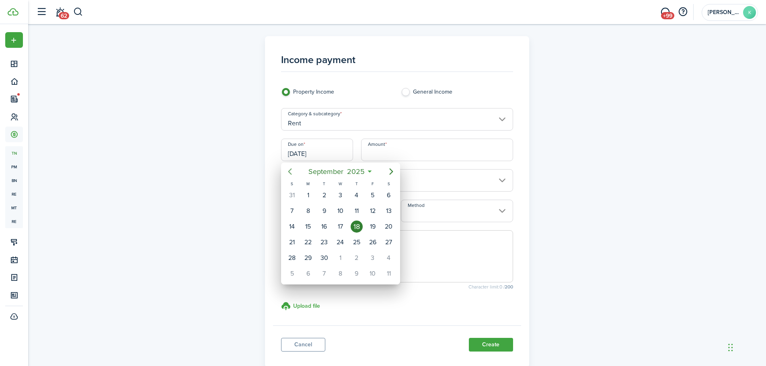
click at [286, 172] on icon "Previous page" at bounding box center [290, 172] width 10 height 10
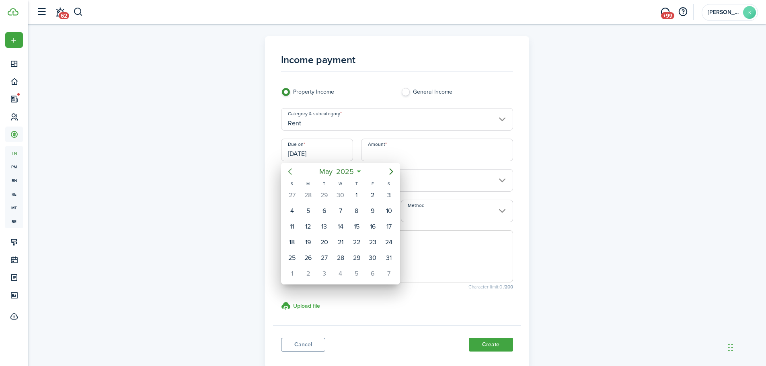
click at [286, 172] on icon "Previous page" at bounding box center [290, 172] width 10 height 10
click at [387, 196] on div "1" at bounding box center [389, 195] width 12 height 12
type input "[DATE]"
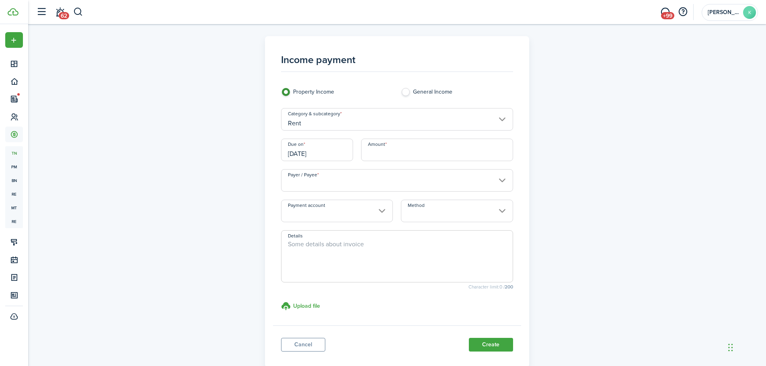
click at [387, 156] on input "Amount" at bounding box center [437, 150] width 152 height 23
type input "$1,895.00"
click at [381, 185] on input "Payer / Payee" at bounding box center [397, 180] width 232 height 23
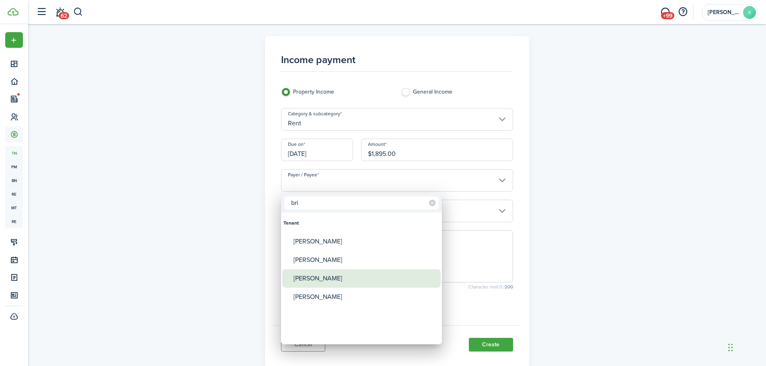
type input "bri"
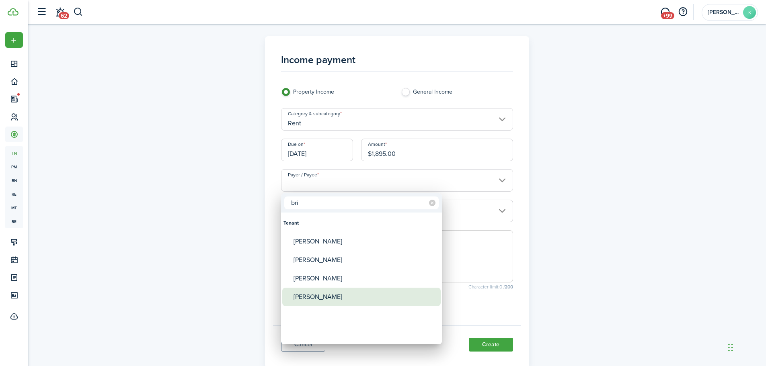
click at [330, 295] on div "[PERSON_NAME]" at bounding box center [364, 297] width 142 height 18
type input "[PERSON_NAME]"
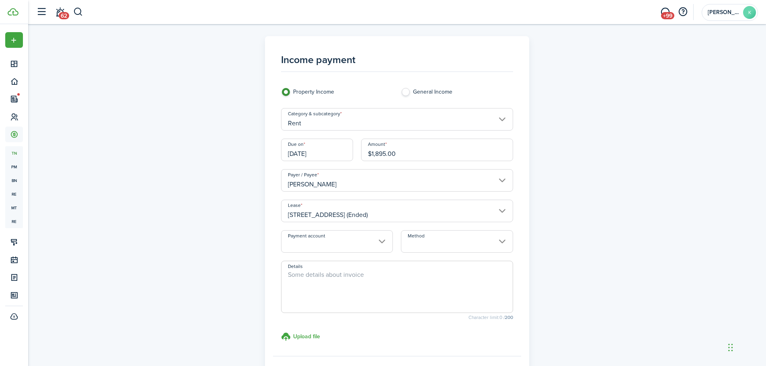
click at [336, 243] on input "Payment account" at bounding box center [337, 241] width 112 height 23
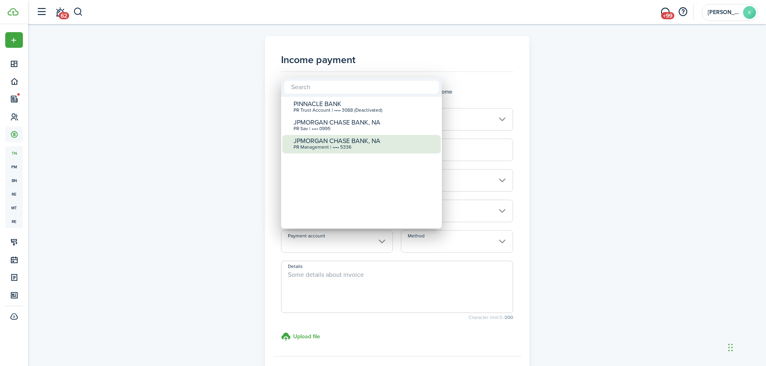
click at [361, 150] on div "PR Management | •••• 5336" at bounding box center [364, 148] width 142 height 6
type input "•••• •••• •••• 5336"
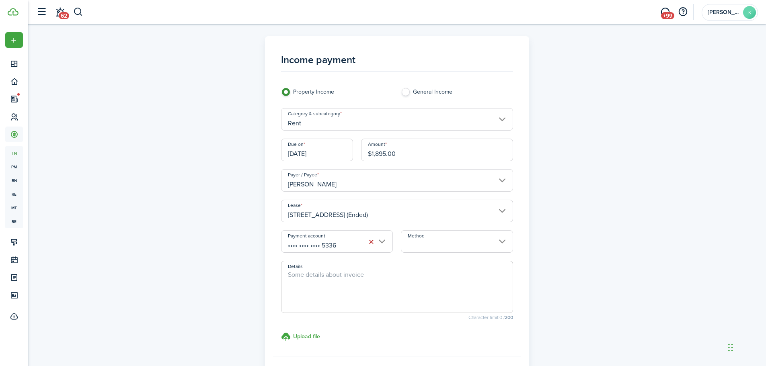
click at [456, 247] on input "Method" at bounding box center [457, 241] width 112 height 23
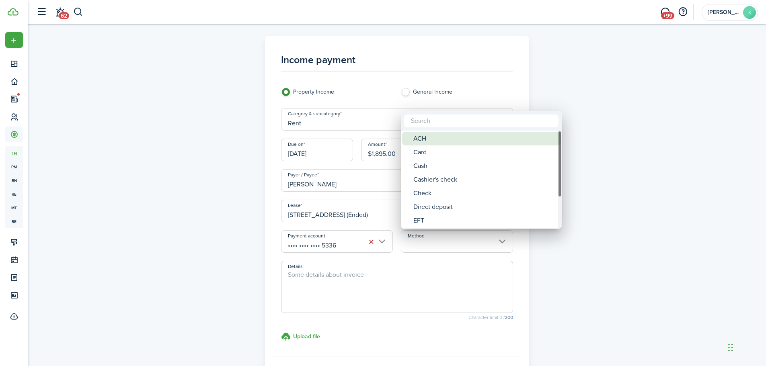
click at [461, 137] on div "ACH" at bounding box center [484, 139] width 142 height 14
type input "ACH"
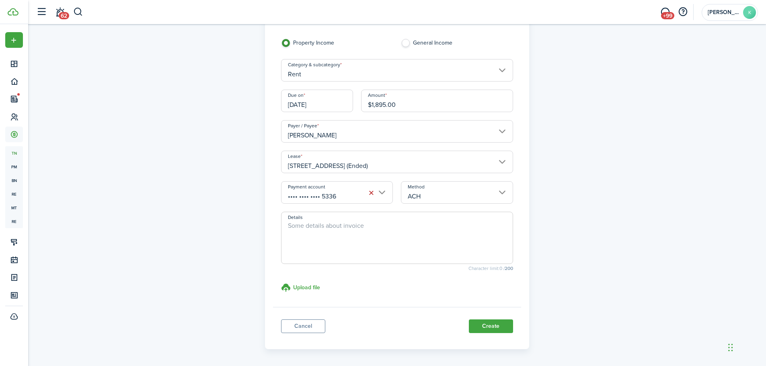
scroll to position [78, 0]
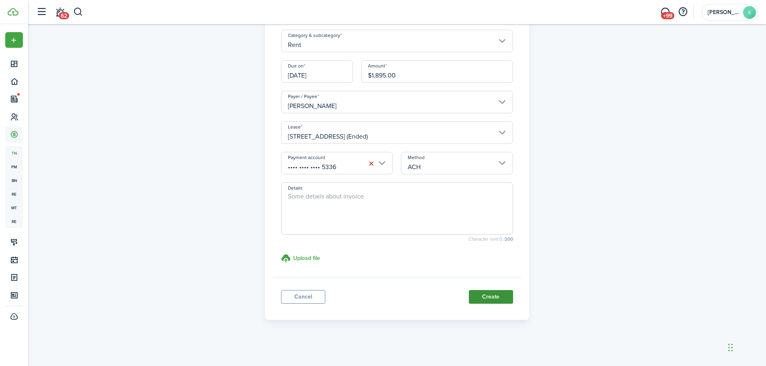
click at [488, 298] on button "Create" at bounding box center [491, 297] width 44 height 14
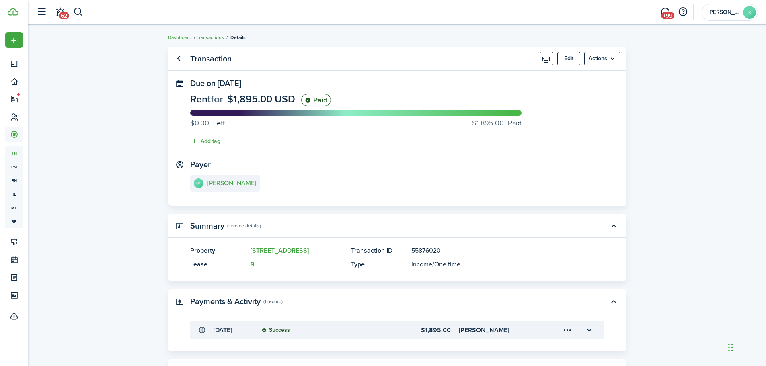
click at [215, 38] on link "Transactions" at bounding box center [210, 37] width 27 height 7
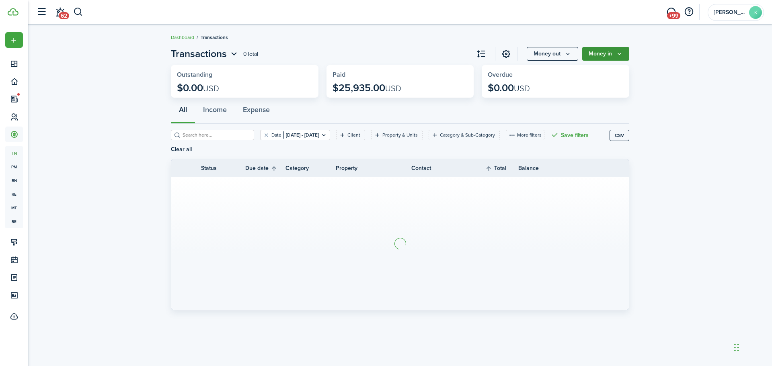
click at [612, 57] on button "Money in" at bounding box center [605, 54] width 47 height 14
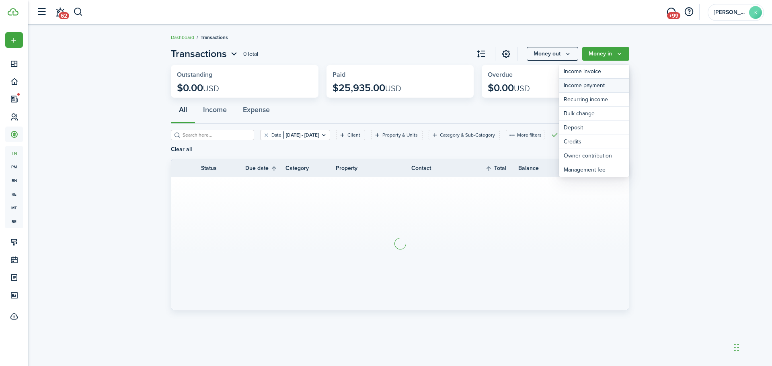
click at [604, 87] on link "Income payment" at bounding box center [594, 86] width 70 height 14
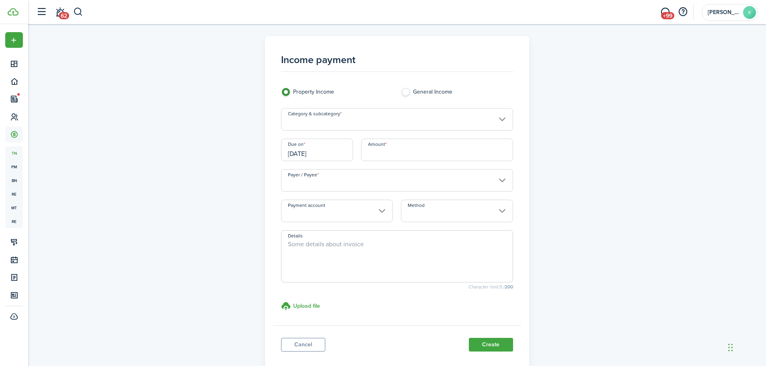
click at [377, 117] on input "Category & subcategory" at bounding box center [397, 119] width 232 height 23
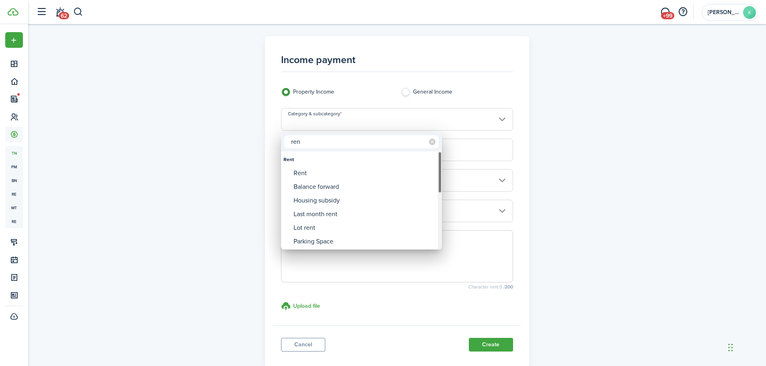
type input "ren"
click at [342, 172] on div "Rent" at bounding box center [364, 173] width 142 height 14
type input "Rent"
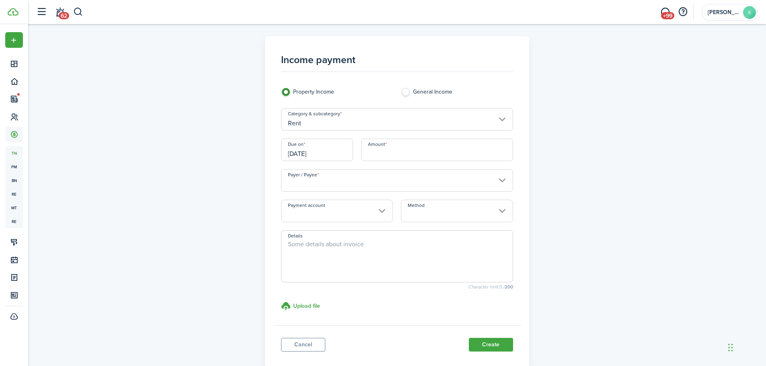
click at [334, 156] on input "[DATE]" at bounding box center [317, 150] width 72 height 23
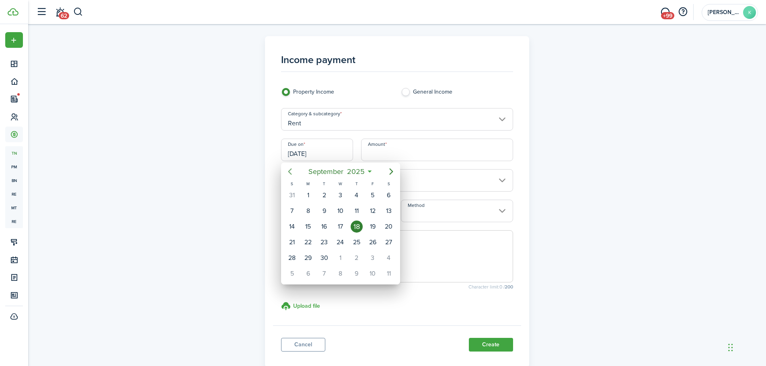
click at [291, 172] on icon "Previous page" at bounding box center [290, 172] width 10 height 10
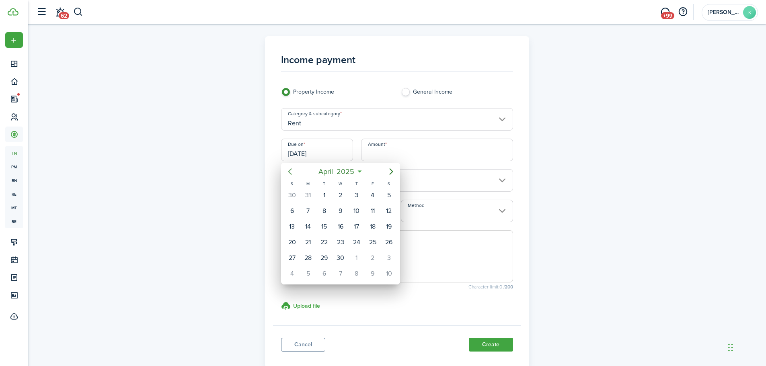
click at [291, 172] on icon "Previous page" at bounding box center [290, 172] width 10 height 10
drag, startPoint x: 389, startPoint y: 196, endPoint x: 394, endPoint y: 161, distance: 35.4
click at [389, 196] on div "1" at bounding box center [389, 195] width 12 height 12
type input "[DATE]"
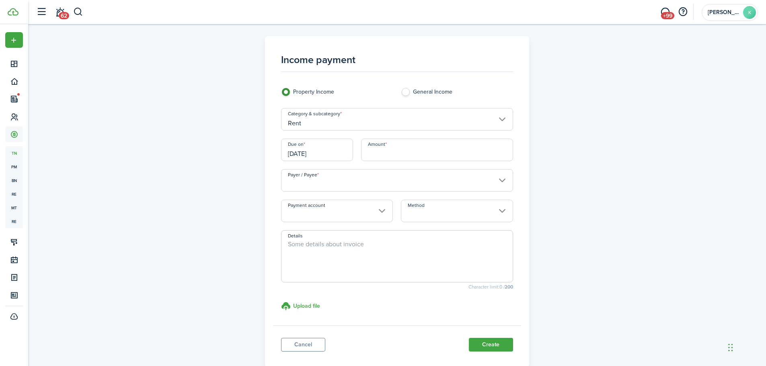
click at [396, 156] on input "Amount" at bounding box center [437, 150] width 152 height 23
type input "$1,800.00"
click at [367, 185] on input "Payer / Payee" at bounding box center [397, 180] width 232 height 23
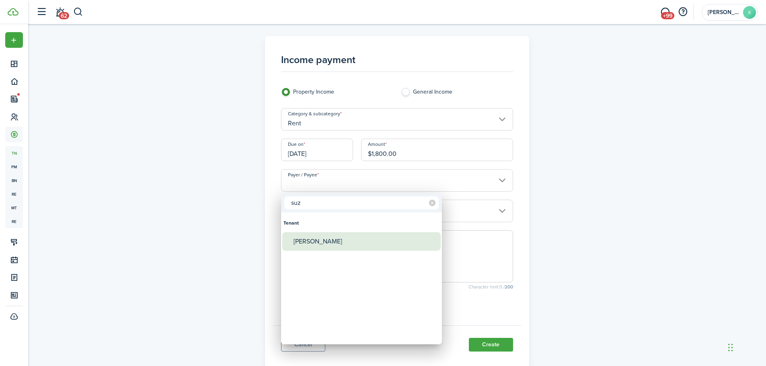
type input "suz"
click at [331, 242] on div "[PERSON_NAME]" at bounding box center [364, 241] width 142 height 18
type input "[PERSON_NAME]"
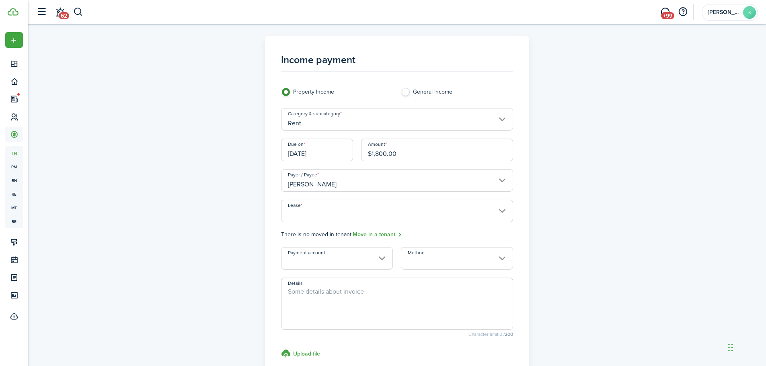
click at [341, 263] on input "Payment account" at bounding box center [337, 258] width 112 height 23
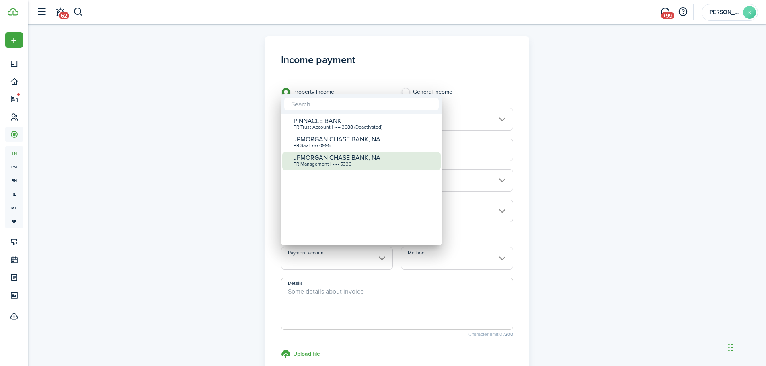
click at [353, 166] on div "PR Management | •••• 5336" at bounding box center [364, 165] width 142 height 6
type input "•••• •••• •••• 5336"
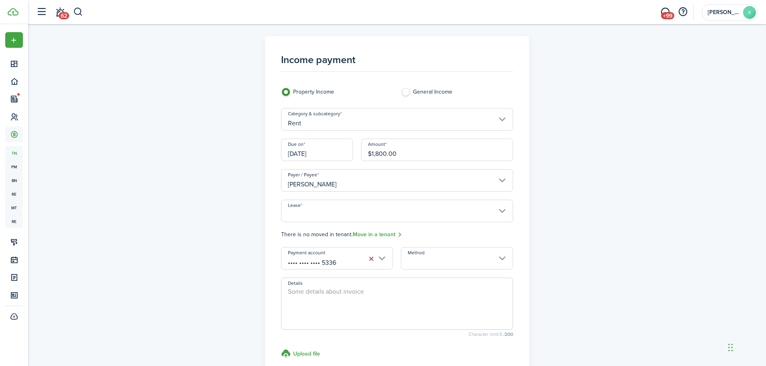
click at [373, 215] on input "Lease" at bounding box center [397, 211] width 232 height 23
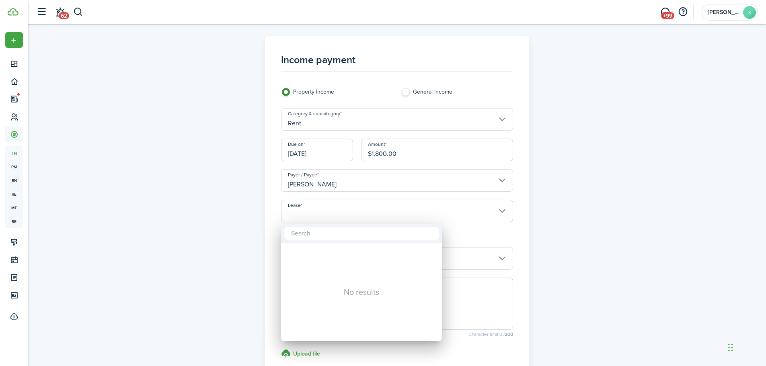
click at [373, 215] on div at bounding box center [383, 183] width 894 height 495
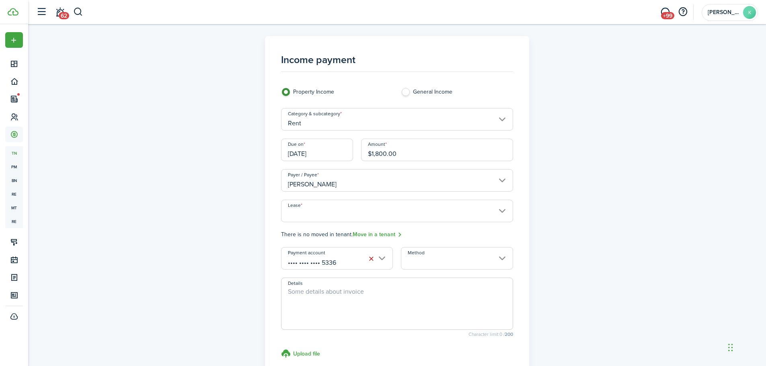
click at [373, 215] on input "Lease" at bounding box center [397, 211] width 232 height 23
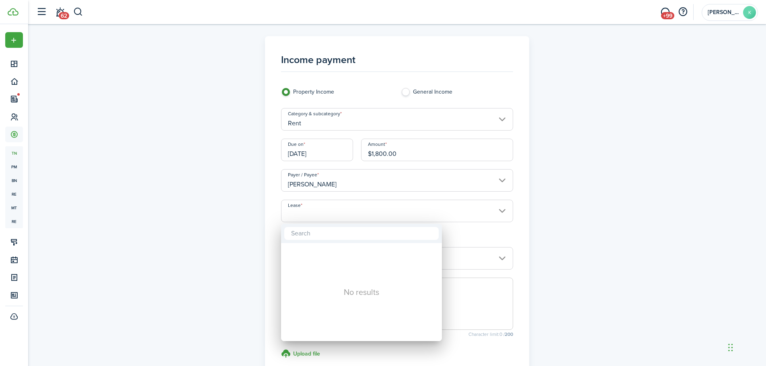
click at [373, 215] on div at bounding box center [383, 183] width 894 height 495
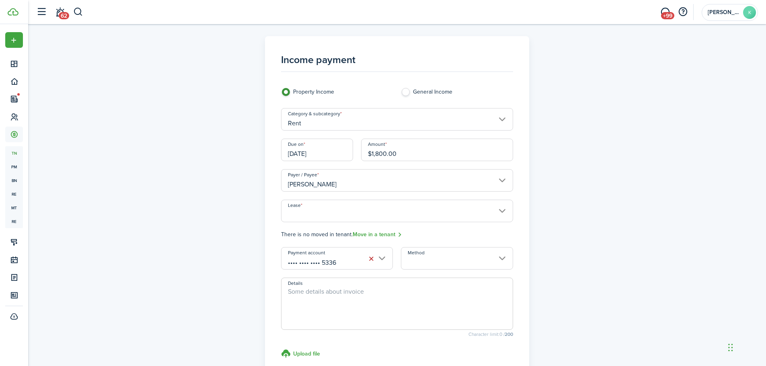
click at [440, 94] on label "General Income" at bounding box center [457, 94] width 112 height 12
radio input "false"
radio input "true"
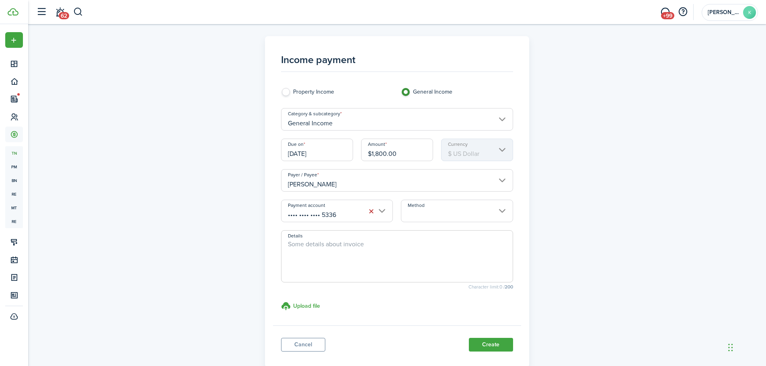
click at [439, 214] on input "Method" at bounding box center [457, 211] width 112 height 23
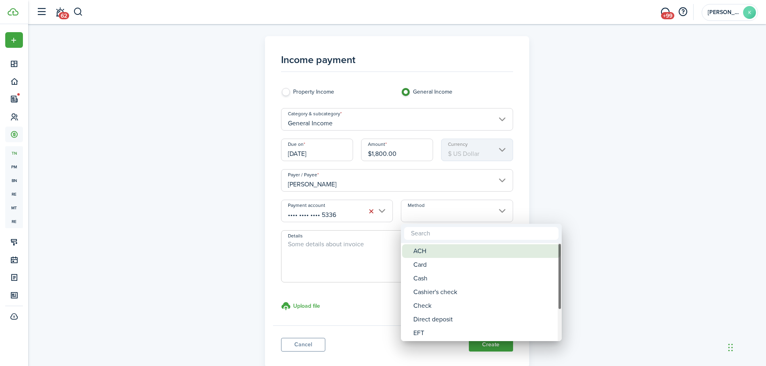
click at [449, 252] on div "ACH" at bounding box center [484, 251] width 142 height 14
type input "ACH"
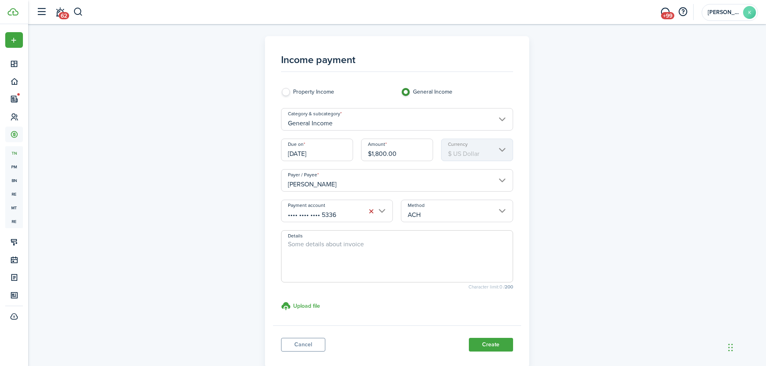
click at [380, 252] on textarea "Details" at bounding box center [396, 259] width 231 height 39
click at [332, 245] on textarea "Rent -" at bounding box center [396, 259] width 231 height 39
paste textarea "[STREET_ADDRESS]"
type textarea "Rent - [STREET_ADDRESS]"
click at [491, 352] on panel-main-footer "Cancel Create" at bounding box center [397, 343] width 248 height 34
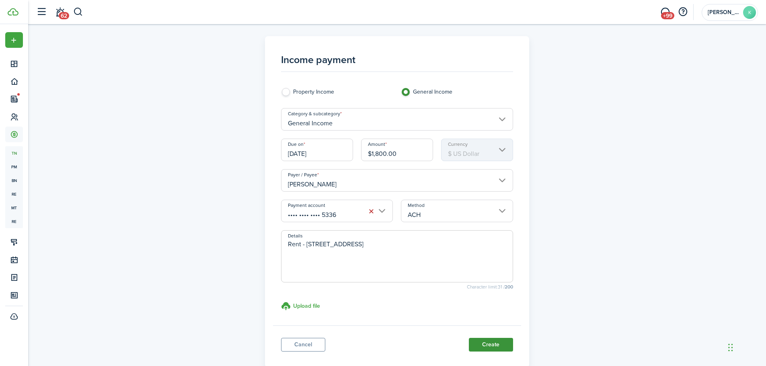
click at [491, 345] on button "Create" at bounding box center [491, 345] width 44 height 14
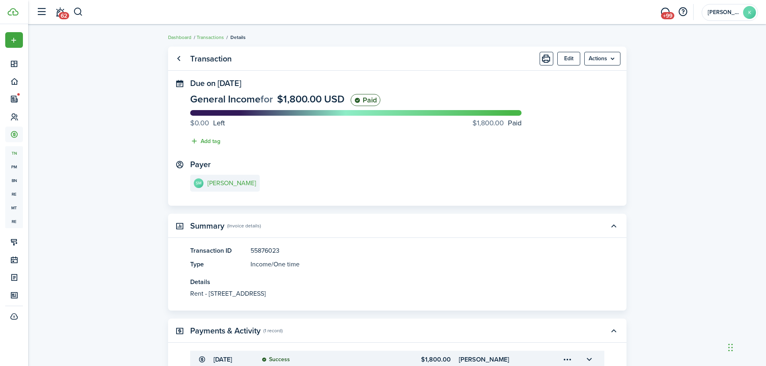
drag, startPoint x: 212, startPoint y: 39, endPoint x: 232, endPoint y: 39, distance: 20.1
click at [212, 39] on link "Transactions" at bounding box center [210, 37] width 27 height 7
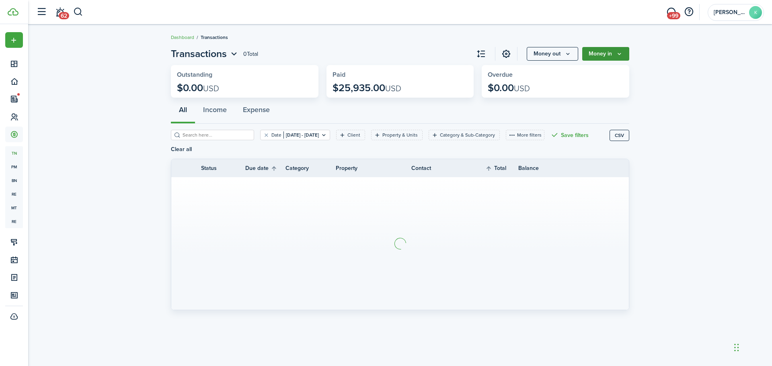
click at [610, 54] on button "Money in" at bounding box center [605, 54] width 47 height 14
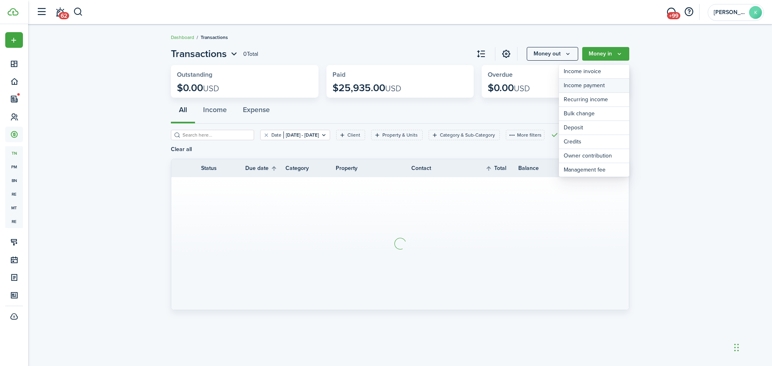
click at [604, 86] on link "Income payment" at bounding box center [594, 86] width 70 height 14
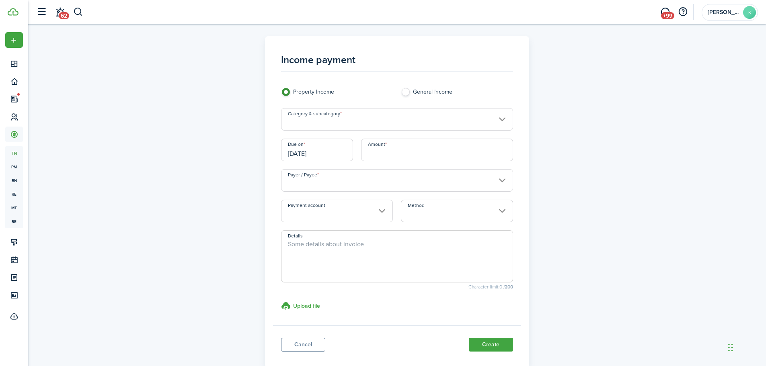
click at [359, 121] on input "Category & subcategory" at bounding box center [397, 119] width 232 height 23
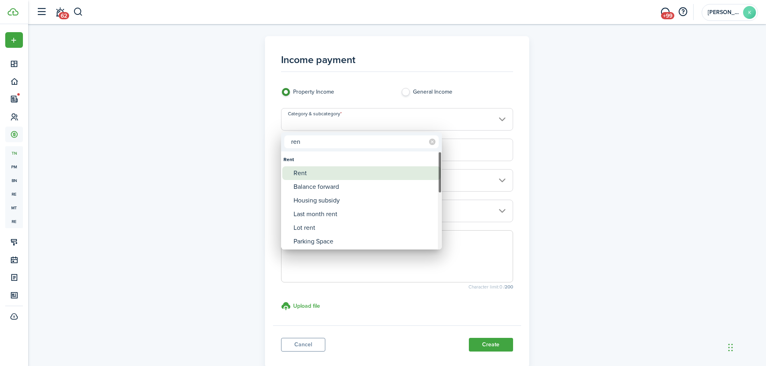
type input "ren"
click at [322, 173] on div "Rent" at bounding box center [364, 173] width 142 height 14
type input "Rent"
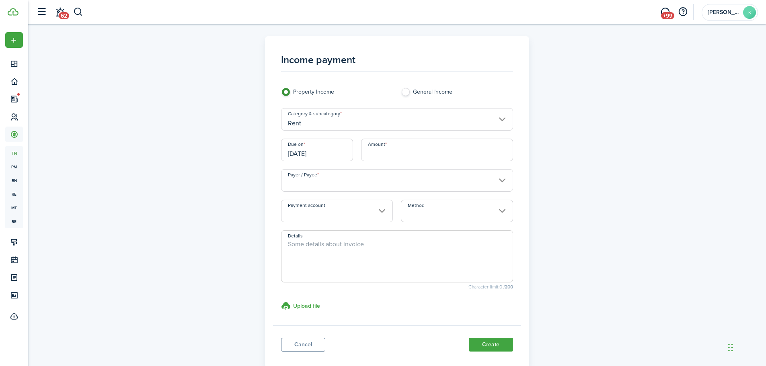
click at [334, 154] on input "[DATE]" at bounding box center [317, 150] width 72 height 23
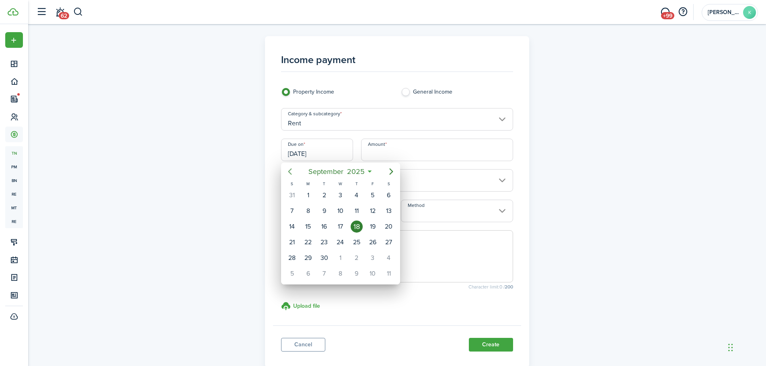
click at [292, 173] on icon "Previous page" at bounding box center [290, 172] width 10 height 10
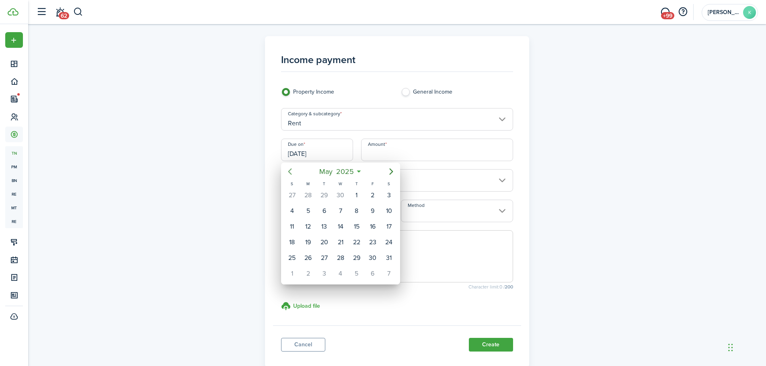
click at [292, 173] on icon "Previous page" at bounding box center [290, 172] width 10 height 10
drag, startPoint x: 388, startPoint y: 197, endPoint x: 388, endPoint y: 166, distance: 31.0
click at [388, 197] on div "1" at bounding box center [389, 195] width 12 height 12
type input "[DATE]"
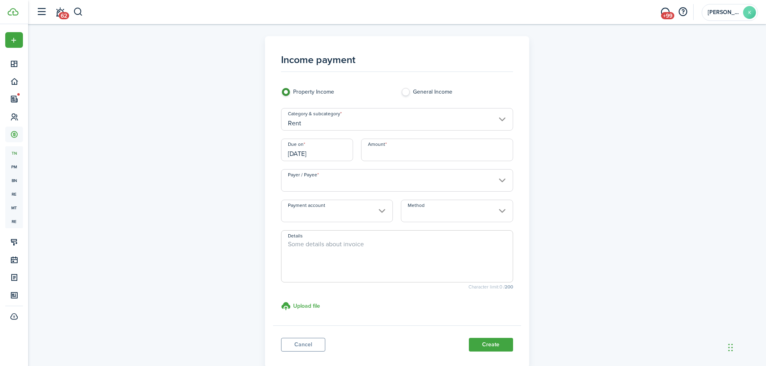
click at [391, 158] on input "Amount" at bounding box center [437, 150] width 152 height 23
type input "$1,600.00"
click at [357, 184] on input "Payer / Payee" at bounding box center [397, 180] width 232 height 23
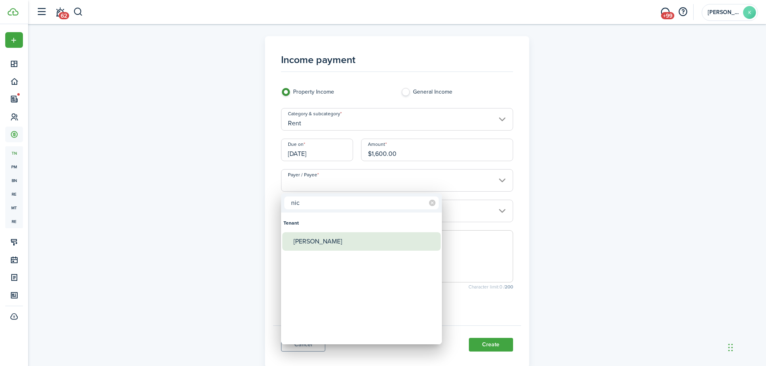
type input "nic"
click at [332, 239] on div "[PERSON_NAME]" at bounding box center [364, 241] width 142 height 18
type input "[PERSON_NAME]"
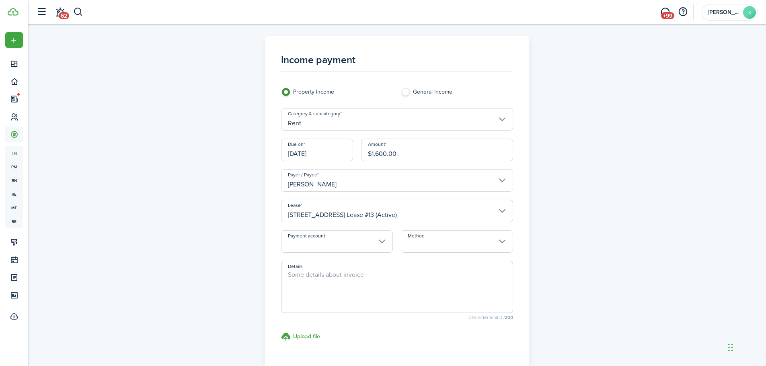
click at [342, 237] on input "Payment account" at bounding box center [337, 241] width 112 height 23
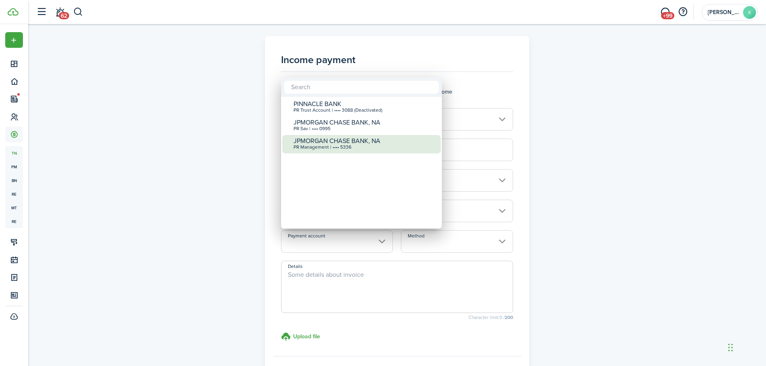
click at [348, 149] on div "PR Management | •••• 5336" at bounding box center [364, 148] width 142 height 6
type input "•••• •••• •••• 5336"
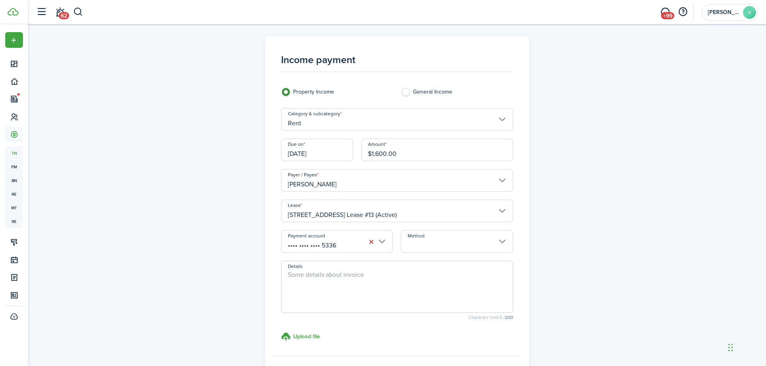
click at [455, 248] on input "Method" at bounding box center [457, 241] width 112 height 23
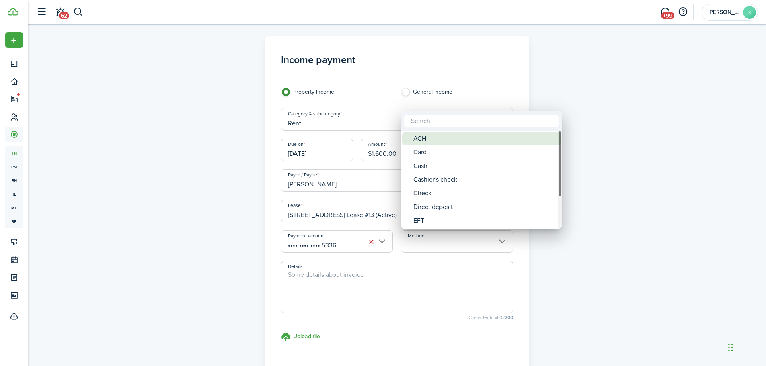
click at [461, 139] on div "ACH" at bounding box center [484, 139] width 142 height 14
type input "ACH"
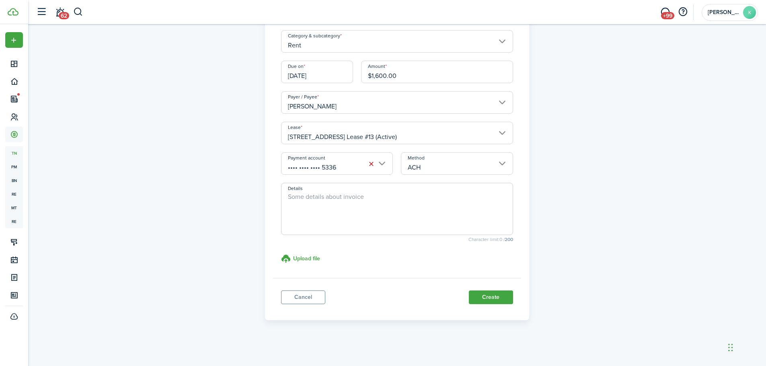
scroll to position [78, 0]
click at [506, 301] on button "Create" at bounding box center [491, 297] width 44 height 14
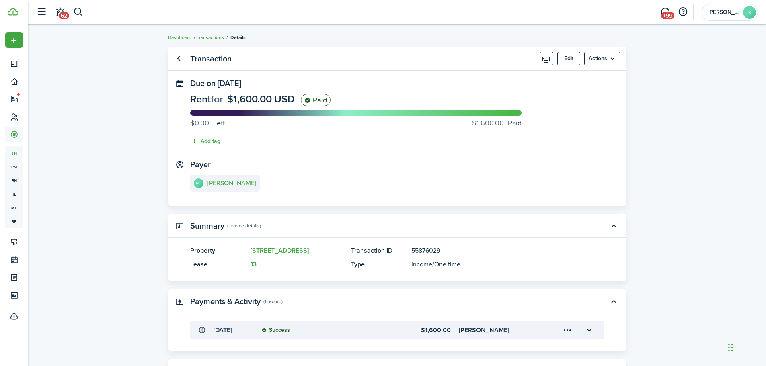
click at [206, 35] on link "Transactions" at bounding box center [210, 37] width 27 height 7
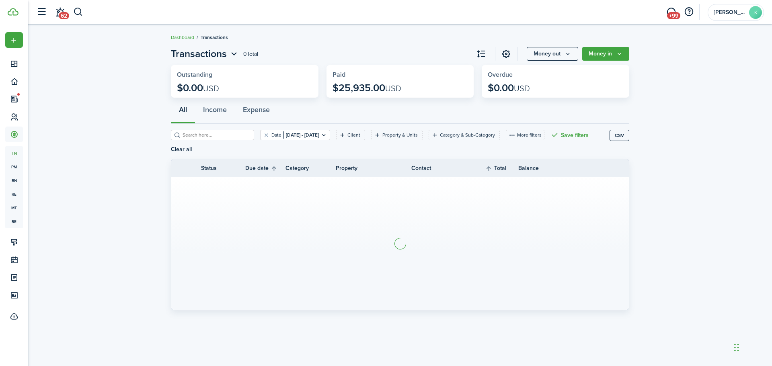
click at [601, 63] on page-view-layout "Transactions 0 Total Money out Money in Outstanding $0.00 USD Paid $25,935.00 U…" at bounding box center [400, 181] width 466 height 276
click at [602, 58] on button "Money in" at bounding box center [605, 54] width 47 height 14
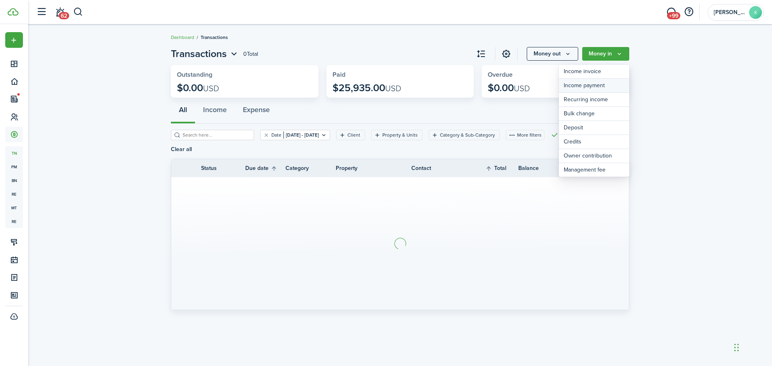
click at [590, 87] on link "Income payment" at bounding box center [594, 86] width 70 height 14
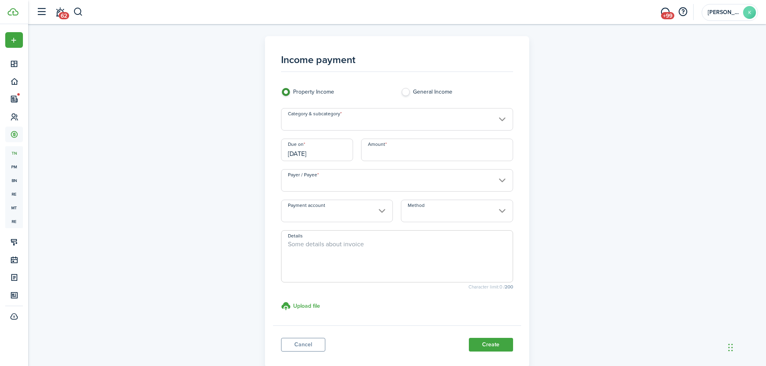
click at [328, 152] on input "[DATE]" at bounding box center [317, 150] width 72 height 23
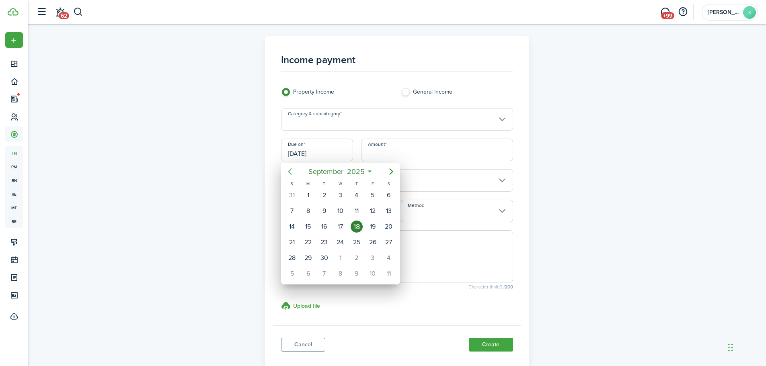
click at [289, 171] on icon "Previous page" at bounding box center [290, 171] width 4 height 6
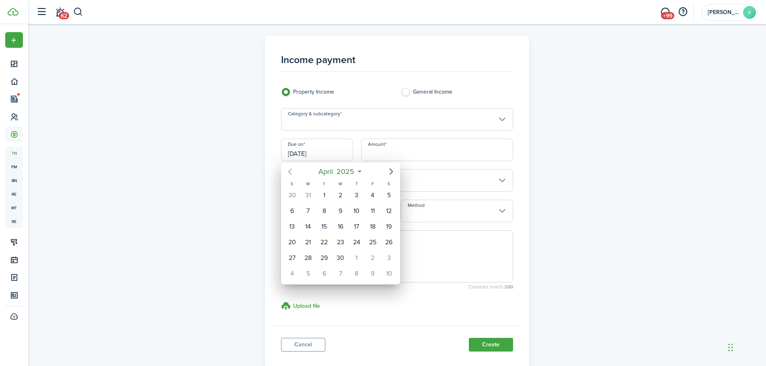
click at [289, 171] on icon "Previous page" at bounding box center [290, 171] width 4 height 6
drag, startPoint x: 390, startPoint y: 195, endPoint x: 392, endPoint y: 166, distance: 29.0
click at [389, 195] on div "1" at bounding box center [389, 195] width 12 height 12
type input "[DATE]"
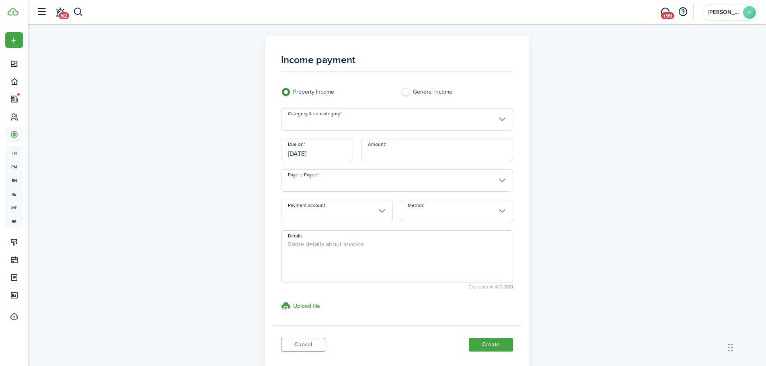
click at [396, 158] on input "Amount" at bounding box center [437, 150] width 152 height 23
click at [387, 183] on input "Payer / Payee" at bounding box center [397, 180] width 232 height 23
type input "$1,600.00"
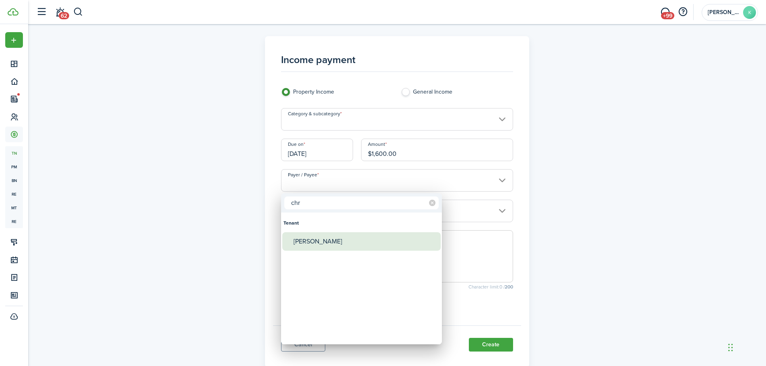
type input "chr"
click at [353, 236] on div "[PERSON_NAME]" at bounding box center [364, 241] width 142 height 18
type input "[PERSON_NAME]"
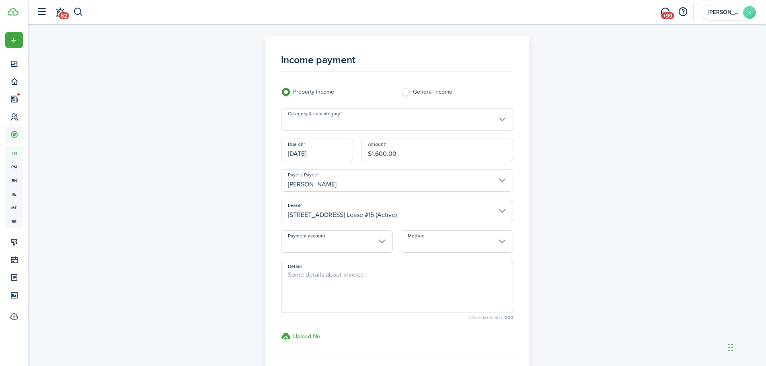
click at [343, 240] on input "Payment account" at bounding box center [337, 241] width 112 height 23
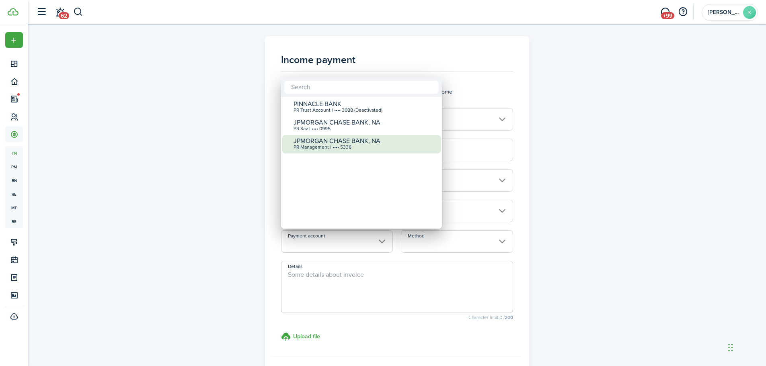
click at [358, 148] on div "PR Management | •••• 5336" at bounding box center [364, 148] width 142 height 6
type input "•••• •••• •••• 5336"
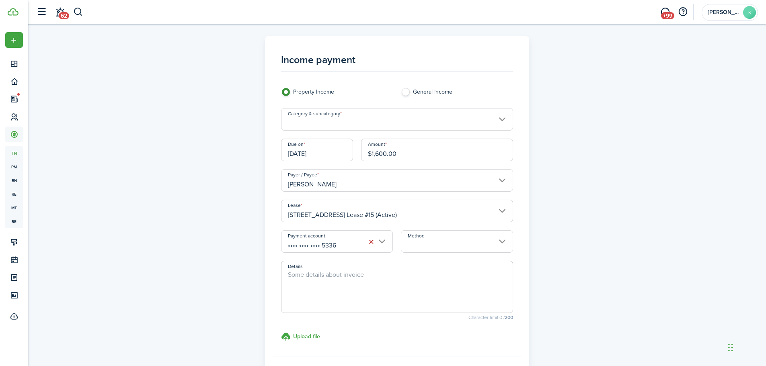
click at [473, 241] on input "Method" at bounding box center [457, 241] width 112 height 23
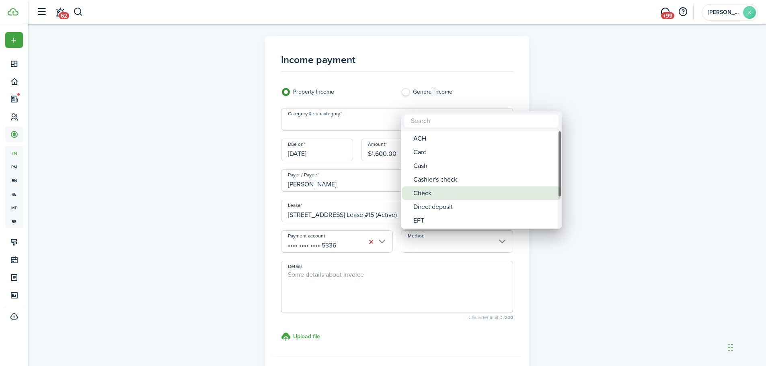
click at [441, 193] on div "Check" at bounding box center [484, 193] width 142 height 14
type input "Check"
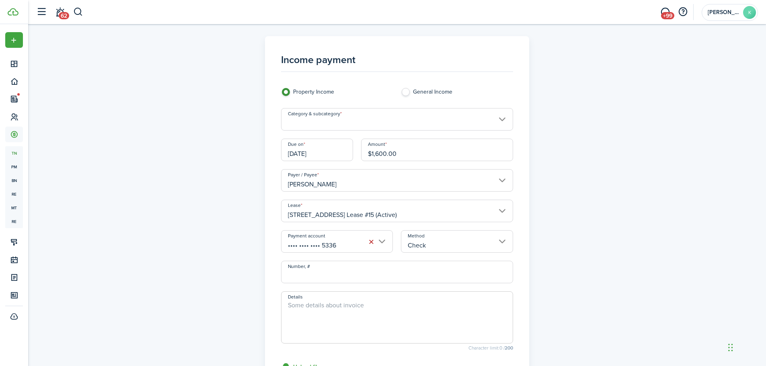
click at [315, 317] on textarea "Details" at bounding box center [396, 320] width 231 height 39
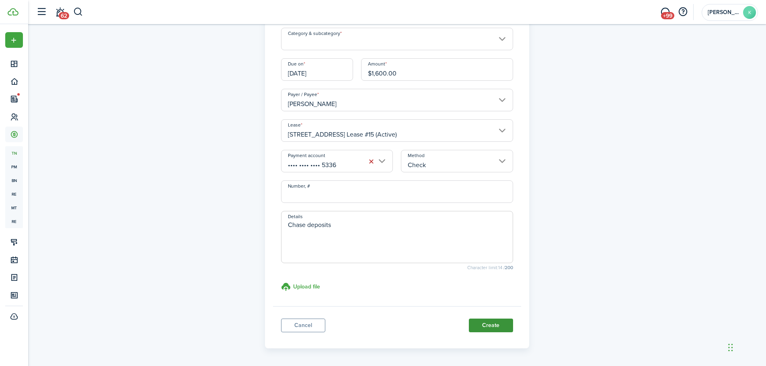
type textarea "Chase deposits"
click at [483, 327] on button "Create" at bounding box center [491, 326] width 44 height 14
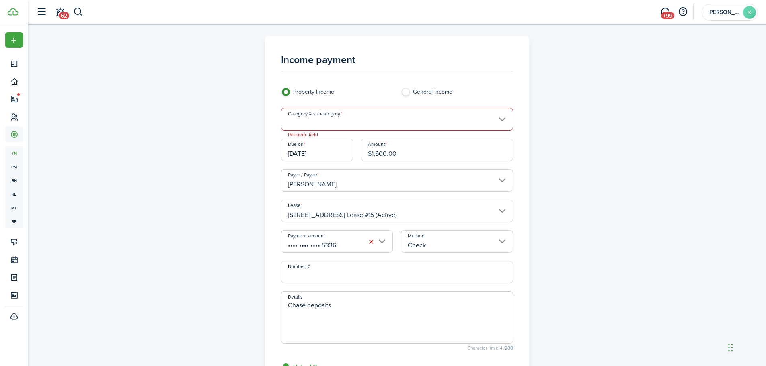
click at [408, 119] on input "Category & subcategory" at bounding box center [397, 119] width 232 height 23
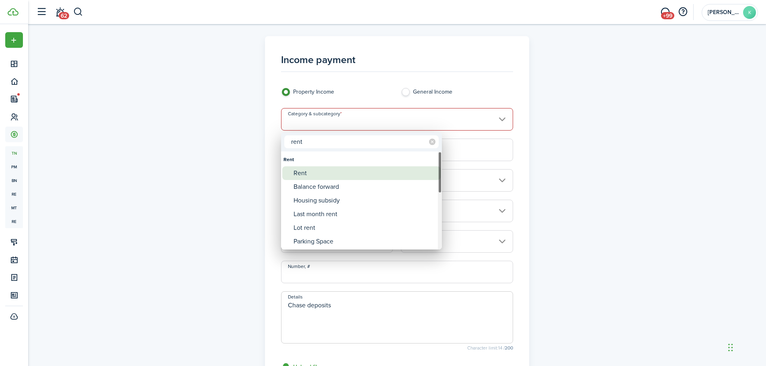
type input "rent"
drag, startPoint x: 337, startPoint y: 173, endPoint x: 382, endPoint y: 171, distance: 44.7
click at [337, 173] on div "Rent" at bounding box center [364, 173] width 142 height 14
type input "Rent"
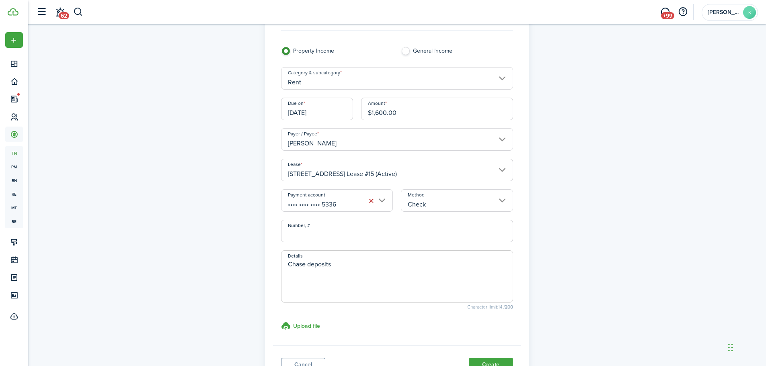
scroll to position [80, 0]
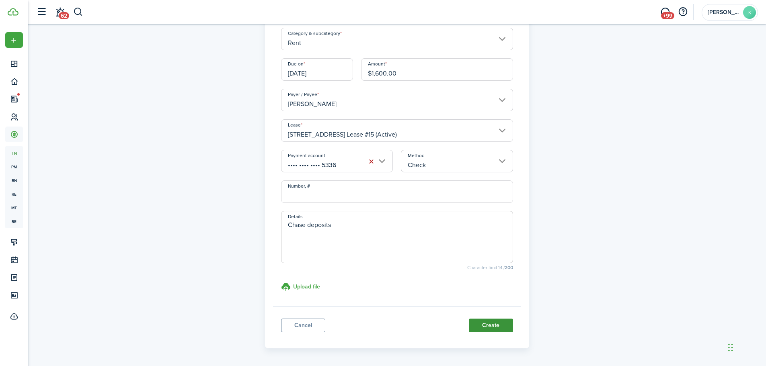
click at [492, 324] on button "Create" at bounding box center [491, 326] width 44 height 14
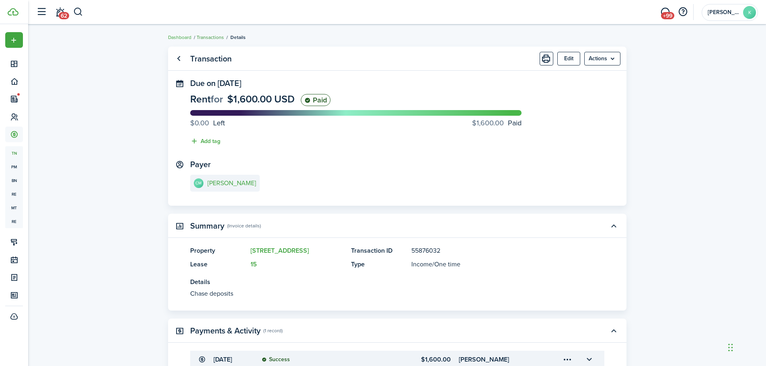
click at [211, 39] on link "Transactions" at bounding box center [210, 37] width 27 height 7
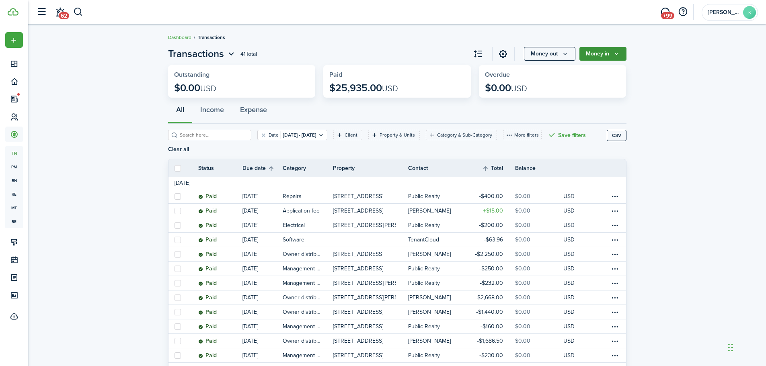
click at [600, 56] on button "Money in" at bounding box center [602, 54] width 47 height 14
click at [599, 56] on button "Money in" at bounding box center [602, 54] width 47 height 14
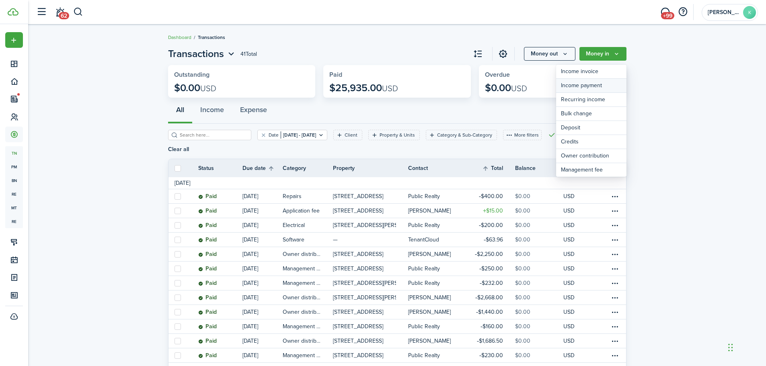
click at [600, 87] on link "Income payment" at bounding box center [591, 86] width 70 height 14
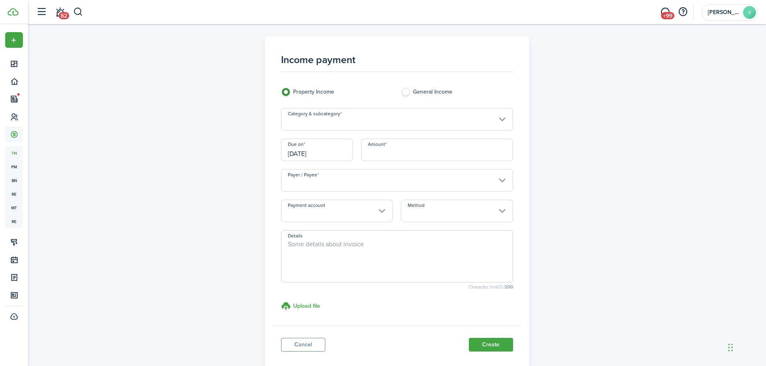
click at [354, 120] on input "Category & subcategory" at bounding box center [397, 119] width 232 height 23
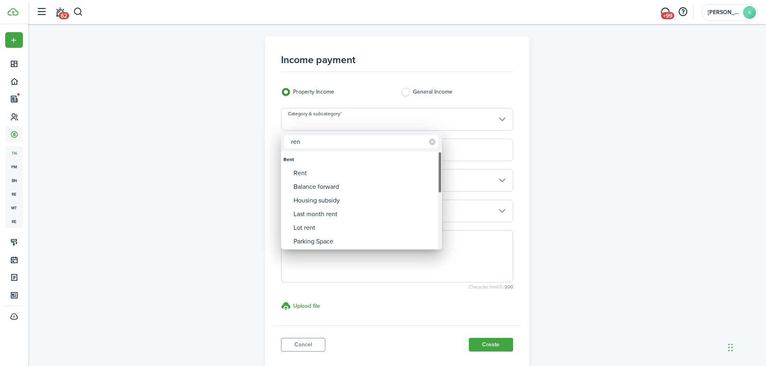
type input "ren"
click at [330, 170] on div "Rent" at bounding box center [364, 173] width 142 height 14
type input "Rent"
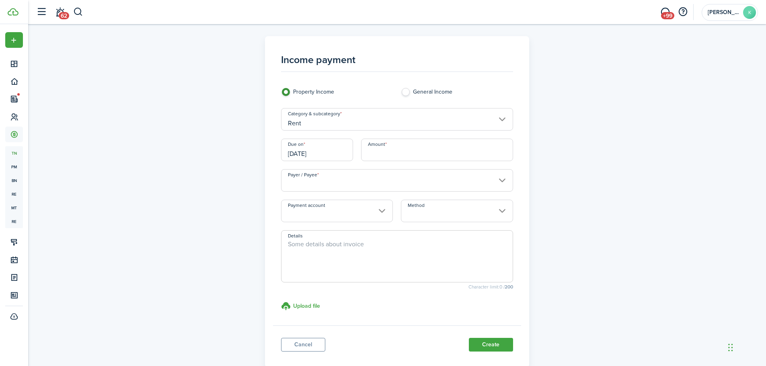
click at [328, 155] on input "[DATE]" at bounding box center [317, 150] width 72 height 23
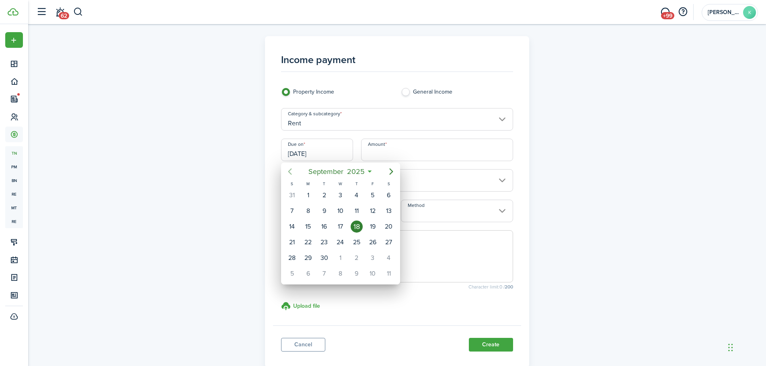
click at [291, 171] on icon "Previous page" at bounding box center [290, 172] width 10 height 10
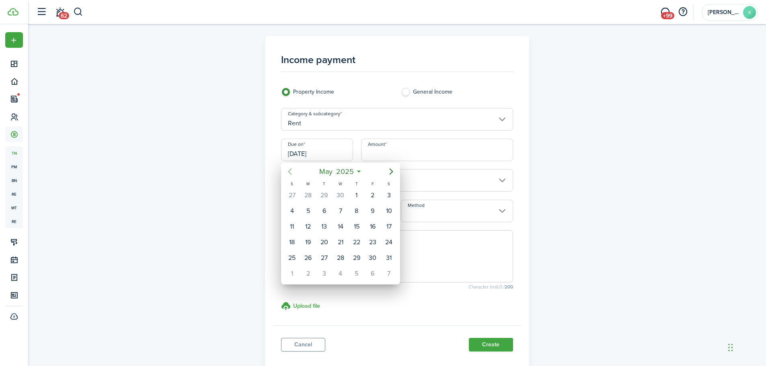
click at [291, 171] on icon "Previous page" at bounding box center [290, 172] width 10 height 10
click at [369, 258] on div "28" at bounding box center [373, 258] width 12 height 12
type input "[DATE]"
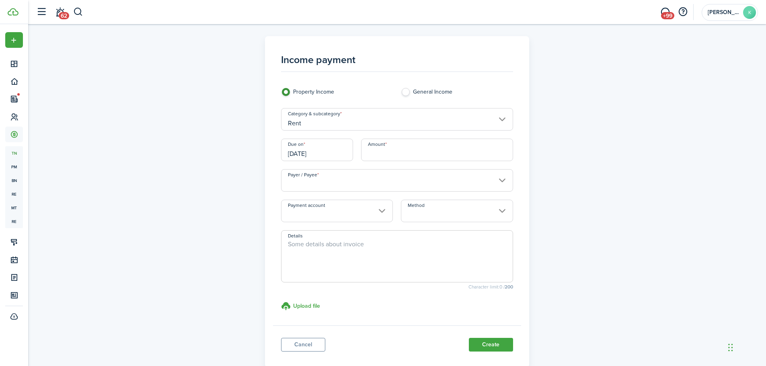
click at [399, 149] on input "Amount" at bounding box center [437, 150] width 152 height 23
type input "$1,600.00"
click at [377, 180] on input "Payer / Payee" at bounding box center [397, 180] width 232 height 23
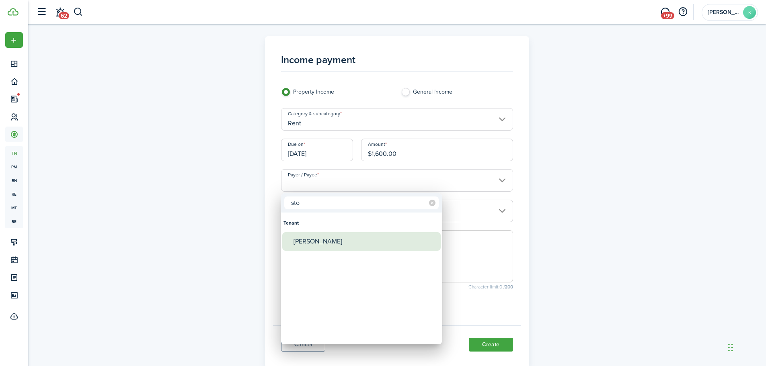
type input "sto"
click at [333, 240] on div "[PERSON_NAME]" at bounding box center [364, 241] width 142 height 18
type input "[PERSON_NAME]"
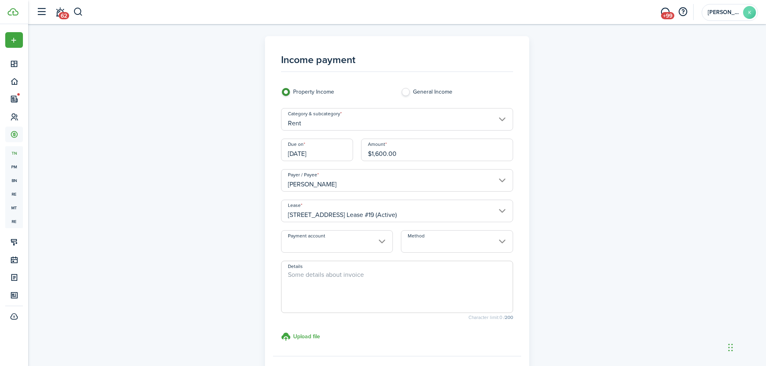
click at [345, 240] on input "Payment account" at bounding box center [337, 241] width 112 height 23
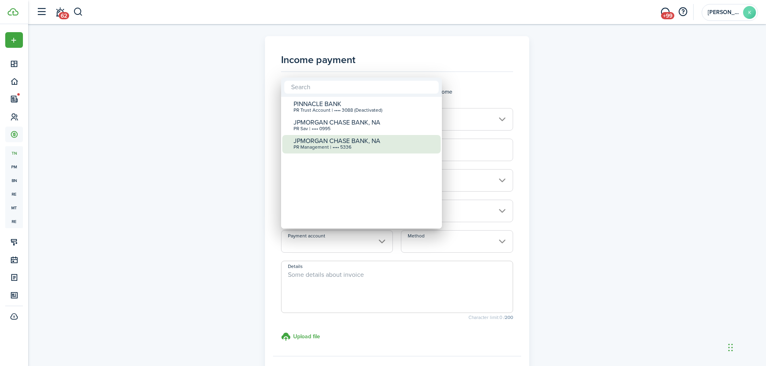
click at [362, 149] on div "PR Management | •••• 5336" at bounding box center [364, 148] width 142 height 6
type input "•••• •••• •••• 5336"
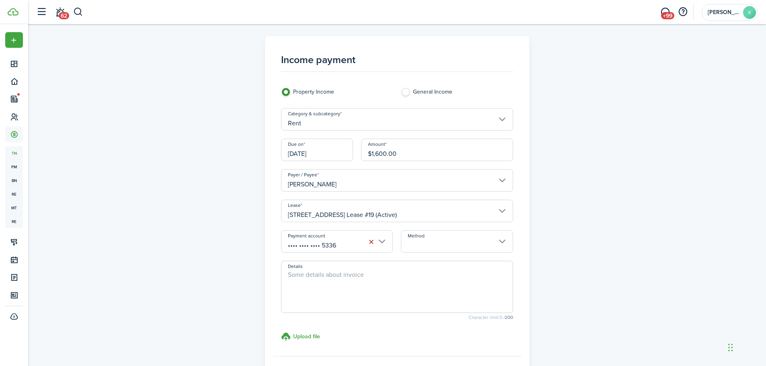
click at [456, 237] on input "Method" at bounding box center [457, 241] width 112 height 23
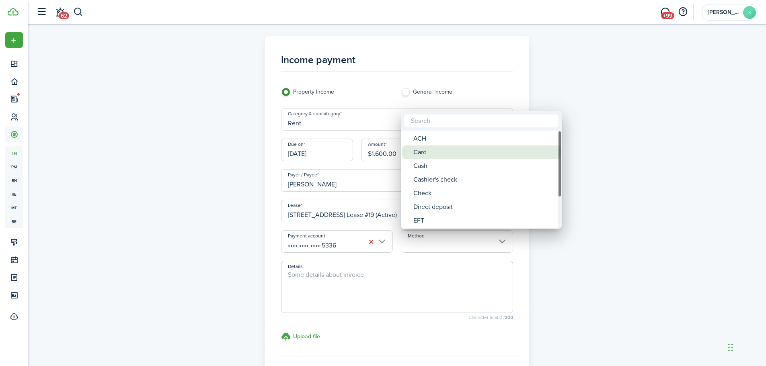
click at [455, 143] on div "ACH" at bounding box center [484, 139] width 142 height 14
type input "ACH"
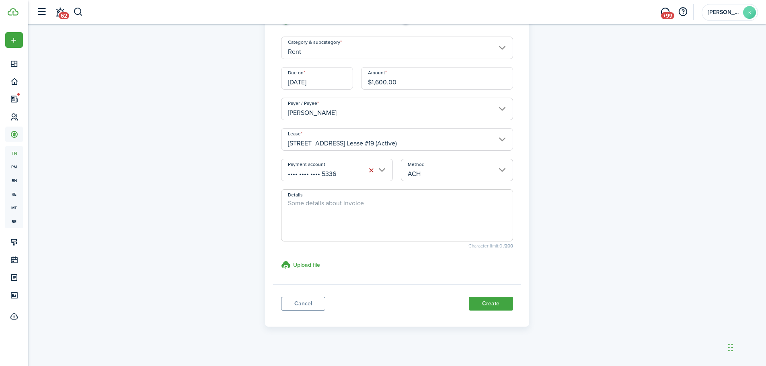
scroll to position [78, 0]
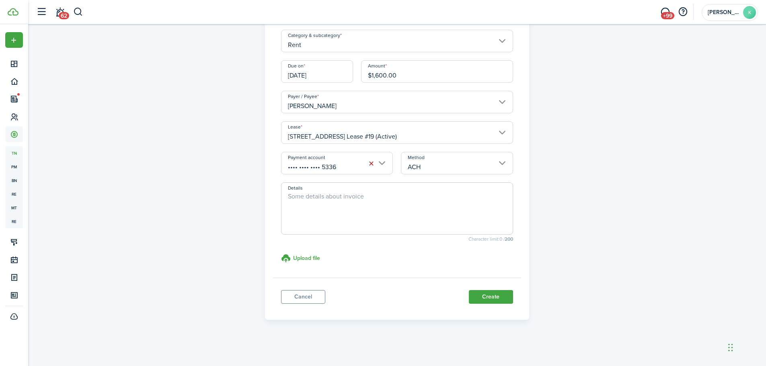
click at [495, 300] on button "Create" at bounding box center [491, 297] width 44 height 14
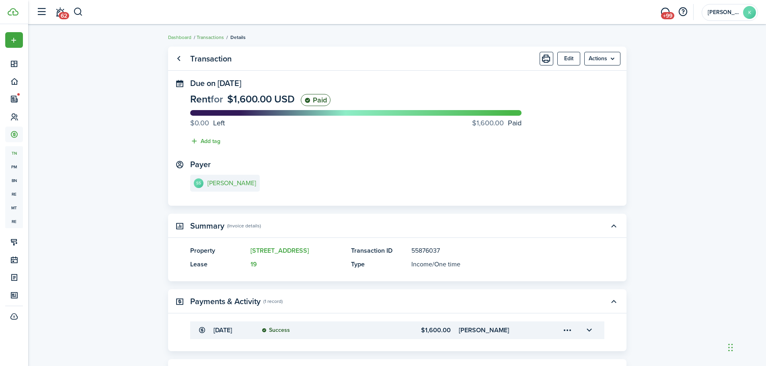
click at [218, 36] on link "Transactions" at bounding box center [210, 37] width 27 height 7
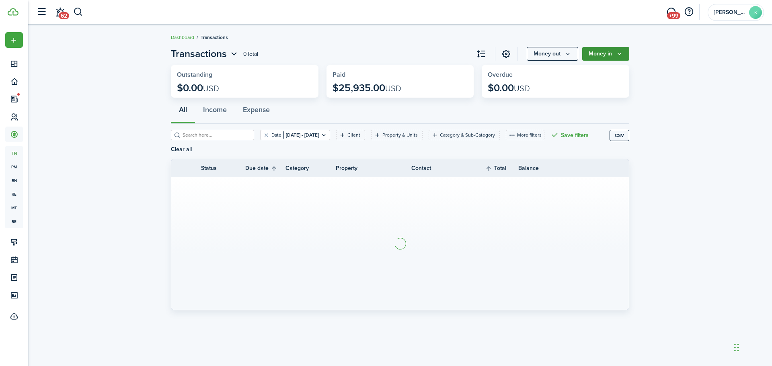
click at [618, 51] on icon "Money in" at bounding box center [619, 54] width 7 height 6
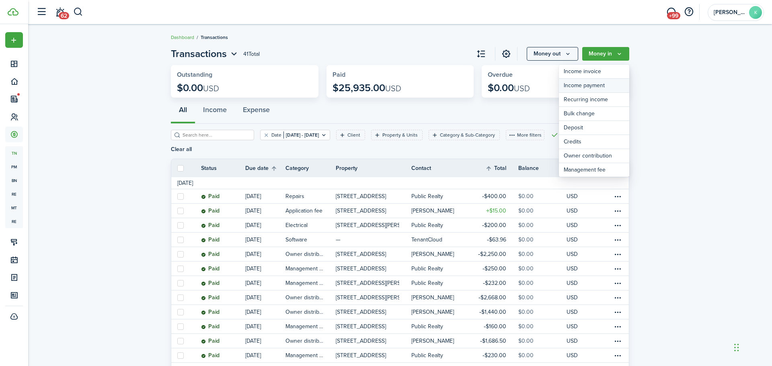
click at [610, 84] on link "Income payment" at bounding box center [594, 86] width 70 height 14
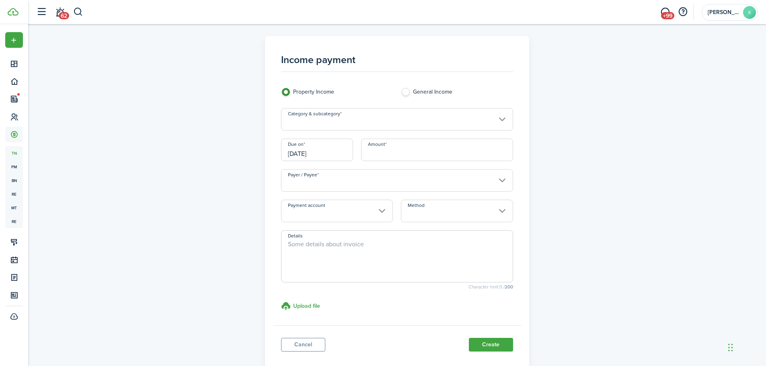
click at [352, 122] on input "Category & subcategory" at bounding box center [397, 119] width 232 height 23
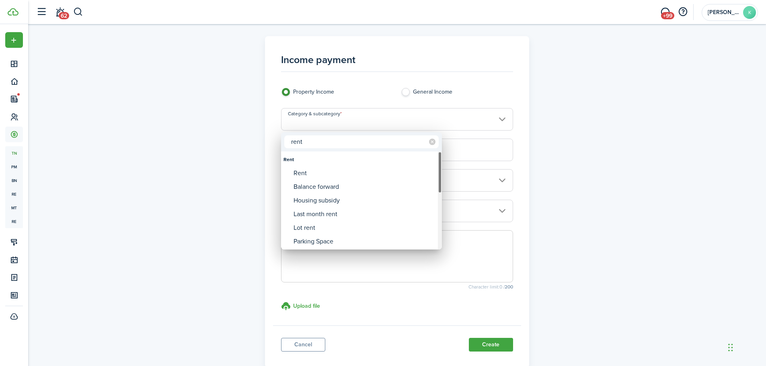
type input "rent"
click at [324, 173] on div "Rent" at bounding box center [364, 173] width 142 height 14
type input "Rent"
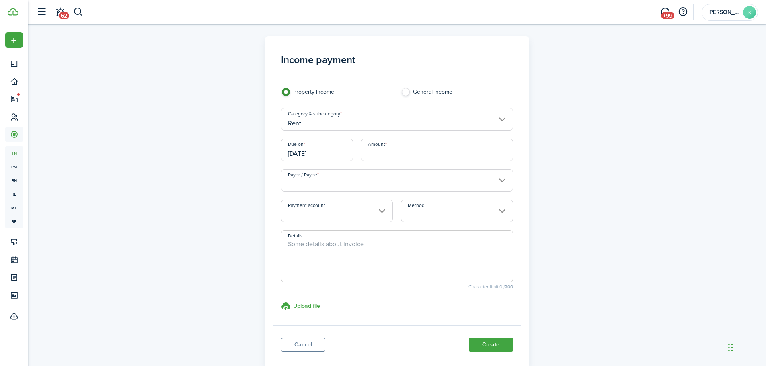
click at [323, 152] on input "[DATE]" at bounding box center [317, 150] width 72 height 23
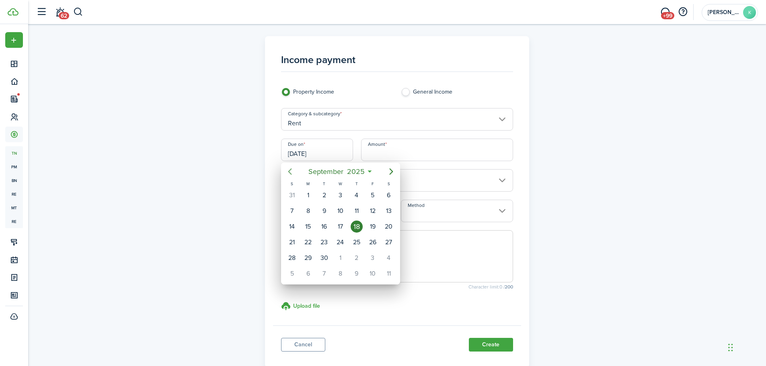
click at [289, 172] on icon "Previous page" at bounding box center [290, 171] width 4 height 6
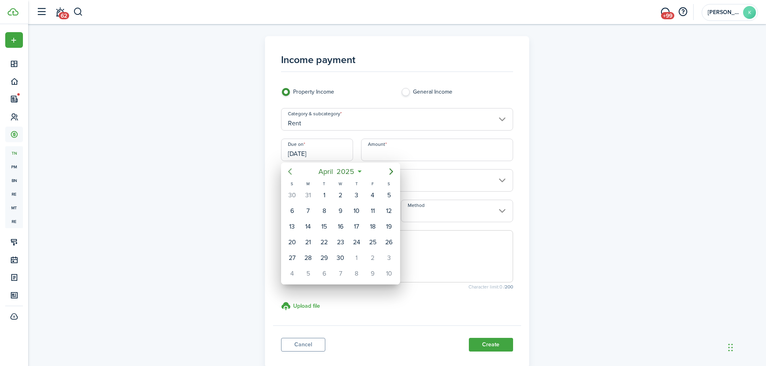
click at [289, 172] on icon "Previous page" at bounding box center [290, 171] width 4 height 6
click at [377, 257] on div "28" at bounding box center [373, 258] width 12 height 12
type input "[DATE]"
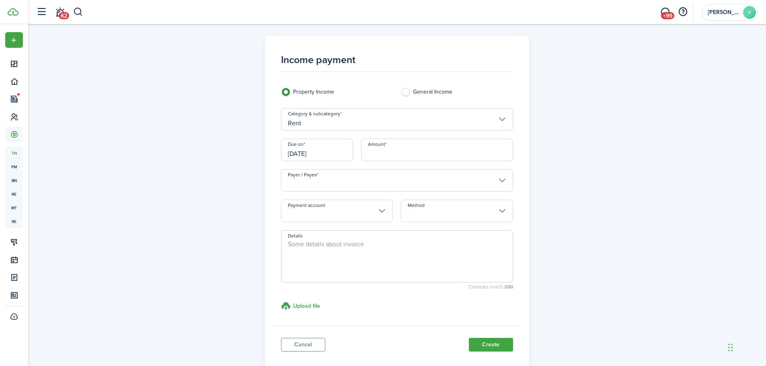
click at [391, 152] on input "Amount" at bounding box center [437, 150] width 152 height 23
type input "$1,670.00"
click at [377, 184] on input "Payer / Payee" at bounding box center [397, 180] width 232 height 23
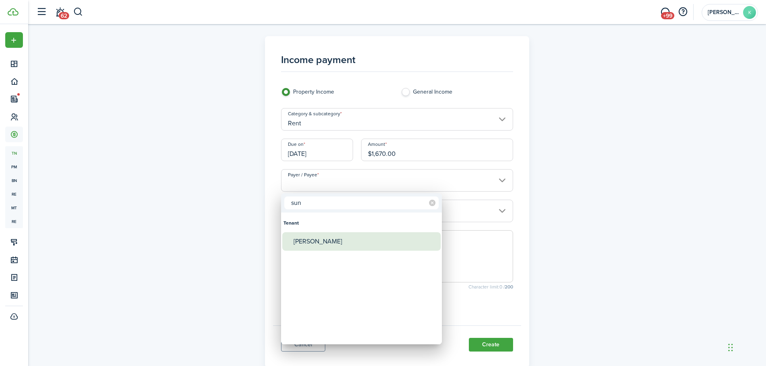
type input "sun"
click at [349, 235] on div "[PERSON_NAME]" at bounding box center [364, 241] width 142 height 18
type input "[PERSON_NAME]"
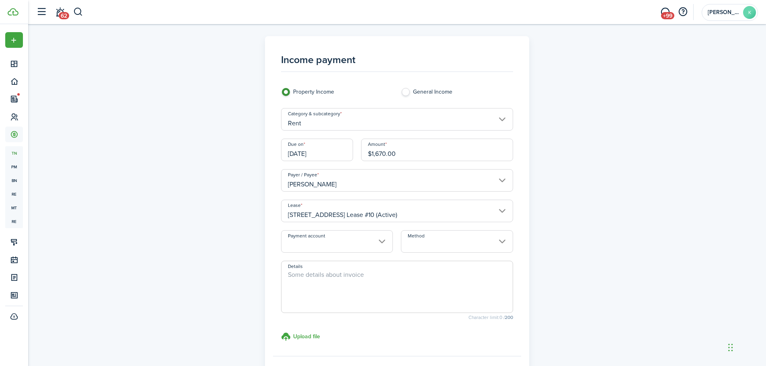
click at [342, 242] on input "Payment account" at bounding box center [337, 241] width 112 height 23
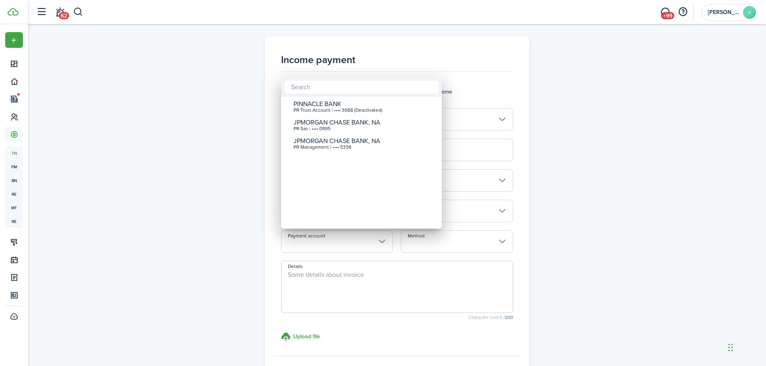
click at [345, 153] on div "PINNACLE BANK PR Trust Account | •••• 3088 (Deactivated) JPMORGAN CHASE BANK, N…" at bounding box center [361, 163] width 161 height 1609
click at [456, 247] on div at bounding box center [383, 183] width 894 height 495
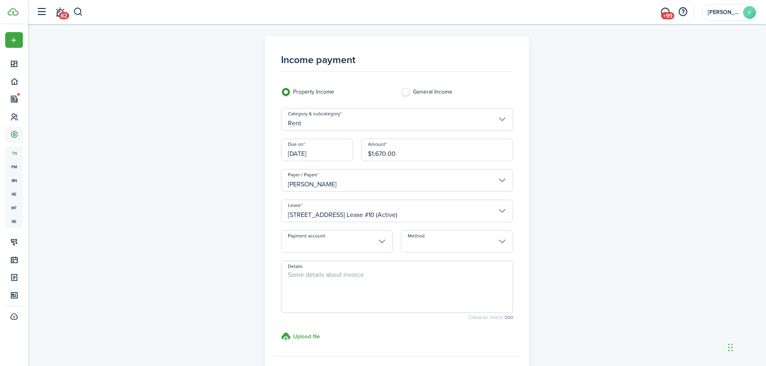
click at [357, 244] on input "Payment account" at bounding box center [337, 241] width 112 height 23
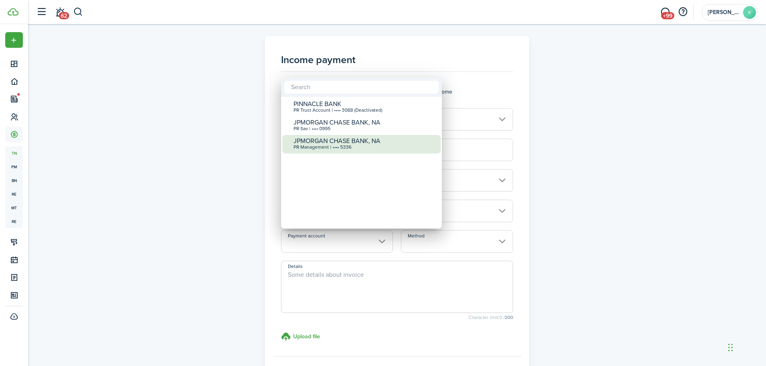
click at [348, 146] on div "PR Management | •••• 5336" at bounding box center [364, 148] width 142 height 6
type input "•••• •••• •••• 5336"
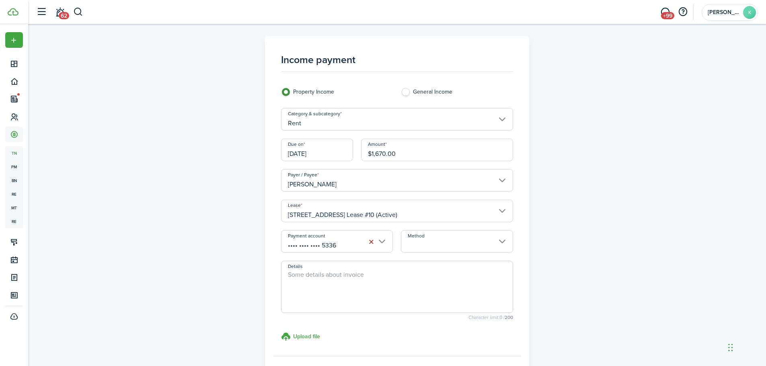
click at [473, 247] on input "Method" at bounding box center [457, 241] width 112 height 23
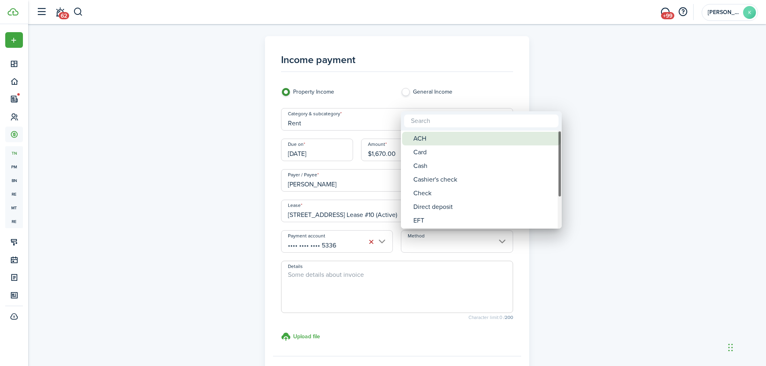
click at [476, 141] on div "ACH" at bounding box center [484, 139] width 142 height 14
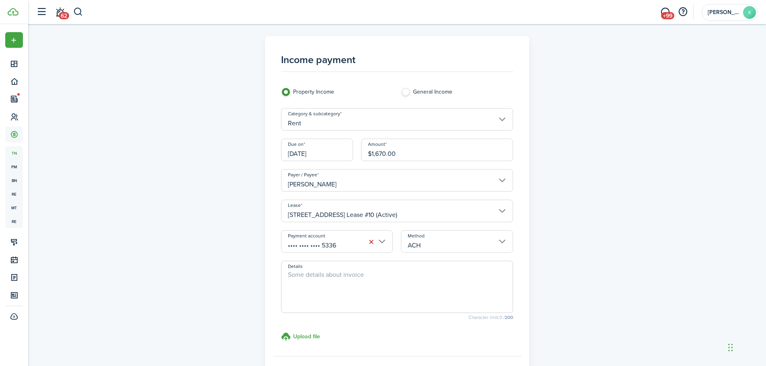
click at [489, 238] on input "ACH" at bounding box center [457, 241] width 112 height 23
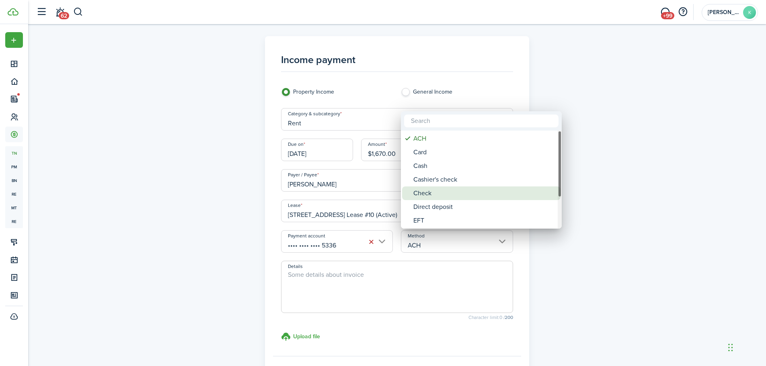
click at [450, 190] on div "Check" at bounding box center [484, 193] width 142 height 14
type input "Check"
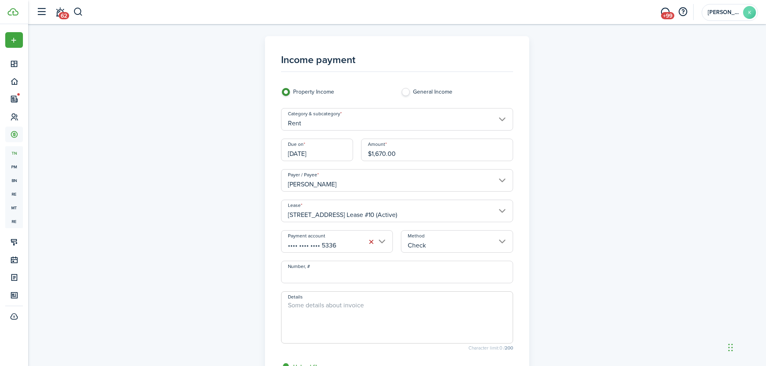
click at [345, 306] on textarea "Details" at bounding box center [396, 320] width 231 height 39
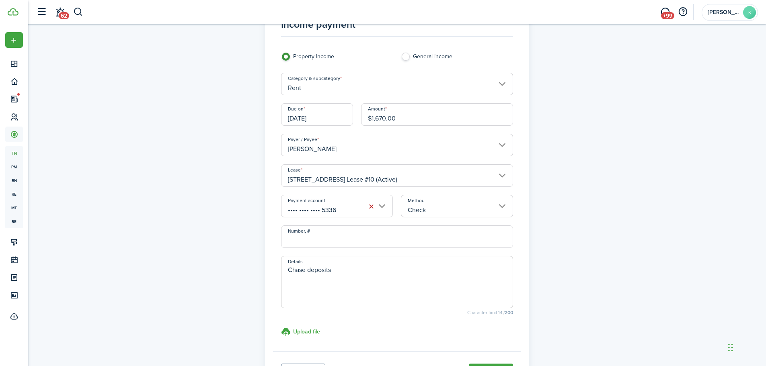
scroll to position [109, 0]
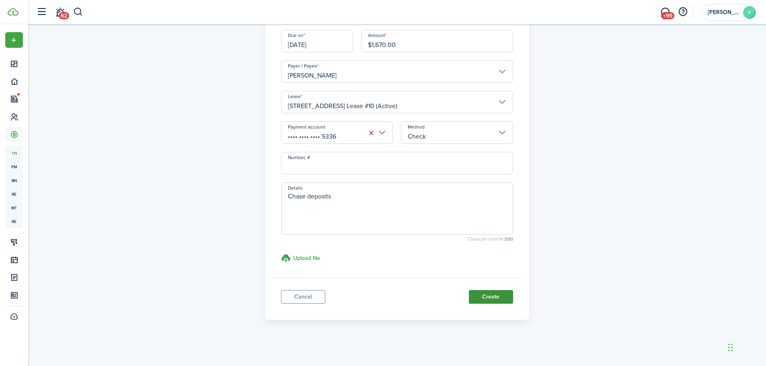
type textarea "Chase deposits"
click at [494, 299] on button "Create" at bounding box center [491, 297] width 44 height 14
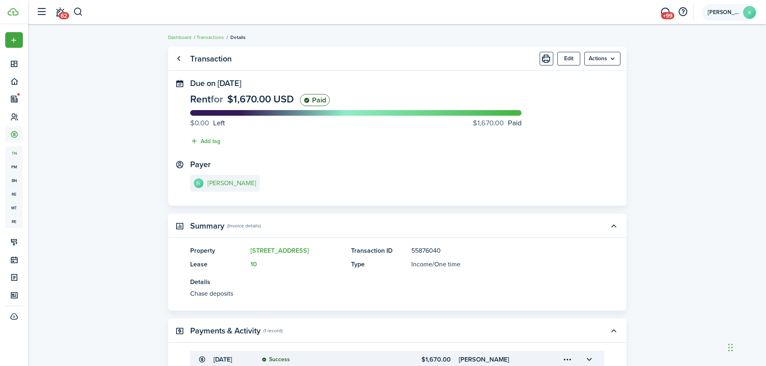
click at [729, 16] on account-user-avatar "[PERSON_NAME]" at bounding box center [729, 12] width 56 height 17
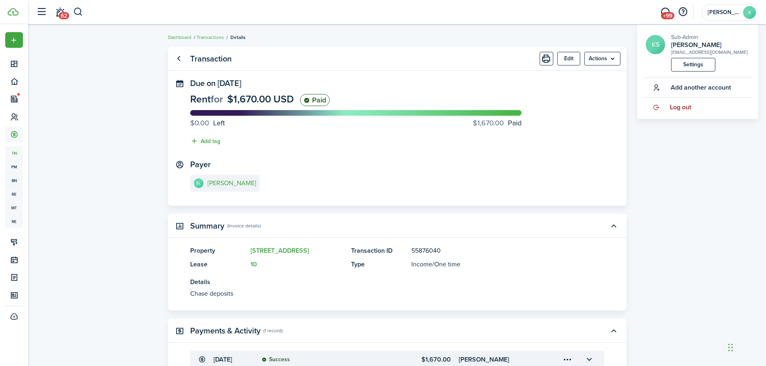
click at [679, 108] on span "Log out" at bounding box center [680, 107] width 21 height 7
